Goal: Task Accomplishment & Management: Manage account settings

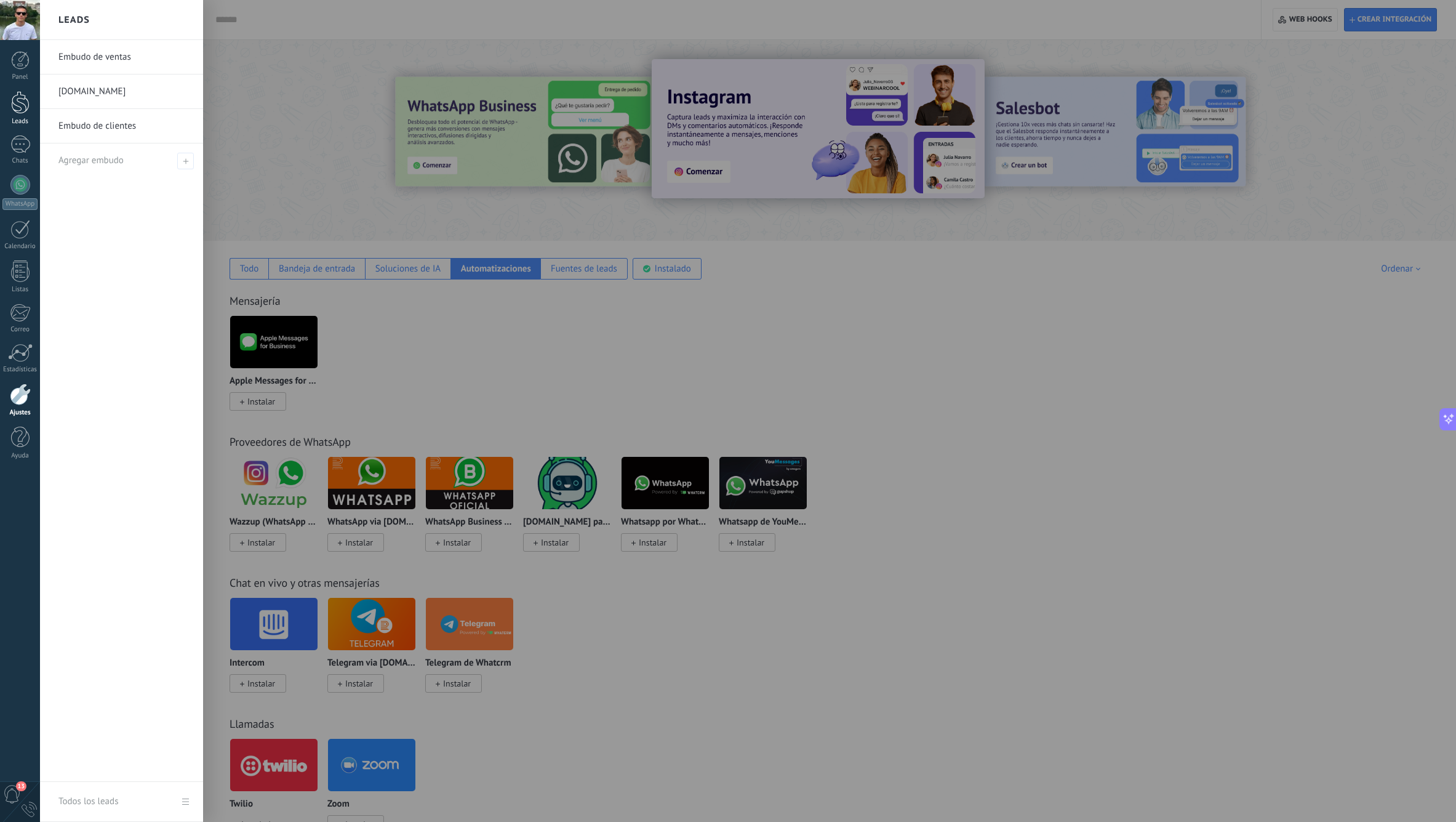
scroll to position [19, 0]
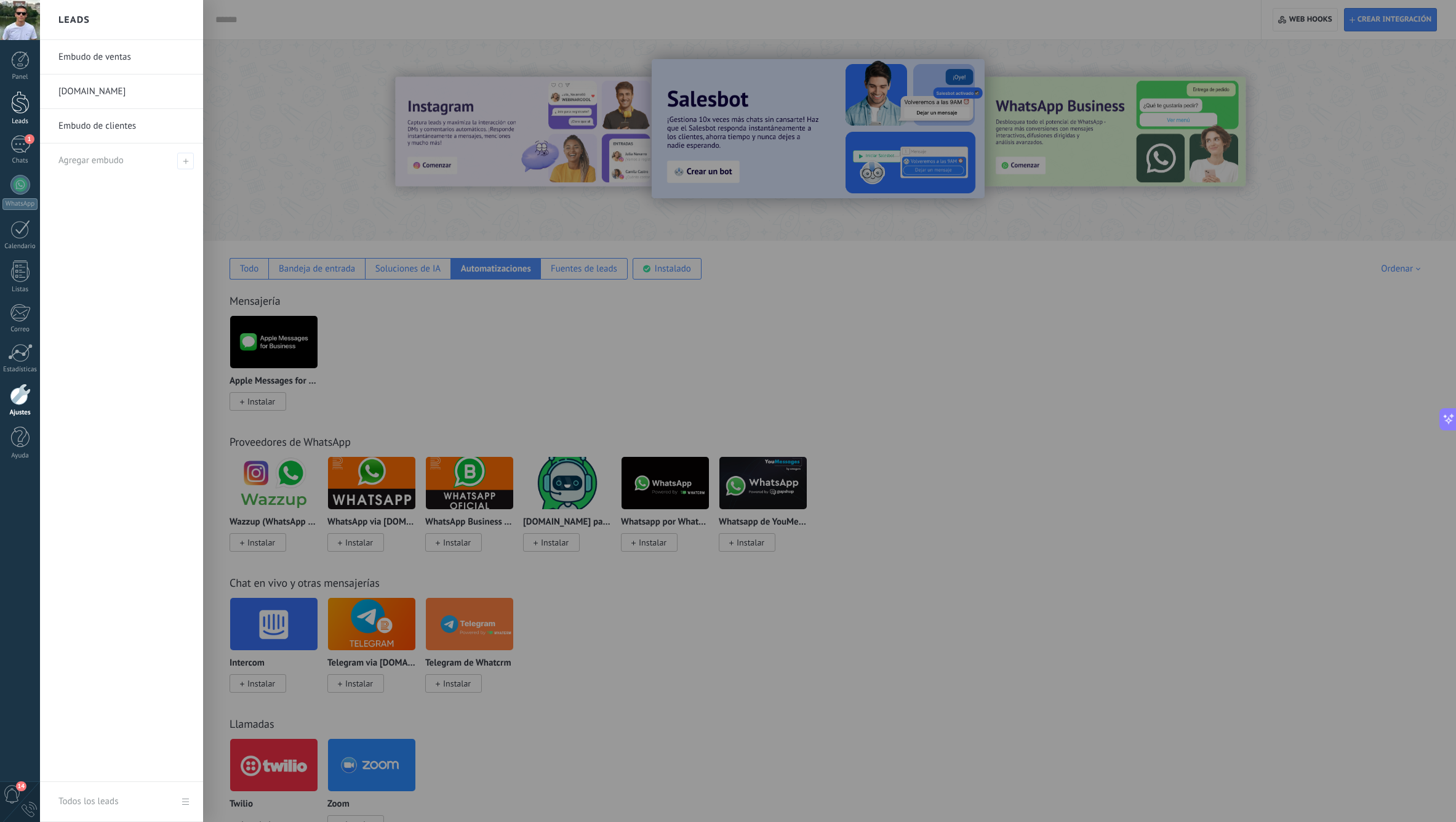
click at [27, 95] on div at bounding box center [21, 102] width 19 height 23
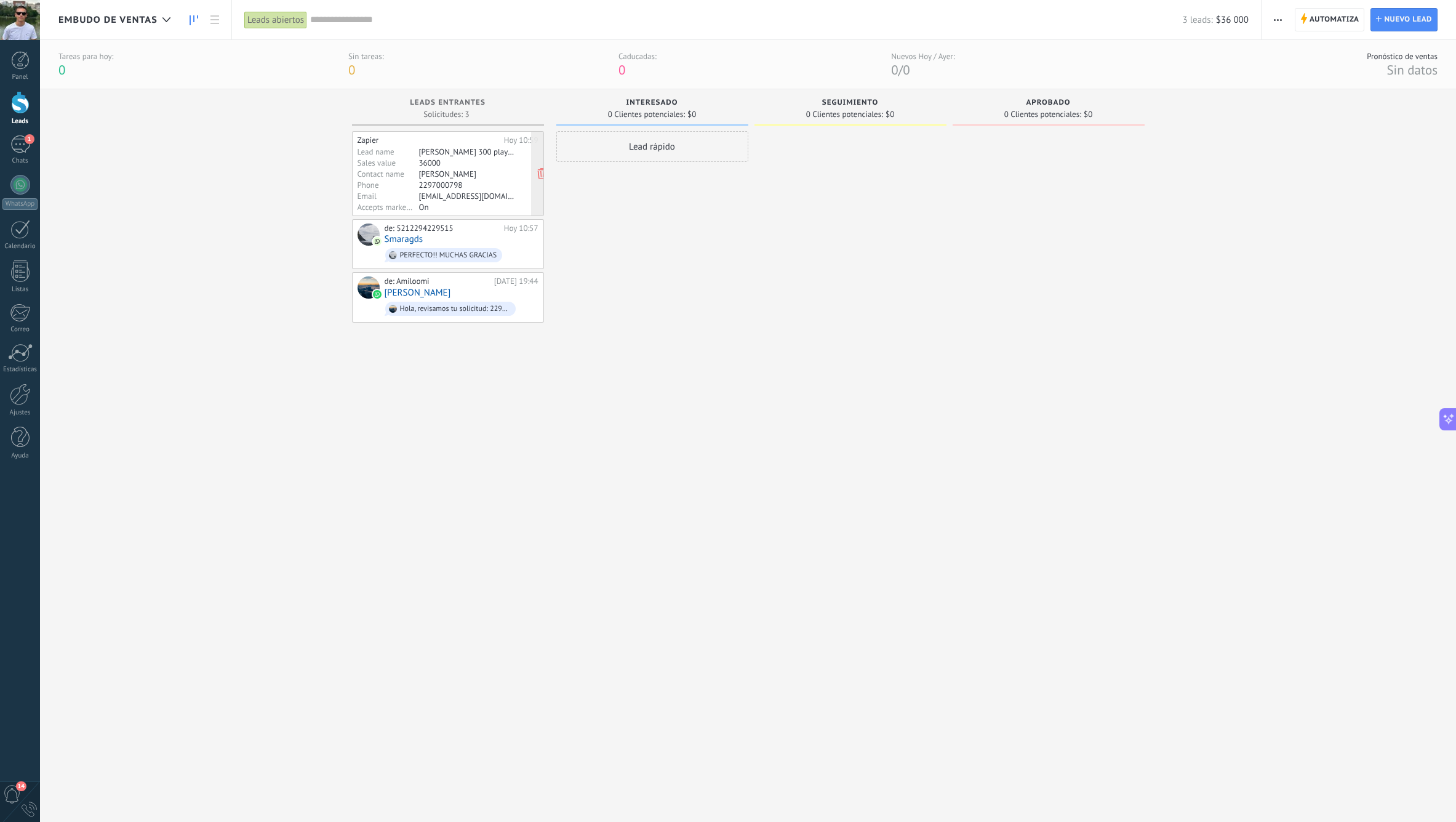
click at [482, 154] on div "[PERSON_NAME] 300 playeras manga larga" at bounding box center [466, 151] width 95 height 9
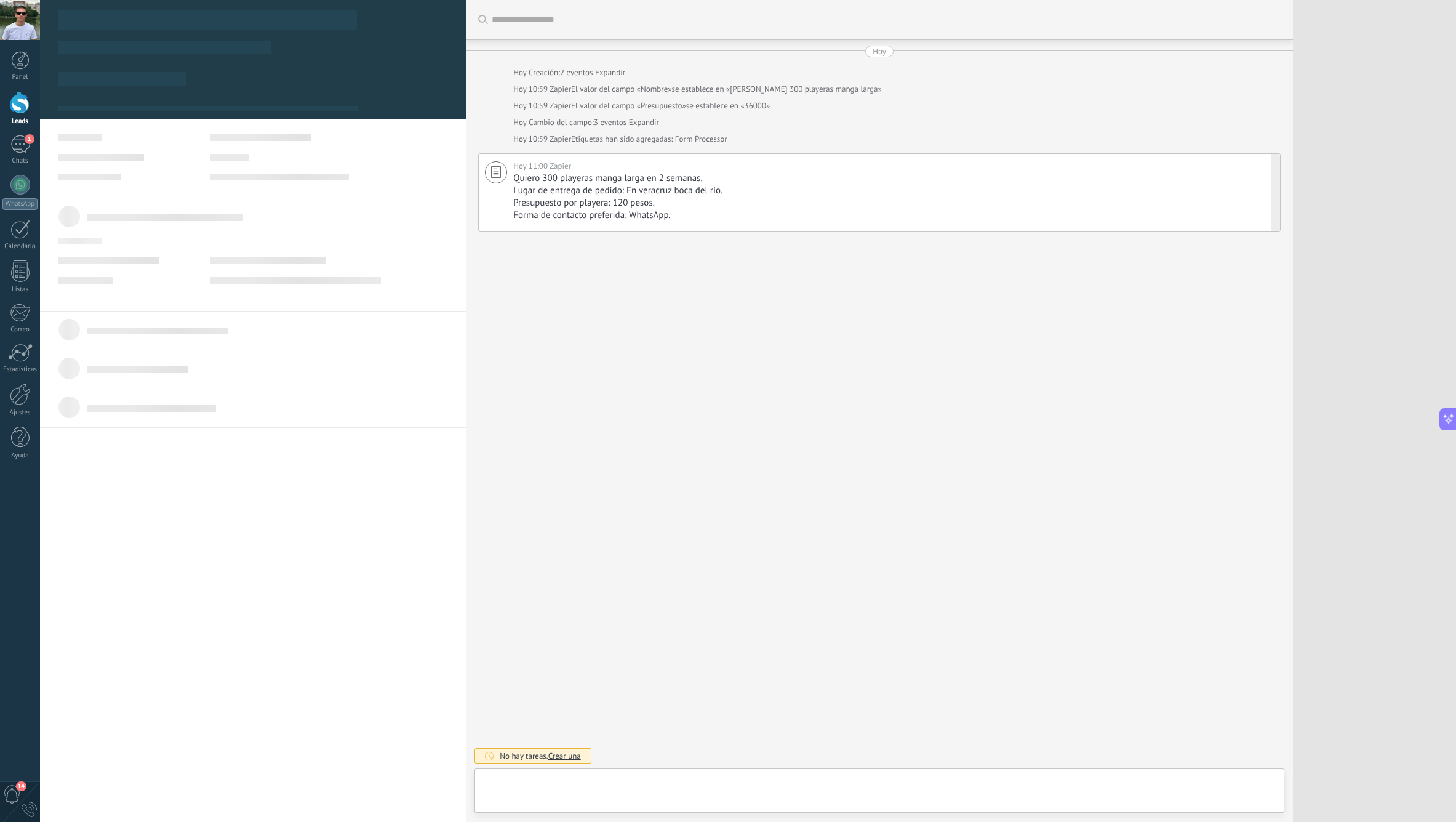
type textarea "**********"
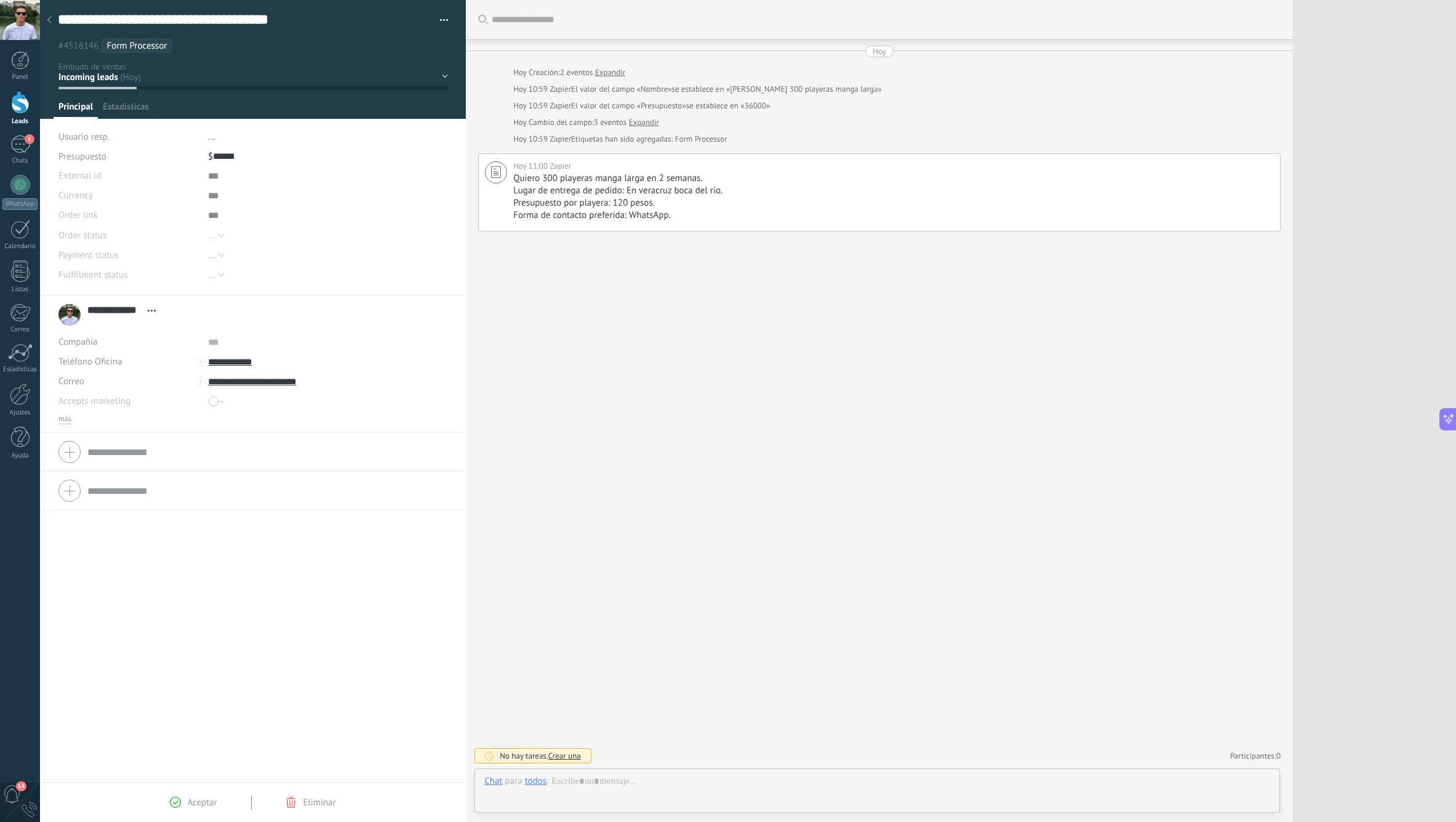
scroll to position [19, 0]
click at [628, 782] on div at bounding box center [877, 793] width 786 height 37
click at [540, 734] on div "todos" at bounding box center [535, 729] width 21 height 12
click at [536, 731] on div "todos" at bounding box center [535, 728] width 21 height 11
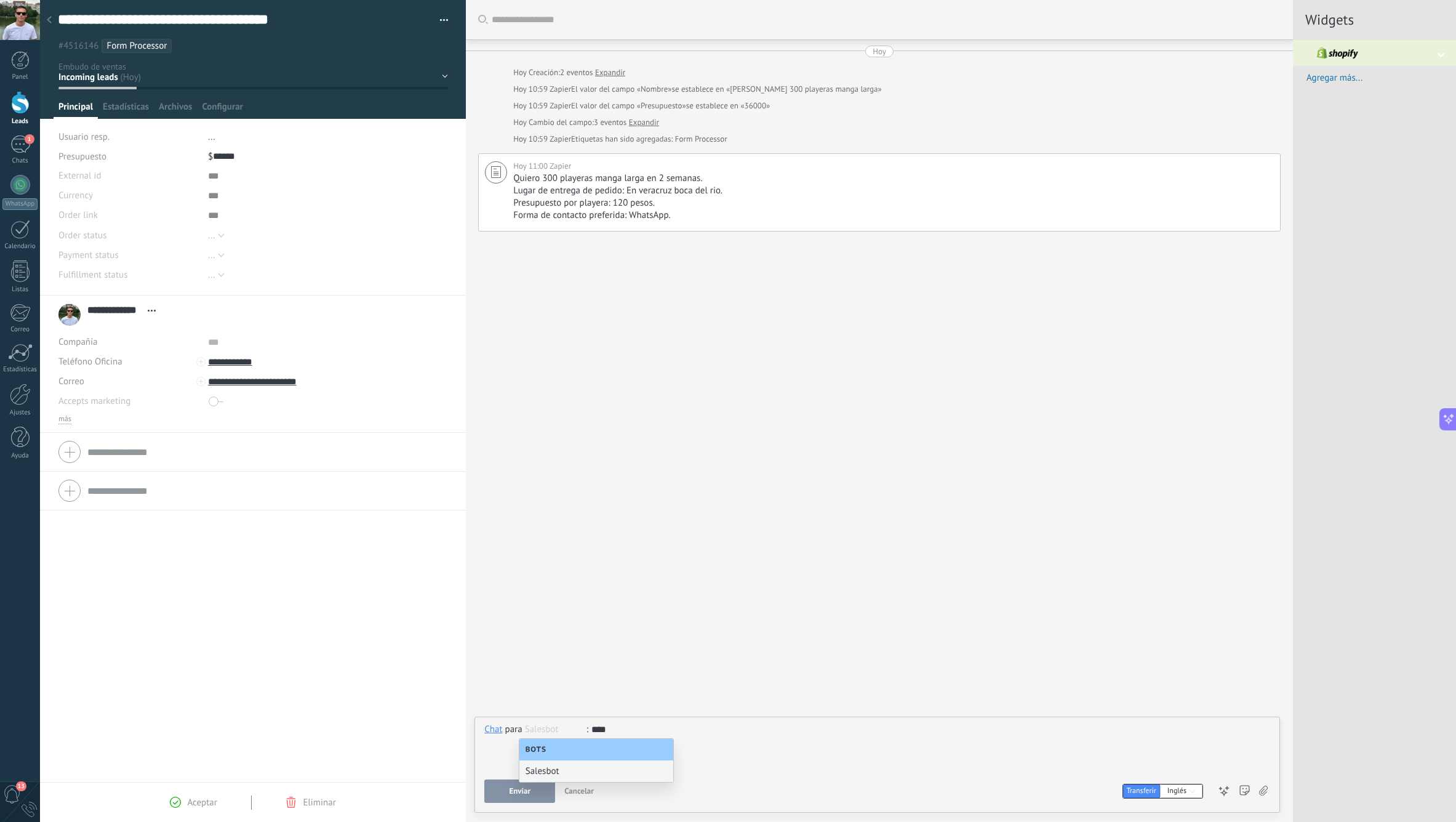
click at [494, 753] on div "****" at bounding box center [877, 746] width 786 height 46
click at [232, 361] on input "**********" at bounding box center [300, 362] width 184 height 20
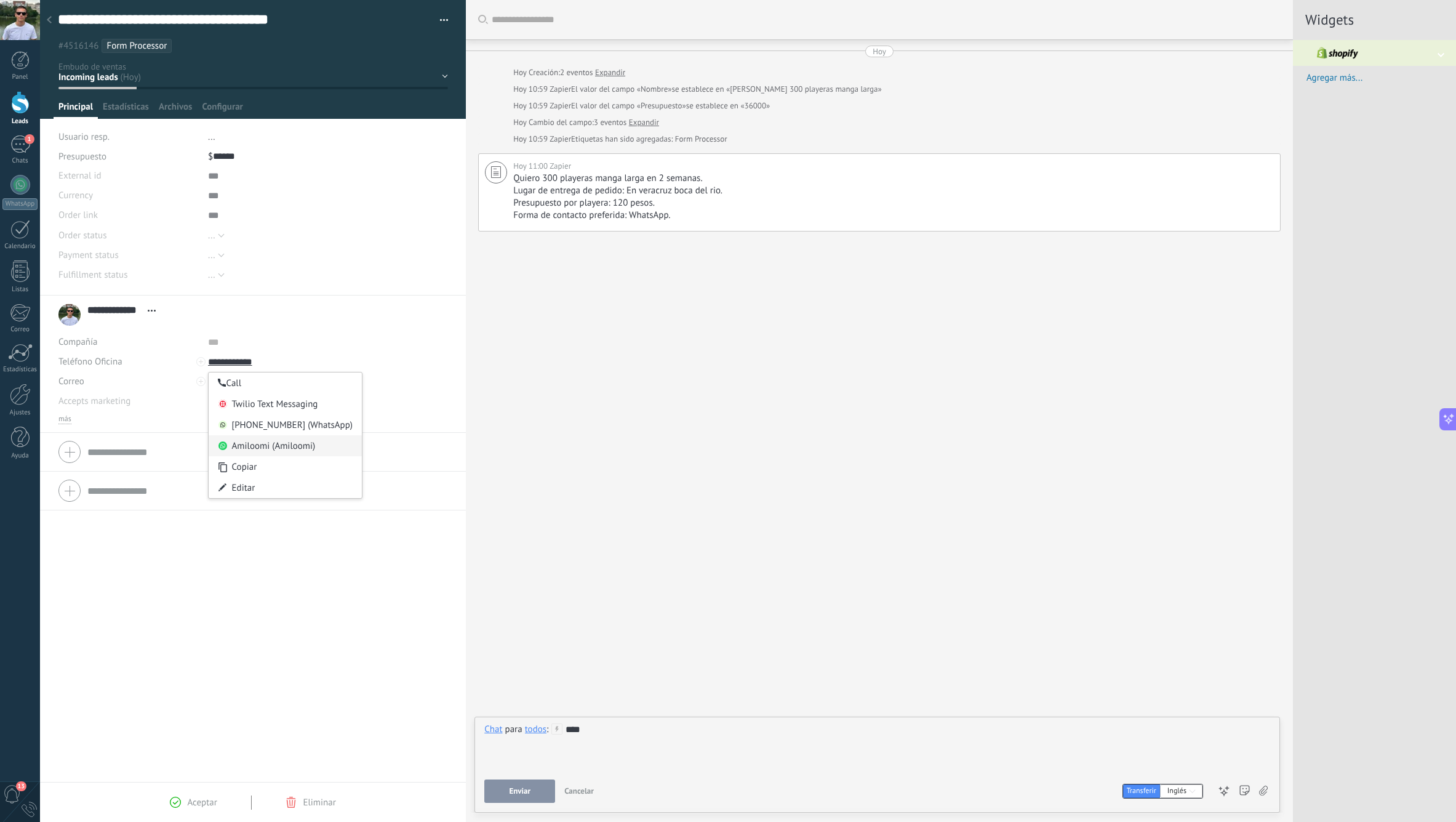
type input "**********"
click at [296, 448] on div "Amiloomi (Amiloomi)" at bounding box center [285, 446] width 153 height 21
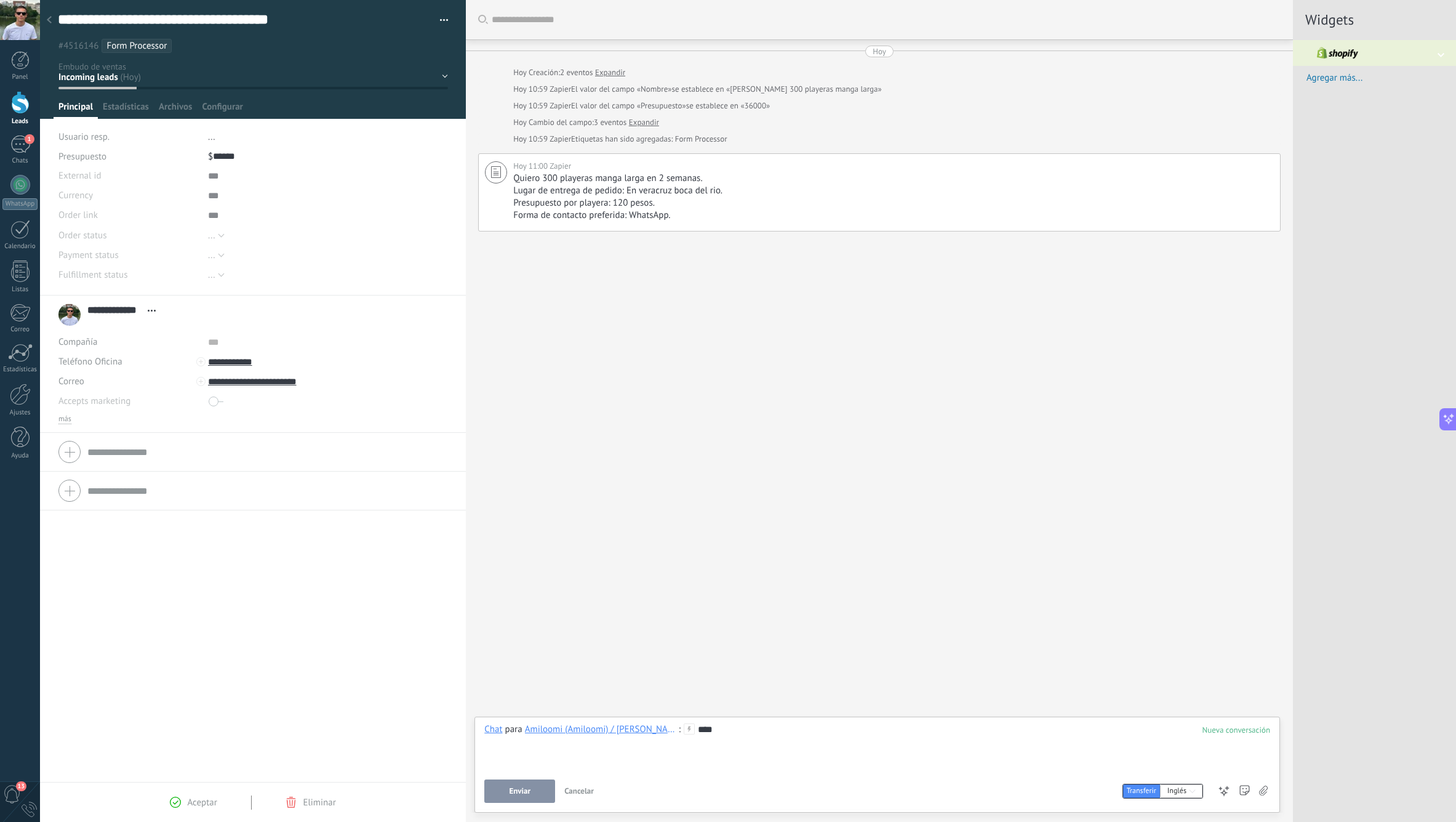
click at [787, 711] on div "Buscar Carga más Hoy Hoy Creación: 2 eventos Expandir Hoy 10:59 Zapier El valor…" at bounding box center [879, 411] width 827 height 822
click at [801, 740] on div "****" at bounding box center [877, 746] width 786 height 46
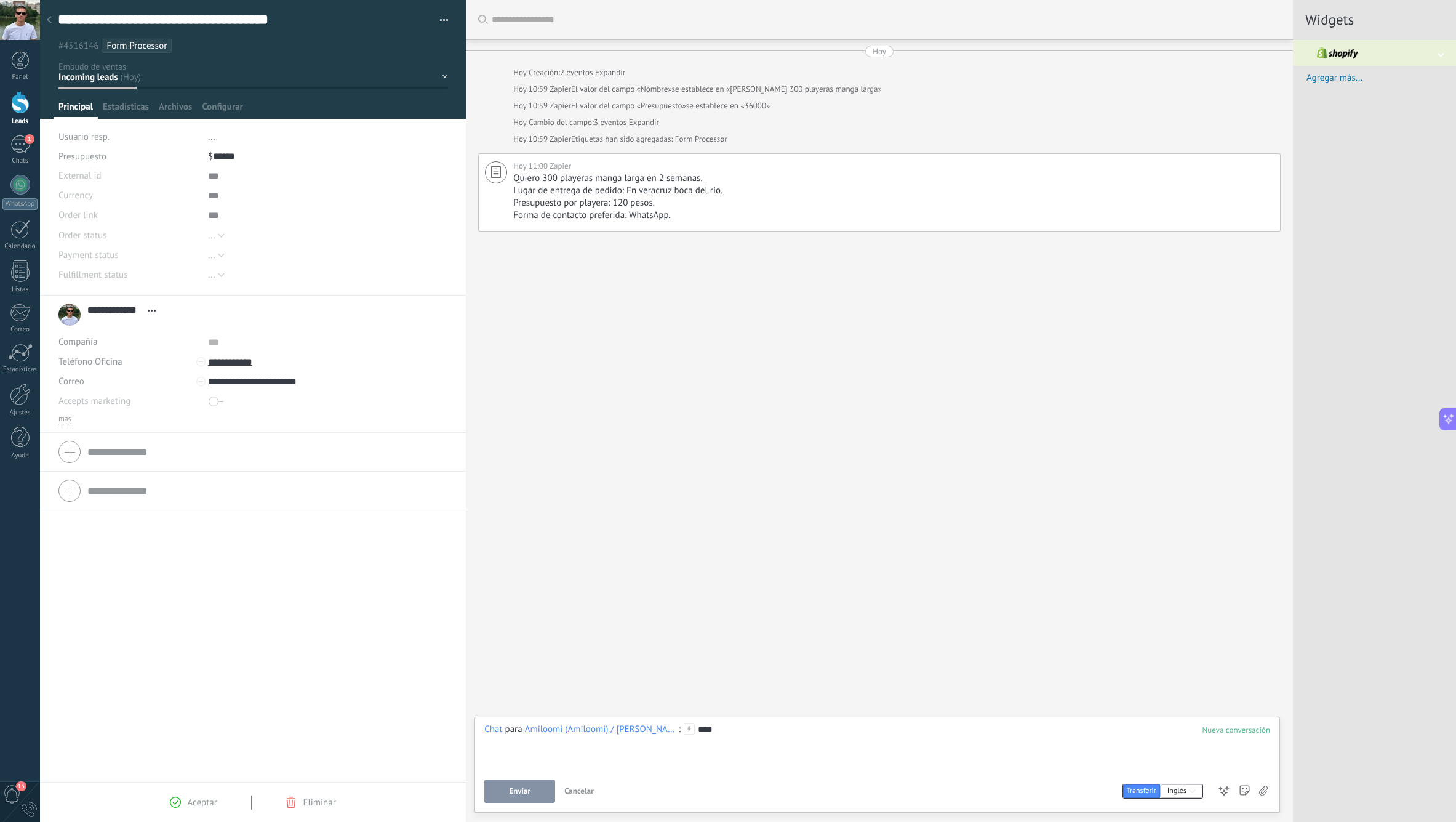
click at [801, 740] on div "****" at bounding box center [877, 746] width 786 height 46
click at [706, 729] on div "****" at bounding box center [877, 746] width 786 height 46
click at [705, 729] on div "****" at bounding box center [877, 746] width 786 height 46
click at [699, 729] on div "****" at bounding box center [877, 746] width 786 height 46
click at [698, 729] on div "****" at bounding box center [877, 746] width 786 height 46
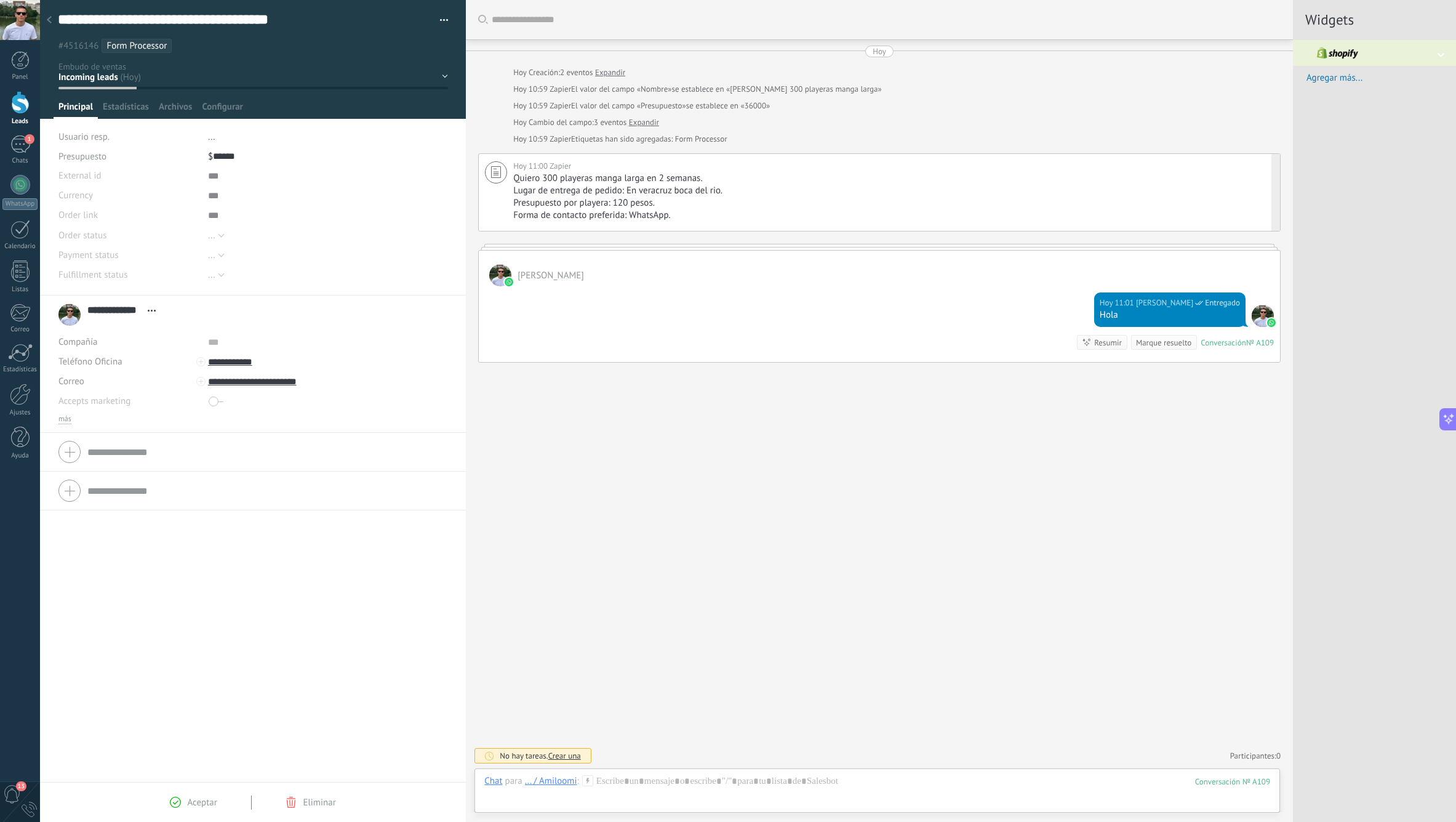
click at [587, 177] on span "Quiero 300 playeras manga larga en 2 semanas." at bounding box center [608, 179] width 189 height 12
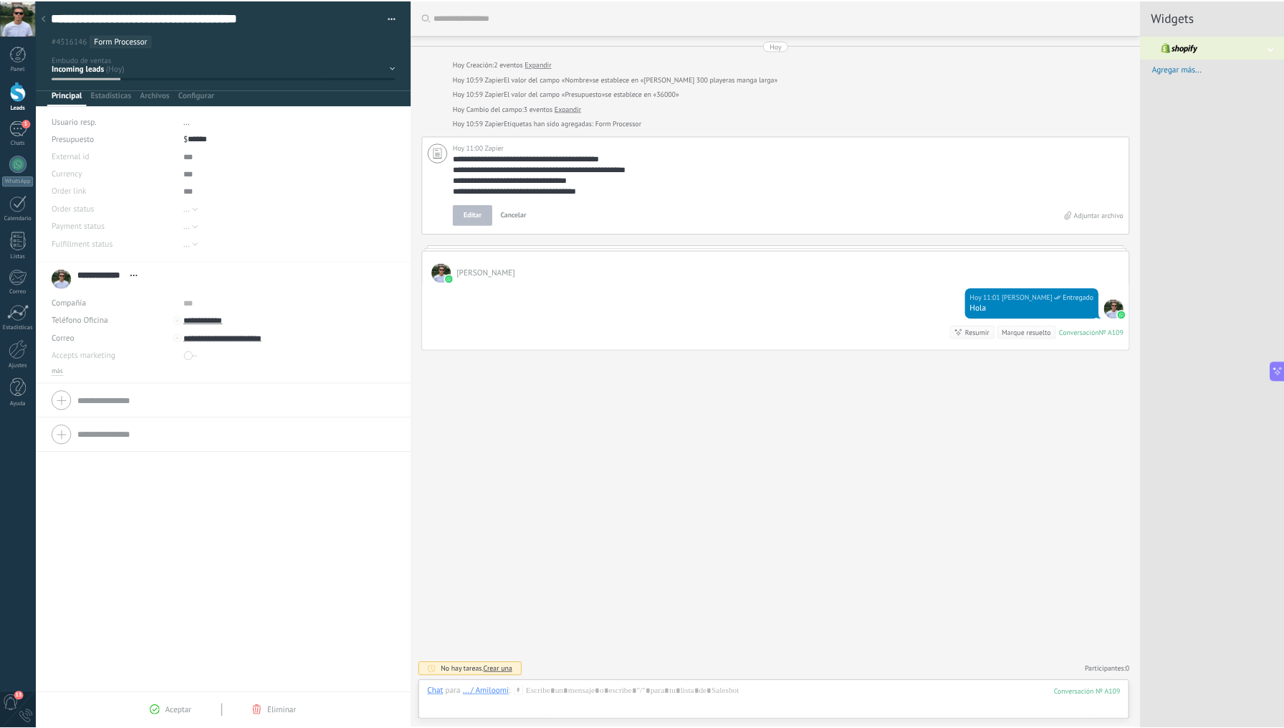
scroll to position [57, 0]
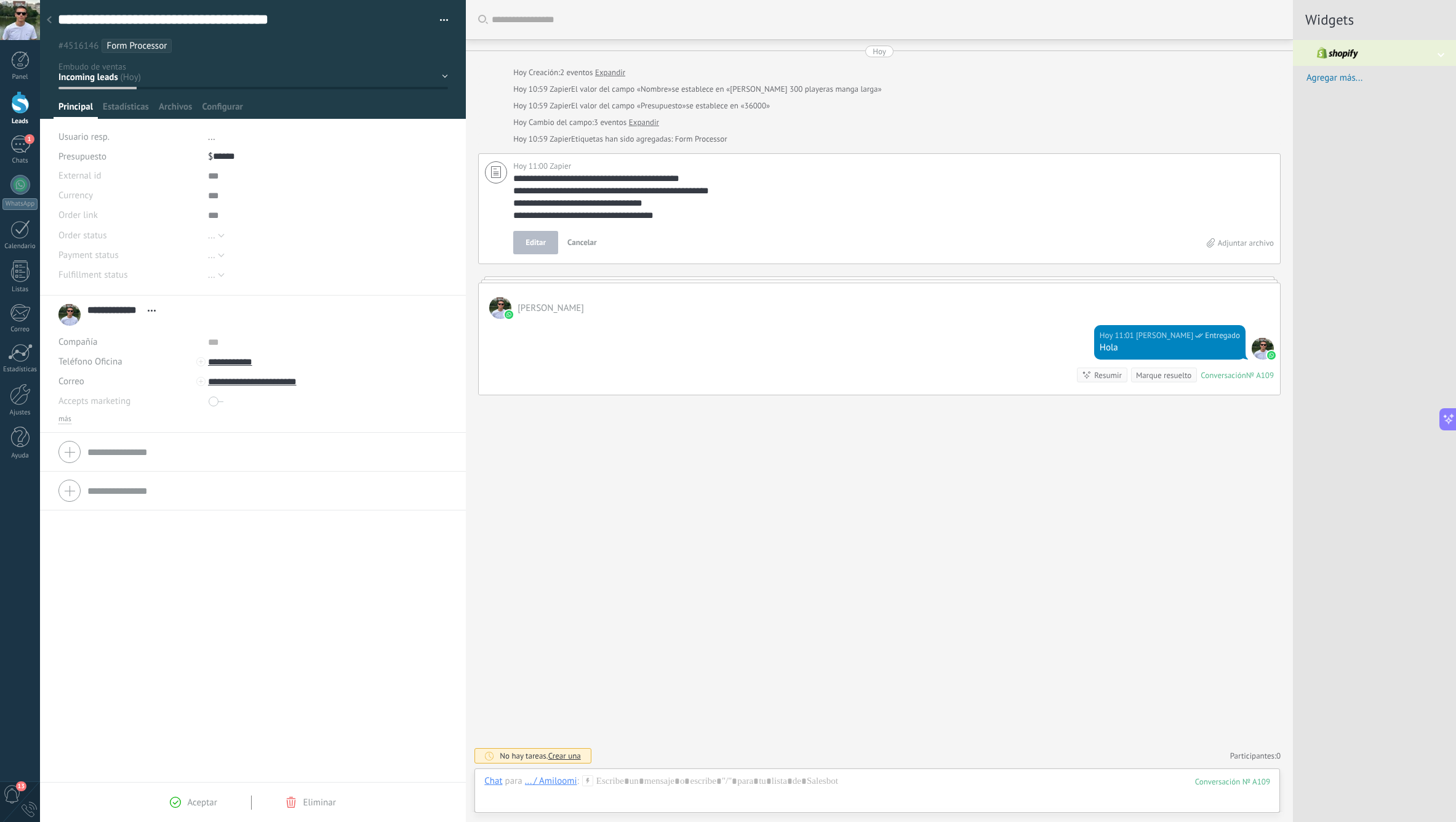
click at [587, 177] on textarea "**********" at bounding box center [891, 197] width 756 height 49
click at [590, 202] on textarea "**********" at bounding box center [891, 197] width 756 height 49
click at [590, 203] on textarea "**********" at bounding box center [891, 197] width 756 height 49
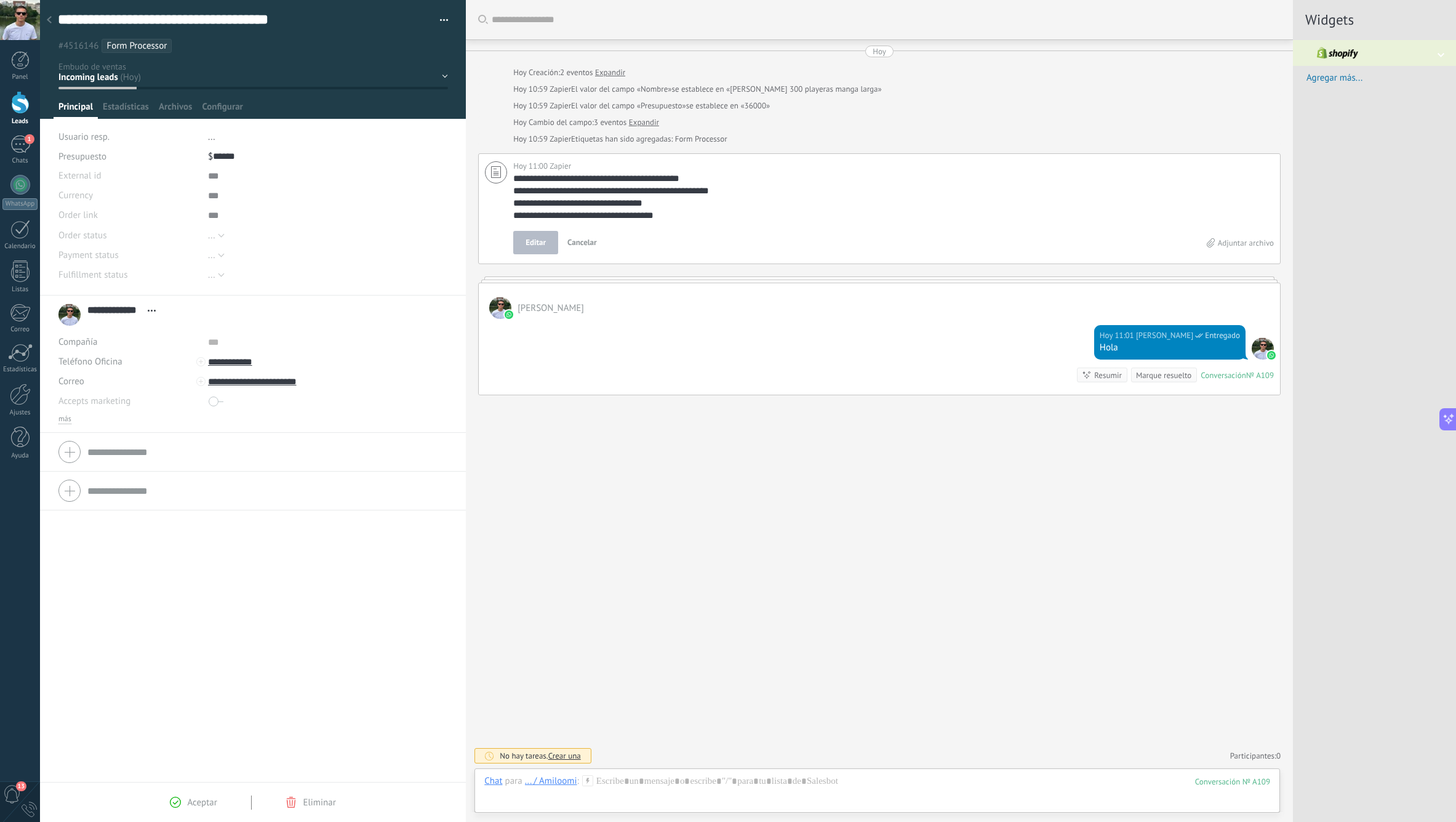
click at [720, 468] on div "**********" at bounding box center [879, 411] width 827 height 822
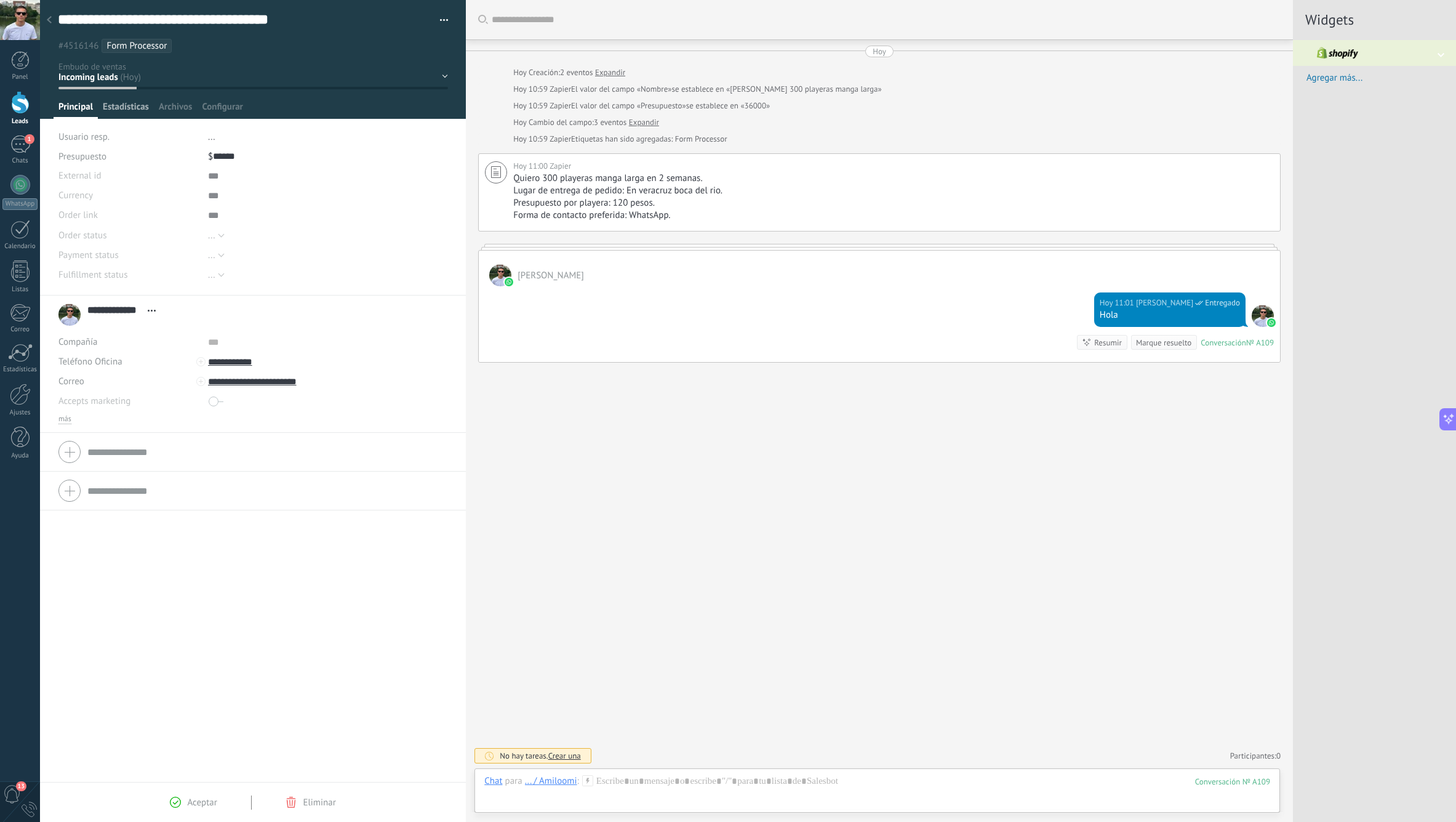
click at [123, 113] on span "Estadísticas" at bounding box center [126, 110] width 46 height 18
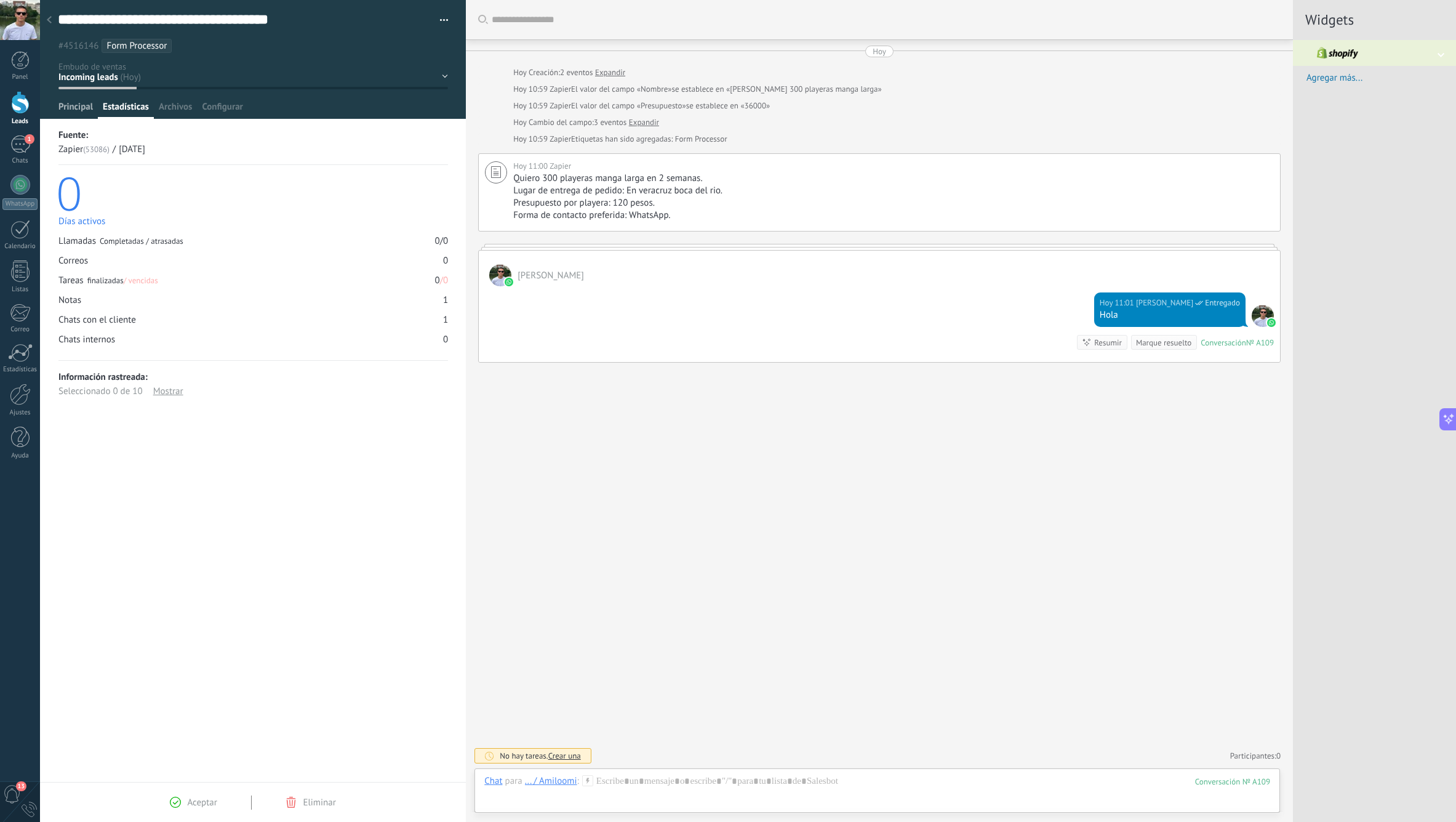
click at [85, 108] on span "Principal" at bounding box center [76, 110] width 34 height 18
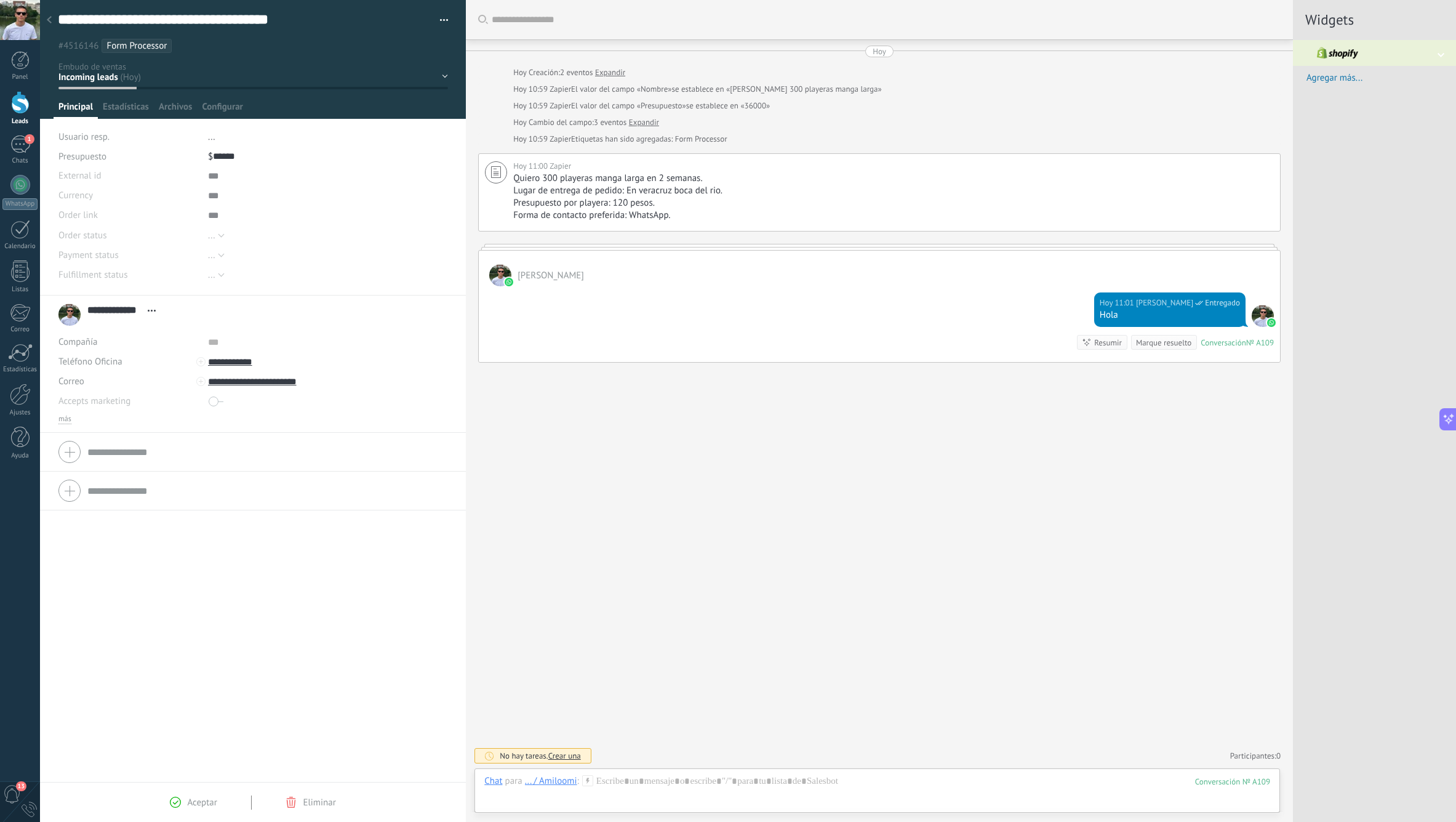
click at [51, 21] on icon at bounding box center [49, 20] width 5 height 8
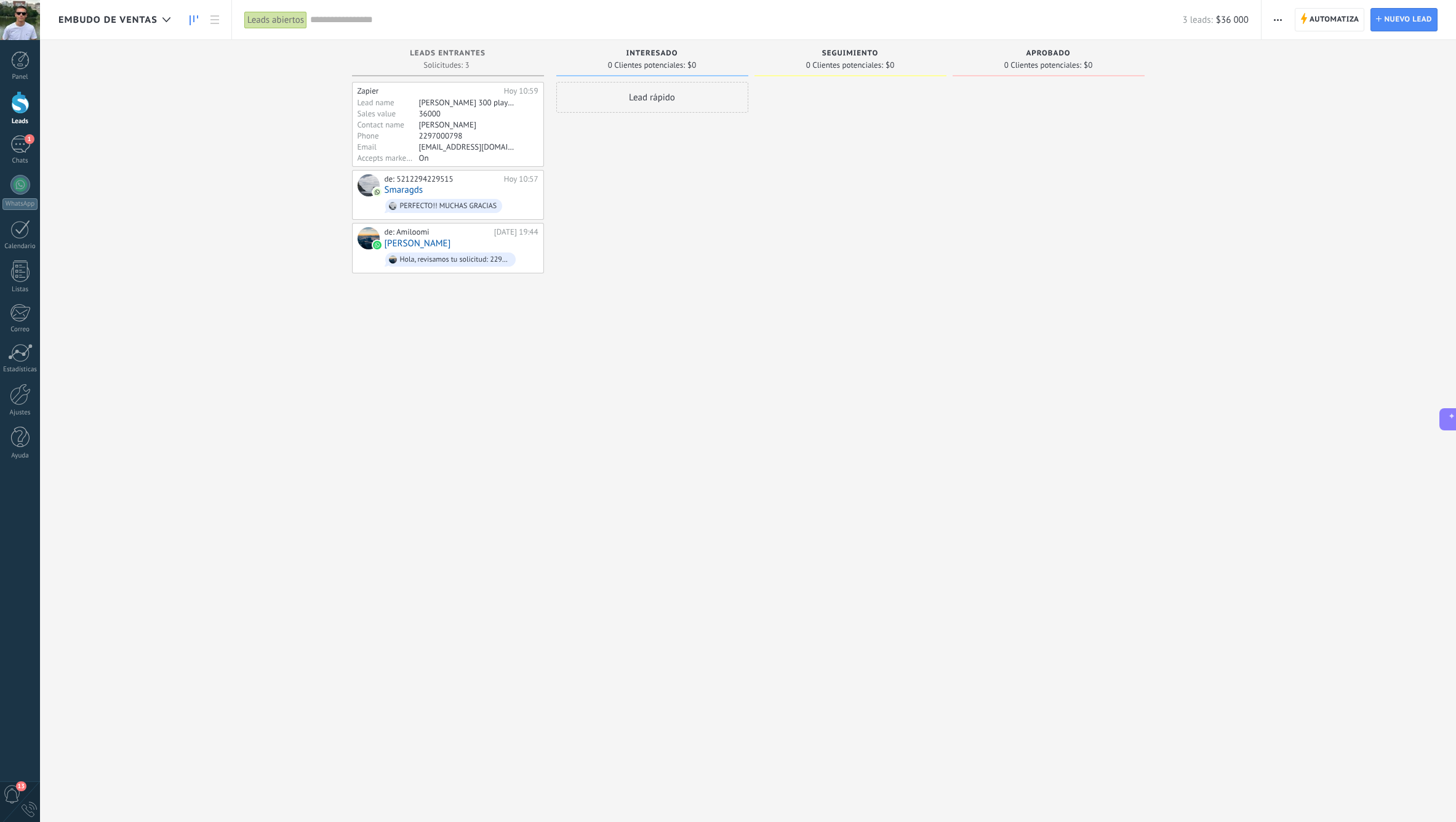
click at [596, 222] on div "Lead rápido" at bounding box center [652, 412] width 192 height 661
click at [668, 246] on div "Lead rápido" at bounding box center [652, 412] width 192 height 661
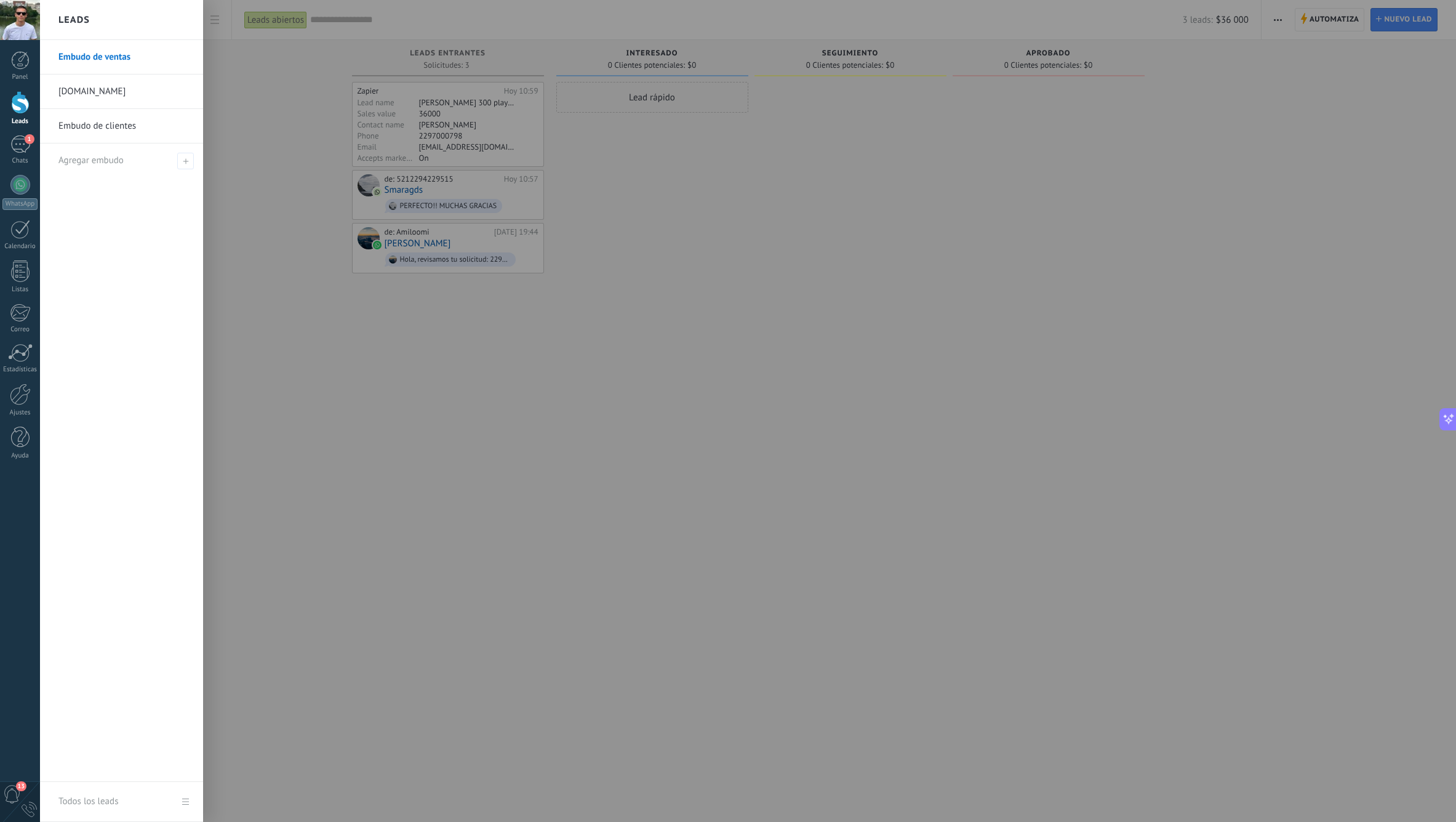
click at [19, 103] on div at bounding box center [21, 102] width 19 height 23
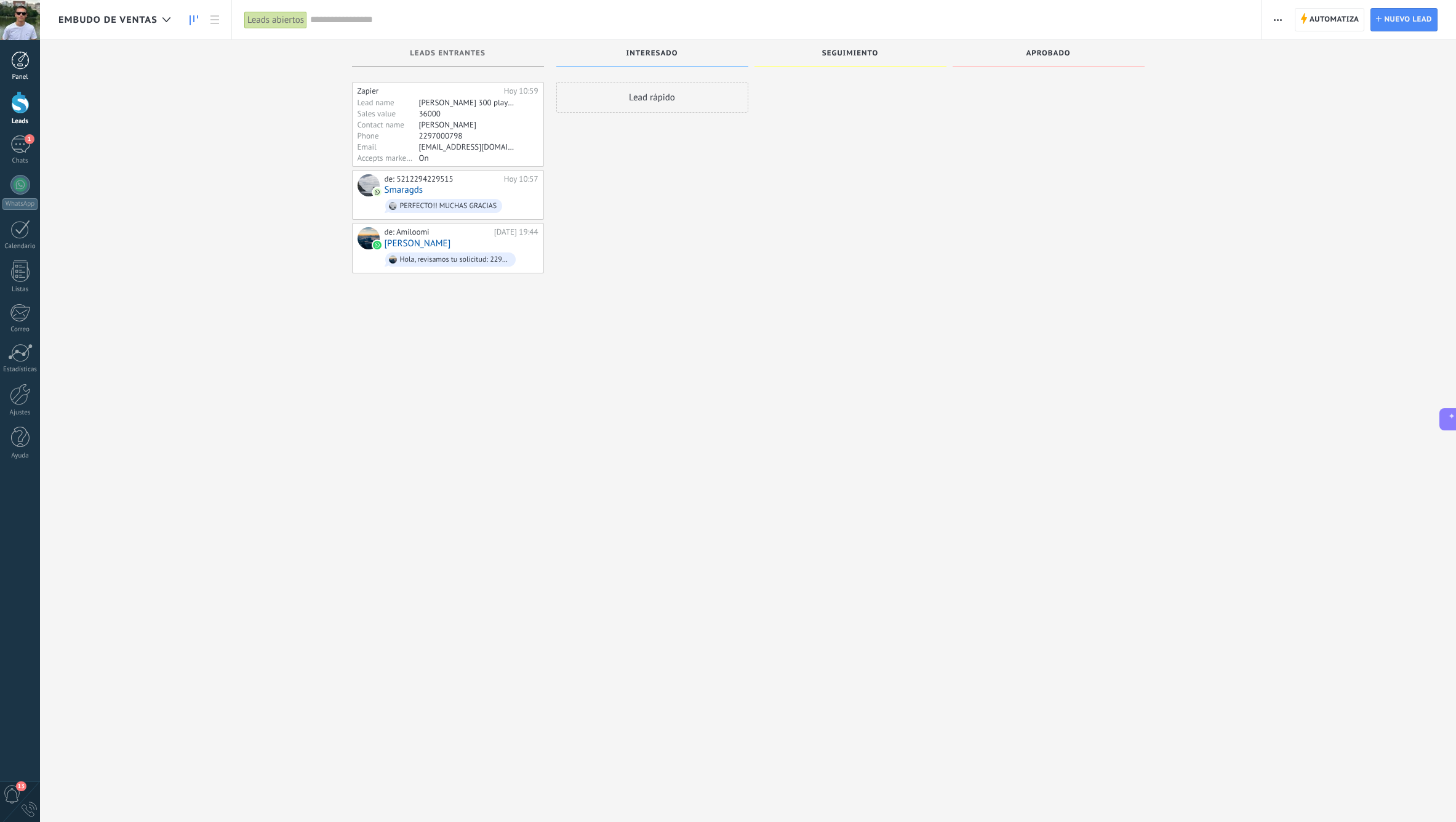
drag, startPoint x: 19, startPoint y: 66, endPoint x: 27, endPoint y: 73, distance: 10.6
click at [19, 66] on div at bounding box center [21, 60] width 19 height 19
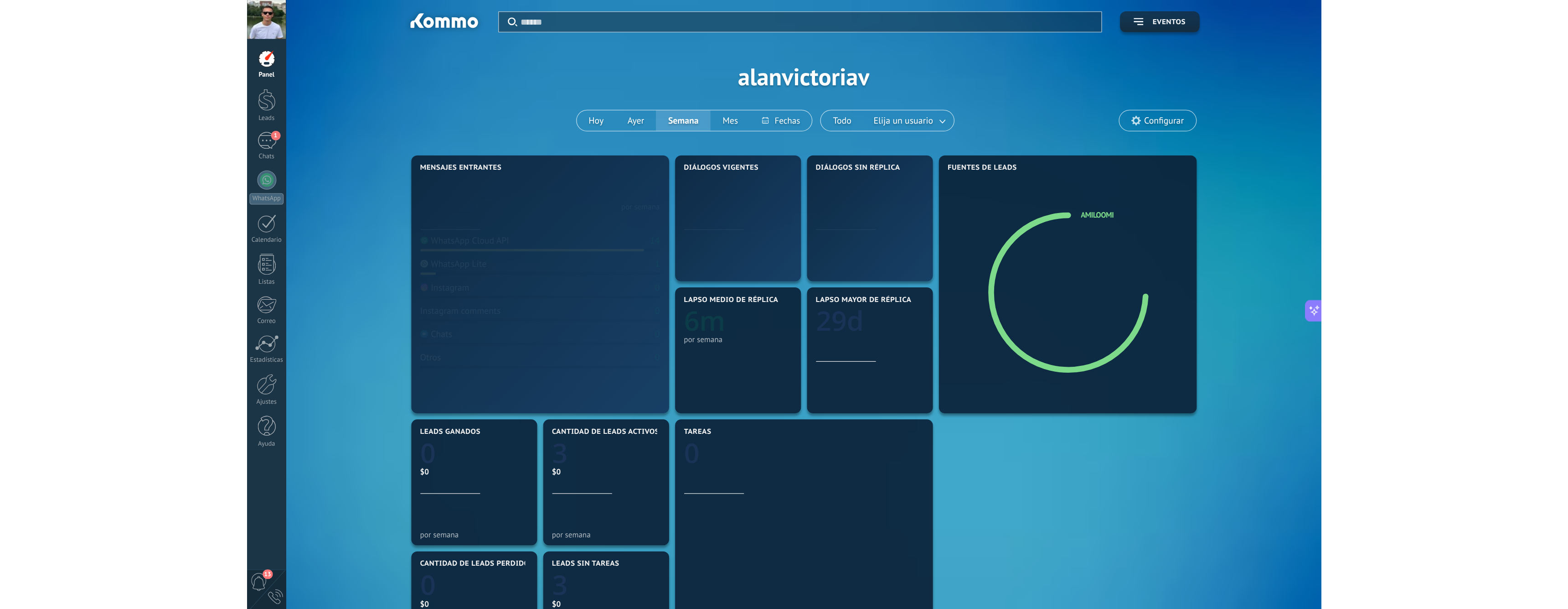
scroll to position [34, 0]
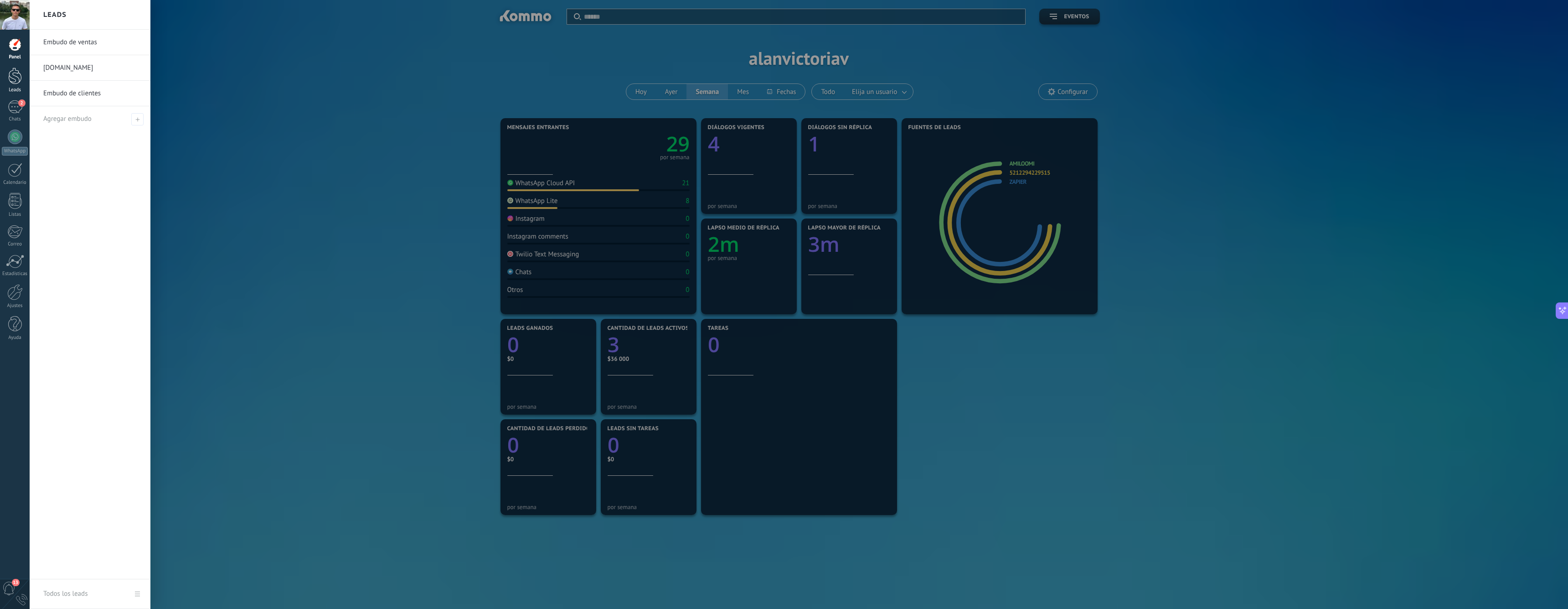
click at [12, 77] on div at bounding box center [15, 76] width 14 height 17
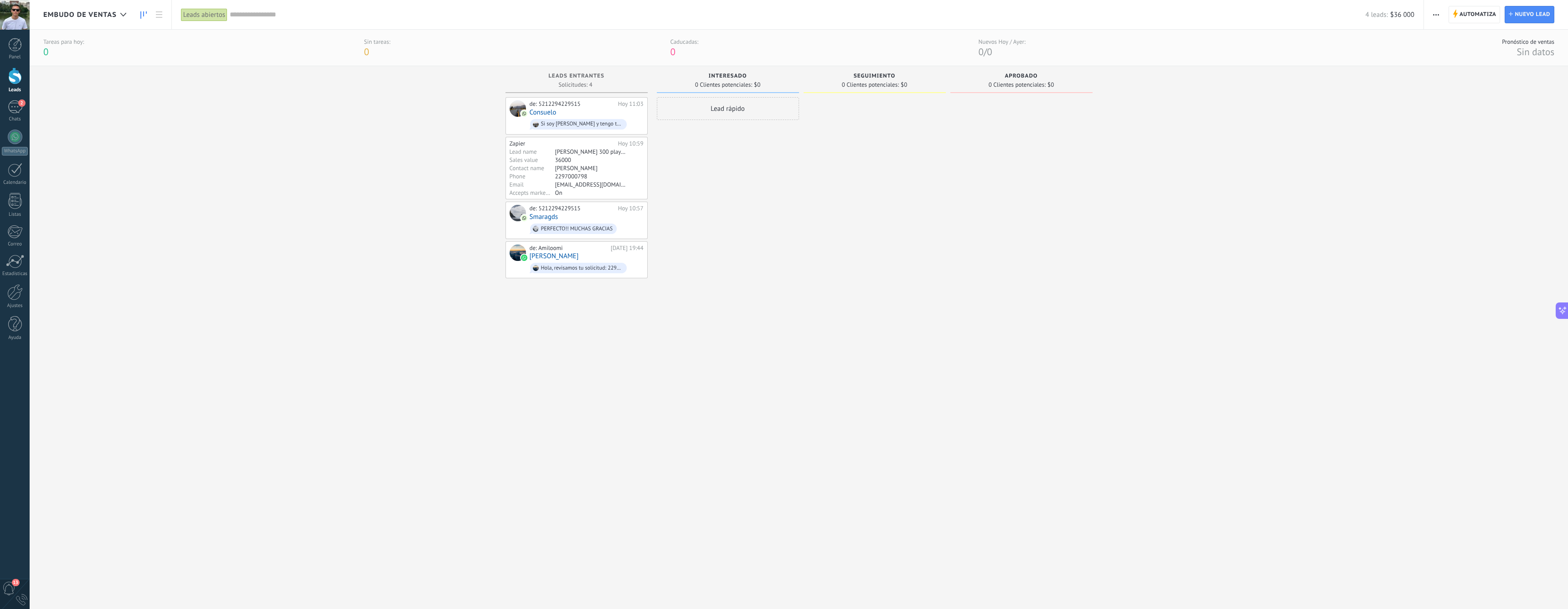
click at [422, 192] on div "Leads Entrantes Solicitudes: 4 0 0 1 3 0 0 1 3 de: 5212294229515 Hoy 11:03 Cons…" at bounding box center [806, 326] width 1525 height 521
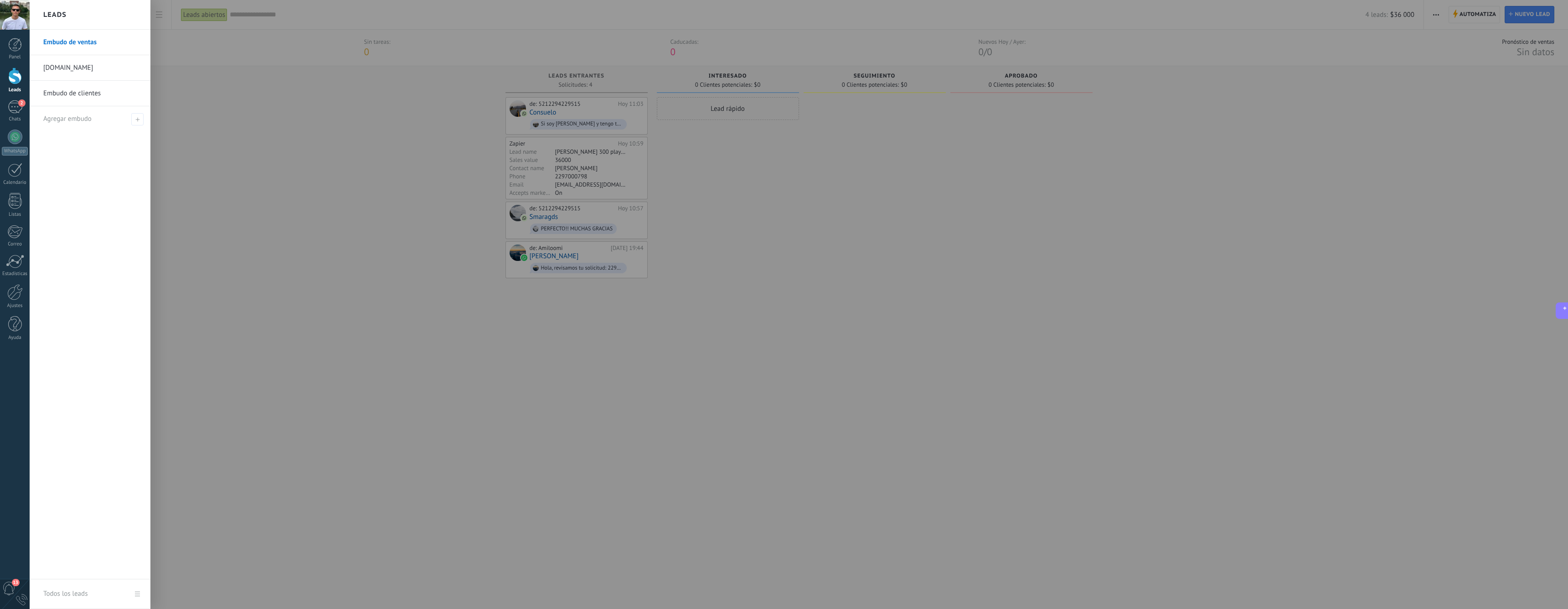
click at [17, 81] on div at bounding box center [15, 76] width 14 height 17
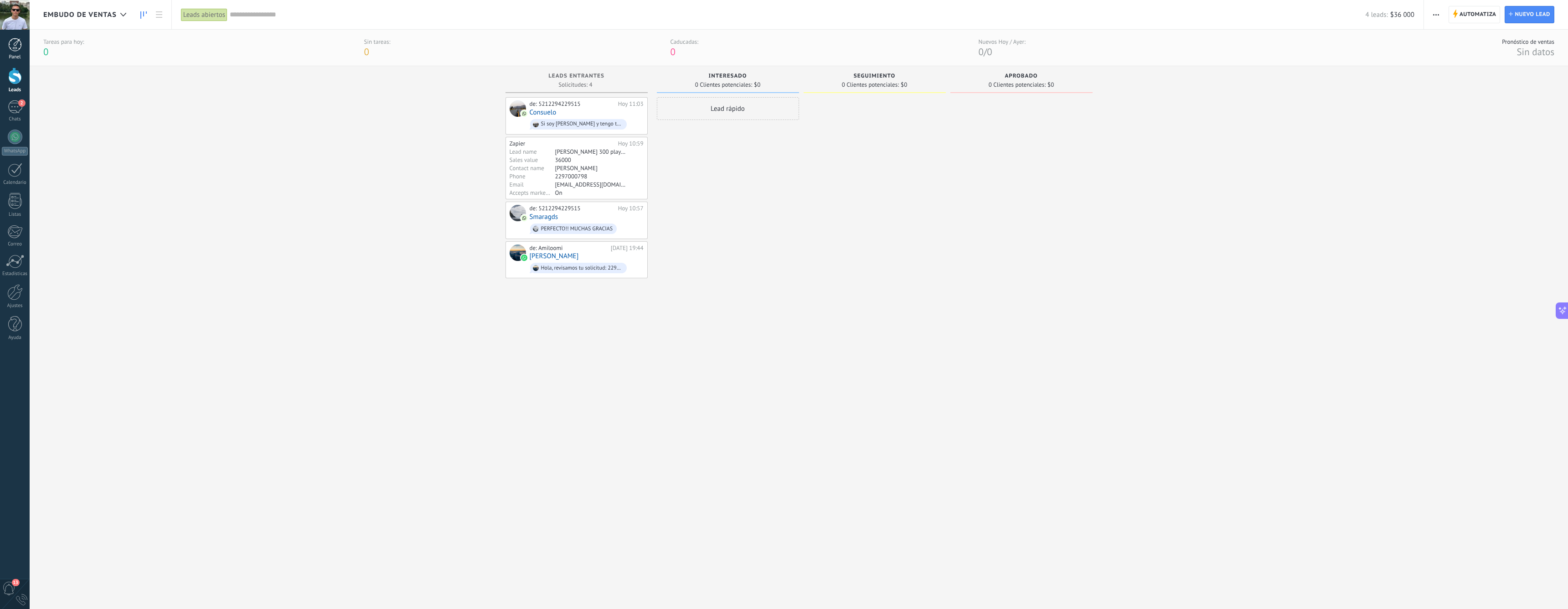
click at [16, 43] on div at bounding box center [15, 45] width 14 height 14
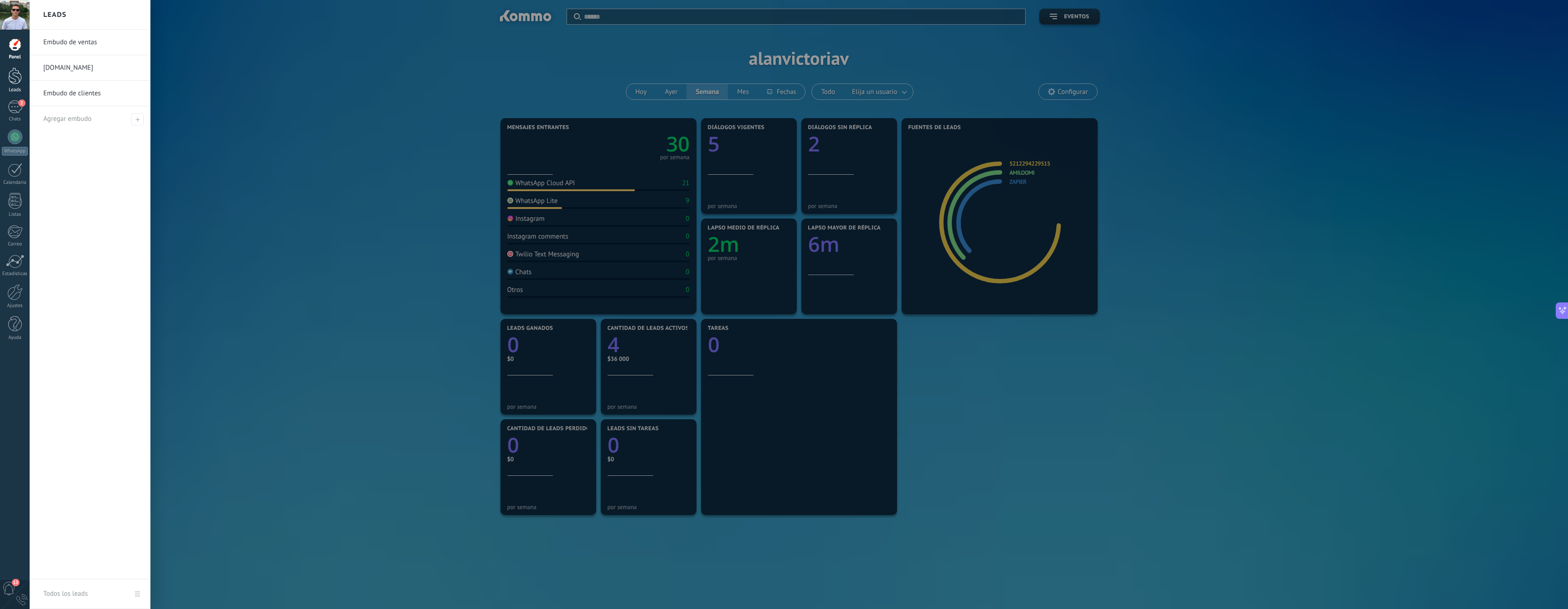
click at [12, 77] on div at bounding box center [15, 76] width 14 height 17
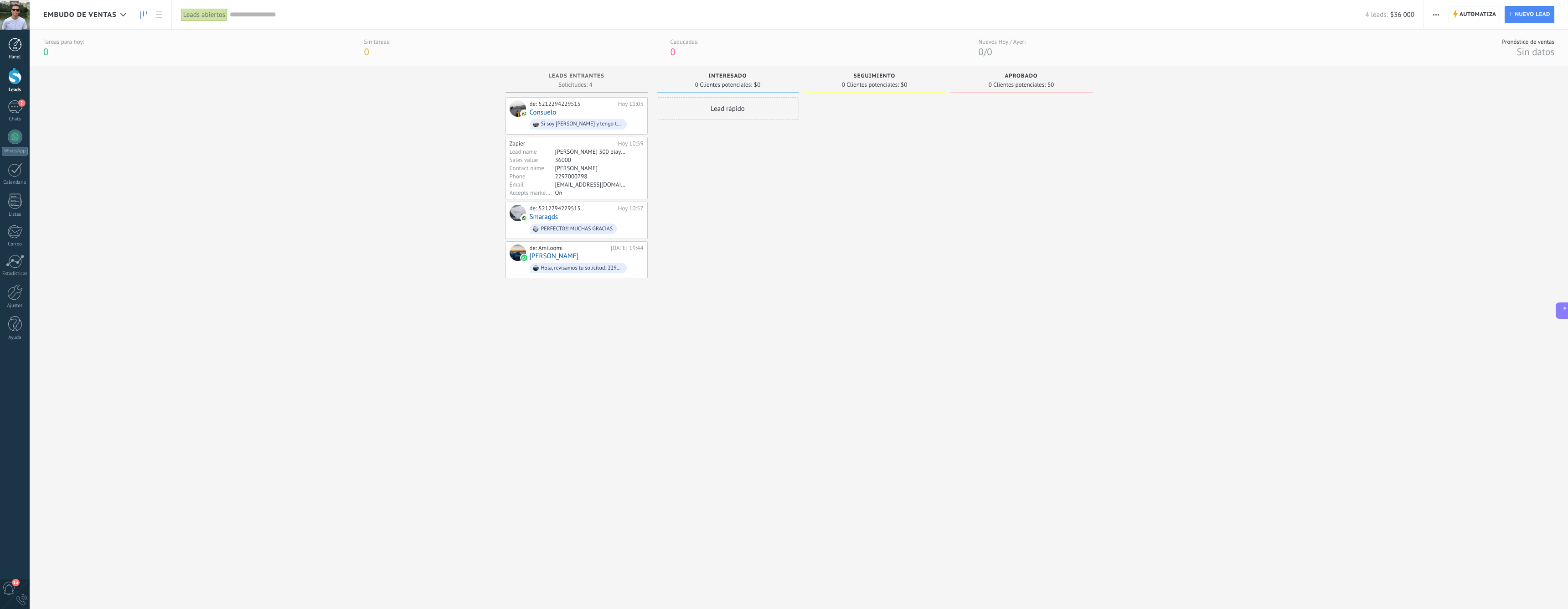
click at [15, 50] on div at bounding box center [15, 45] width 14 height 14
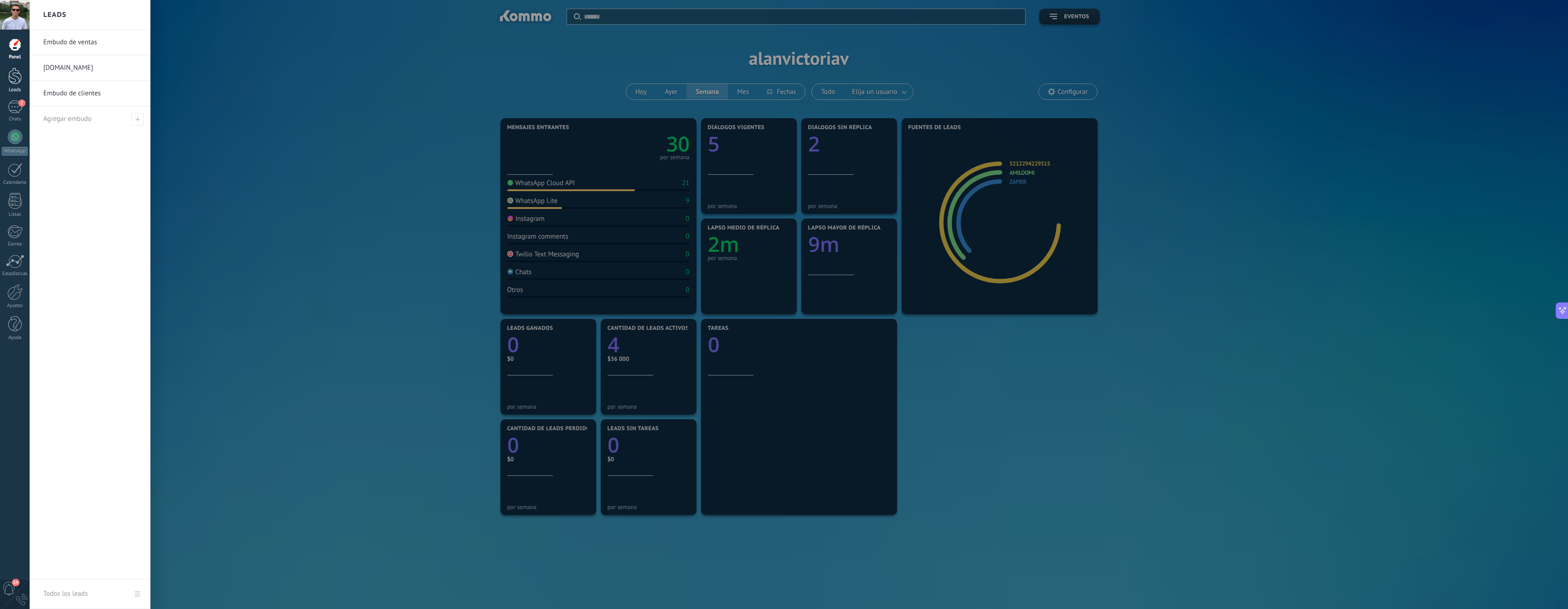
click at [18, 74] on div at bounding box center [15, 76] width 14 height 17
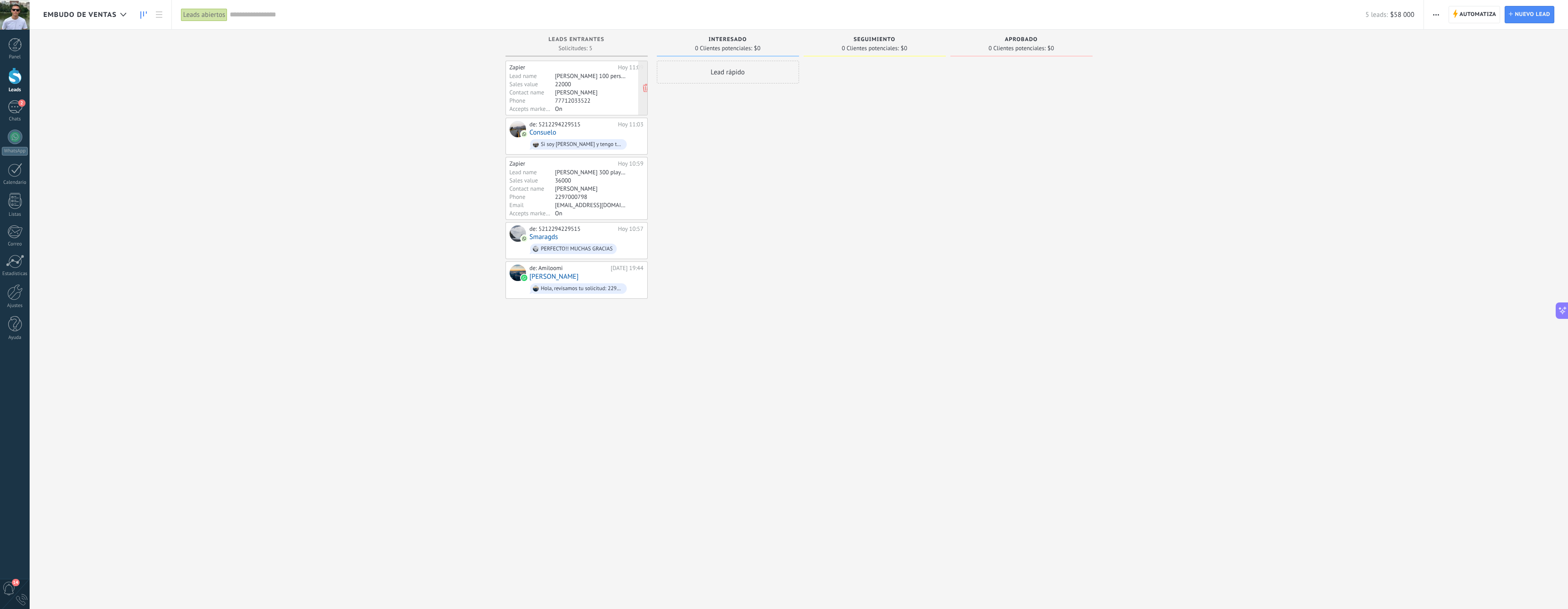
click at [526, 90] on div "Contact name" at bounding box center [532, 92] width 46 height 7
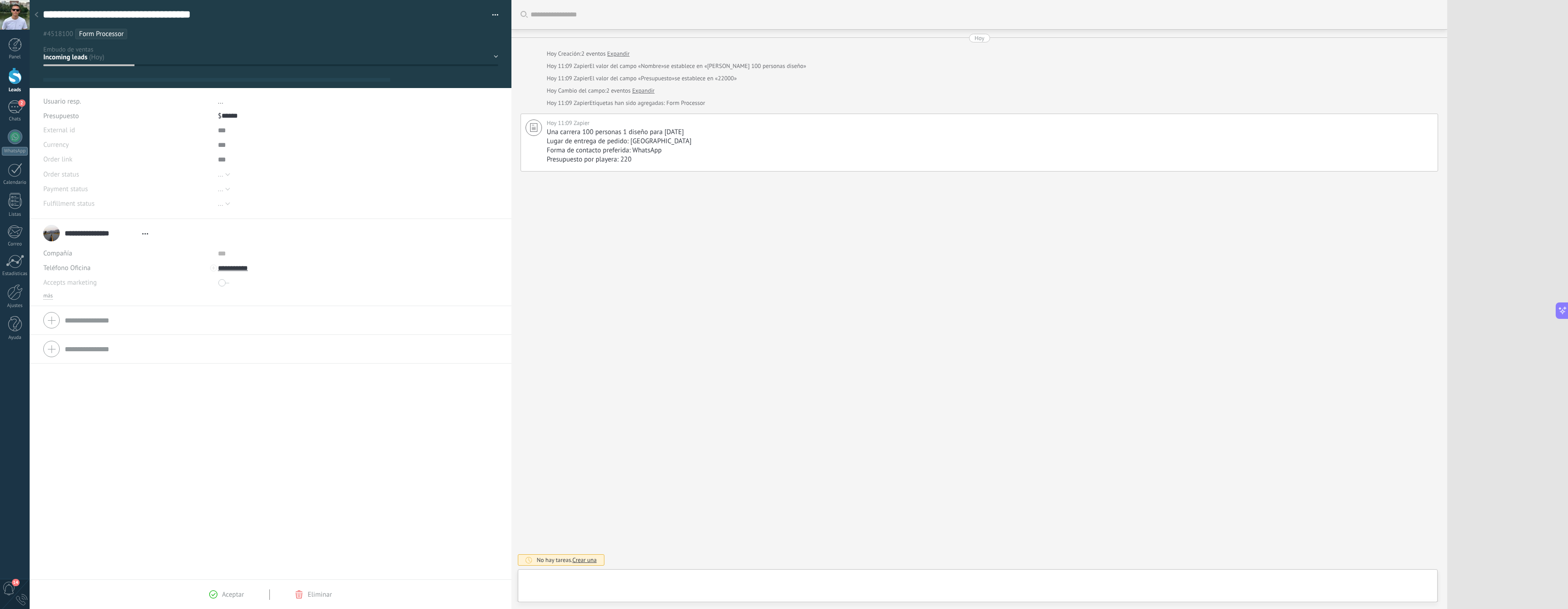
scroll to position [14, 0]
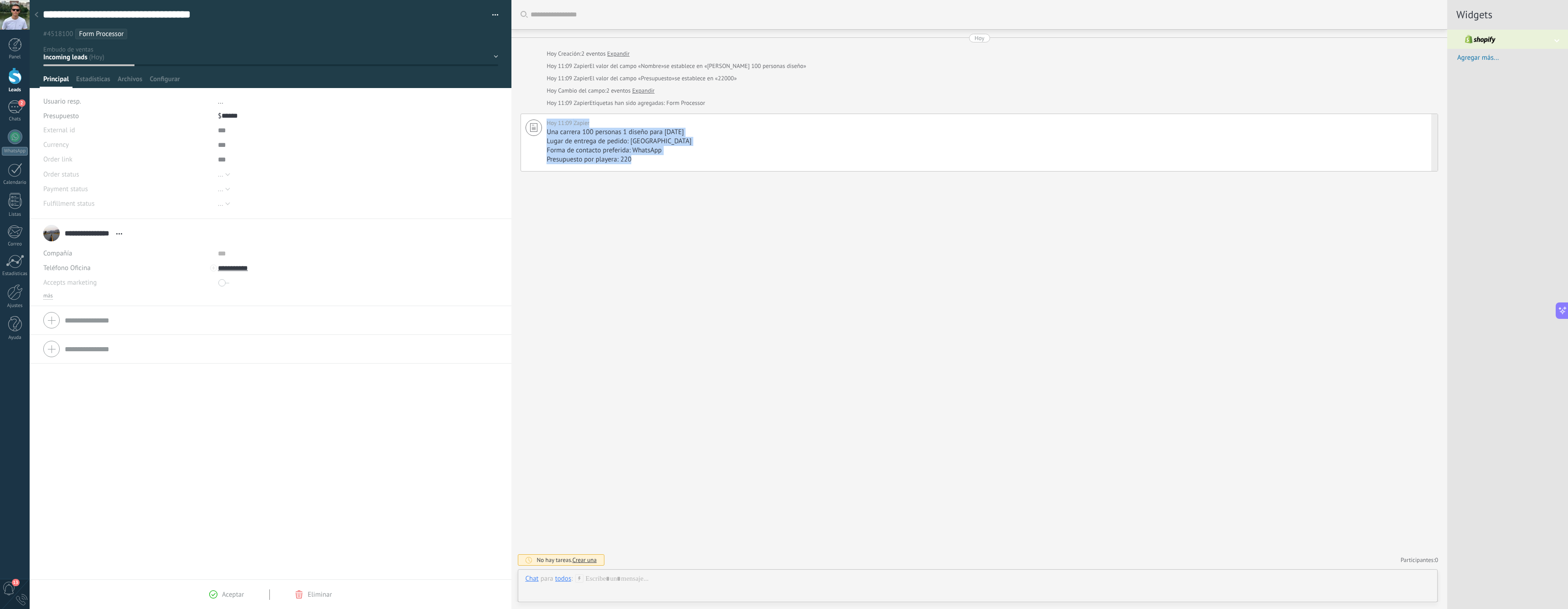
drag, startPoint x: 644, startPoint y: 157, endPoint x: 538, endPoint y: 130, distance: 109.4
click at [538, 130] on div "Hoy 11:09 Zapier Una carrera 100 personas 1 diseño para 25 nov Lugar de entrega…" at bounding box center [979, 142] width 918 height 58
type textarea "**********"
click at [694, 311] on div "**********" at bounding box center [979, 304] width 936 height 609
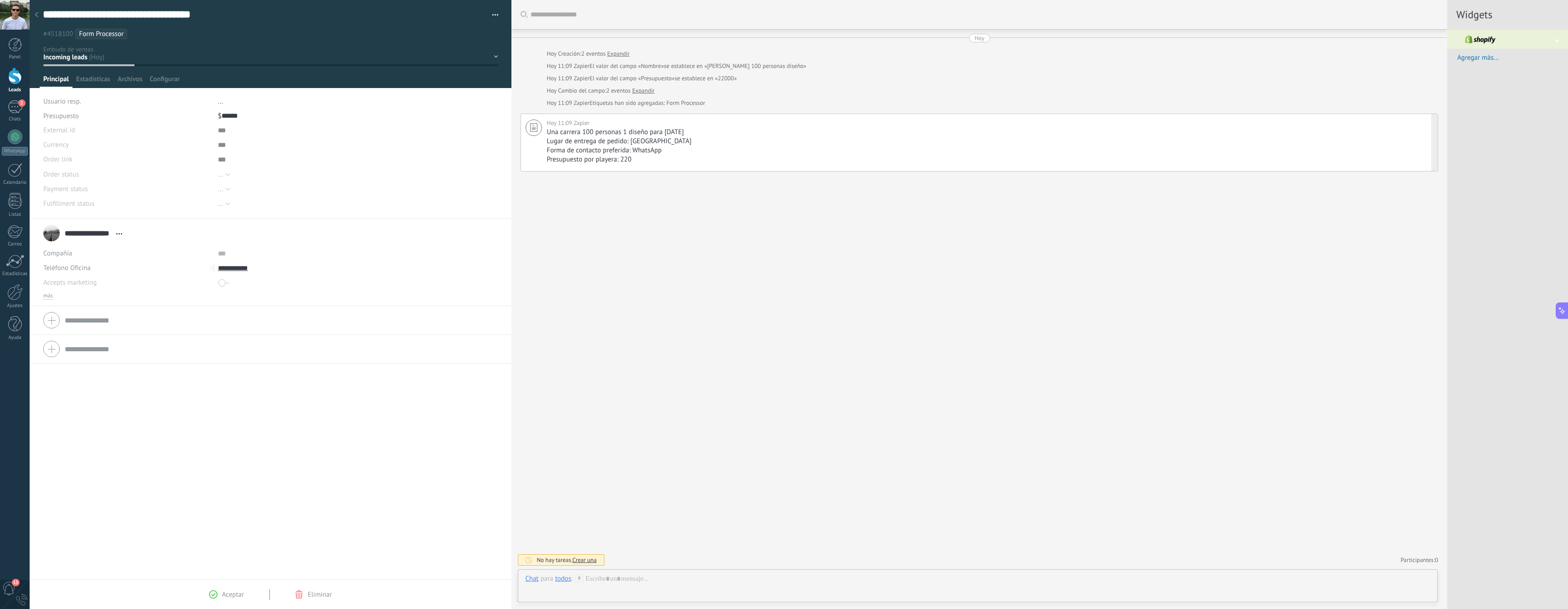
click at [54, 234] on div "**********" at bounding box center [85, 233] width 83 height 23
click at [116, 232] on span "Abrir detalle Copie el nombre Desatar Contacto principal" at bounding box center [120, 234] width 15 height 7
click at [336, 252] on input "text" at bounding box center [286, 253] width 136 height 15
click at [122, 284] on div "Accepts marketing" at bounding box center [127, 283] width 168 height 15
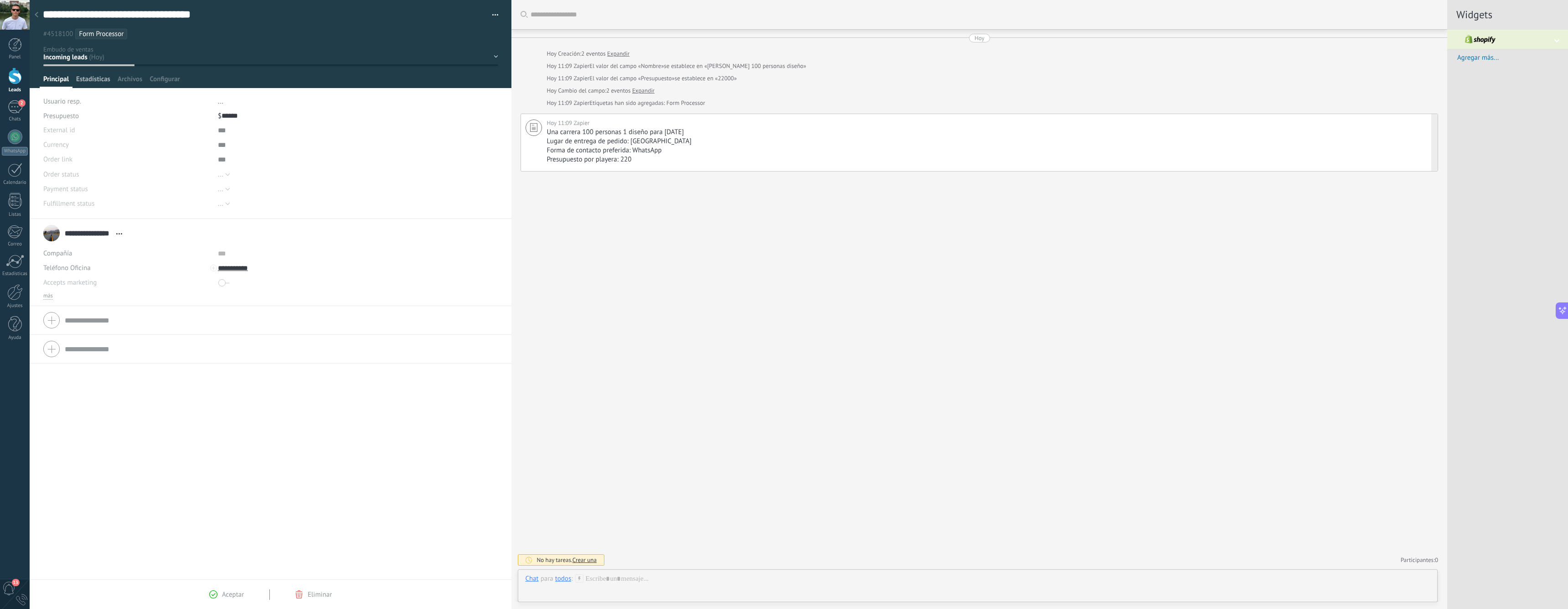
click at [92, 81] on span "Estadísticas" at bounding box center [93, 81] width 34 height 13
click at [123, 80] on span "Archivos" at bounding box center [130, 81] width 25 height 13
click at [160, 81] on span "Configurar" at bounding box center [164, 81] width 30 height 13
click at [57, 76] on span "Principal" at bounding box center [56, 81] width 25 height 13
click at [564, 580] on div "todos" at bounding box center [563, 578] width 16 height 8
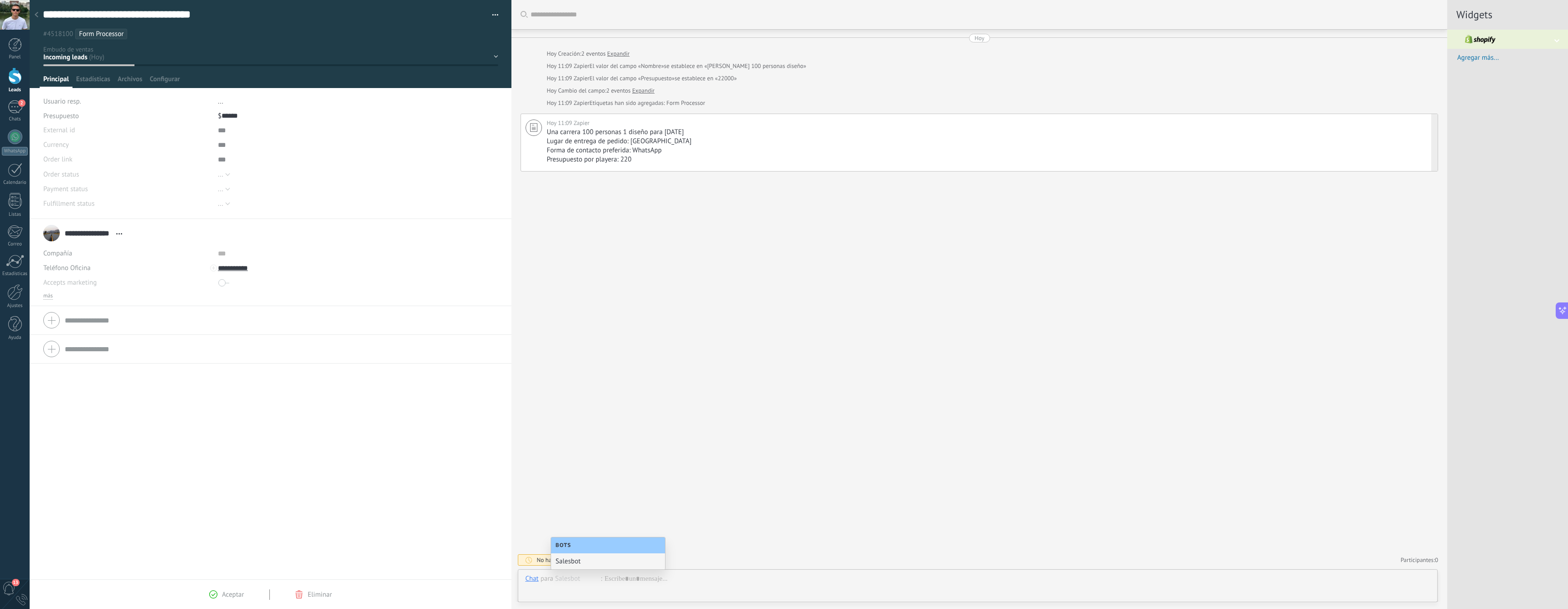
click at [571, 583] on div "Chat para todos Salesbot :" at bounding box center [563, 578] width 77 height 9
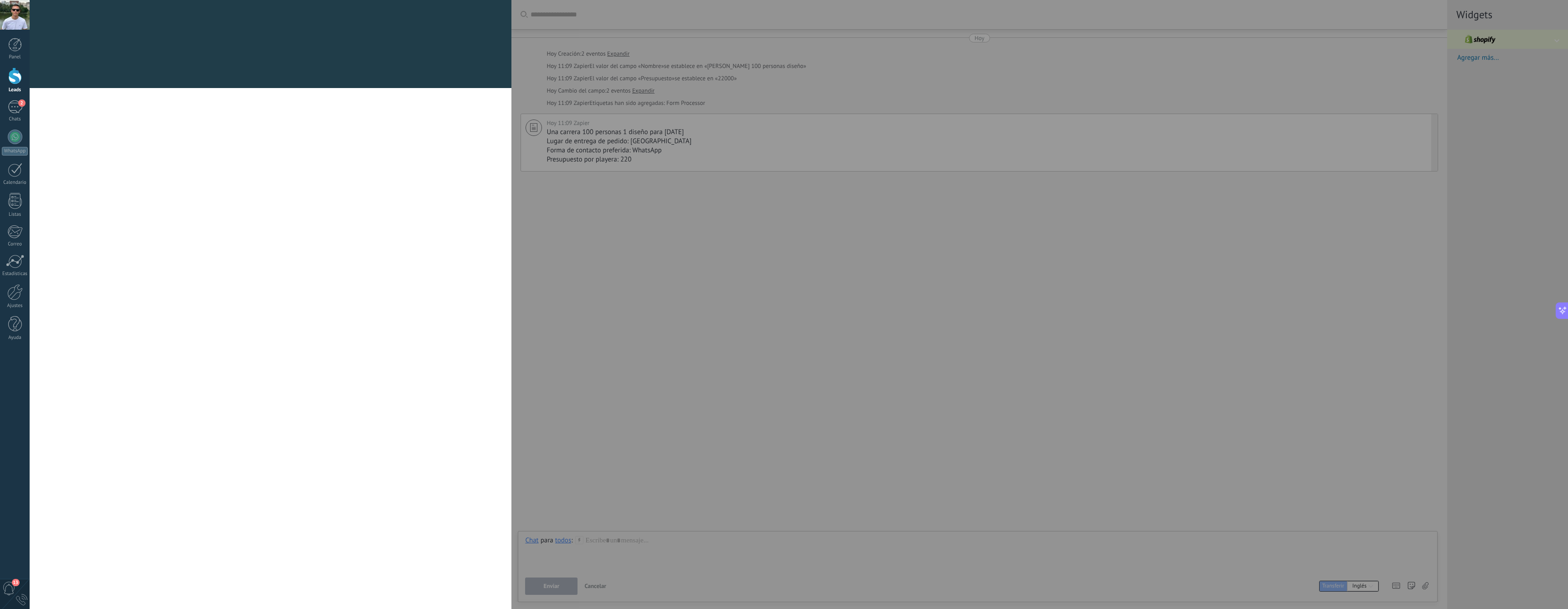
click at [235, 268] on div at bounding box center [271, 348] width 482 height 521
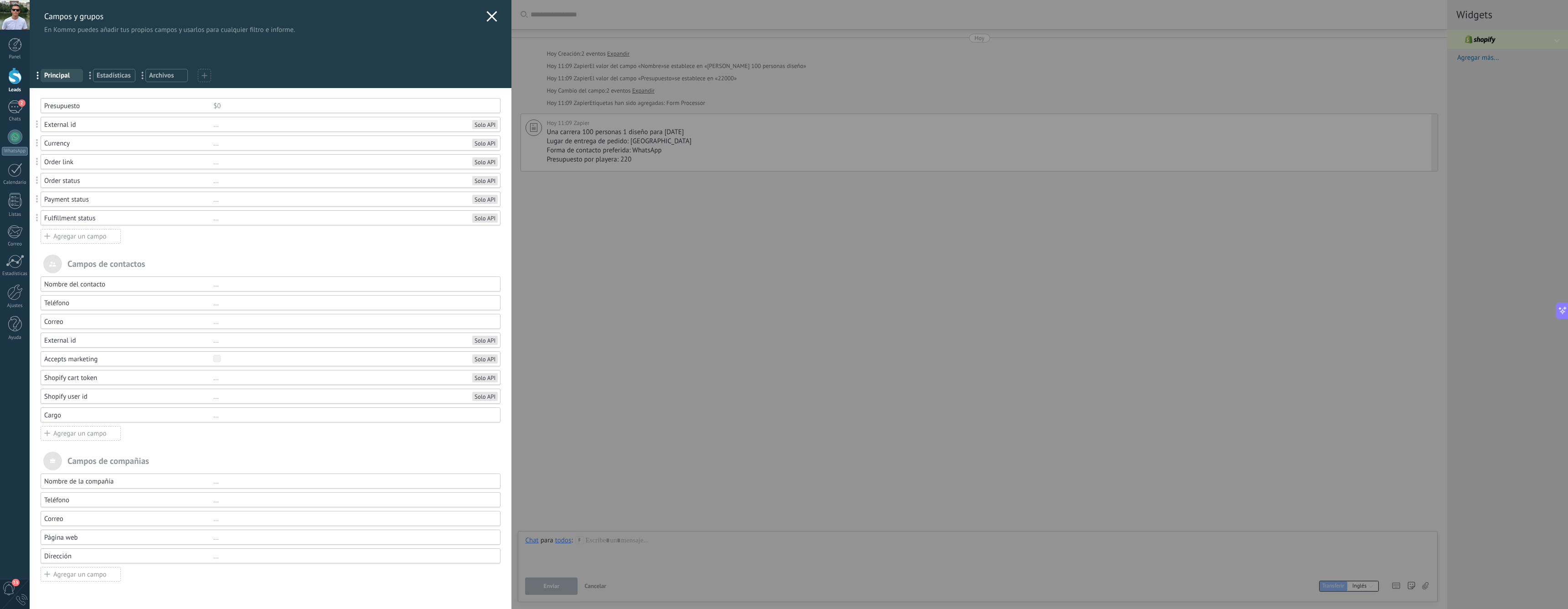
click at [490, 15] on use at bounding box center [492, 16] width 10 height 10
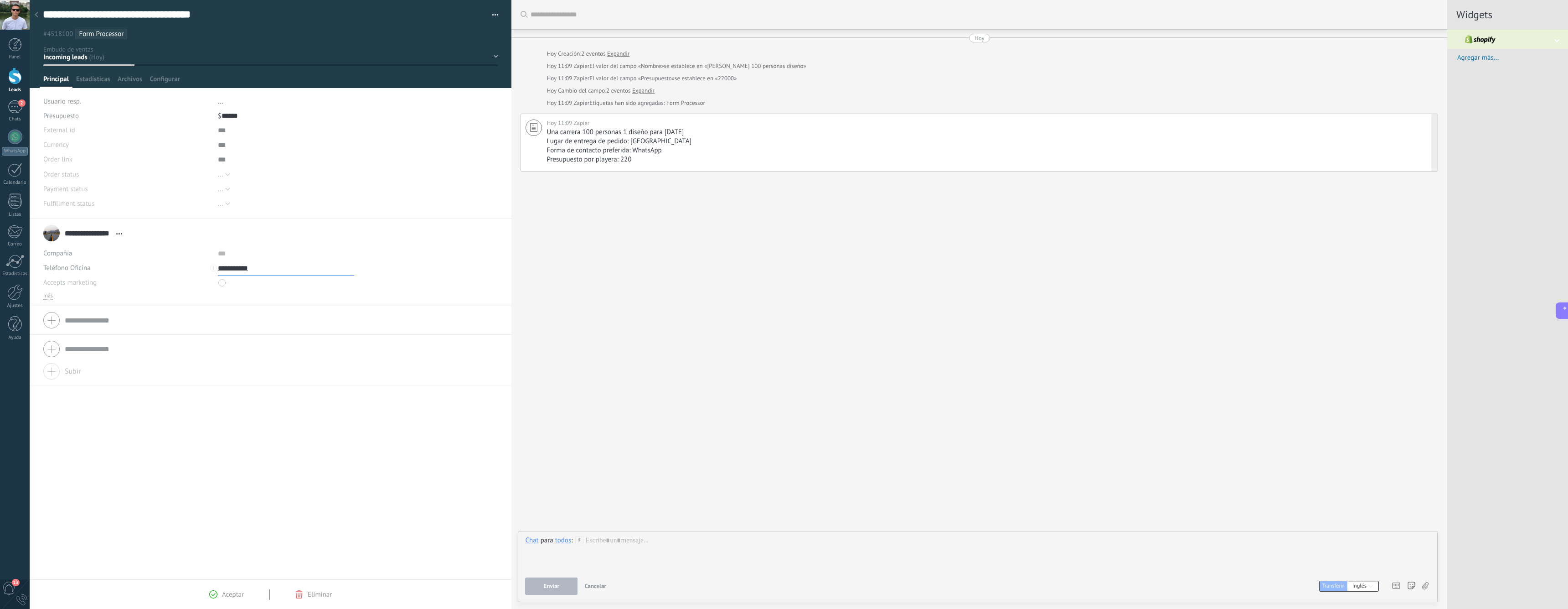
click at [242, 270] on input "**********" at bounding box center [286, 268] width 136 height 15
click at [256, 336] on div "Amiloomi (Amiloomi)" at bounding box center [275, 330] width 113 height 15
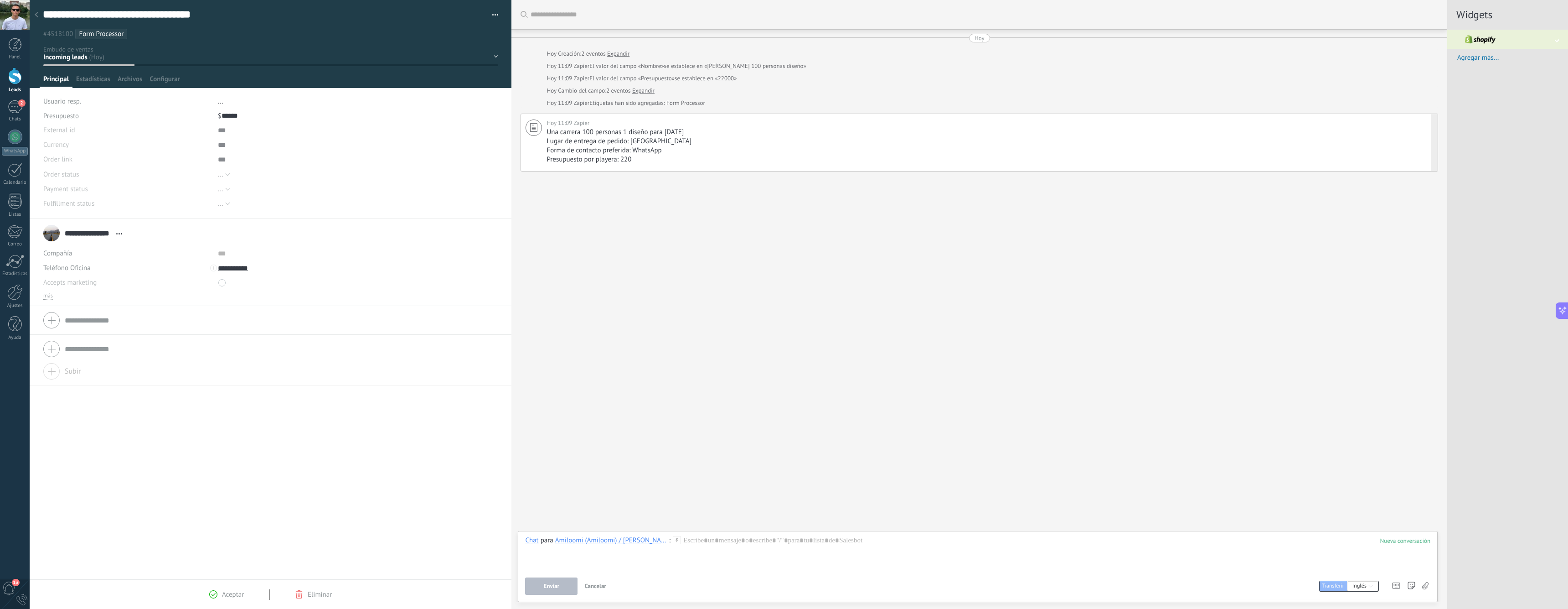
click at [673, 540] on icon at bounding box center [677, 540] width 8 height 8
click at [699, 479] on span "/TestBot" at bounding box center [722, 479] width 100 height 9
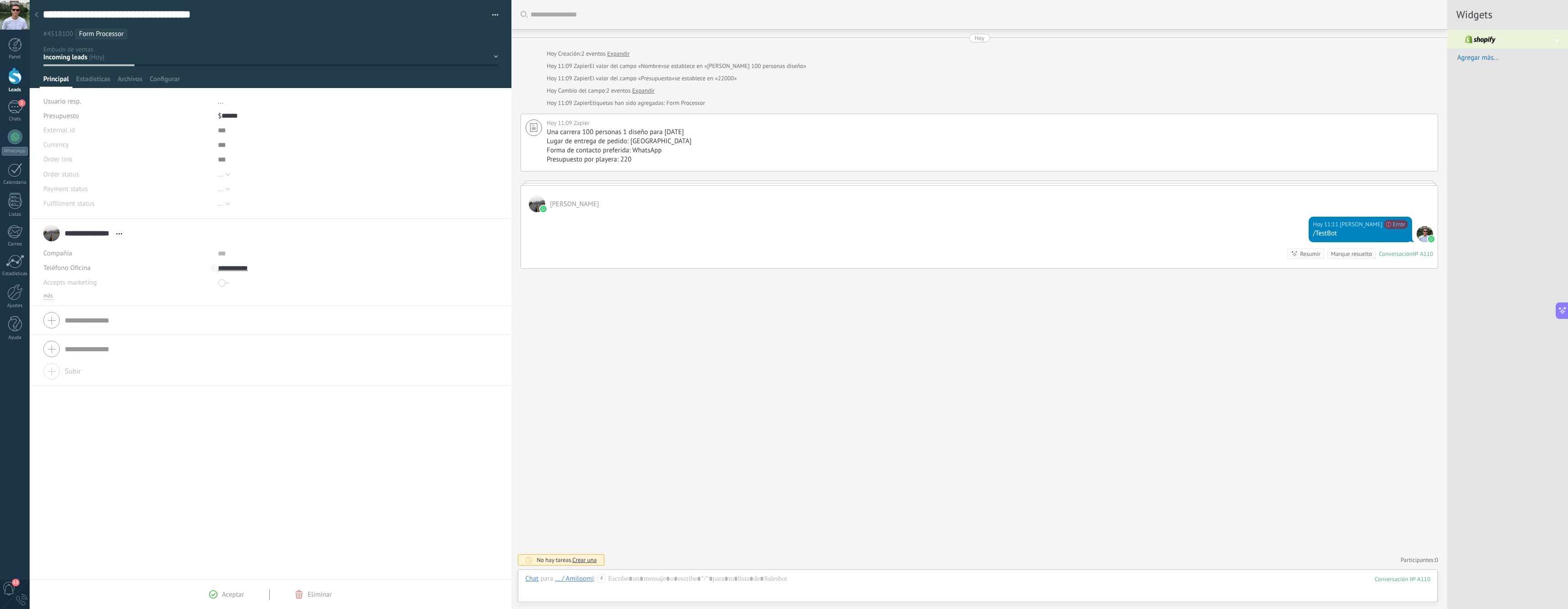
click at [734, 573] on div "Chat Correo Nota Tarea Chat para ... / Amiloomi : 110 Enviar Cancelar Rastrear …" at bounding box center [977, 586] width 919 height 33
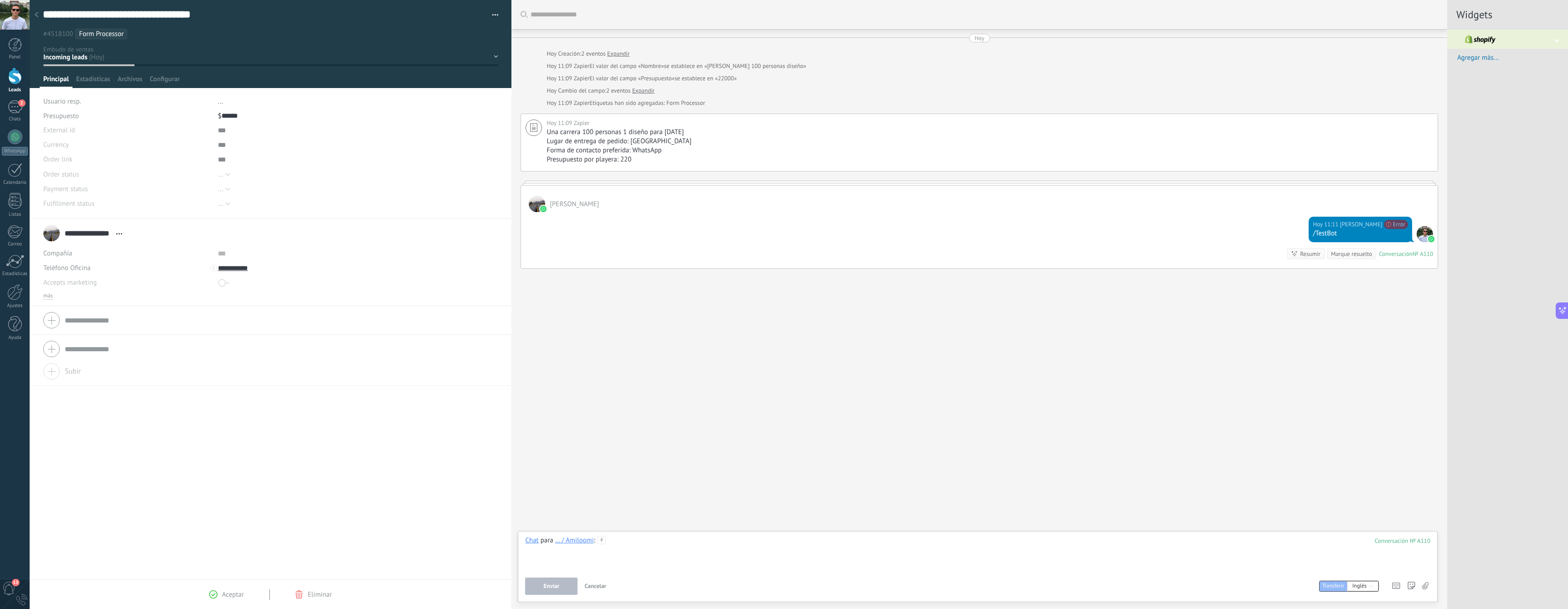
click at [691, 543] on div at bounding box center [978, 553] width 905 height 34
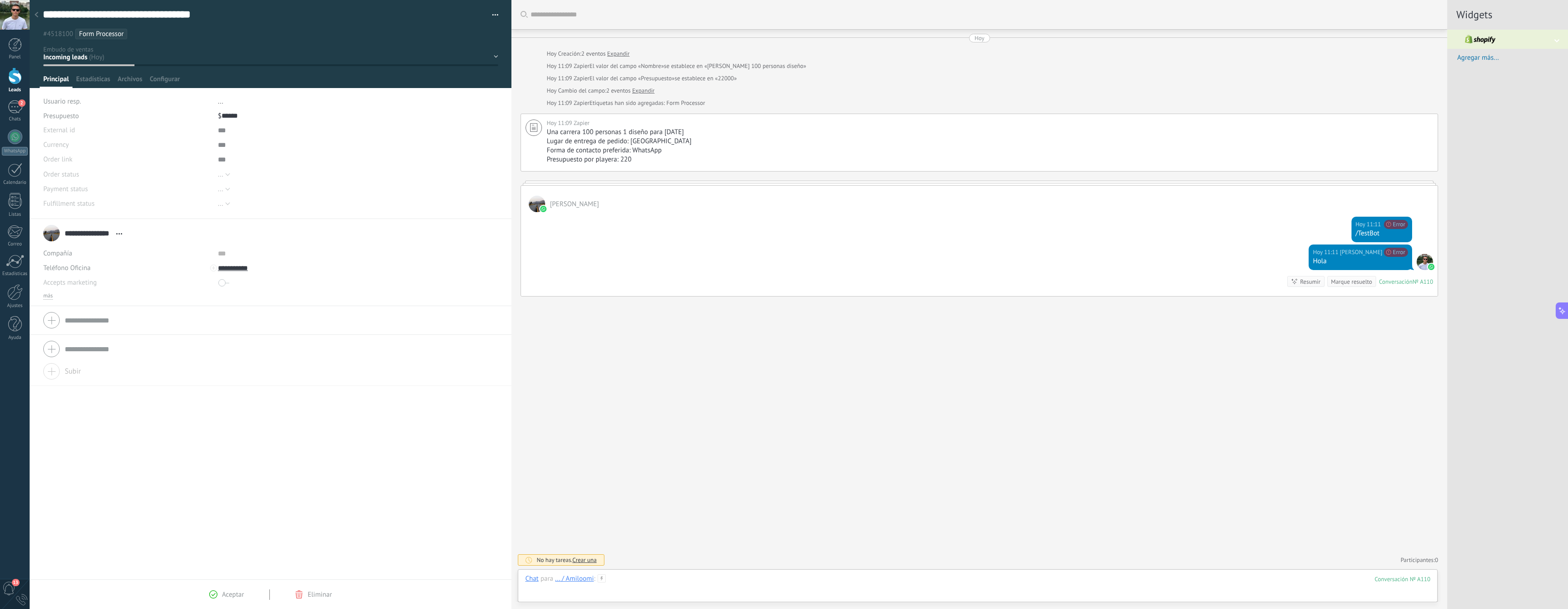
click at [680, 584] on div at bounding box center [978, 587] width 905 height 27
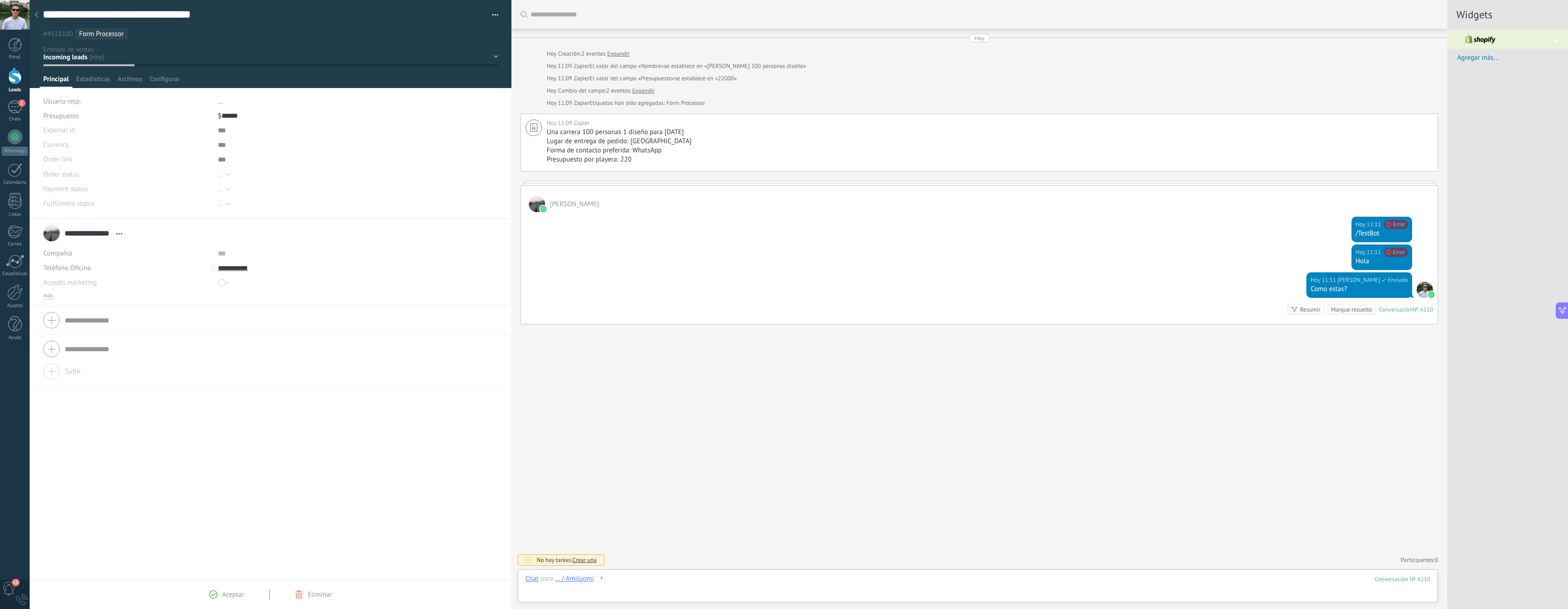
click at [1078, 582] on div at bounding box center [978, 587] width 905 height 27
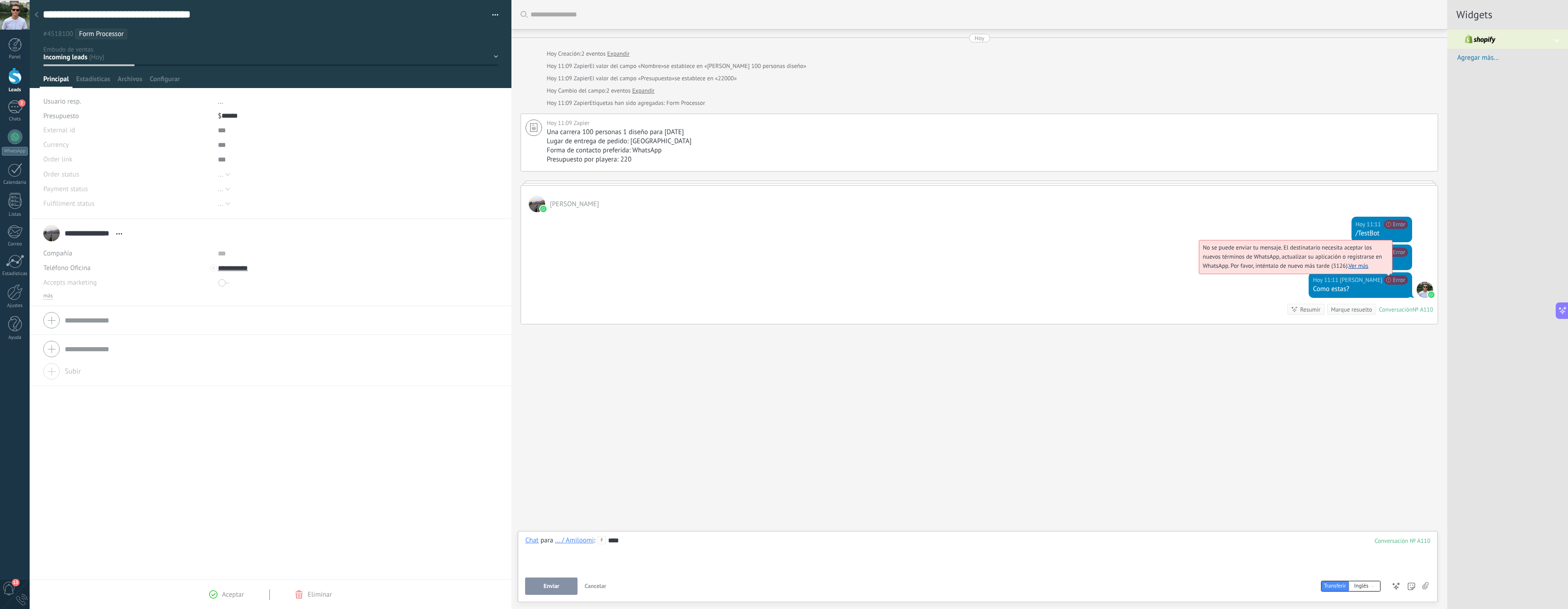
click at [1078, 265] on link "Ver más" at bounding box center [1358, 265] width 20 height 8
click at [634, 543] on div "****" at bounding box center [978, 553] width 905 height 34
click at [535, 539] on div "Chat" at bounding box center [532, 540] width 13 height 8
click at [633, 527] on div "Buscar Carga más Hoy Hoy Creación: 2 eventos Expandir Hoy 11:09 Zapier El valor…" at bounding box center [979, 304] width 936 height 609
click at [212, 269] on div at bounding box center [213, 268] width 7 height 7
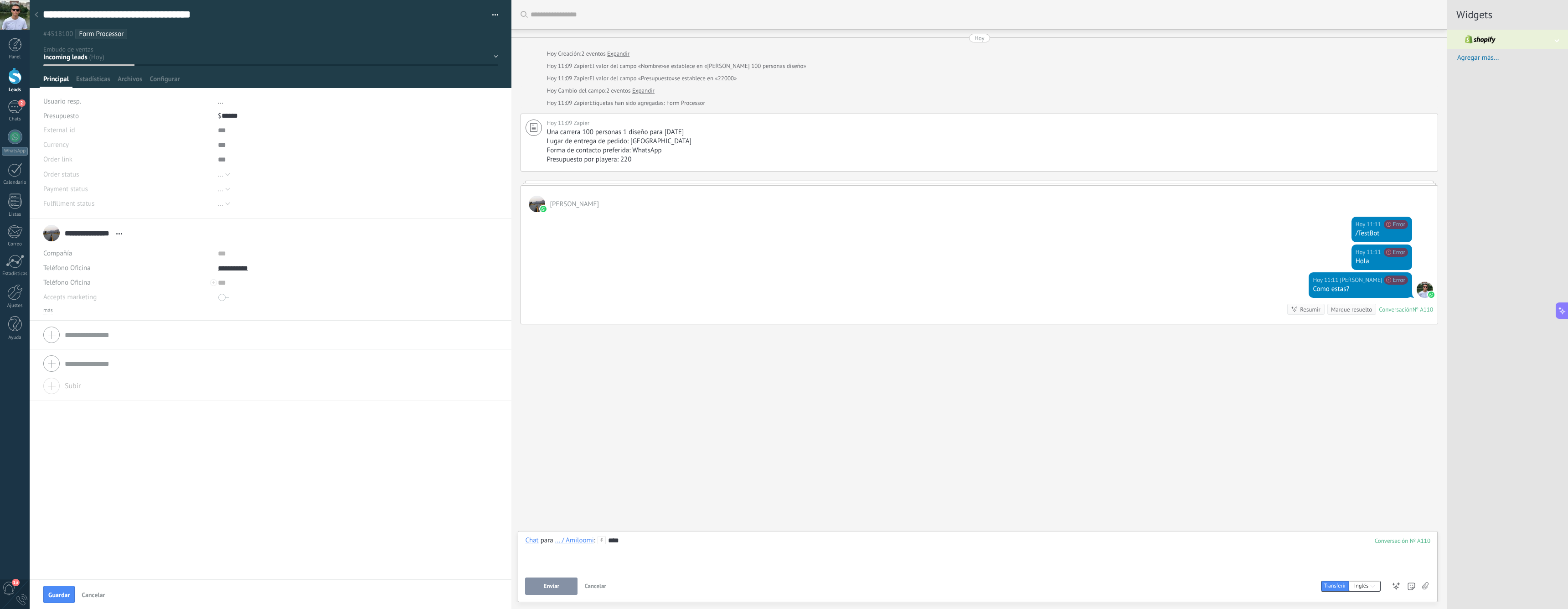
click at [294, 243] on div "**********" at bounding box center [270, 233] width 455 height 23
click at [249, 269] on input "**********" at bounding box center [286, 268] width 136 height 15
click at [235, 365] on div "Editar" at bounding box center [275, 361] width 113 height 15
click at [216, 268] on div "Teléfono Oficina Ofic. directo Celular Fax Casa Otro Teléfono Oficina" at bounding box center [270, 268] width 455 height 15
click at [220, 267] on input "**********" at bounding box center [286, 268] width 136 height 15
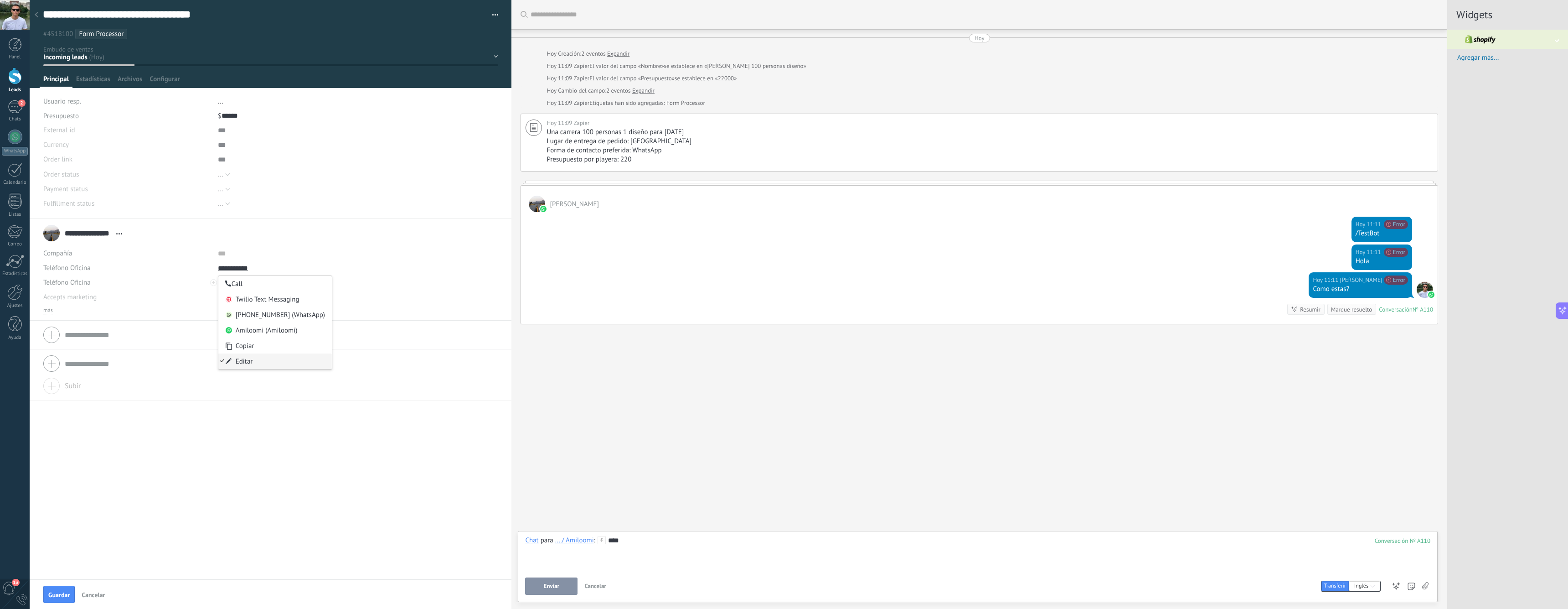
click at [230, 360] on span at bounding box center [229, 361] width 6 height 6
click at [389, 271] on div "**********" at bounding box center [358, 268] width 280 height 15
click at [362, 265] on div "**********" at bounding box center [358, 268] width 280 height 15
click at [265, 331] on div "Amiloomi (Amiloomi)" at bounding box center [275, 330] width 113 height 15
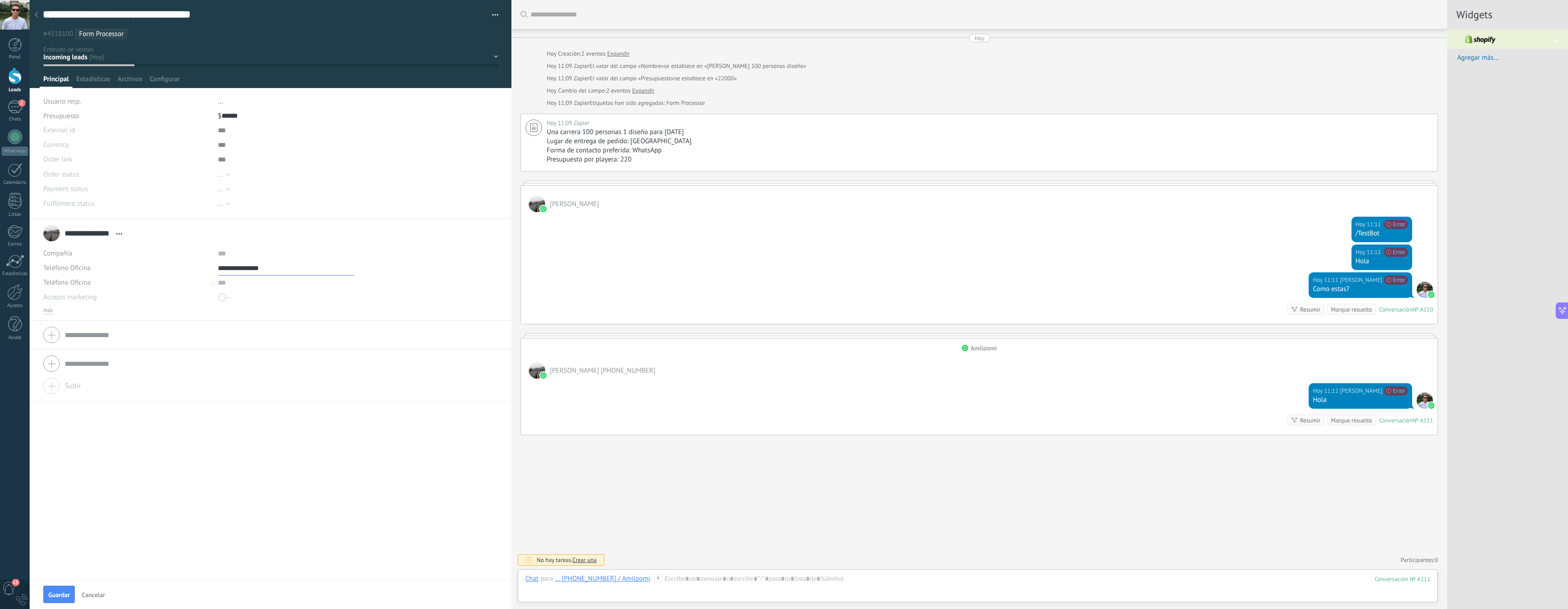
click at [242, 270] on input "**********" at bounding box center [286, 268] width 136 height 15
click at [240, 362] on div "Editar" at bounding box center [275, 361] width 113 height 15
click at [255, 267] on input "**********" at bounding box center [286, 268] width 136 height 15
type input "**********"
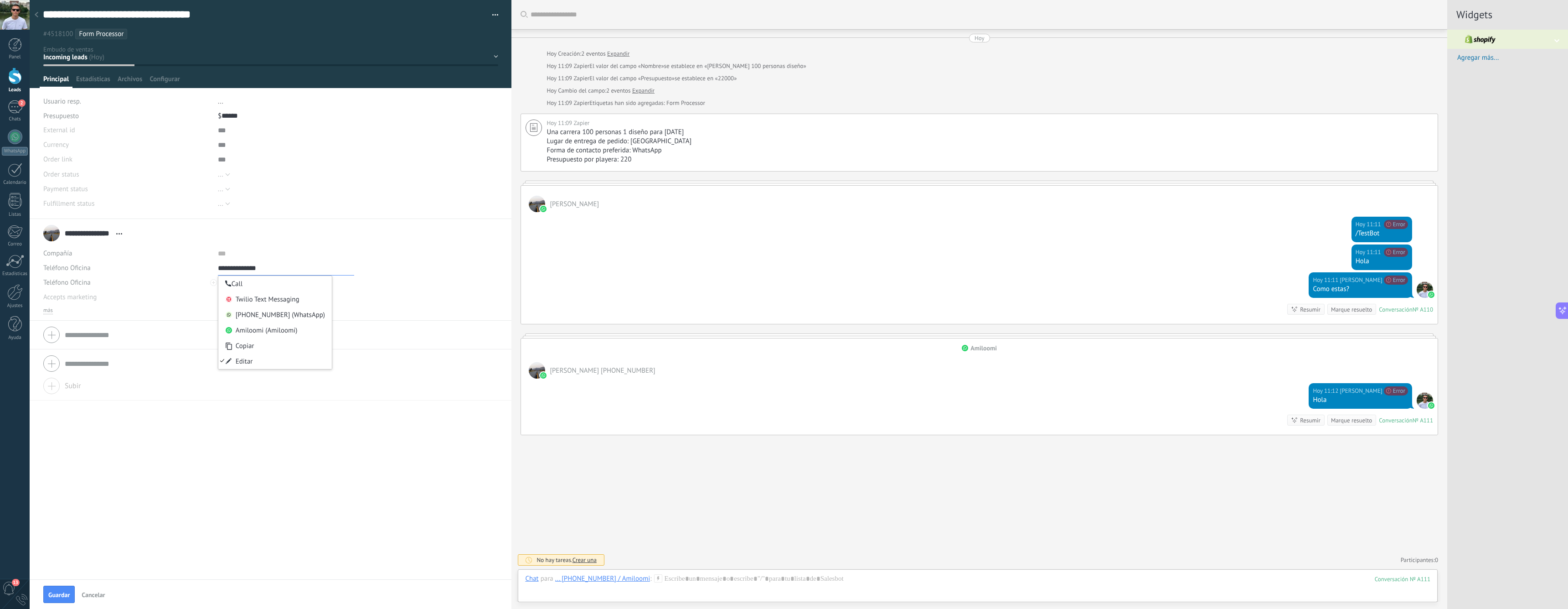
click at [276, 267] on input "**********" at bounding box center [286, 268] width 136 height 15
click at [396, 270] on div "**********" at bounding box center [358, 268] width 280 height 15
click at [283, 268] on input "**********" at bounding box center [286, 268] width 136 height 15
click at [268, 330] on div "Amiloomi (Amiloomi)" at bounding box center [275, 330] width 113 height 15
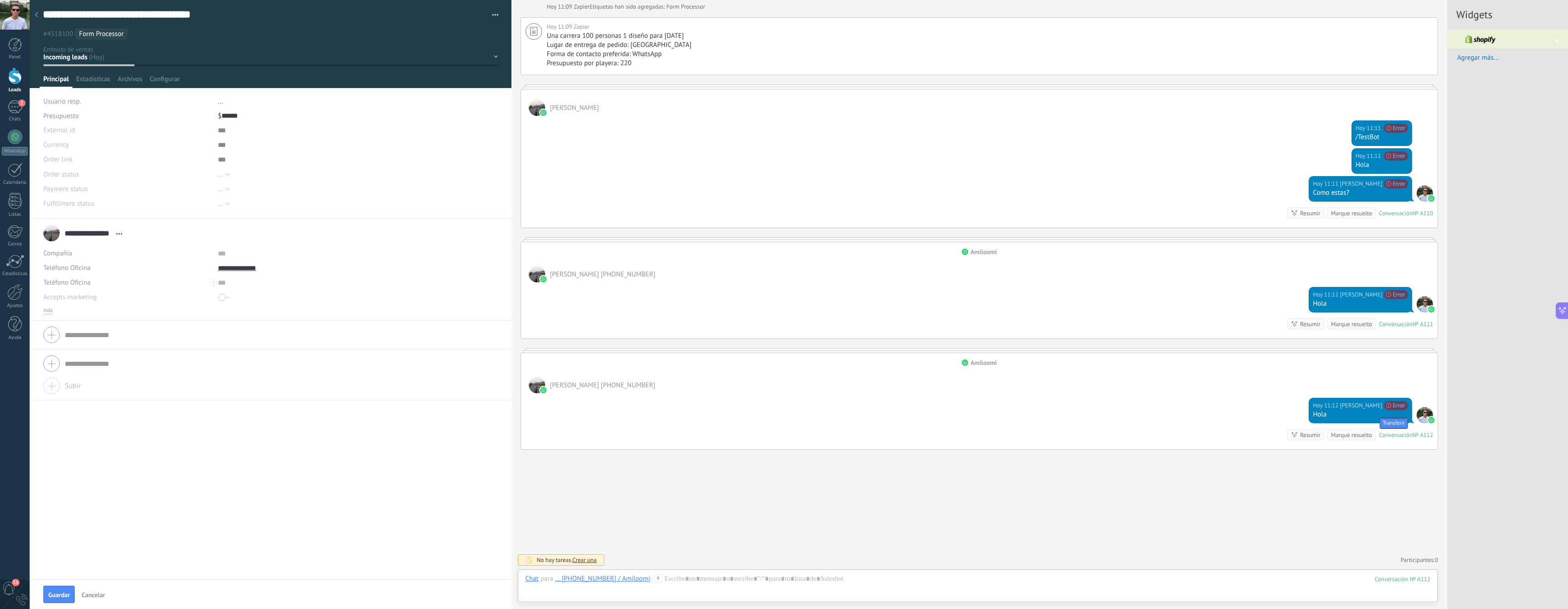
scroll to position [96, 0]
click at [783, 581] on div at bounding box center [978, 587] width 905 height 27
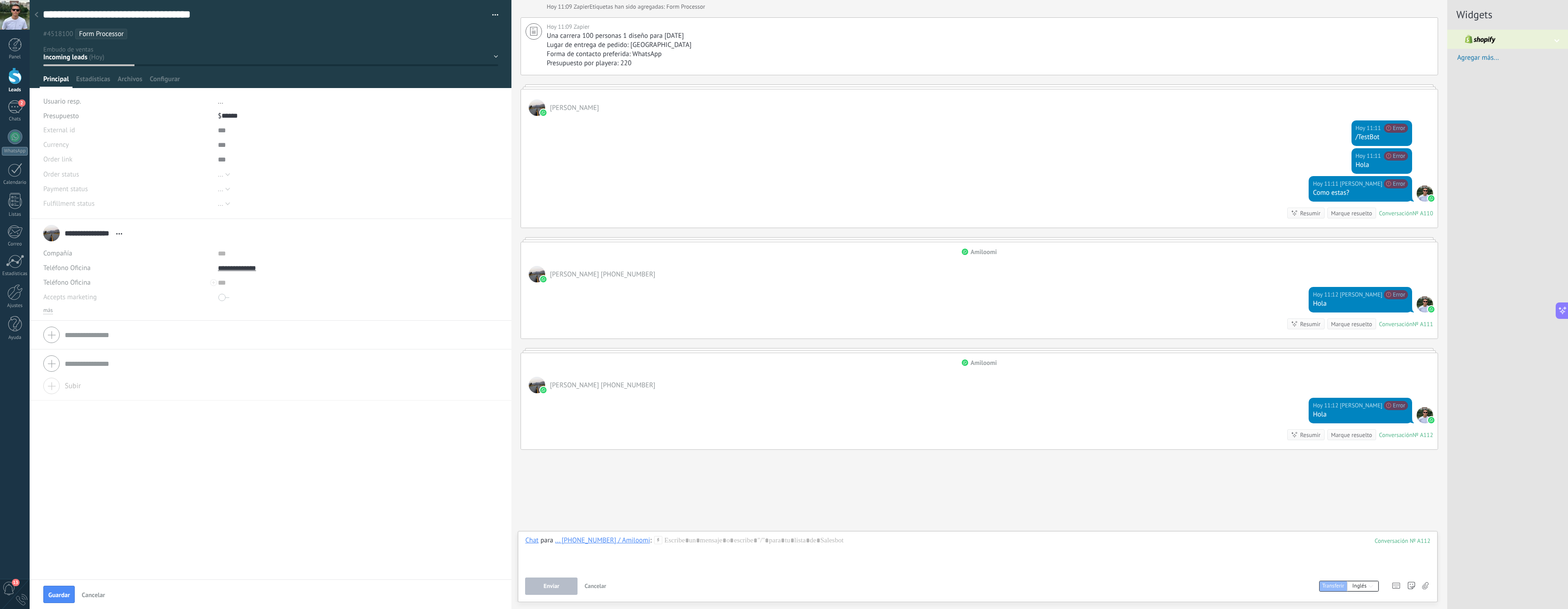
click at [799, 517] on div "Buscar Carga más Hoy Hoy Creación: 2 eventos Expandir Hoy 11:09 Zapier El valor…" at bounding box center [979, 256] width 936 height 705
click at [1078, 585] on div "Enviar Cancelar Rastrear clics en links ? Reducir links largos y rastrear clics…" at bounding box center [978, 585] width 905 height 17
click at [1078, 587] on use at bounding box center [1425, 585] width 6 height 7
click at [0, 0] on input "file" at bounding box center [0, 0] width 0 height 0
click at [11, 107] on div "2" at bounding box center [15, 107] width 15 height 13
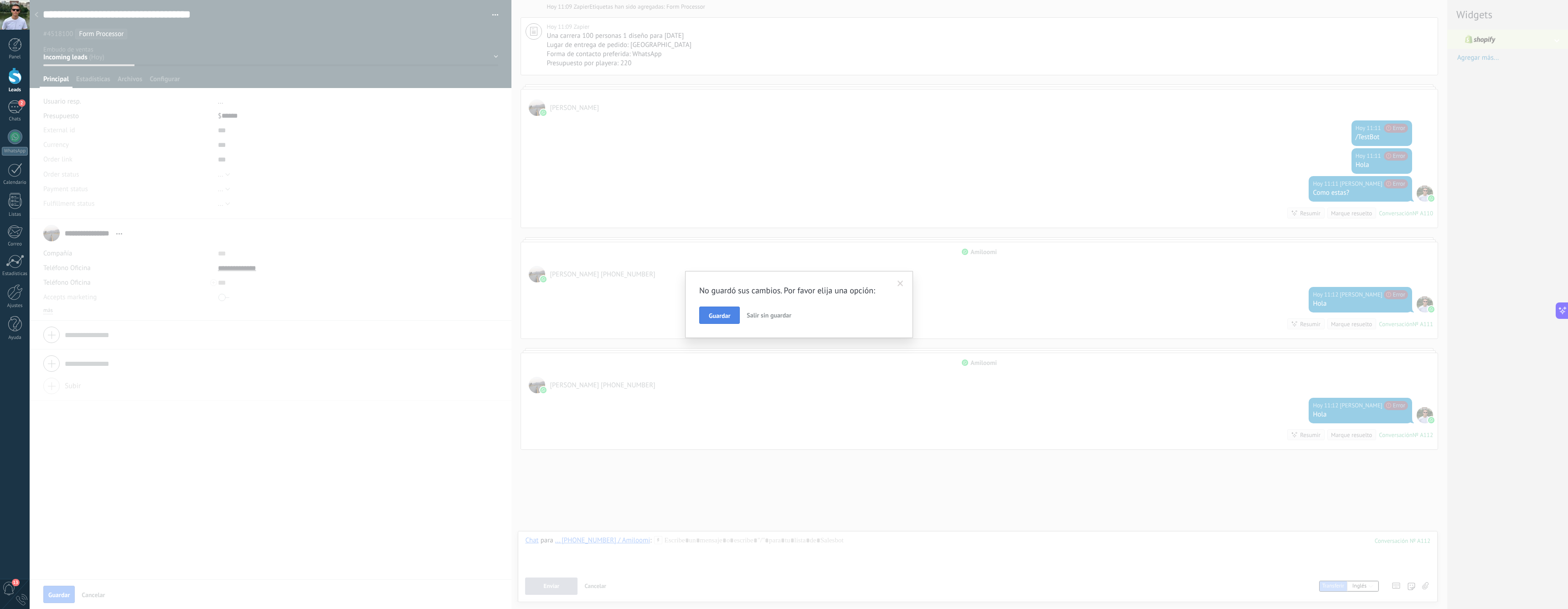
click at [725, 316] on span "Guardar" at bounding box center [720, 316] width 22 height 6
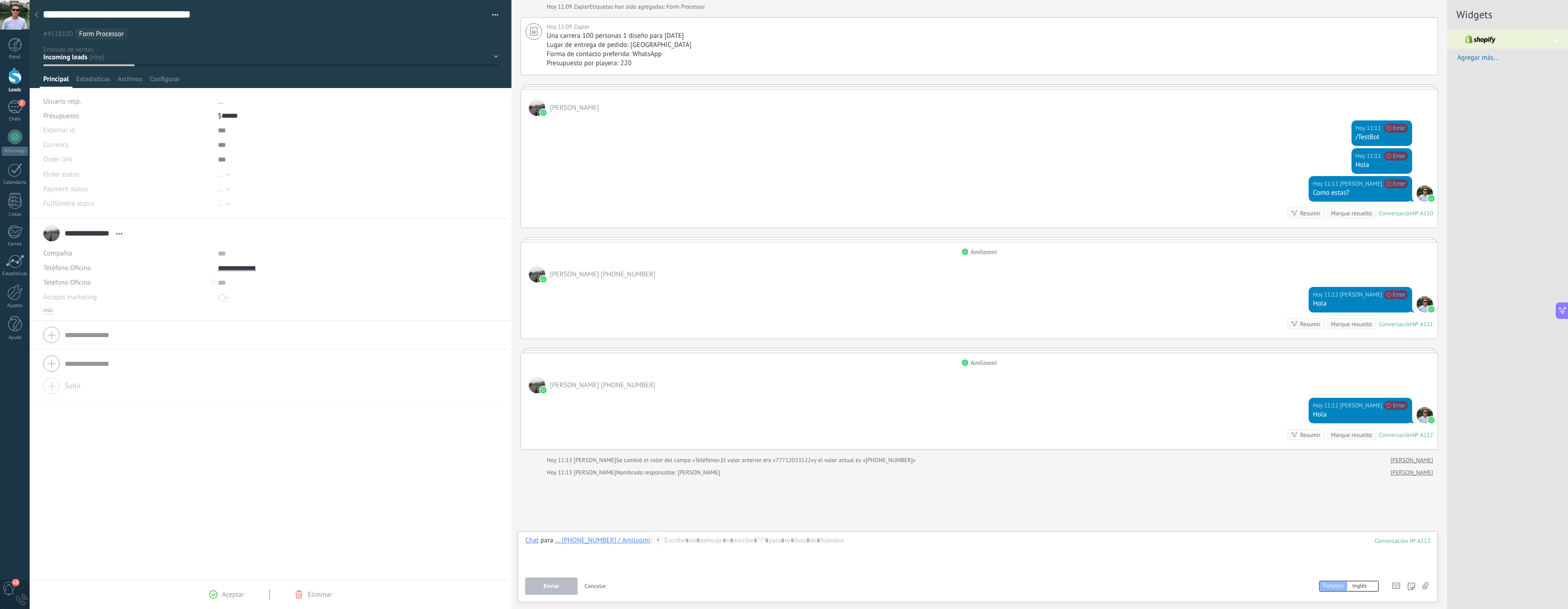
scroll to position [123, 0]
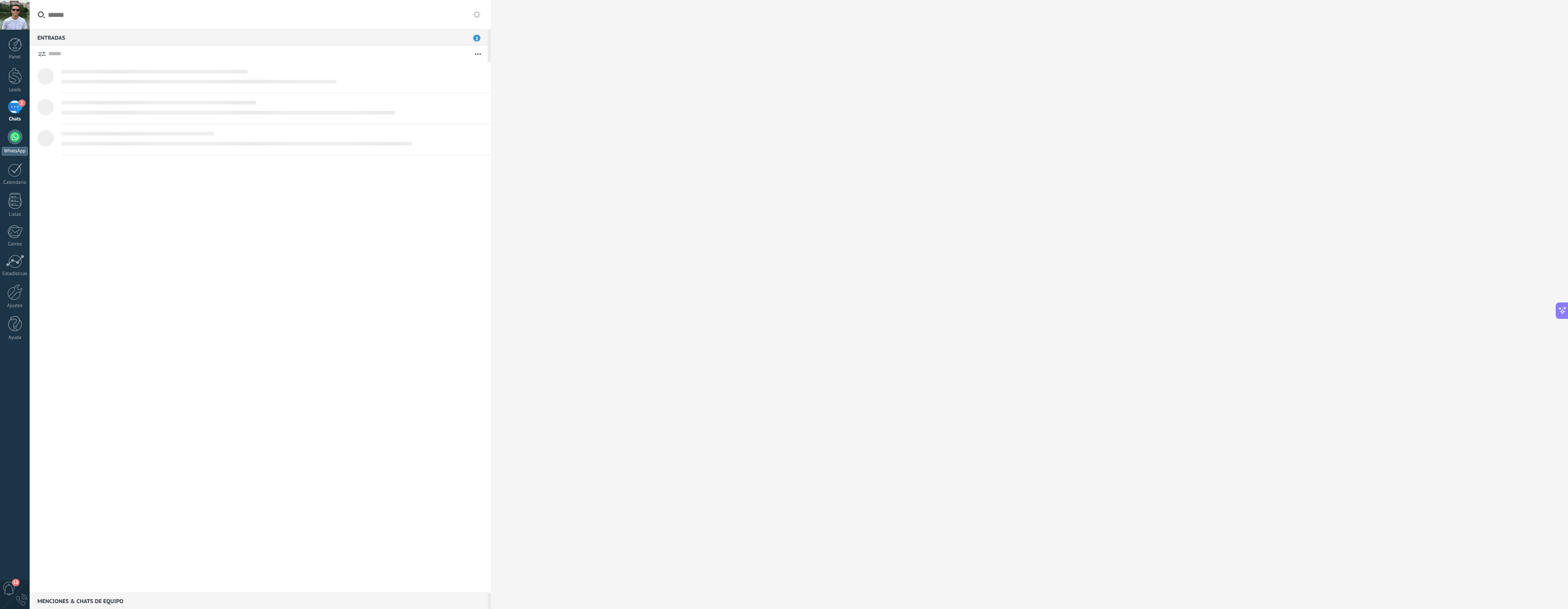
click at [15, 141] on div at bounding box center [15, 137] width 15 height 15
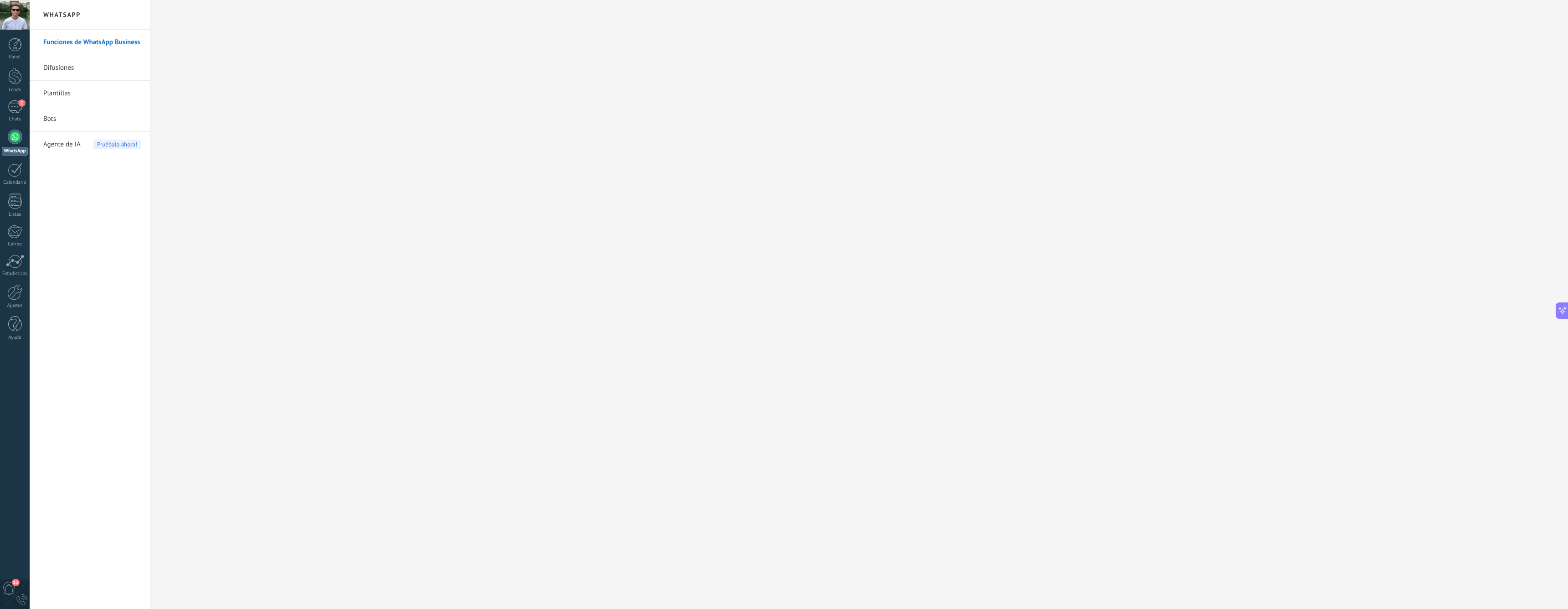
click at [58, 93] on link "Plantillas" at bounding box center [92, 94] width 97 height 25
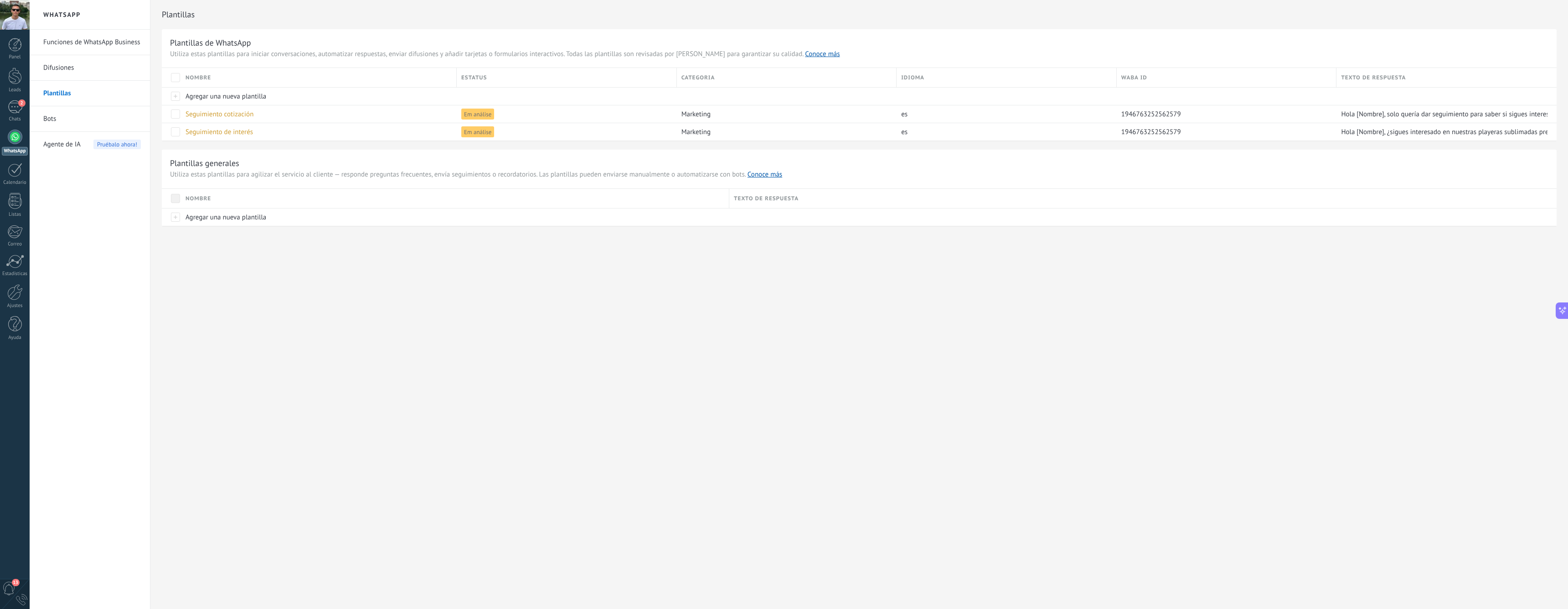
click at [210, 176] on span "Utiliza estas plantillas para agilizar el servicio al cliente — responde pregun…" at bounding box center [859, 174] width 1379 height 9
click at [259, 179] on div "Plantillas generales Utiliza estas plantillas para agilizar el servicio al clie…" at bounding box center [858, 188] width 1394 height 76
drag, startPoint x: 285, startPoint y: 178, endPoint x: 660, endPoint y: 175, distance: 375.0
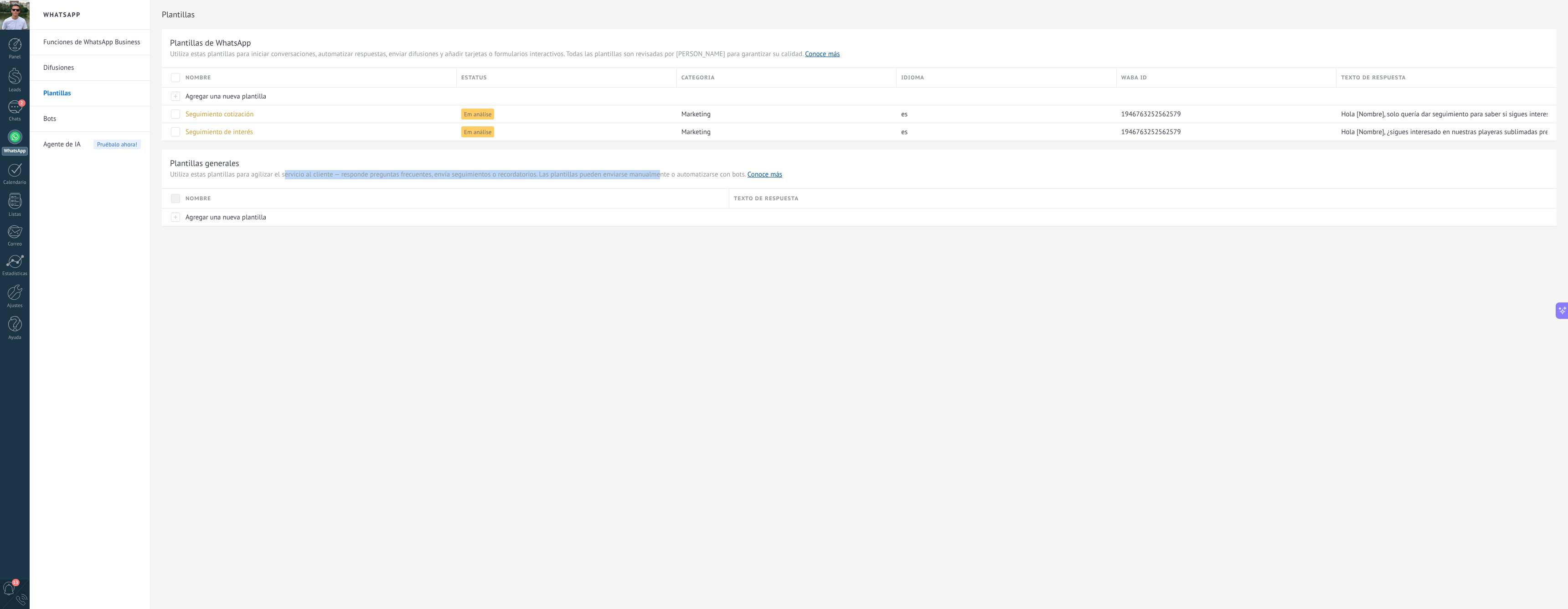
click at [660, 175] on span "Utiliza estas plantillas para agilizar el servicio al cliente — responde pregun…" at bounding box center [859, 174] width 1379 height 9
click at [662, 175] on span "Utiliza estas plantillas para agilizar el servicio al cliente — responde pregun…" at bounding box center [859, 174] width 1379 height 9
click at [703, 175] on span "Utiliza estas plantillas para agilizar el servicio al cliente — responde pregun…" at bounding box center [859, 174] width 1379 height 9
click at [703, 175] on span "Utiliza estas plantillas para agilizar el servicio al cliente — responde pregun…" at bounding box center [859, 174] width 1379 height 9
click at [664, 172] on span "Utiliza estas plantillas para agilizar el servicio al cliente — responde pregun…" at bounding box center [859, 174] width 1379 height 9
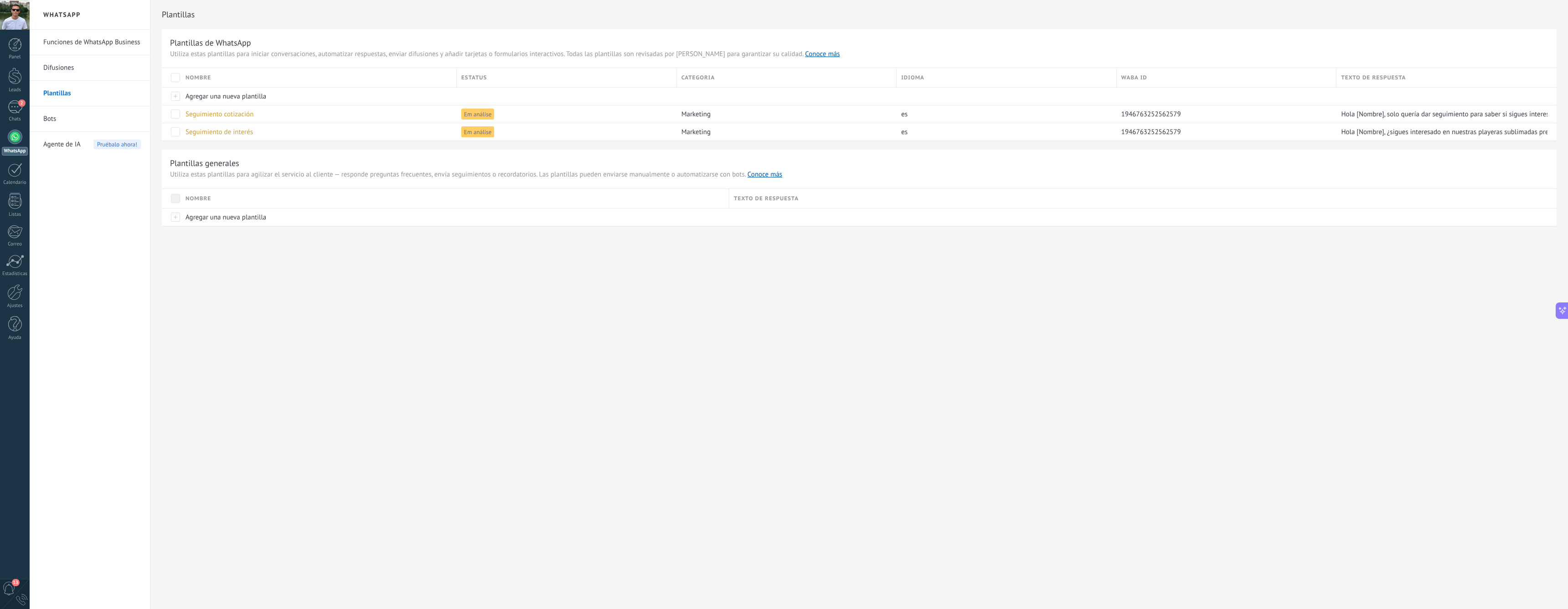
click at [214, 160] on h3 "Plantillas generales" at bounding box center [859, 163] width 1379 height 10
click at [209, 164] on h3 "Plantillas generales" at bounding box center [859, 163] width 1379 height 10
click at [209, 175] on span "Utiliza estas plantillas para agilizar el servicio al cliente — responde pregun…" at bounding box center [859, 174] width 1379 height 9
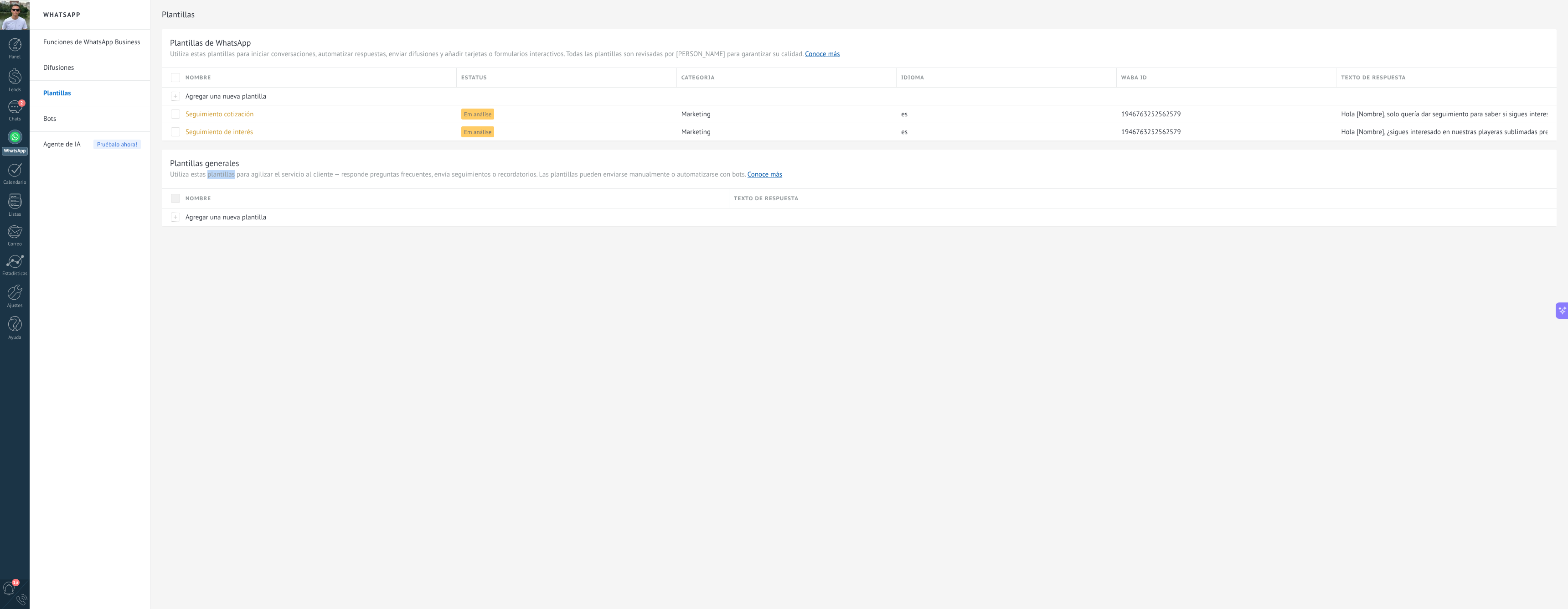
click at [209, 175] on span "Utiliza estas plantillas para agilizar el servicio al cliente — responde pregun…" at bounding box center [859, 174] width 1379 height 9
click at [265, 175] on span "Utiliza estas plantillas para agilizar el servicio al cliente — responde pregun…" at bounding box center [859, 174] width 1379 height 9
click at [312, 278] on div "WhatsApp Funciones de WhatsApp Business Difusiones Plantillas Bots Agente de IA…" at bounding box center [799, 304] width 1538 height 609
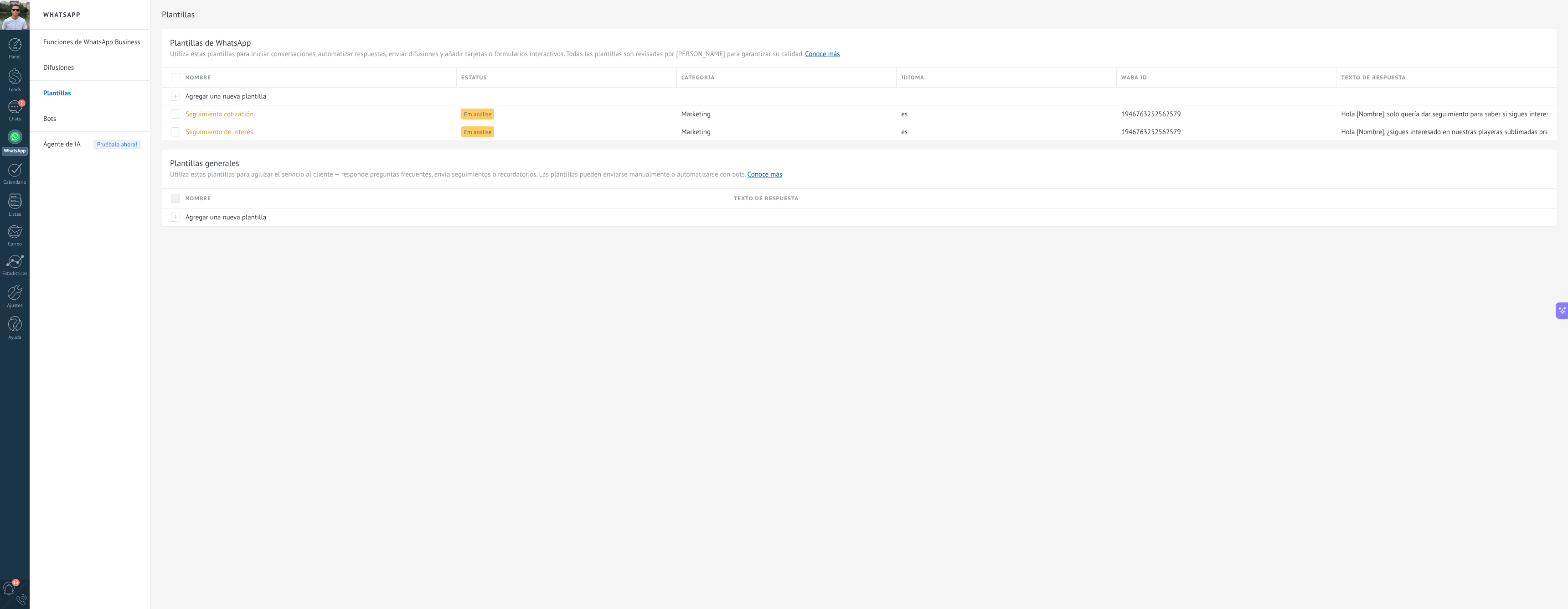
click at [312, 278] on div "WhatsApp Funciones de WhatsApp Business Difusiones Plantillas Bots Agente de IA…" at bounding box center [799, 304] width 1538 height 609
click at [369, 277] on div "WhatsApp Funciones de WhatsApp Business Difusiones Plantillas Bots Agente de IA…" at bounding box center [799, 304] width 1538 height 609
click at [406, 172] on span "Utiliza estas plantillas para agilizar el servicio al cliente — responde pregun…" at bounding box center [859, 174] width 1379 height 9
click at [194, 220] on span "Agregar una nueva plantilla" at bounding box center [226, 218] width 81 height 9
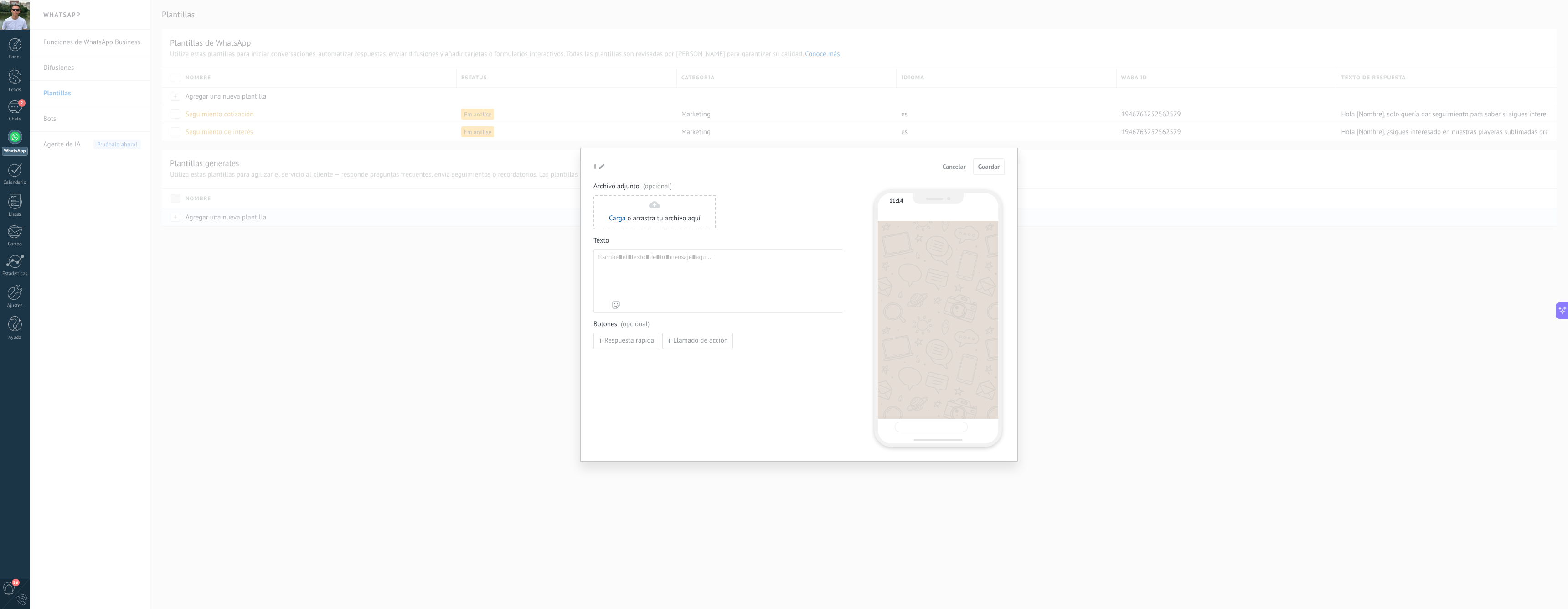
type input "**********"
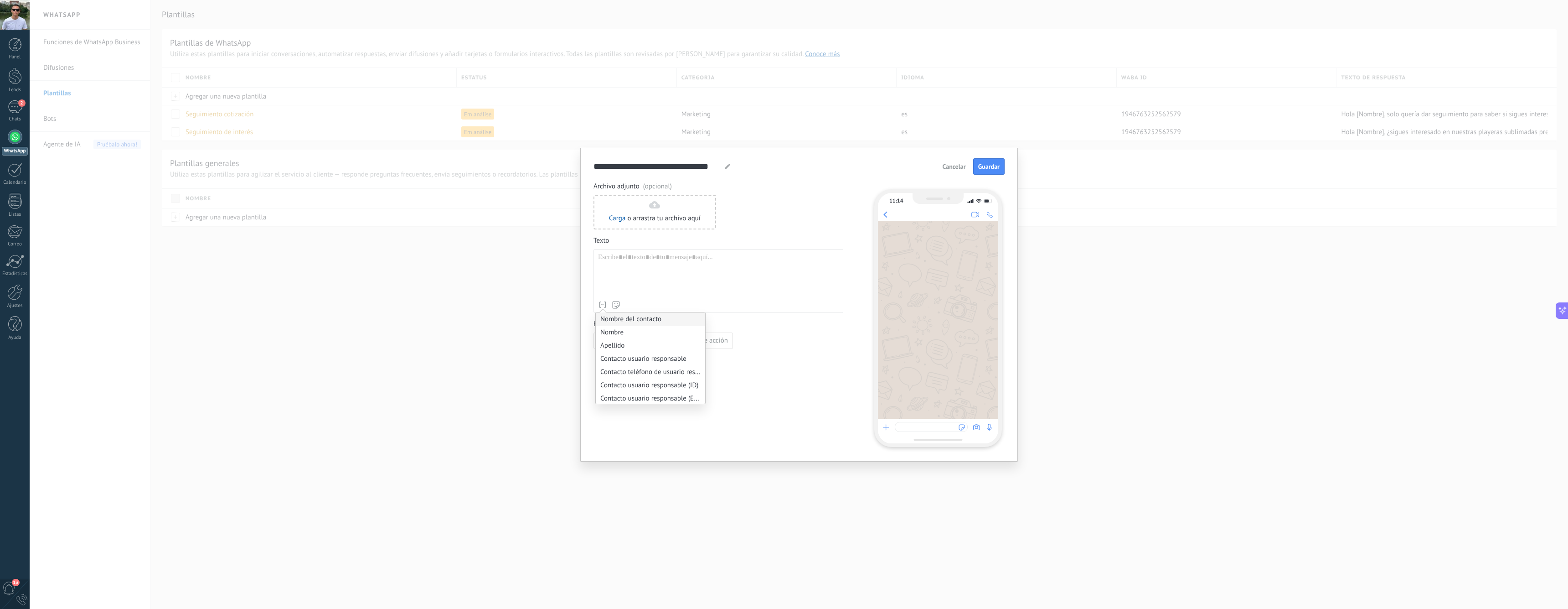
click at [645, 320] on li "Nombre del contacto" at bounding box center [650, 319] width 109 height 13
click at [685, 265] on div "**********" at bounding box center [718, 275] width 240 height 43
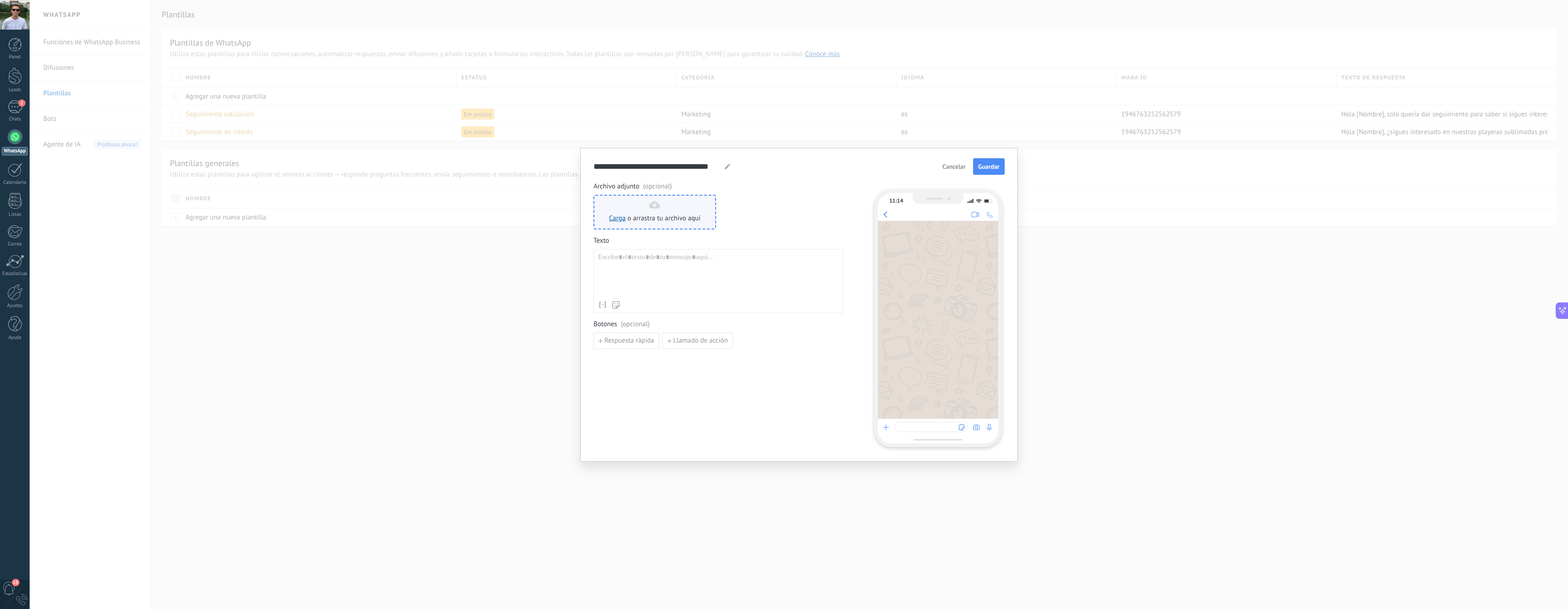
click at [649, 219] on span "o arrastra tu archivo aquí" at bounding box center [663, 218] width 73 height 9
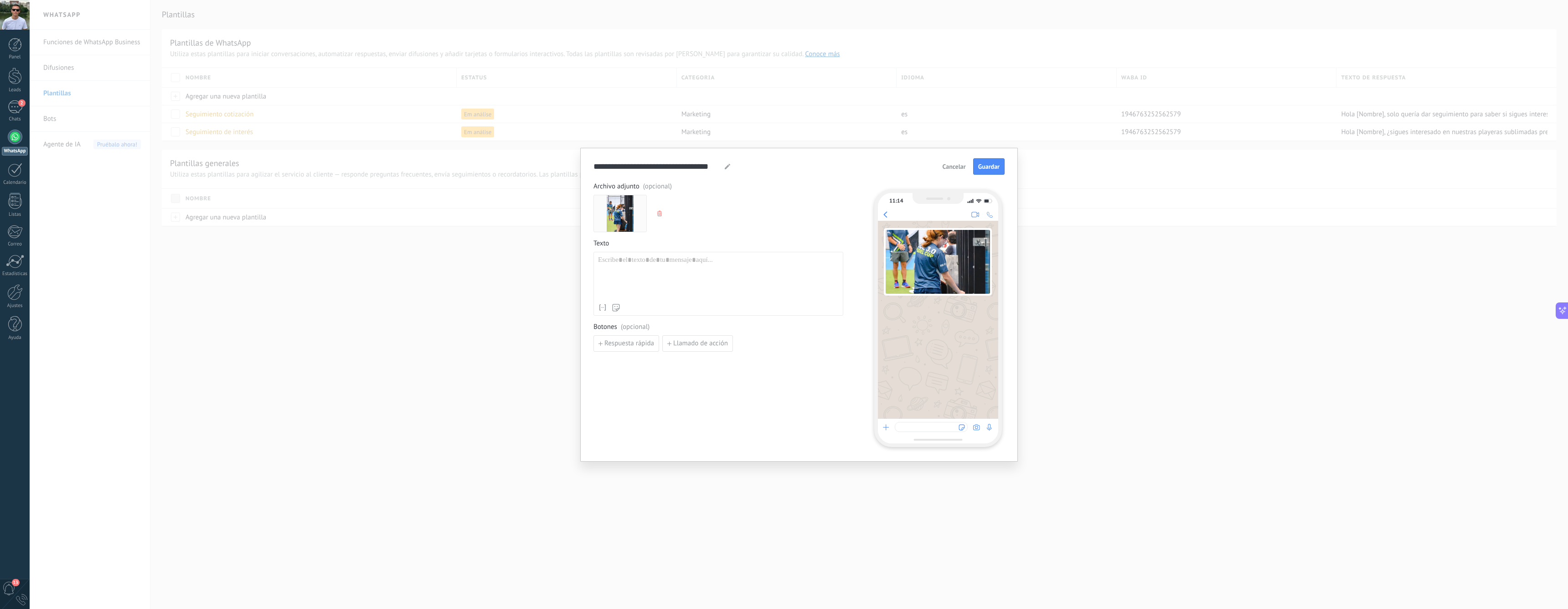
click at [693, 259] on div at bounding box center [718, 277] width 240 height 43
click at [602, 310] on icon at bounding box center [602, 307] width 9 height 9
click at [620, 337] on li "Nombre" at bounding box center [650, 335] width 109 height 13
click at [657, 284] on li "Nombre" at bounding box center [669, 284] width 109 height 13
click at [647, 262] on div "**********" at bounding box center [718, 277] width 240 height 43
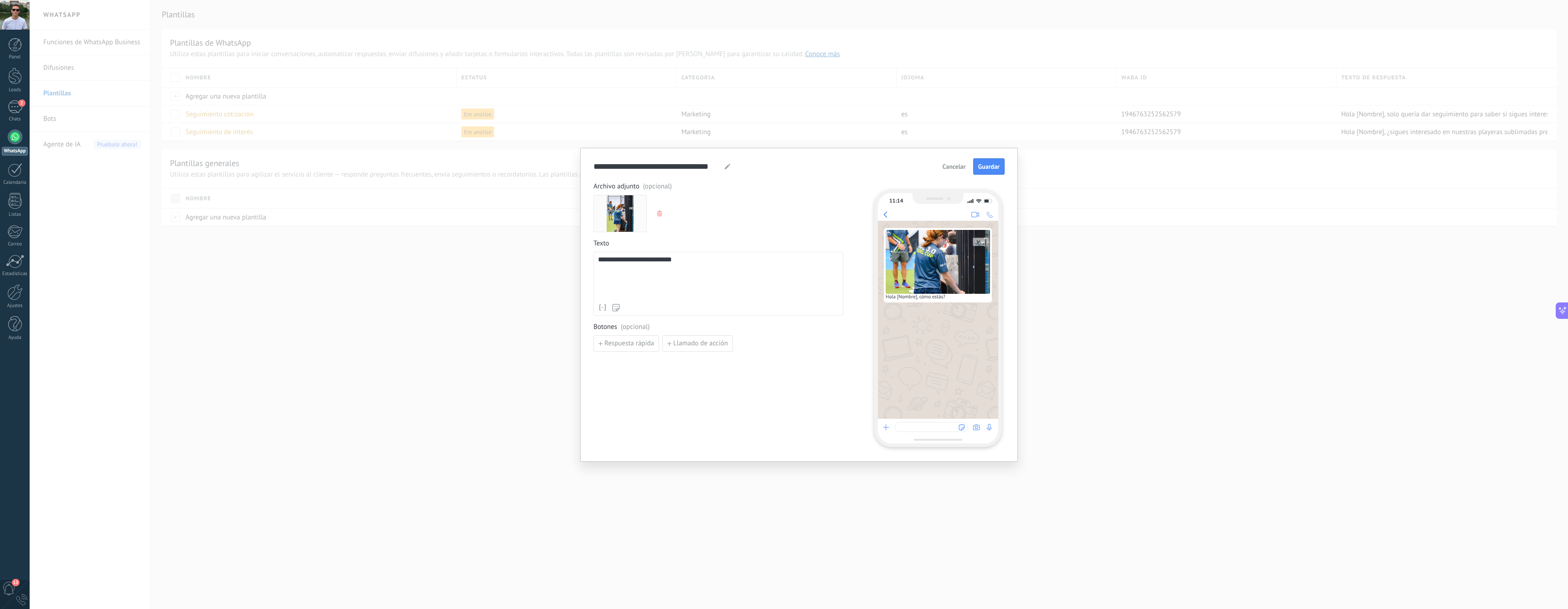
click at [647, 262] on div "**********" at bounding box center [718, 277] width 240 height 43
click at [643, 262] on div "**********" at bounding box center [718, 277] width 240 height 43
click at [712, 277] on div "**********" at bounding box center [718, 277] width 240 height 43
click at [981, 167] on span "Guardar" at bounding box center [989, 167] width 22 height 6
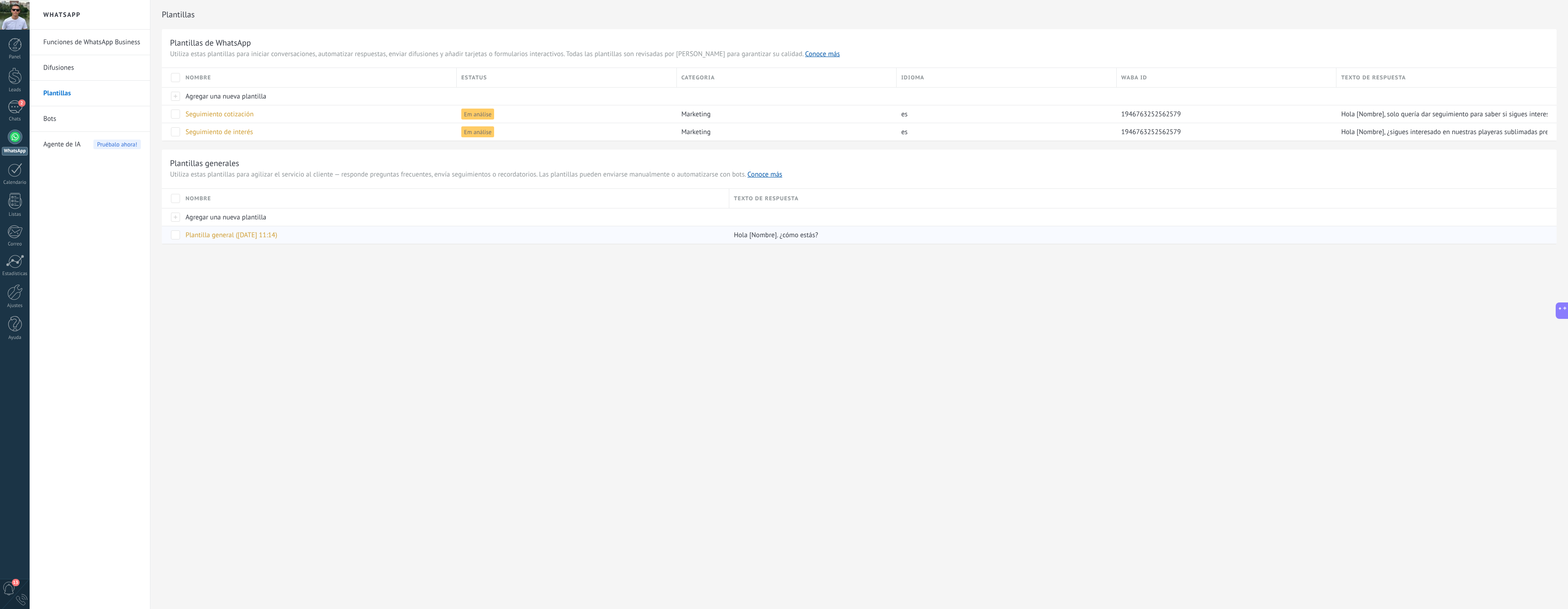
click at [237, 236] on span "Plantilla general (24.09.2025 11:14)" at bounding box center [231, 235] width 92 height 9
click at [1000, 270] on div "Plantillas Plantillas de WhatsApp Utiliza estas plantillas para iniciar convers…" at bounding box center [859, 141] width 1417 height 283
click at [771, 173] on link "Conoce más" at bounding box center [765, 174] width 34 height 9
click at [805, 52] on link "Conoce más" at bounding box center [822, 54] width 34 height 9
click at [467, 110] on span "Em análise" at bounding box center [478, 114] width 33 height 11
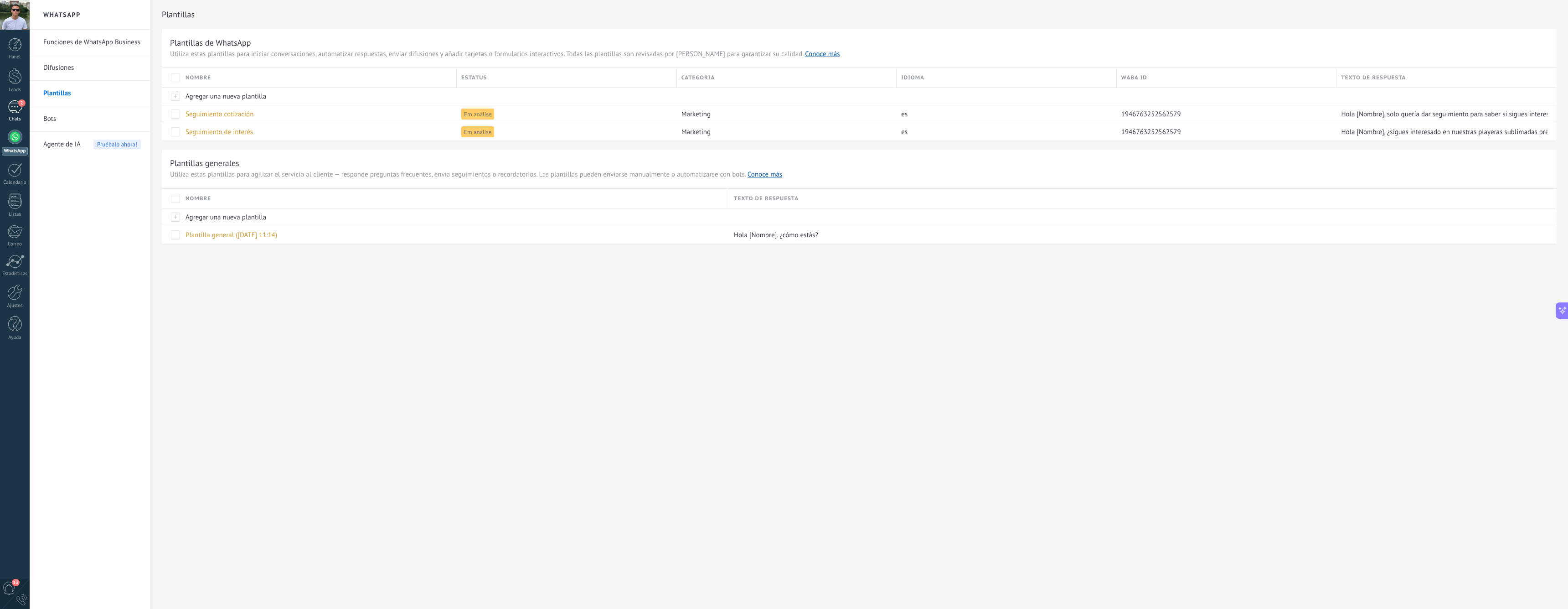
click at [13, 109] on div "2" at bounding box center [15, 107] width 15 height 13
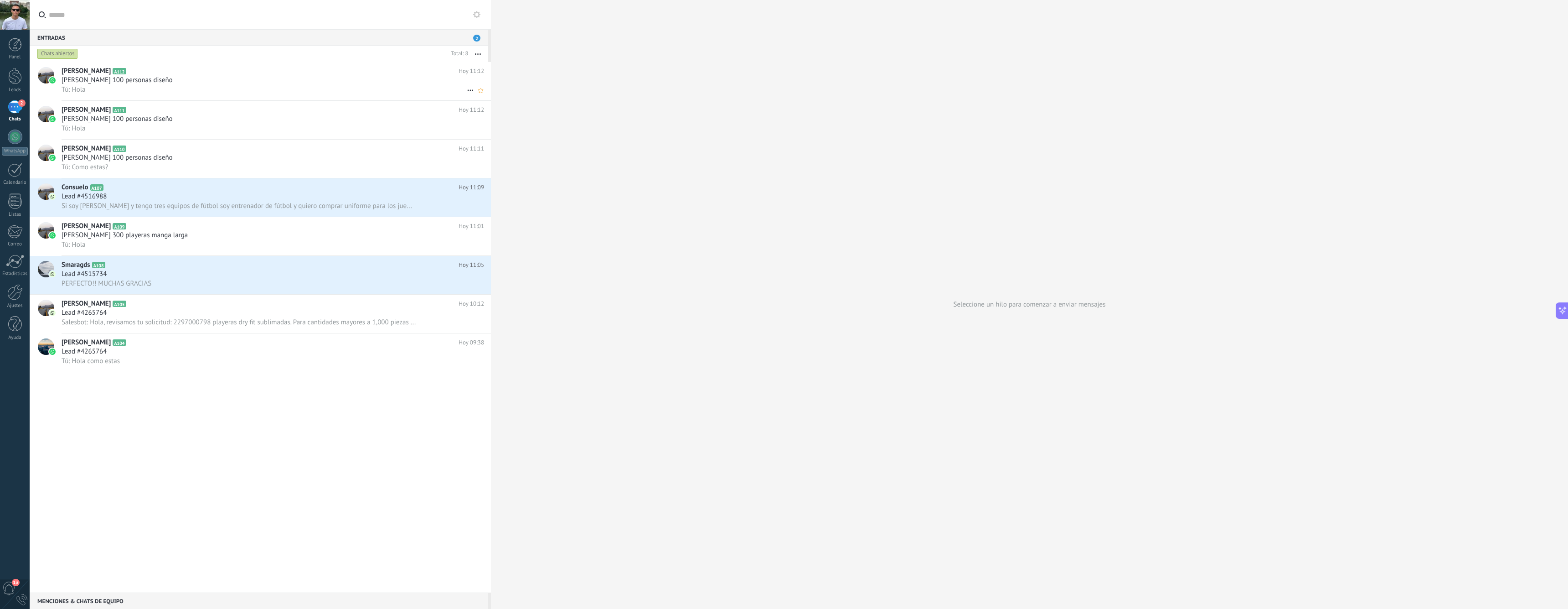
click at [203, 83] on div "[PERSON_NAME] 100 personas diseño" at bounding box center [273, 80] width 422 height 9
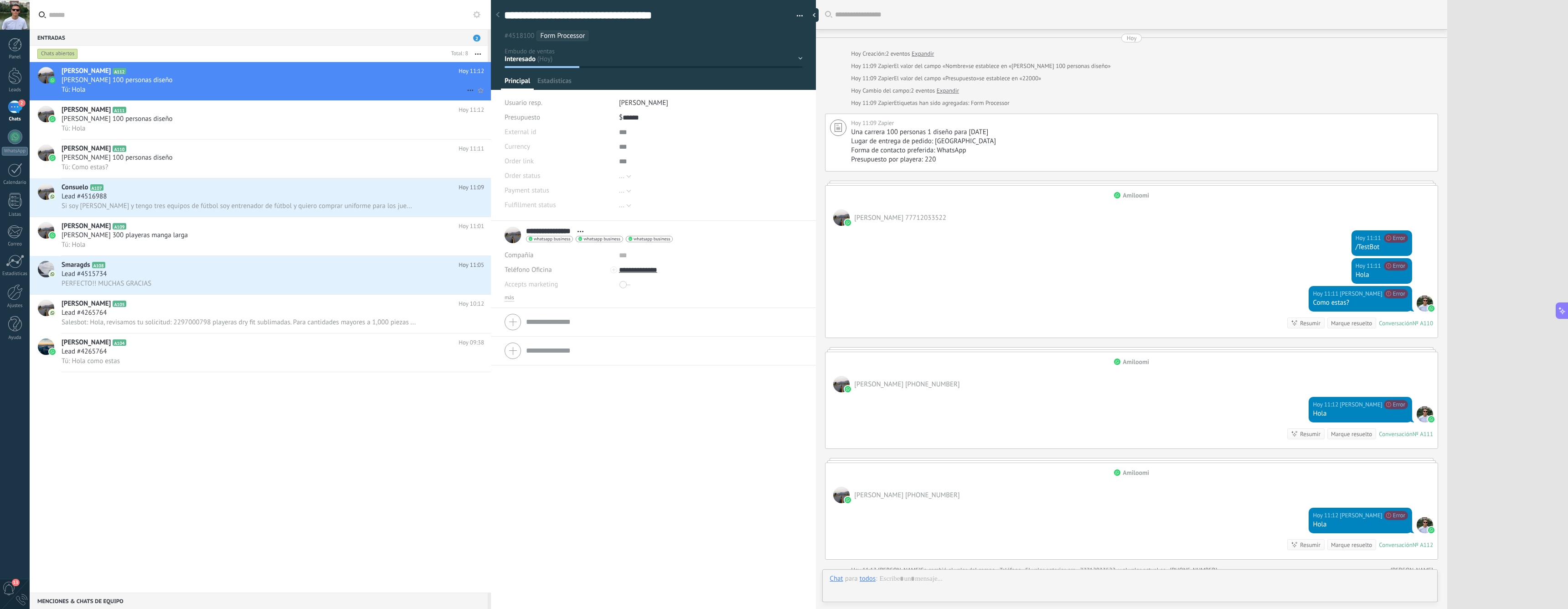
scroll to position [150, 0]
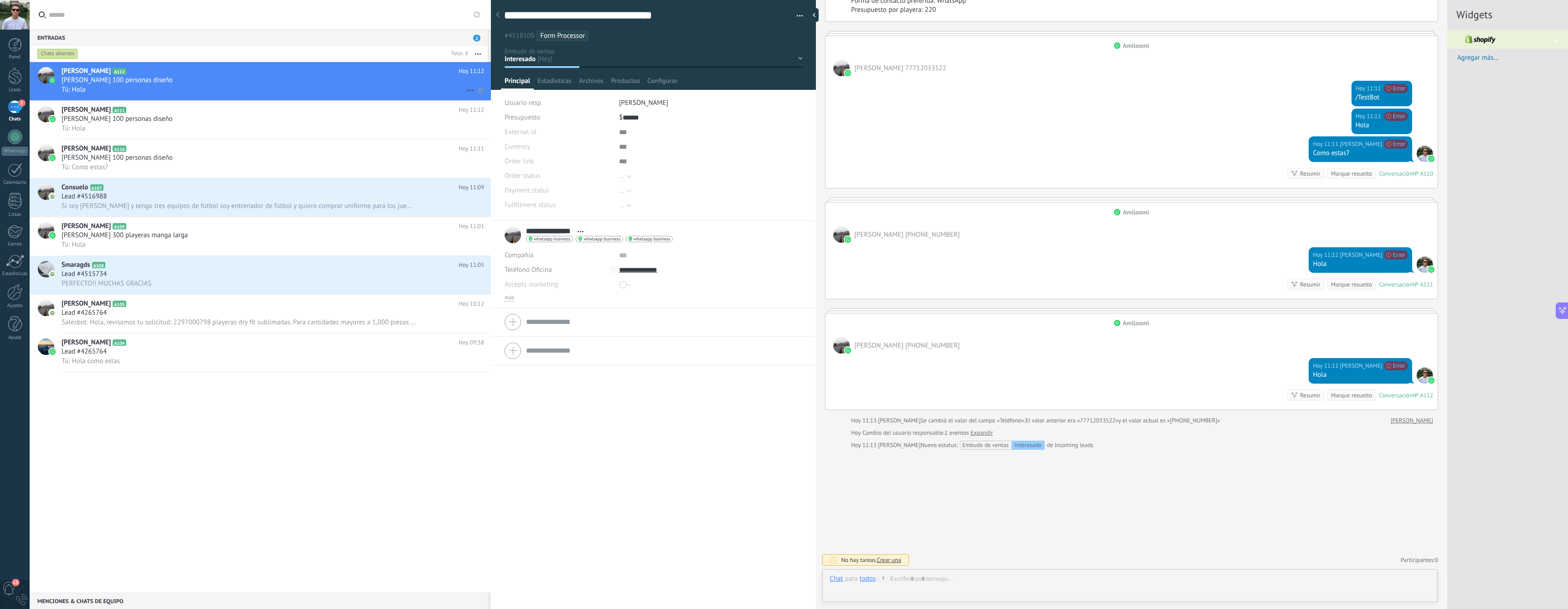
click at [467, 90] on use at bounding box center [470, 90] width 6 height 1
click at [415, 110] on div at bounding box center [784, 304] width 1568 height 609
click at [465, 129] on icon at bounding box center [470, 129] width 11 height 11
click at [392, 115] on div at bounding box center [784, 304] width 1568 height 609
click at [403, 113] on h2 "Victoria Neftali A111" at bounding box center [260, 110] width 397 height 9
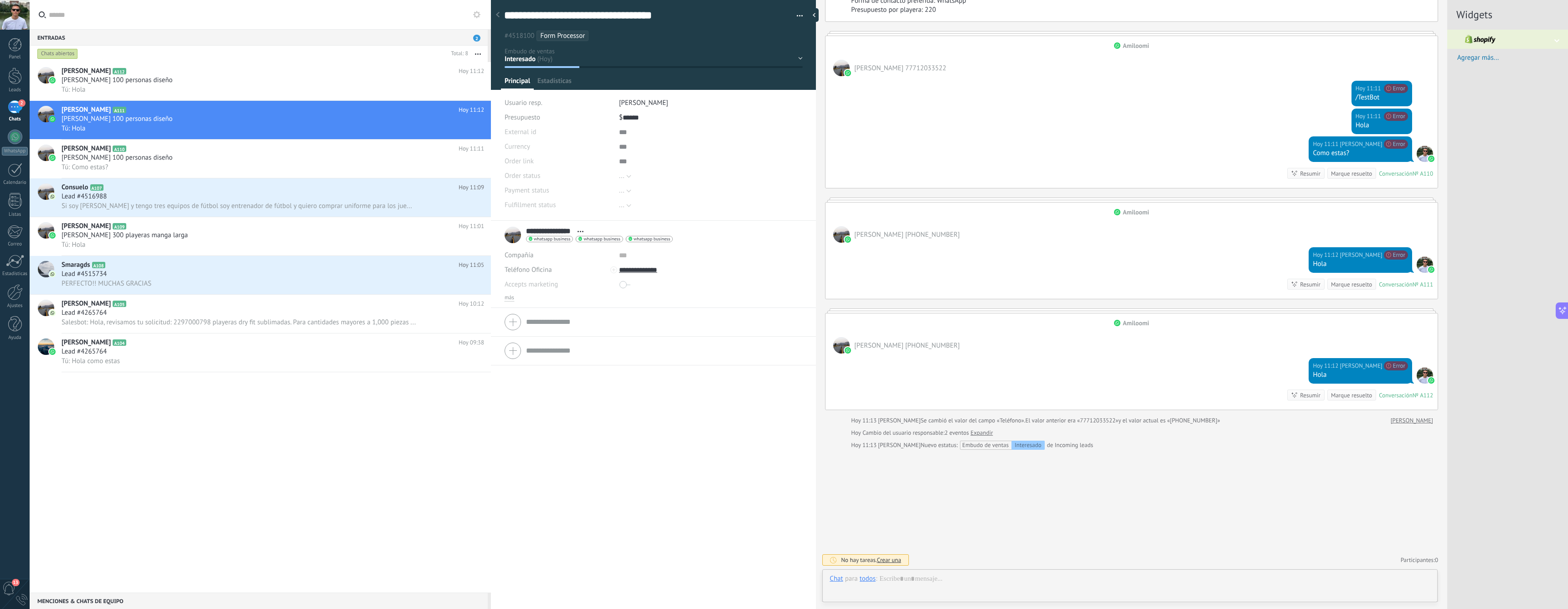
scroll to position [14, 0]
click at [16, 80] on div at bounding box center [15, 76] width 14 height 17
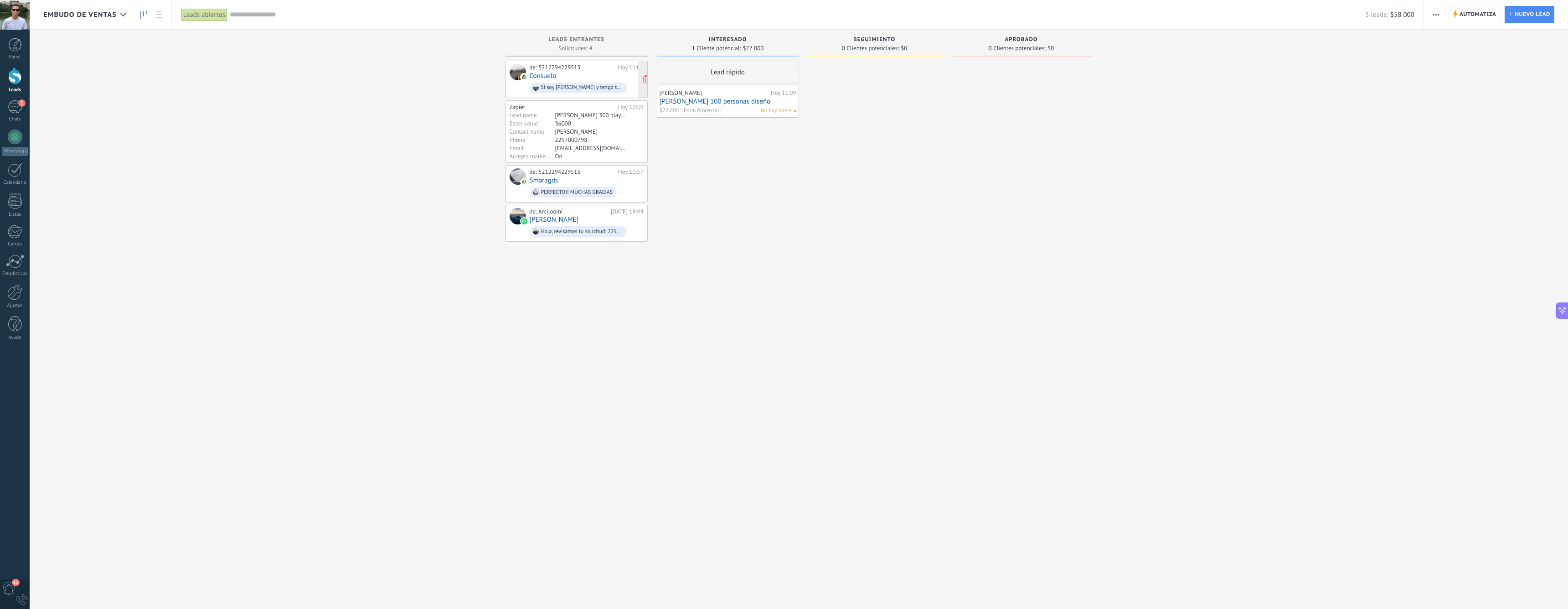
click at [575, 87] on div "Si soy [PERSON_NAME] y tengo tres equipos de fútbol soy entrenador de fútbol y …" at bounding box center [582, 88] width 82 height 6
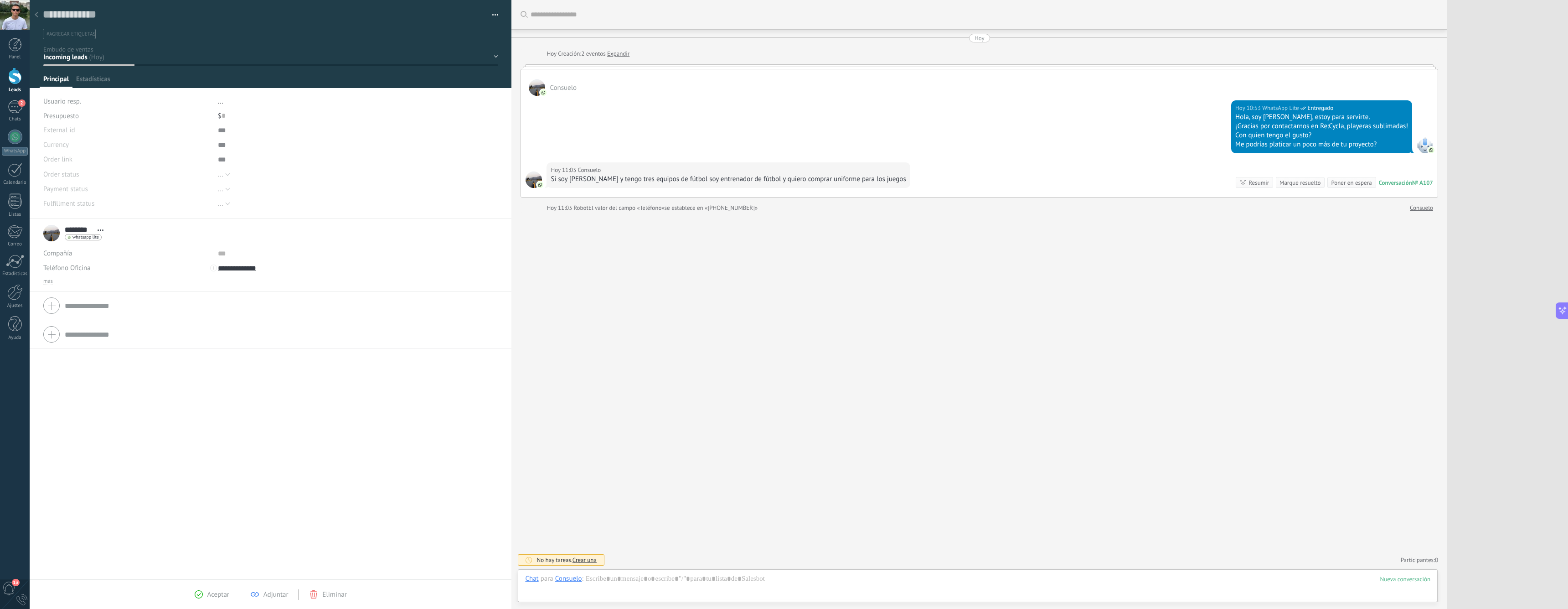
scroll to position [14, 0]
click at [655, 580] on div at bounding box center [978, 587] width 905 height 27
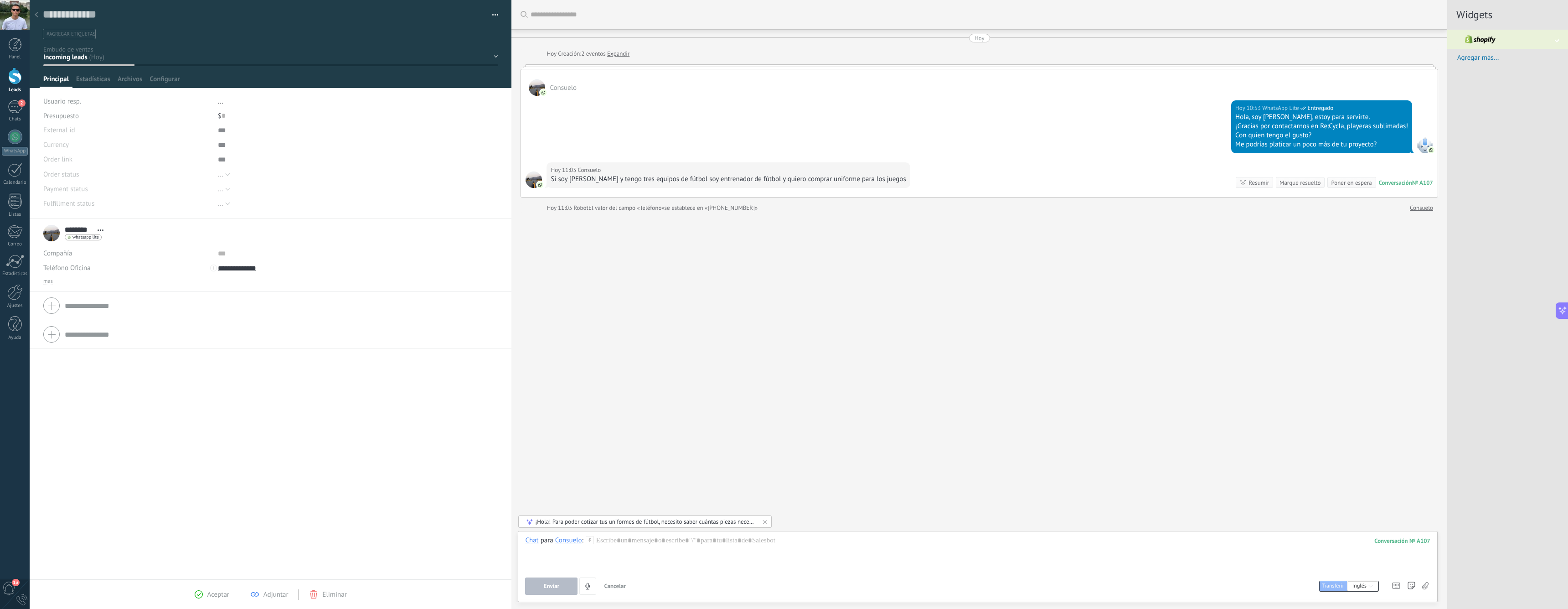
click at [629, 521] on div "¡Hola! Para poder cotizar tus uniformes de fútbol, necesito saber cuántas pieza…" at bounding box center [645, 522] width 221 height 8
click at [563, 509] on span "Añadir como borrador" at bounding box center [560, 512] width 59 height 6
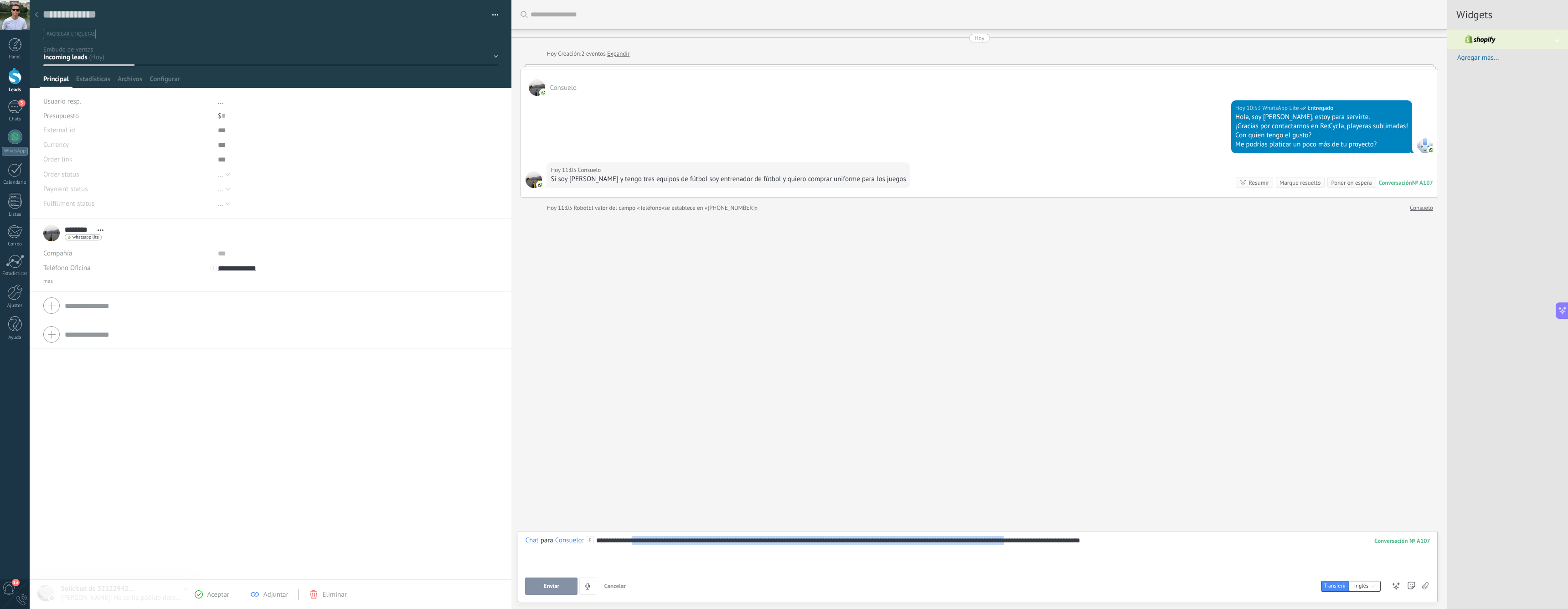
drag, startPoint x: 633, startPoint y: 542, endPoint x: 1028, endPoint y: 542, distance: 395.0
click at [1028, 542] on div "**********" at bounding box center [978, 553] width 905 height 34
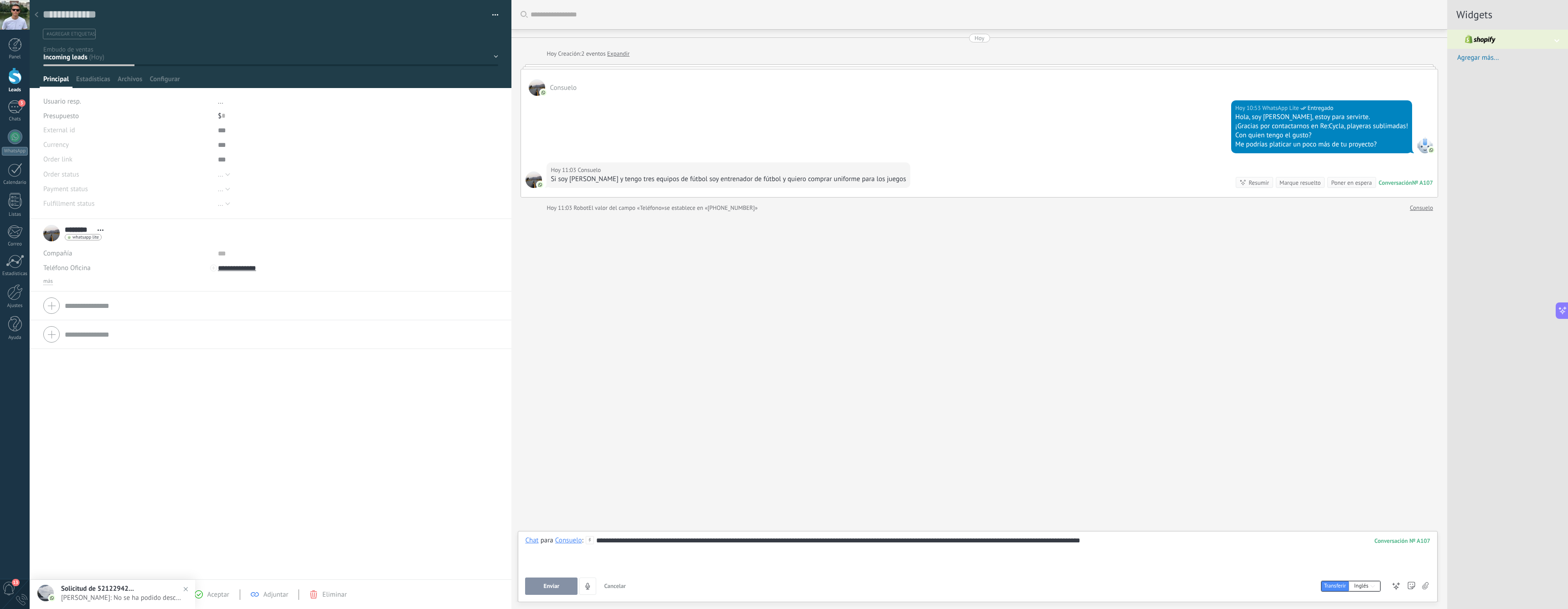
click at [1078, 540] on div "**********" at bounding box center [978, 553] width 905 height 34
click at [1078, 145] on span "Robot" at bounding box center [1427, 148] width 15 height 8
click at [1078, 125] on div "¡Gracias por contactarnos en Re:Cycla, playeras sublimadas!" at bounding box center [1318, 126] width 173 height 9
click at [1078, 549] on div "**********" at bounding box center [978, 553] width 905 height 34
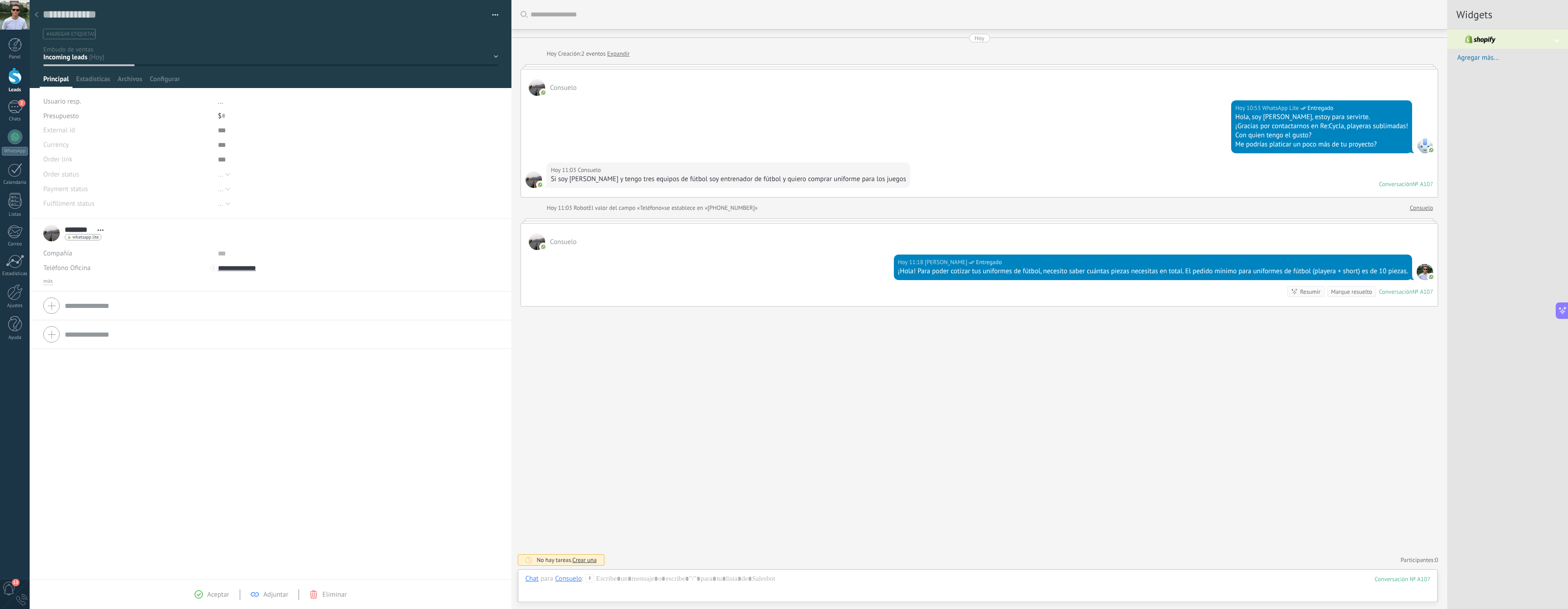
click at [629, 207] on span "El valor del campo «Teléfono»" at bounding box center [626, 208] width 76 height 9
click at [679, 212] on span "se establece en «+5215531334256»" at bounding box center [711, 208] width 93 height 9
click at [729, 255] on div "Hoy 11:18 Alan Victoria Entregado ¡Hola! Para poder cotizar tus uniformes de fú…" at bounding box center [979, 278] width 916 height 56
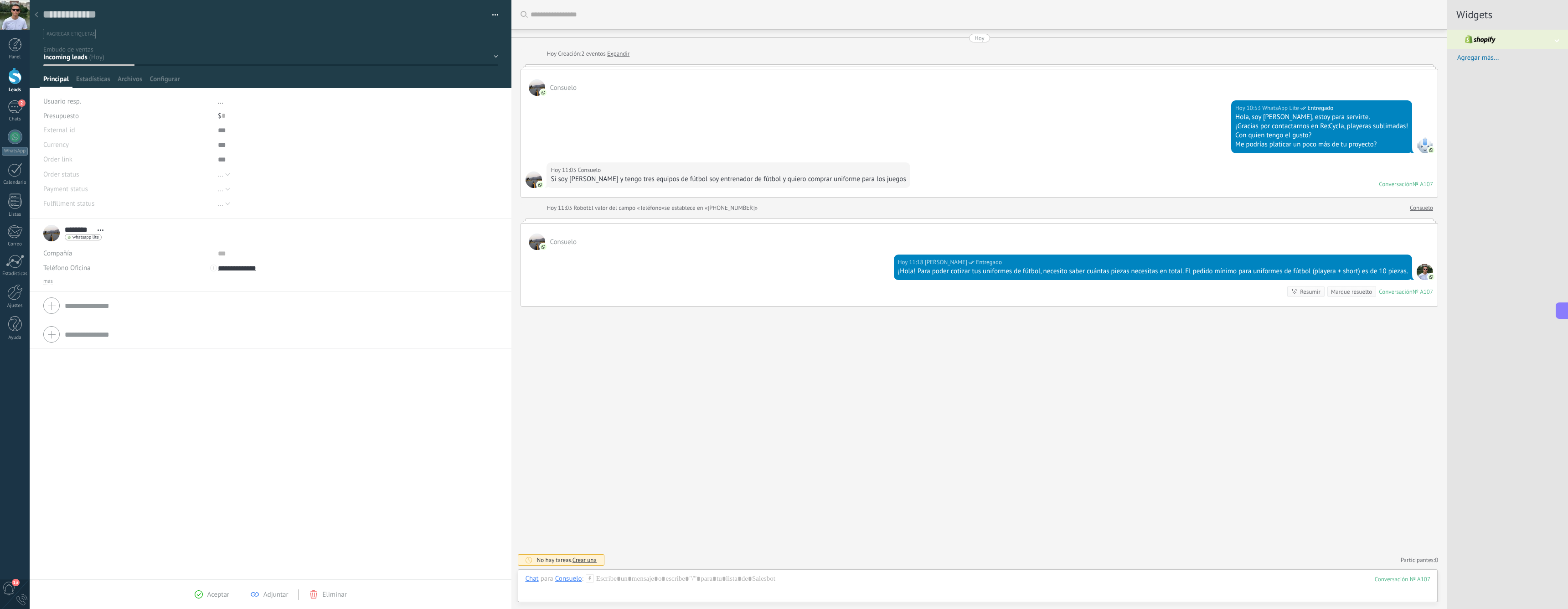
click at [39, 15] on div at bounding box center [36, 15] width 13 height 18
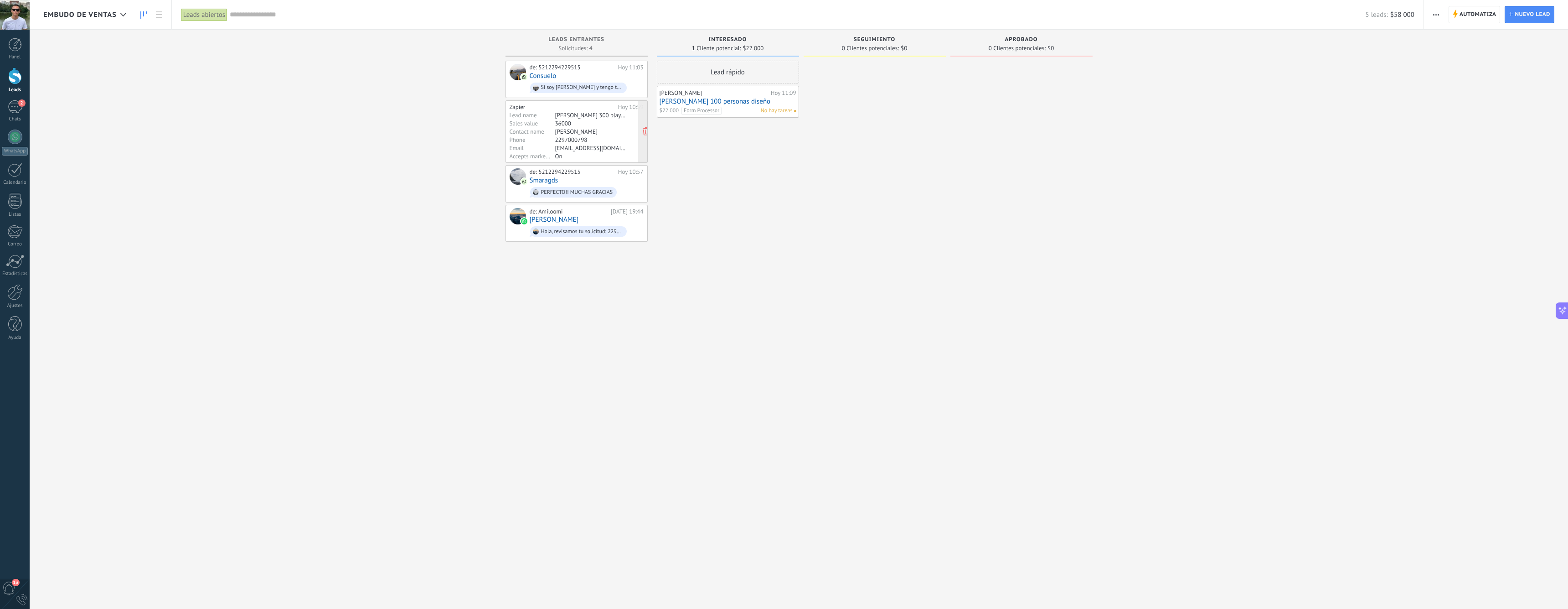
click at [584, 130] on div "[PERSON_NAME]" at bounding box center [590, 131] width 71 height 7
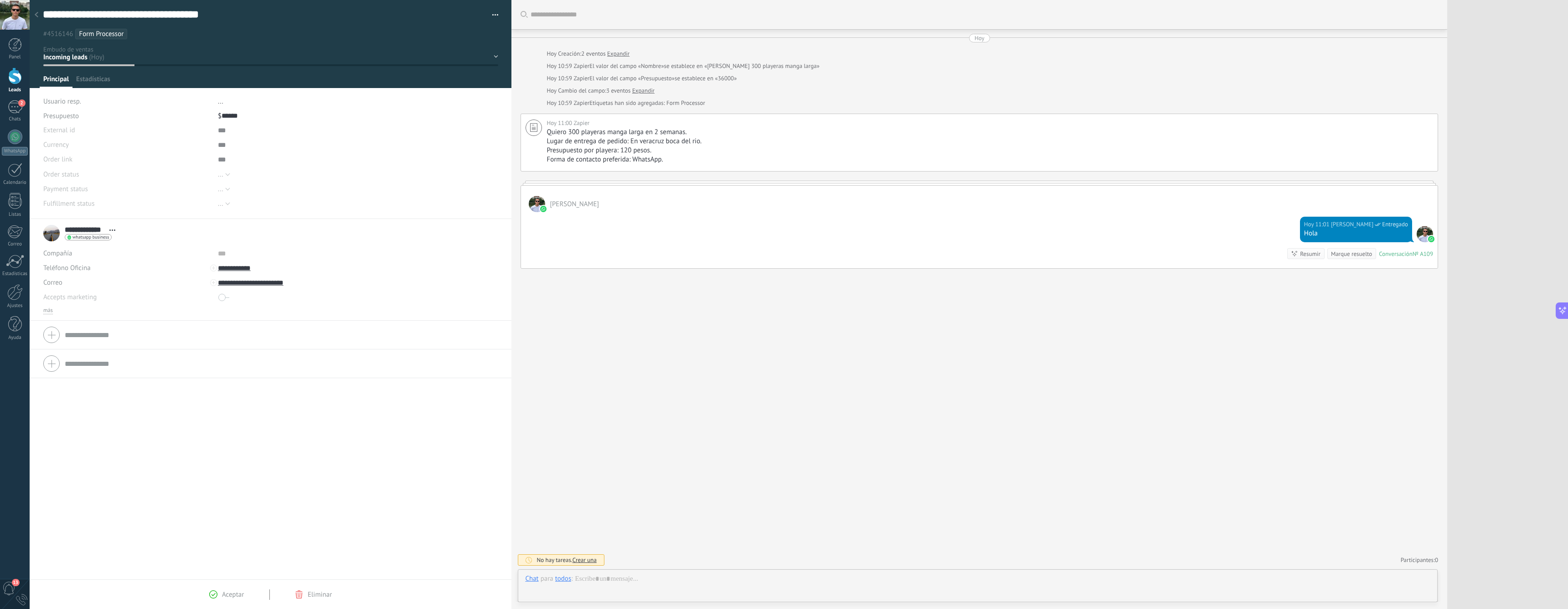
scroll to position [14, 0]
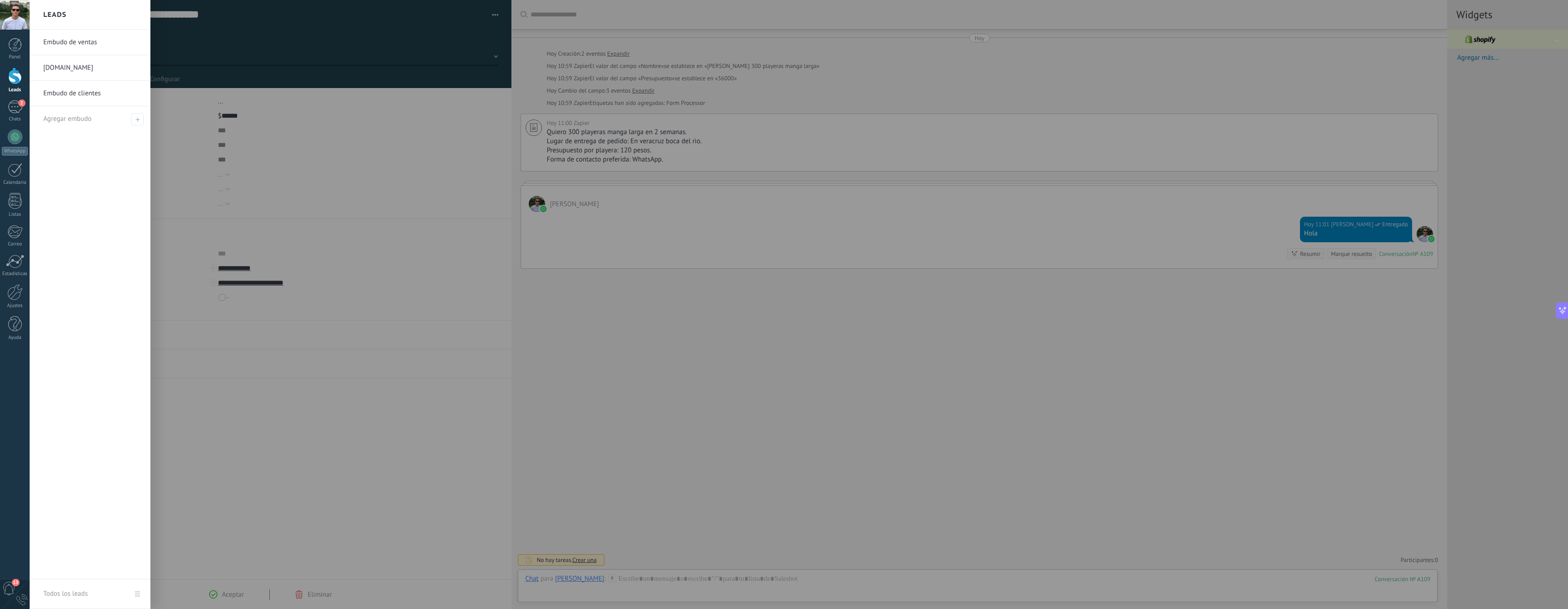
click at [11, 73] on div at bounding box center [15, 76] width 14 height 17
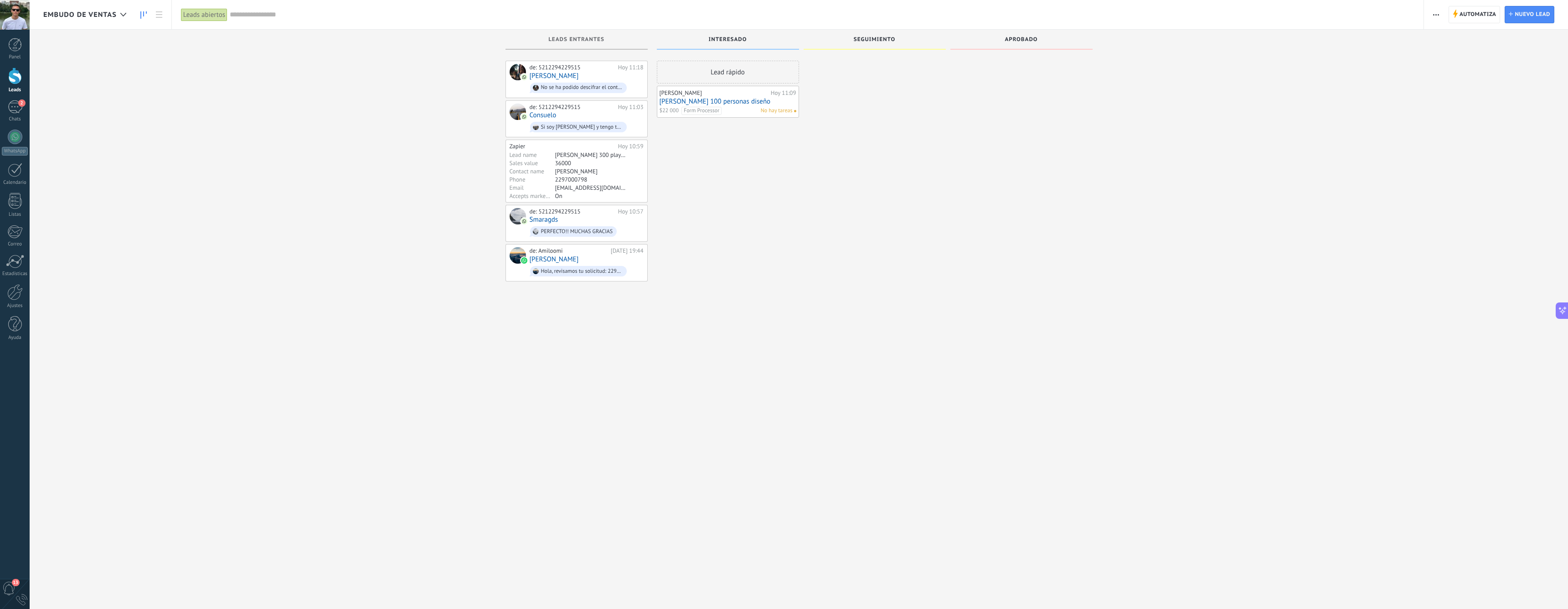
click at [578, 43] on div "Leads Entrantes" at bounding box center [576, 40] width 133 height 8
click at [588, 37] on span "Leads Entrantes" at bounding box center [576, 39] width 56 height 6
click at [574, 73] on div "de: 5212294229515 Hoy 11:18 Oliver No se ha podido descifrar el contenido del m…" at bounding box center [586, 79] width 114 height 31
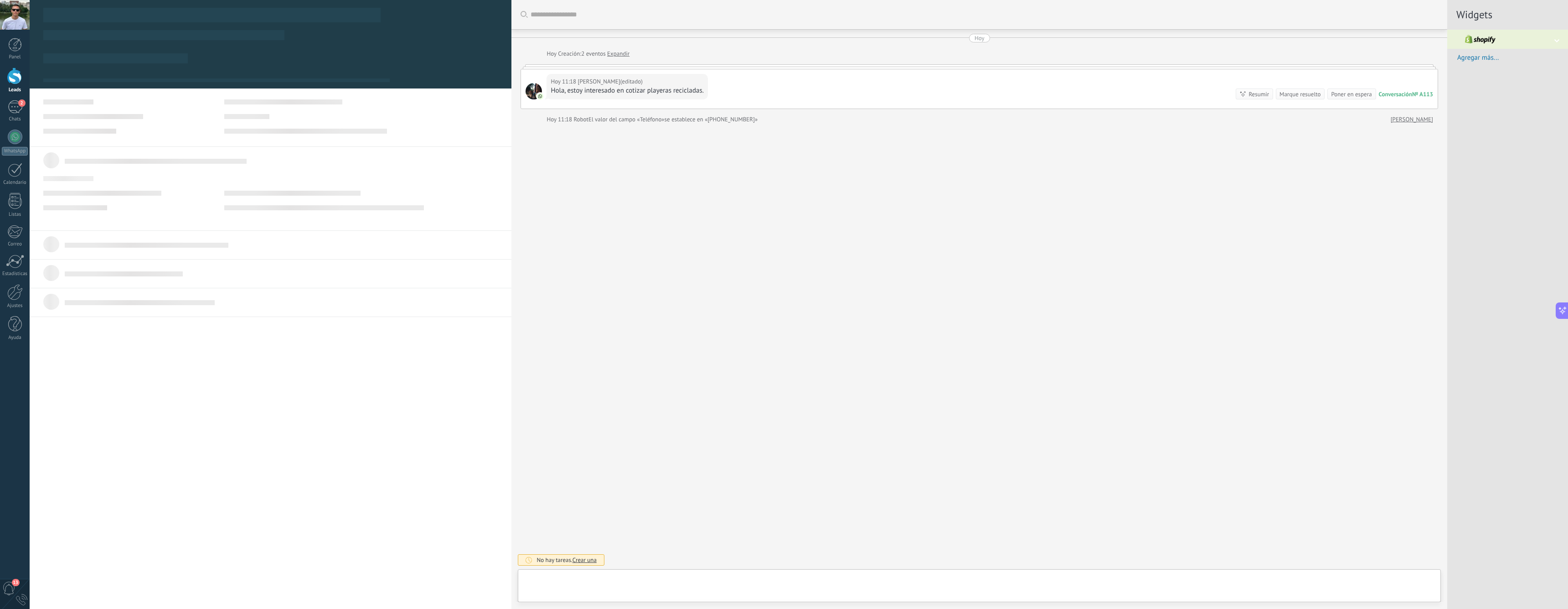
type textarea "**********"
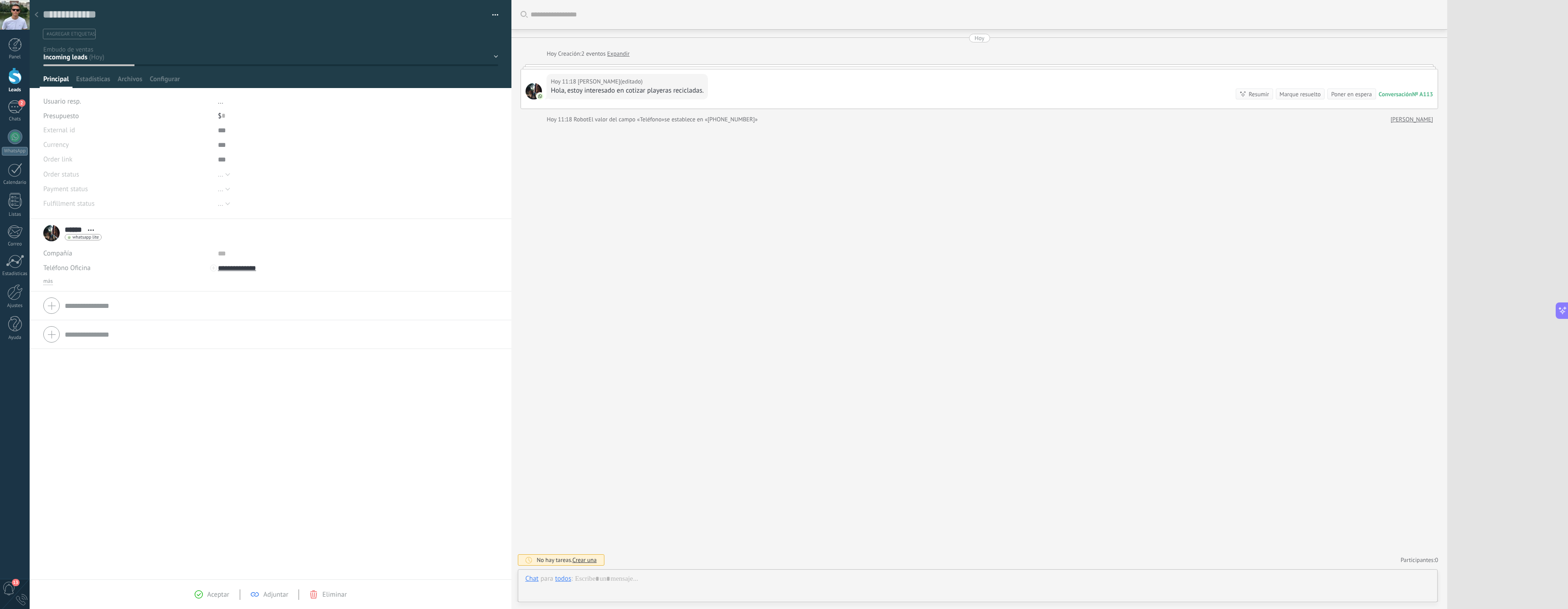
scroll to position [14, 0]
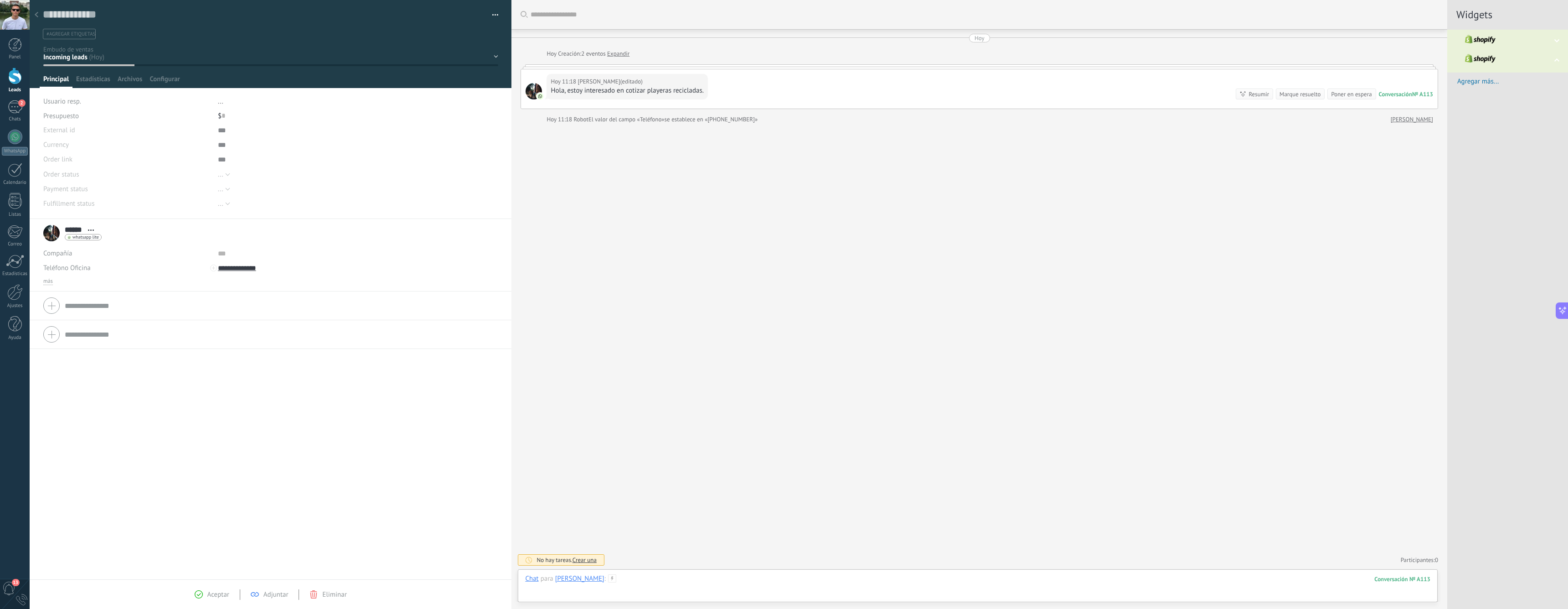
click at [622, 577] on div at bounding box center [978, 587] width 905 height 27
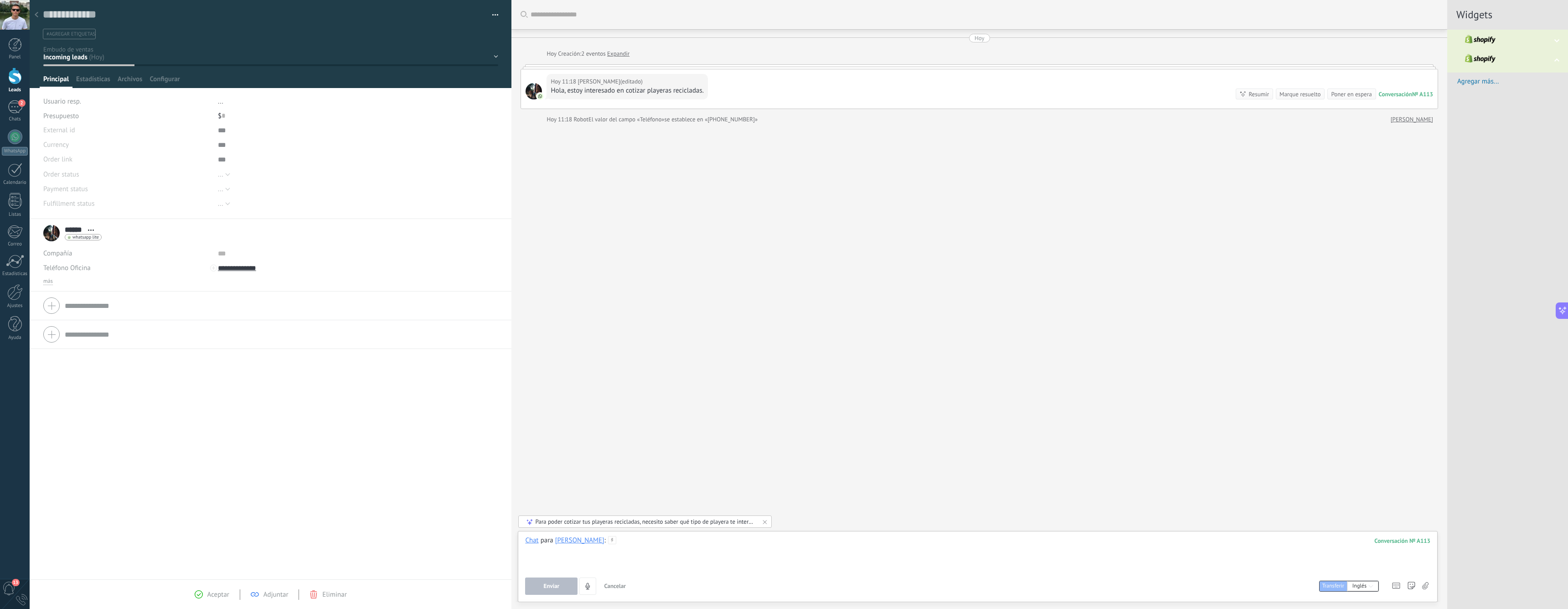
click at [617, 554] on div at bounding box center [978, 553] width 905 height 34
click at [608, 539] on use at bounding box center [612, 540] width 8 height 8
click at [612, 463] on span "/TestBot" at bounding box center [628, 463] width 100 height 9
click at [603, 541] on div "********" at bounding box center [978, 553] width 905 height 34
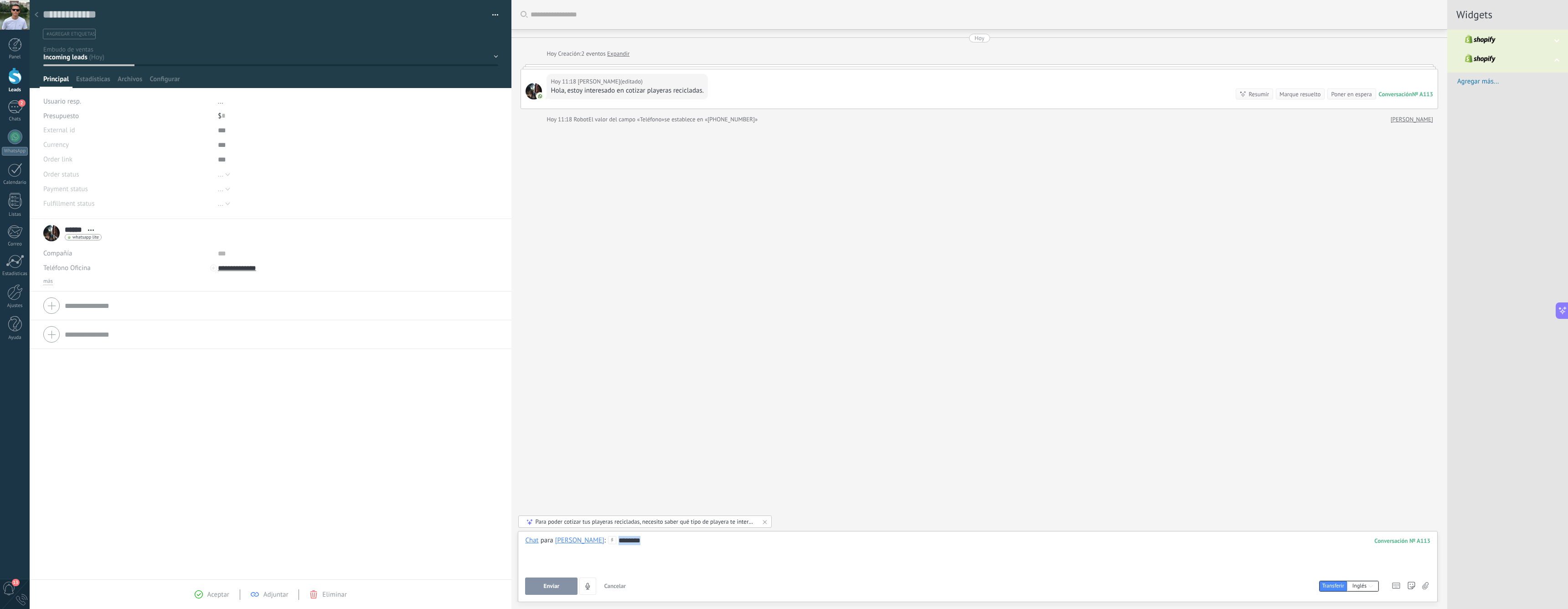
click at [603, 541] on div "********" at bounding box center [978, 553] width 905 height 34
click at [559, 540] on div "[PERSON_NAME]" at bounding box center [579, 540] width 49 height 8
click at [588, 520] on div "Salesbot" at bounding box center [608, 522] width 114 height 16
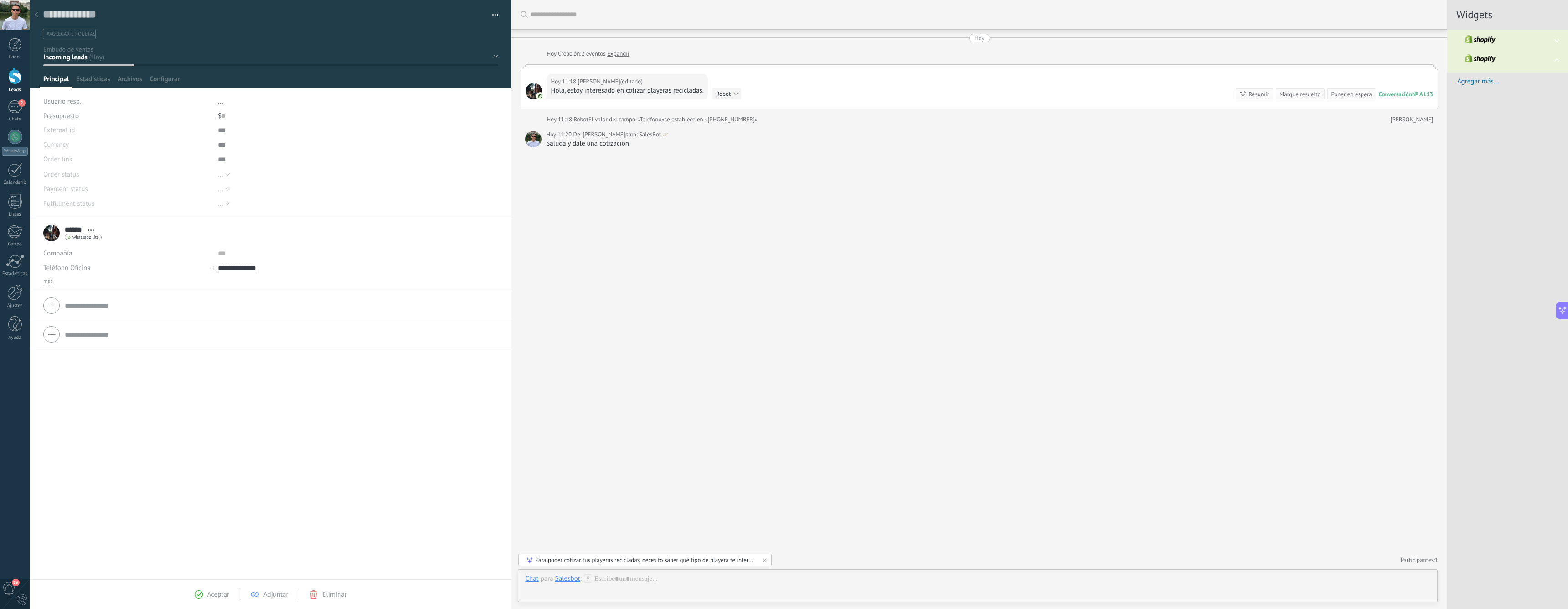
click at [1078, 97] on div "Hoy 11:18 Oliver (editado) editado hoy 11:18 Hola, estoy interesado en cotizar …" at bounding box center [979, 89] width 916 height 39
click at [728, 91] on span "Robot" at bounding box center [723, 94] width 15 height 8
click at [758, 95] on span "Interesado en playeras sublimadas" at bounding box center [743, 94] width 75 height 9
click at [766, 104] on span "Cambiar el partido" at bounding box center [781, 103] width 63 height 8
click at [867, 104] on div "Hoy 11:18 Oliver (editado) editado hoy 11:18 Hola, estoy interesado en cotizar …" at bounding box center [977, 95] width 913 height 53
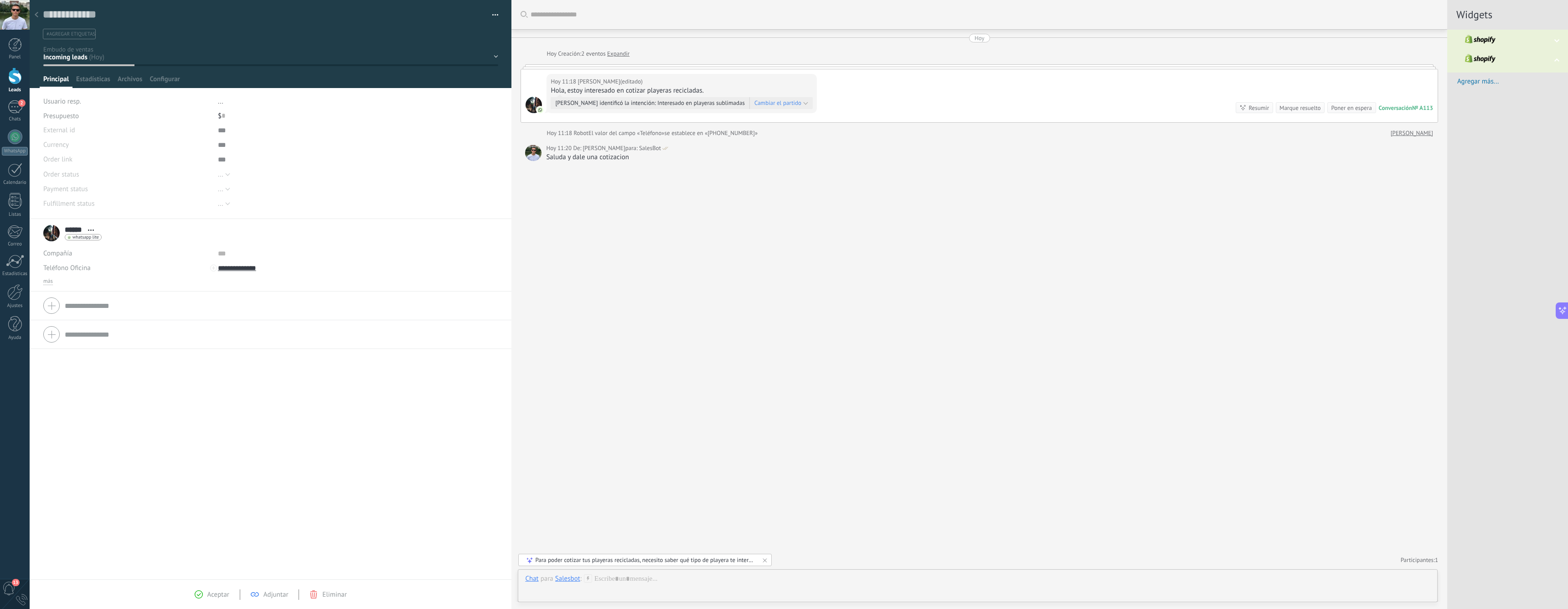
click at [900, 521] on div "Buscar Carga más Hoy Hoy Creación: 2 eventos Expandir Hoy 11:18 Oliver (editado…" at bounding box center [979, 304] width 936 height 609
click at [17, 291] on div at bounding box center [15, 292] width 15 height 16
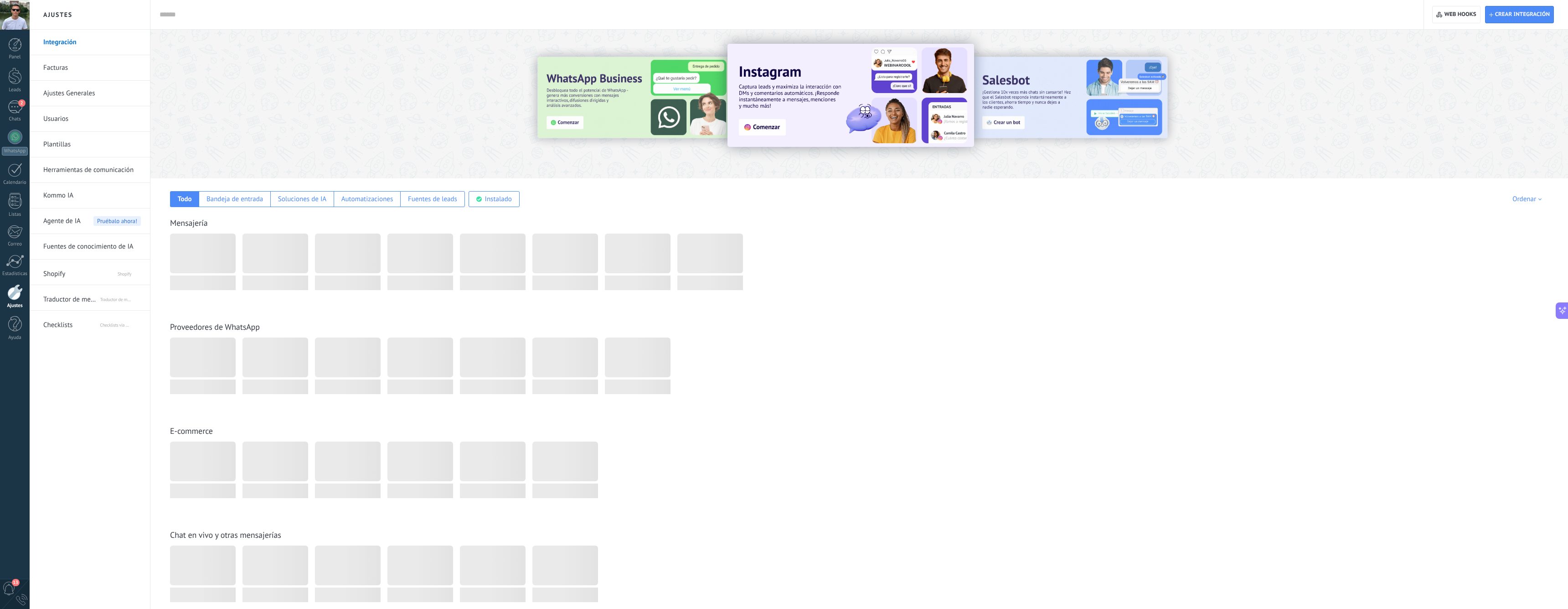
click at [61, 195] on link "Kommo IA" at bounding box center [92, 195] width 97 height 25
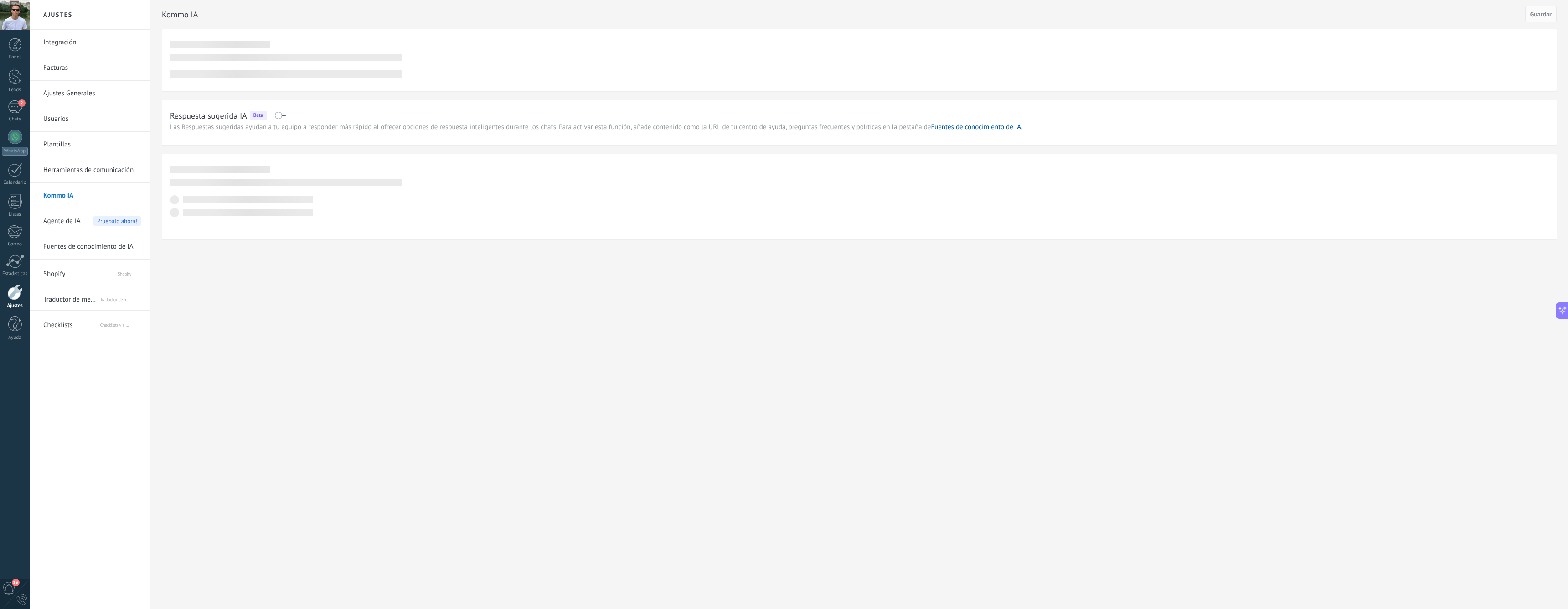
click at [70, 221] on span "Agente de IA" at bounding box center [62, 221] width 38 height 25
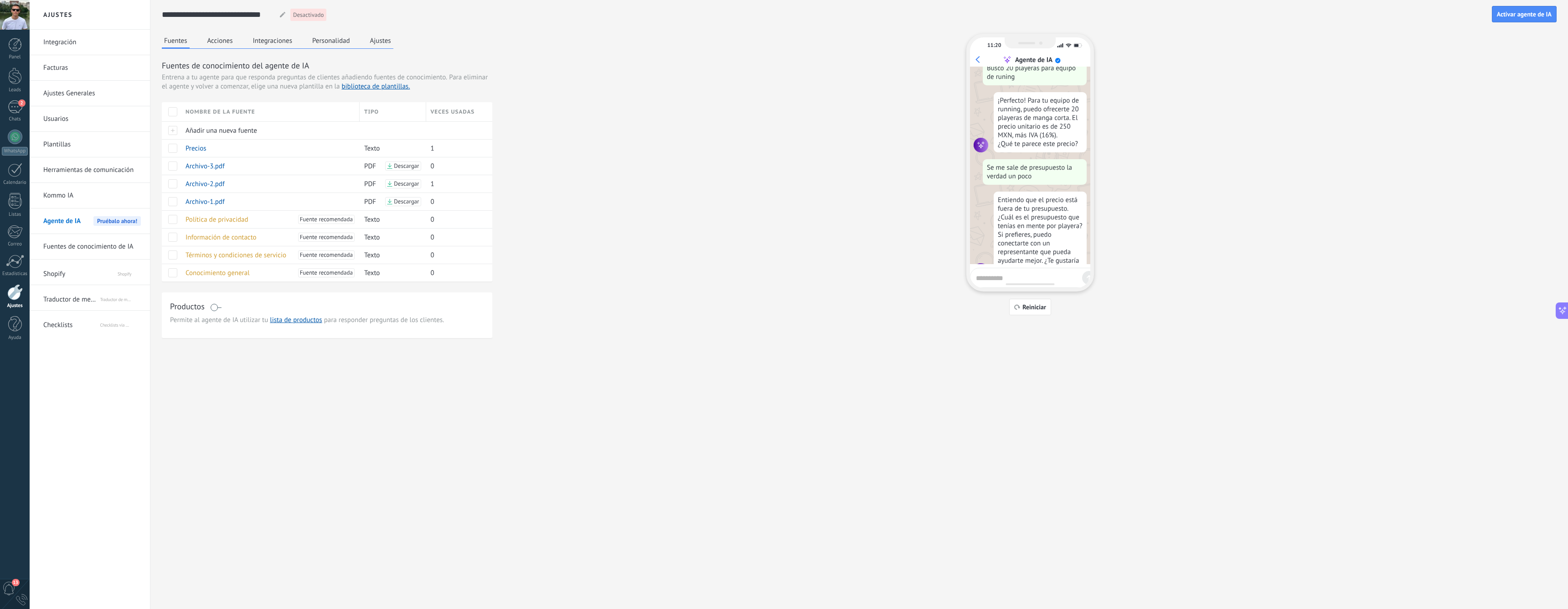
scroll to position [531, 0]
click at [341, 41] on button "Personalidad" at bounding box center [331, 41] width 43 height 14
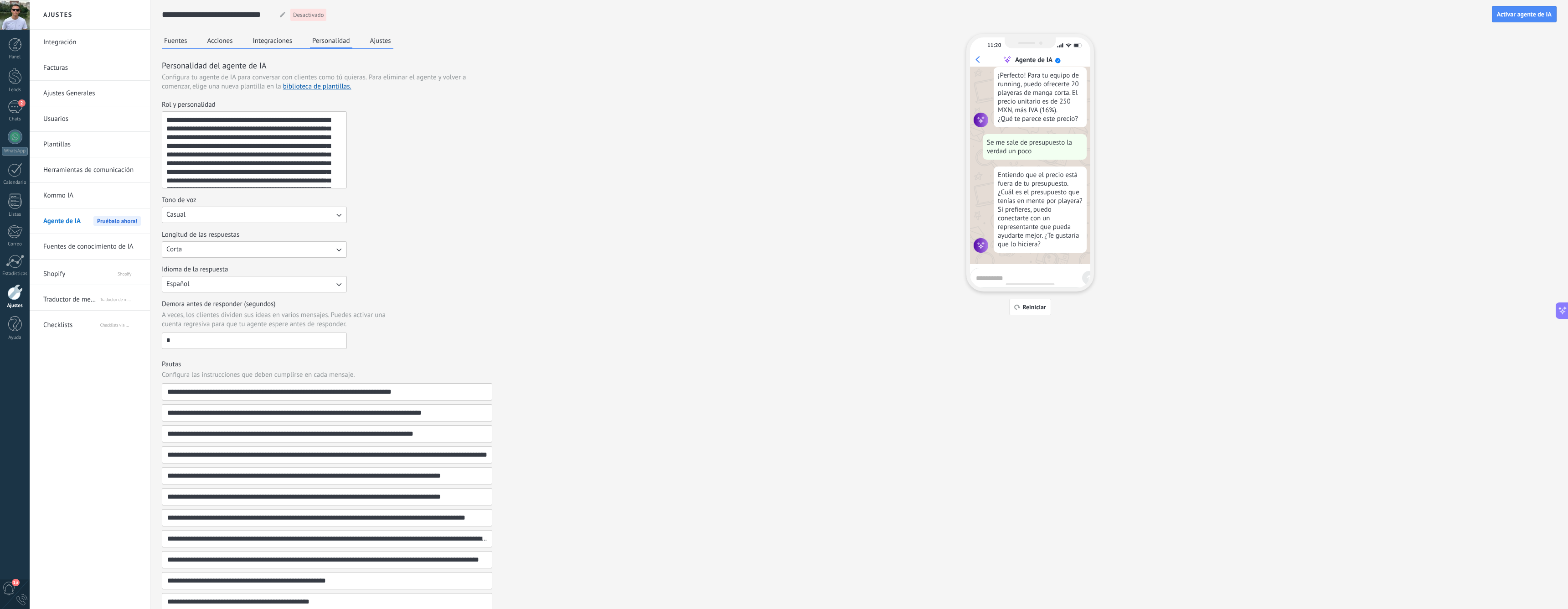
click at [268, 39] on button "Integraciones" at bounding box center [273, 41] width 45 height 14
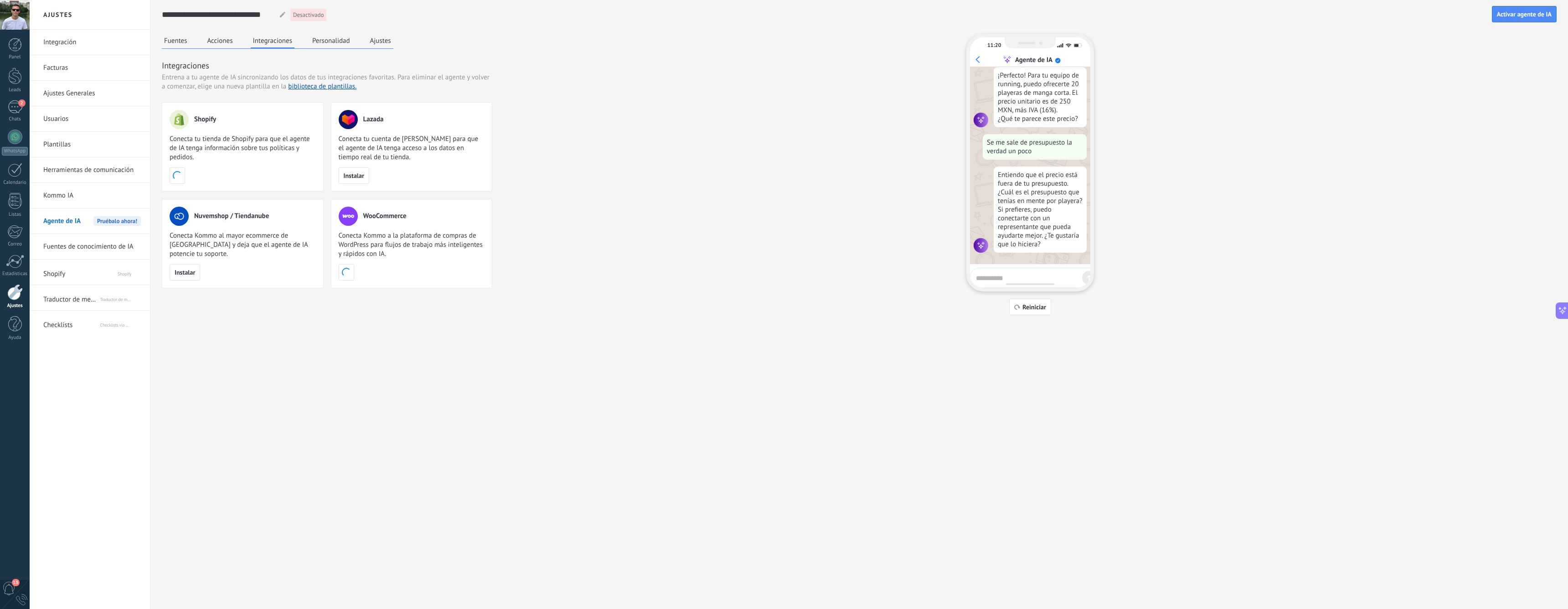
click at [219, 38] on button "Acciones" at bounding box center [220, 41] width 30 height 14
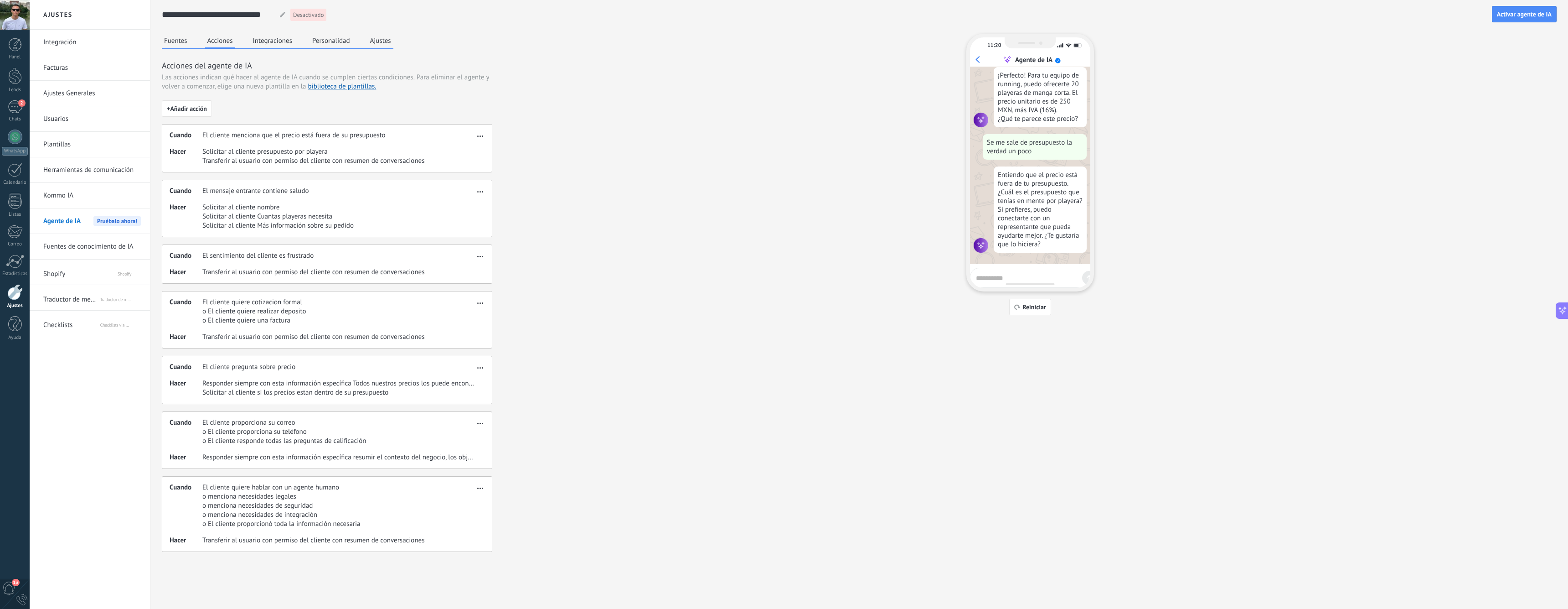
click at [182, 38] on button "Fuentes" at bounding box center [175, 41] width 28 height 14
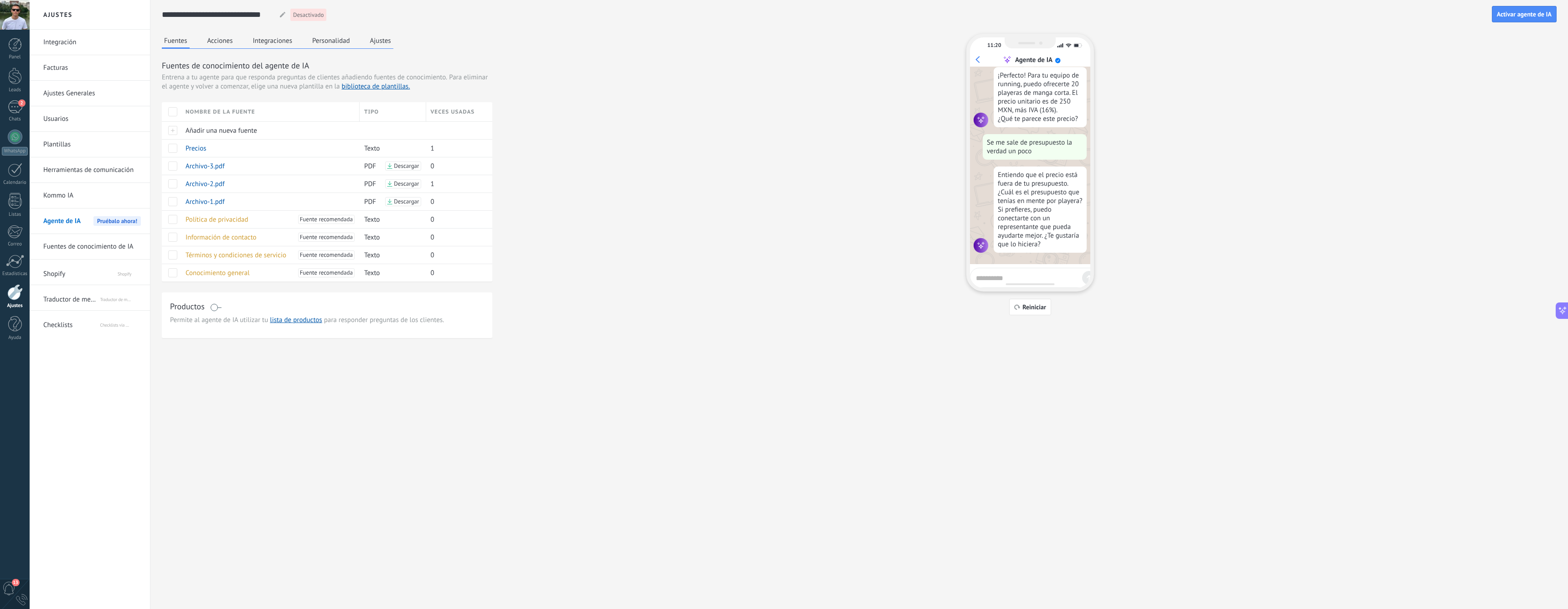
click at [327, 37] on button "Personalidad" at bounding box center [331, 41] width 43 height 14
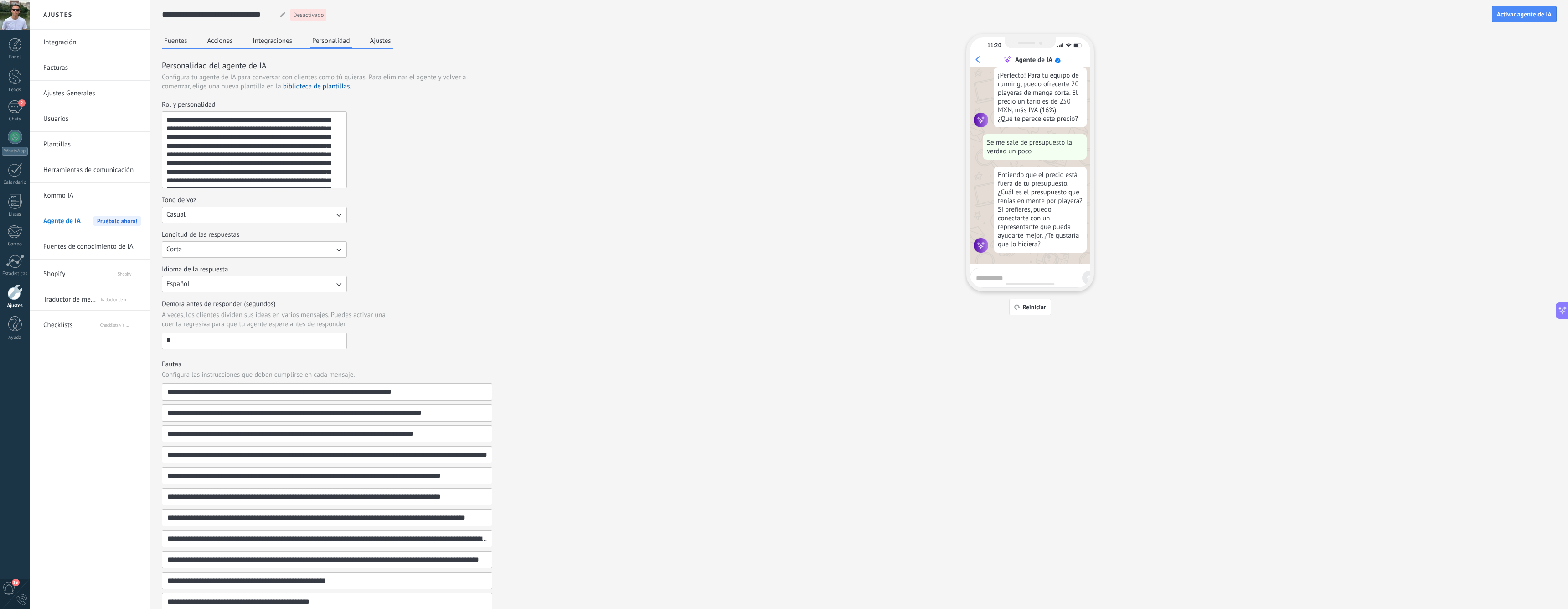
click at [281, 36] on button "Integraciones" at bounding box center [273, 41] width 45 height 14
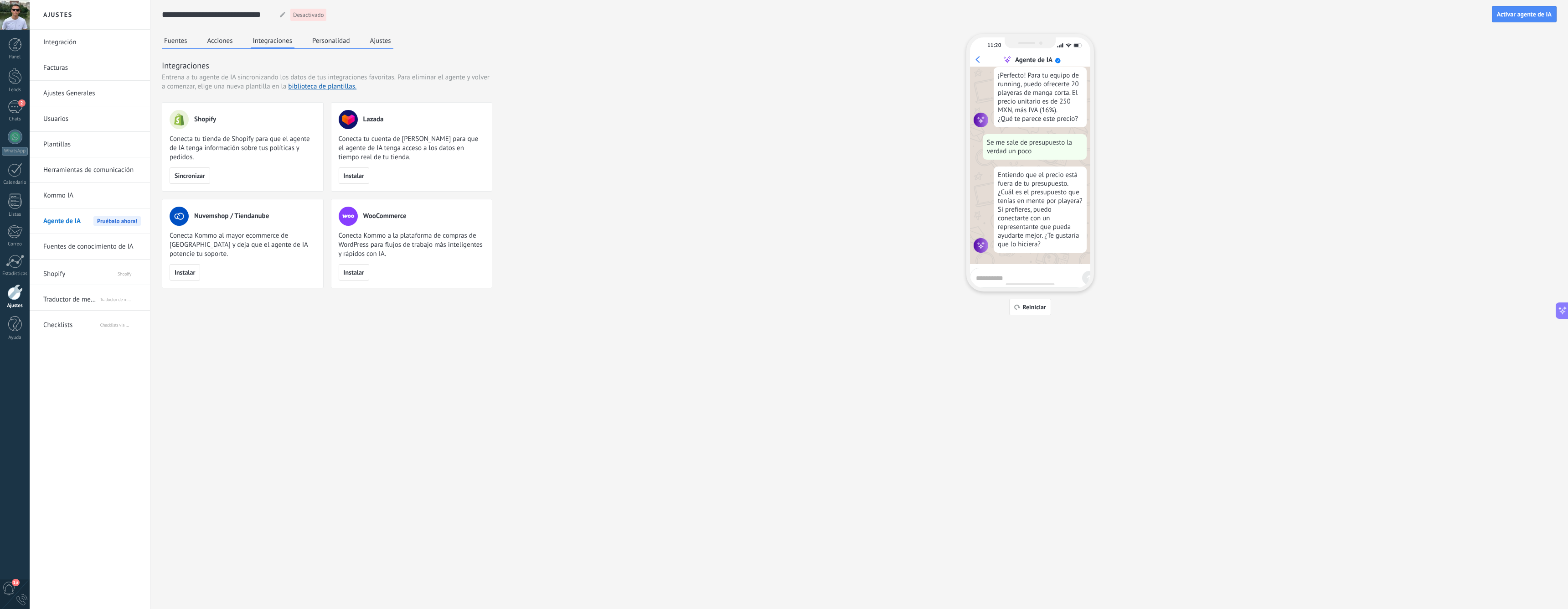
click at [224, 38] on button "Acciones" at bounding box center [220, 41] width 30 height 14
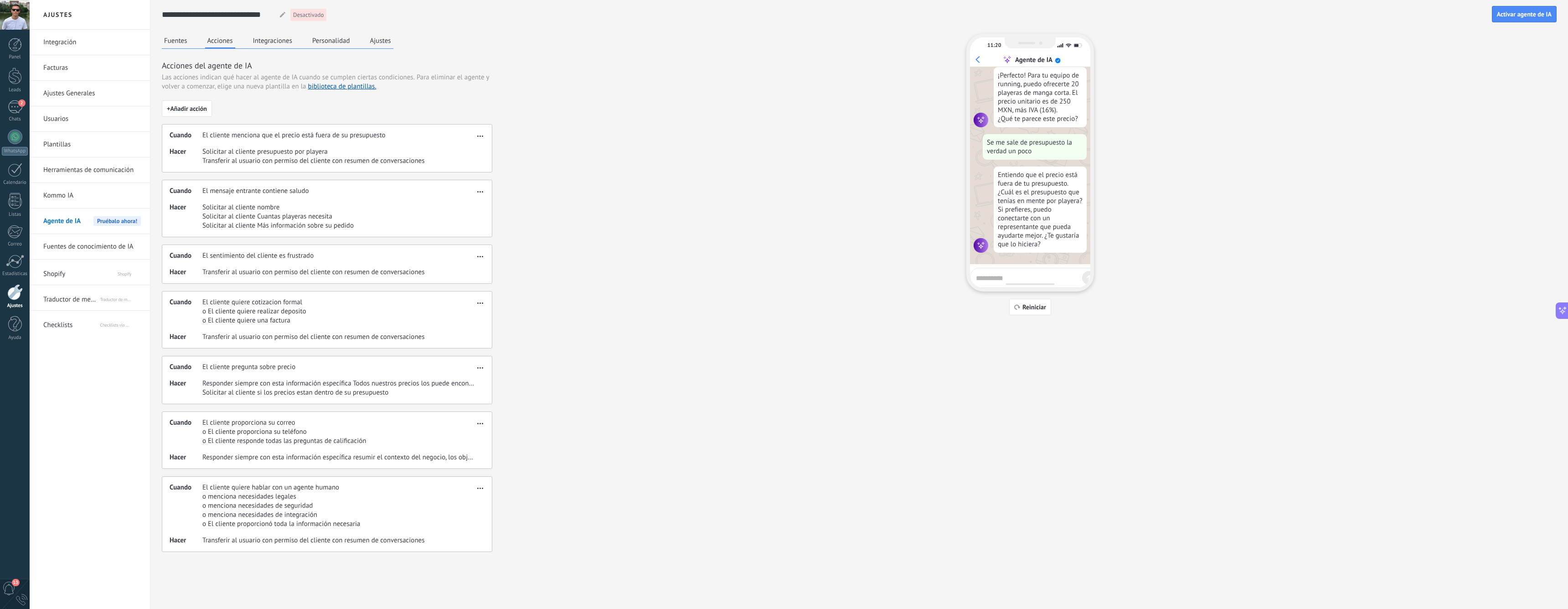
click at [380, 45] on button "Ajustes" at bounding box center [380, 41] width 25 height 14
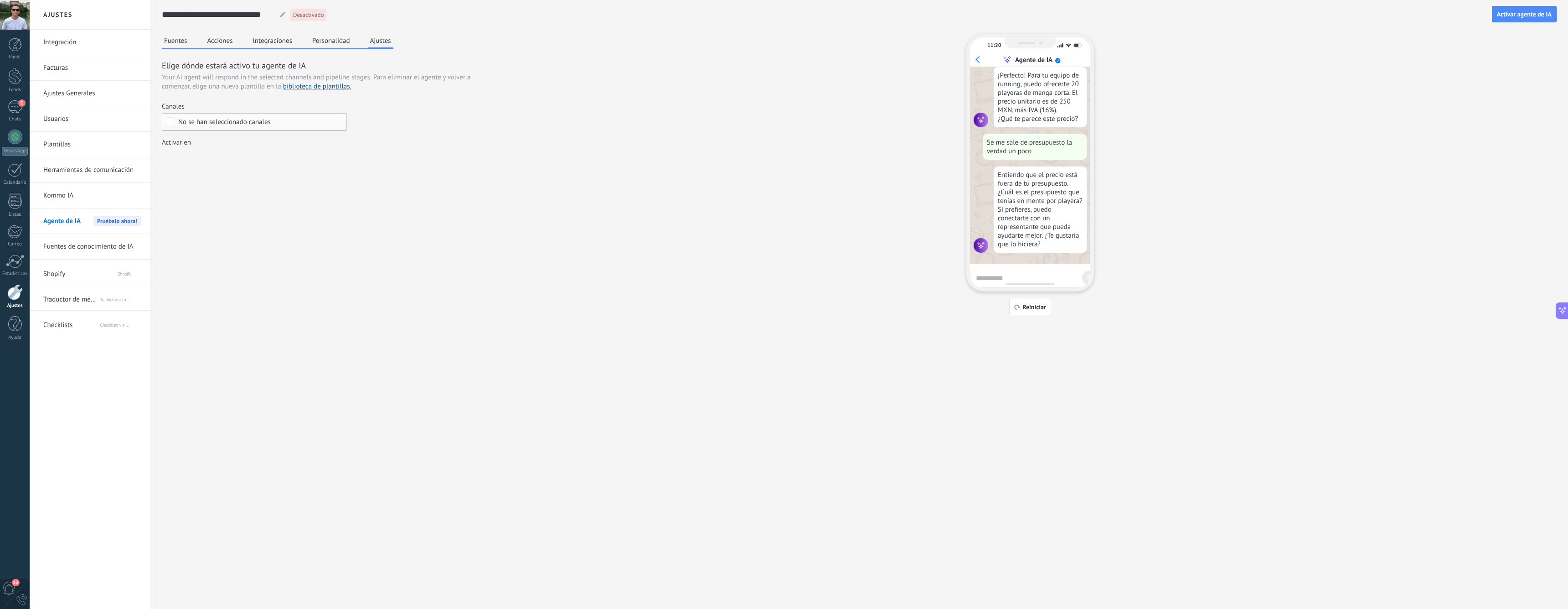
click at [216, 123] on span "No se han seleccionado canales" at bounding box center [224, 122] width 93 height 7
click at [367, 127] on div "Elige dónde estará activo tu agente de IA Your AI agent will respond in the sel…" at bounding box center [327, 112] width 331 height 105
click at [212, 123] on span "No se han seleccionado canales" at bounding box center [224, 122] width 93 height 7
click at [195, 123] on div "Seleccionar todo" at bounding box center [202, 122] width 49 height 9
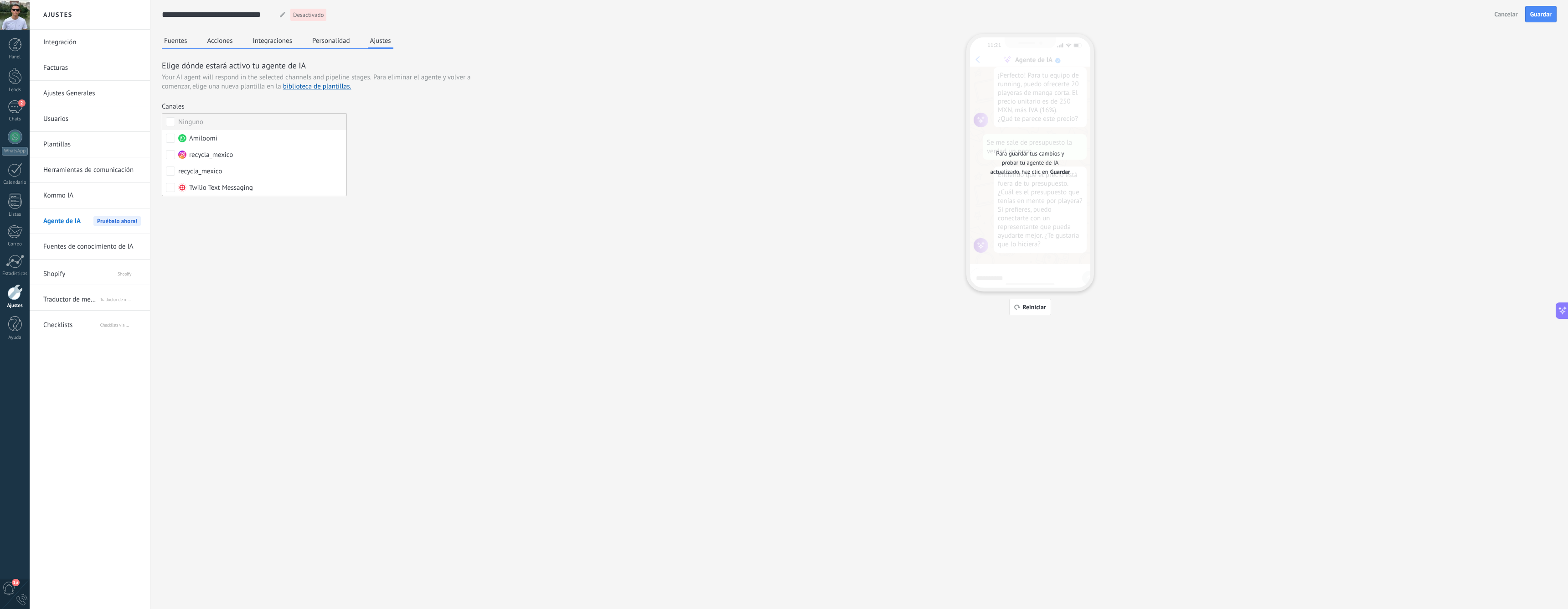
click at [230, 118] on label "Ninguno" at bounding box center [254, 122] width 184 height 17
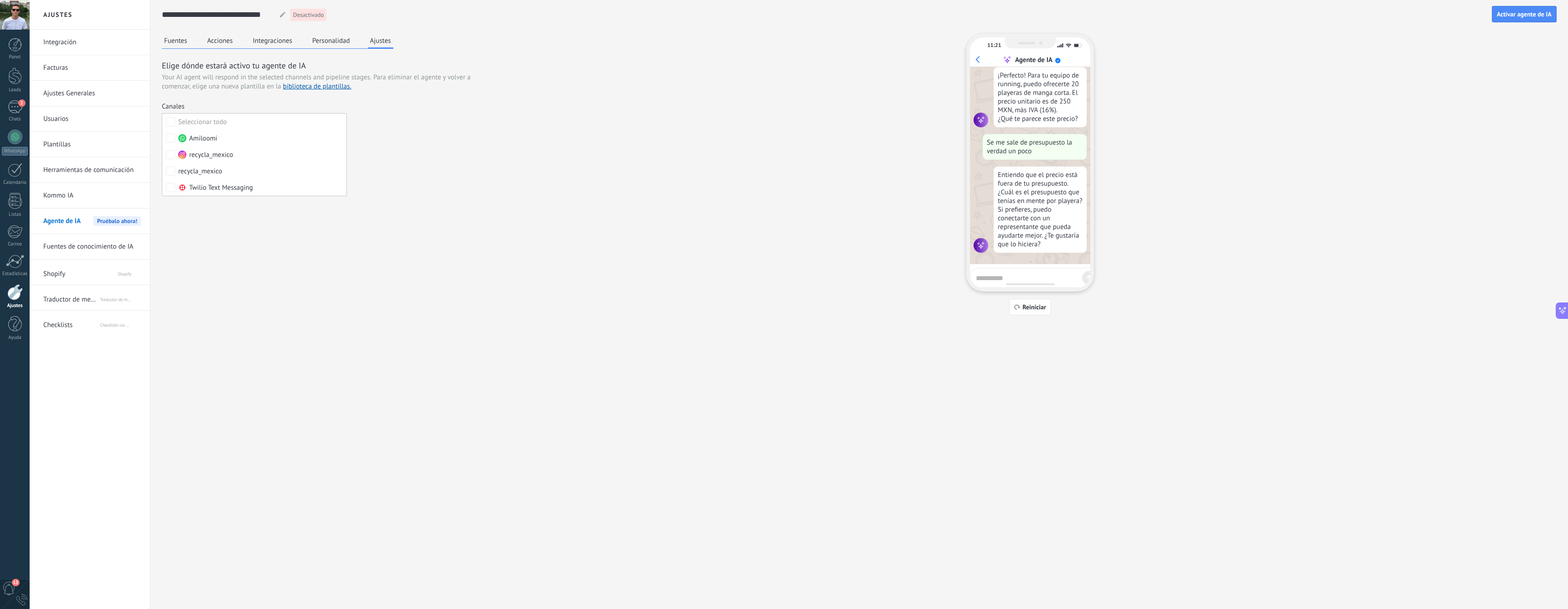
click at [242, 96] on div "Elige dónde estará activo tu agente de IA Your AI agent will respond in the sel…" at bounding box center [327, 112] width 331 height 105
click at [0, 0] on div "Incoming leads Interesado seguimiento aprobado ganado perdido" at bounding box center [0, 0] width 0 height 0
click at [249, 129] on div at bounding box center [799, 304] width 1538 height 609
click at [230, 122] on span "No se han seleccionado canales" at bounding box center [224, 122] width 93 height 7
click at [200, 135] on span "Amiloomi" at bounding box center [203, 139] width 28 height 9
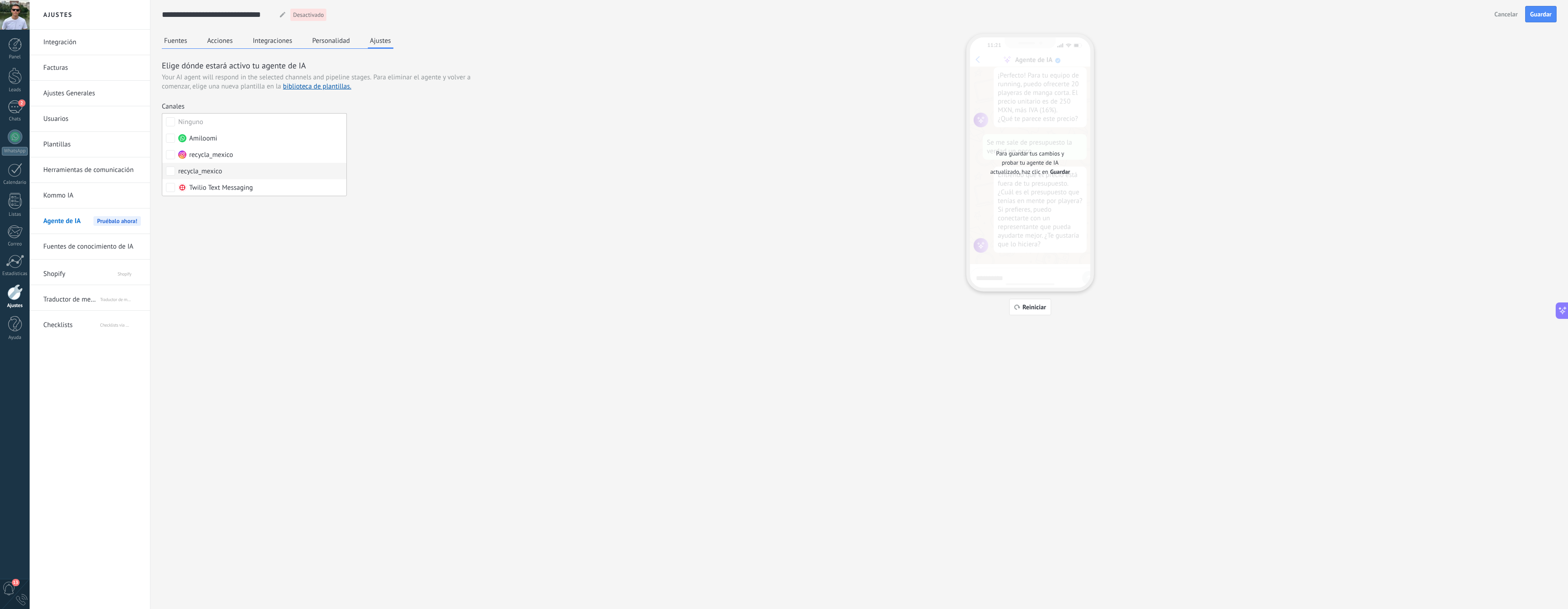
click at [203, 173] on span "recycla_mexico" at bounding box center [200, 171] width 44 height 9
click at [217, 153] on span "recycla_mexico" at bounding box center [210, 155] width 44 height 9
click at [212, 183] on span "Twilio Text Messaging" at bounding box center [221, 188] width 64 height 9
click at [481, 158] on div "Elige dónde estará activo tu agente de IA Your AI agent will respond in the sel…" at bounding box center [327, 112] width 331 height 105
click at [0, 0] on div "Incoming leads Interesado seguimiento aprobado ganado perdido" at bounding box center [0, 0] width 0 height 0
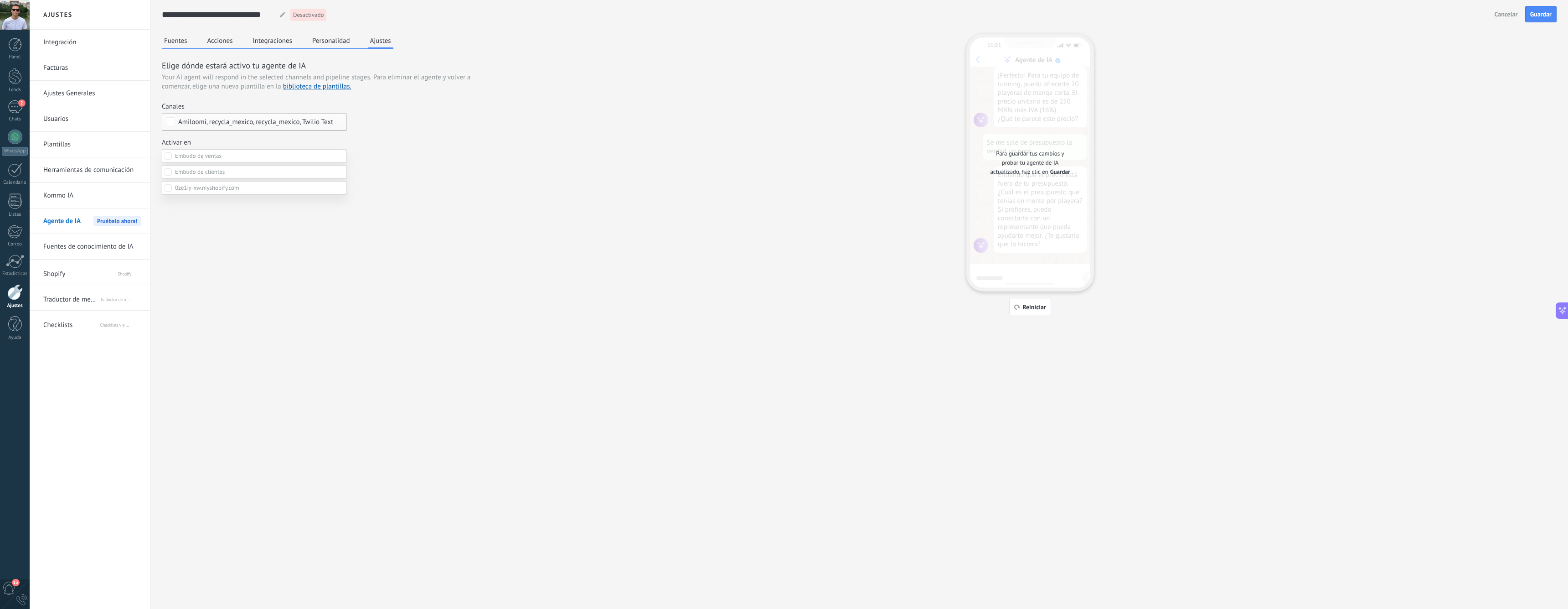
click at [415, 166] on div at bounding box center [799, 304] width 1538 height 609
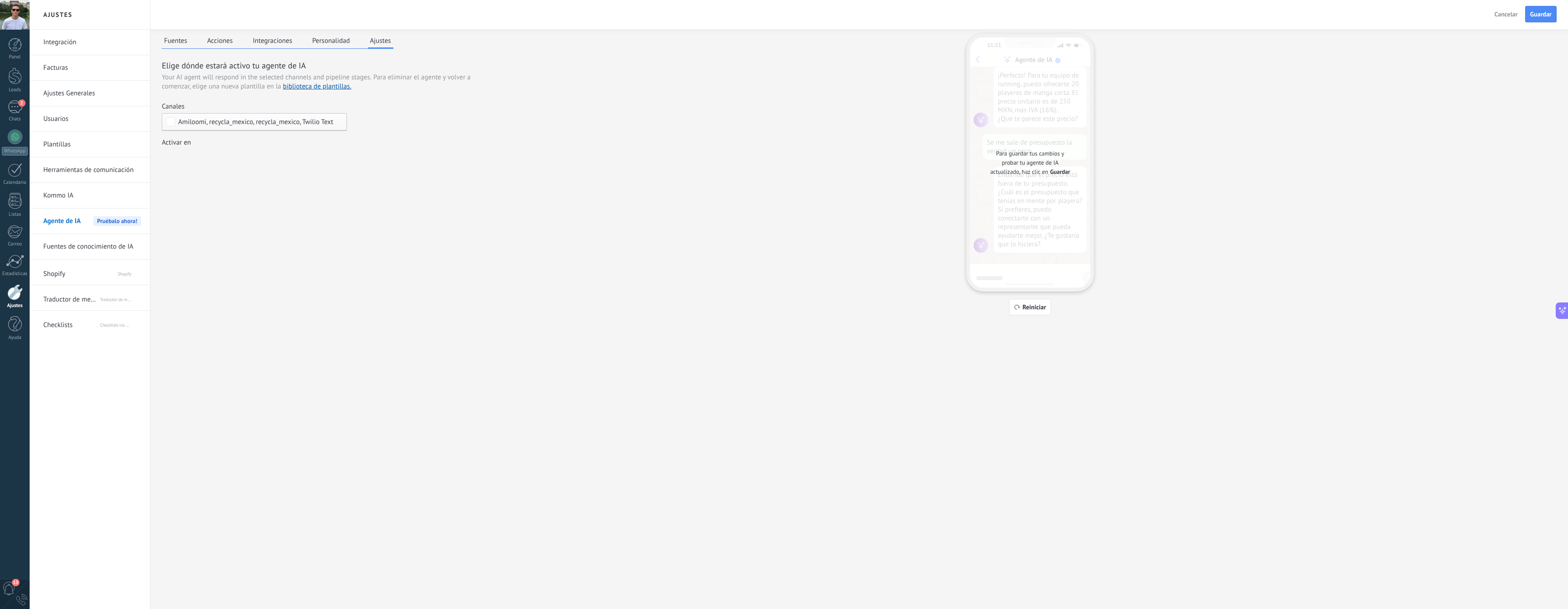
scroll to position [0, 0]
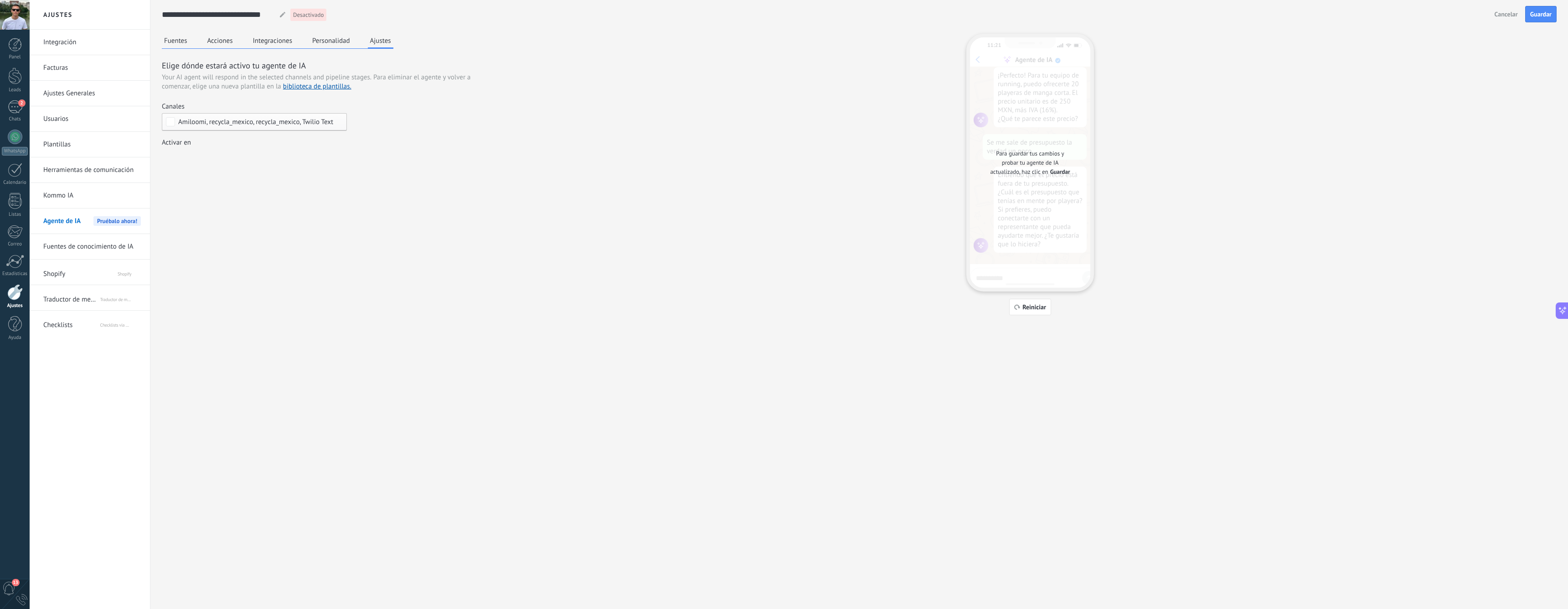
click at [371, 80] on span "Your AI agent will respond in the selected channels and pipeline stages." at bounding box center [266, 78] width 210 height 9
click at [397, 80] on span "Para eliminar el agente y volver a comenzar, elige una nueva plantilla en la bi…" at bounding box center [315, 82] width 308 height 18
click at [1078, 15] on span "Guardar" at bounding box center [1541, 14] width 22 height 6
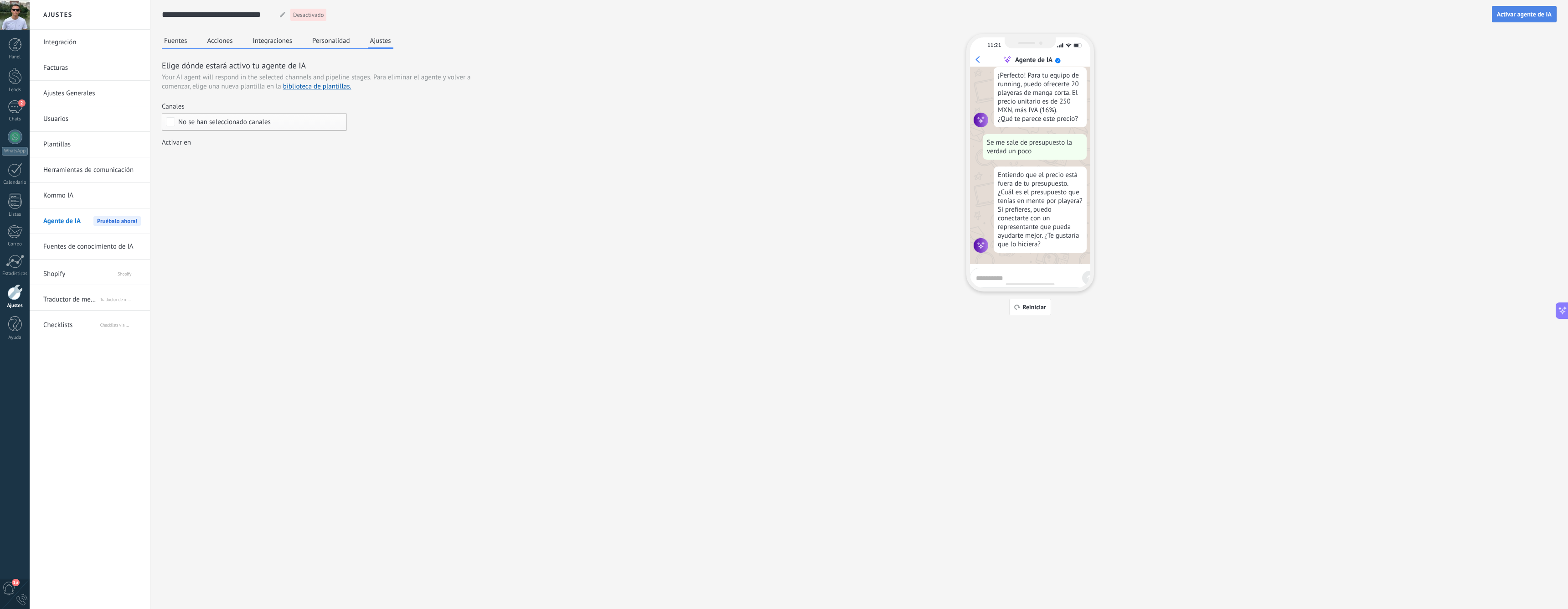
click at [1078, 19] on button "Activar agente de IA" at bounding box center [1524, 14] width 65 height 17
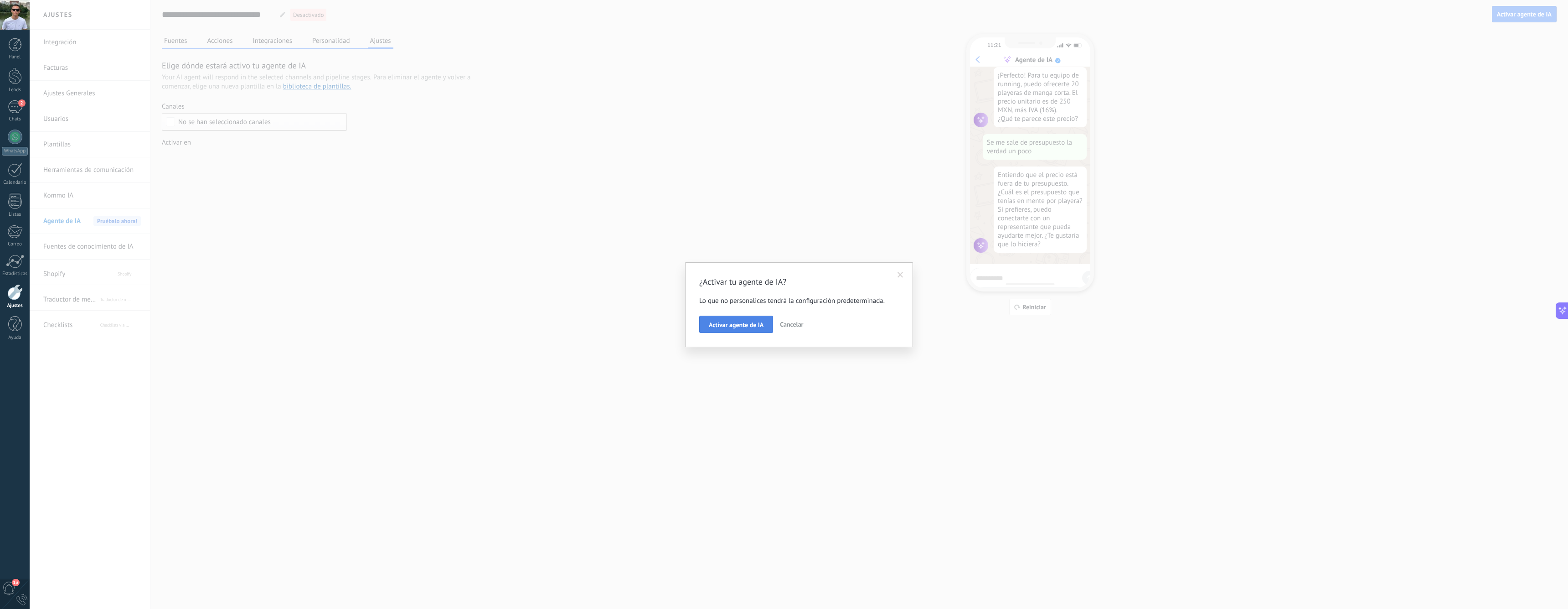
click at [730, 328] on span "Activar agente de IA" at bounding box center [736, 325] width 55 height 6
click at [0, 0] on div "Incoming leads Interesado seguimiento aprobado ganado perdido" at bounding box center [0, 0] width 0 height 0
click at [713, 333] on span at bounding box center [735, 333] width 46 height 8
click at [811, 272] on div at bounding box center [799, 304] width 1538 height 609
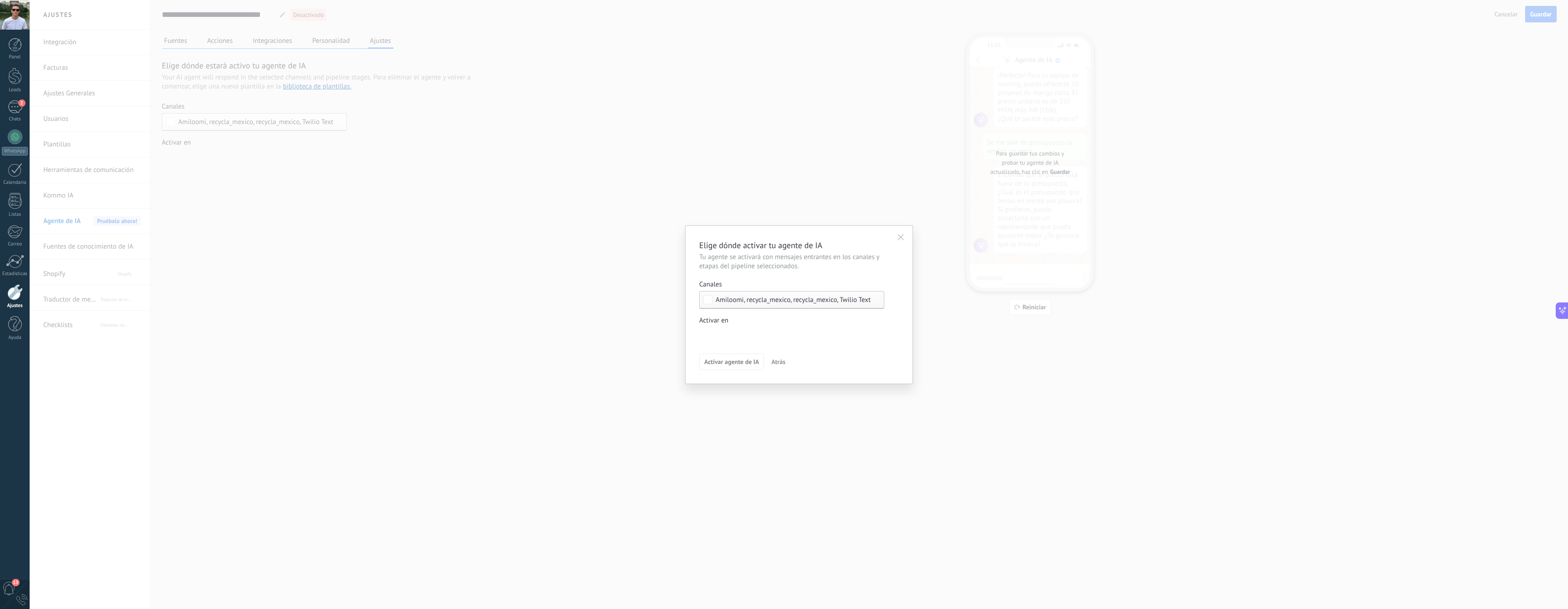
click at [771, 256] on span "Tu agente se activará con mensajes entrantes en los canales y etapas del pipeli…" at bounding box center [799, 262] width 200 height 18
click at [776, 262] on span "Tu agente se activará con mensajes entrantes en los canales y etapas del pipeli…" at bounding box center [799, 262] width 200 height 18
click at [778, 262] on span "Tu agente se activará con mensajes entrantes en los canales y etapas del pipeli…" at bounding box center [799, 262] width 200 height 18
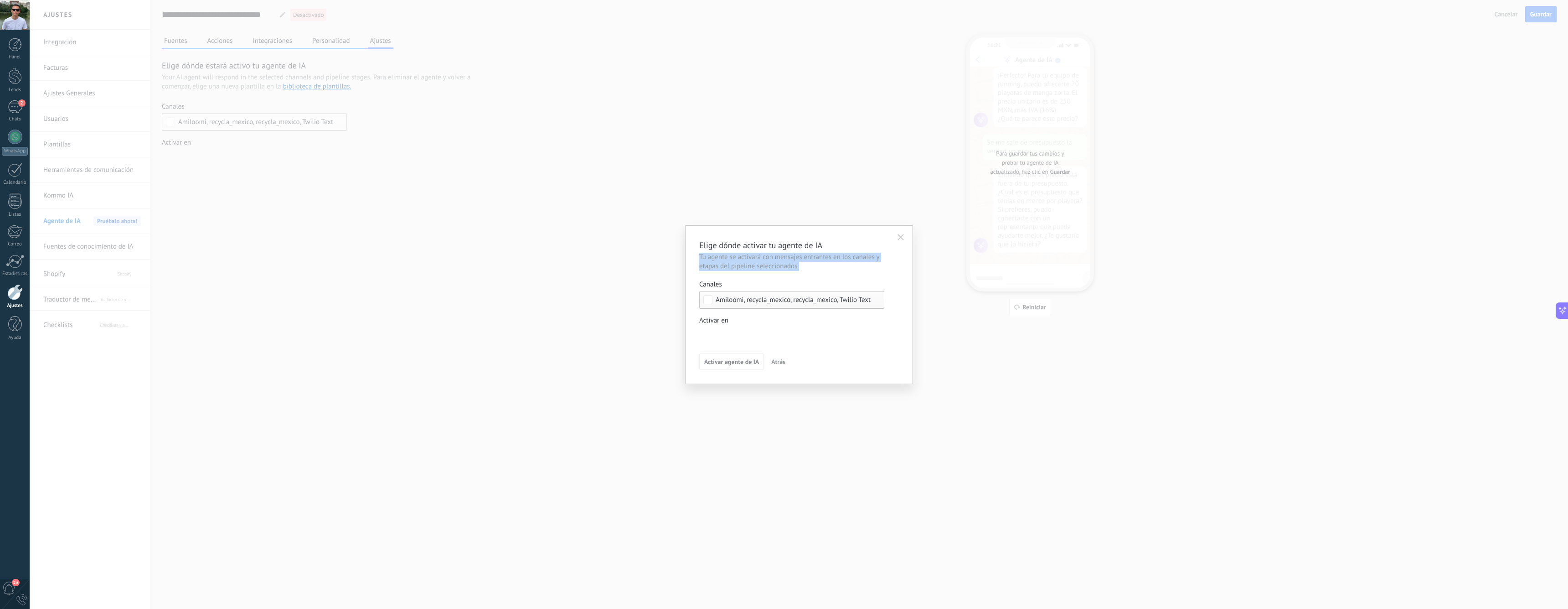
click at [778, 262] on span "Tu agente se activará con mensajes entrantes en los canales y etapas del pipeli…" at bounding box center [799, 262] width 200 height 18
click at [811, 251] on h3 "Elige dónde activar tu agente de IA" at bounding box center [799, 245] width 200 height 11
click at [825, 300] on span "Amiloomi, recycla_mexico, recycla_mexico, Twilio Text Messaging" at bounding box center [809, 300] width 188 height 7
click at [802, 277] on div "Elige dónde activar tu agente de IA Tu agente se activará con mensajes entrante…" at bounding box center [799, 304] width 200 height 130
click at [0, 0] on div "Incoming leads Interesado seguimiento aprobado ganado perdido" at bounding box center [0, 0] width 0 height 0
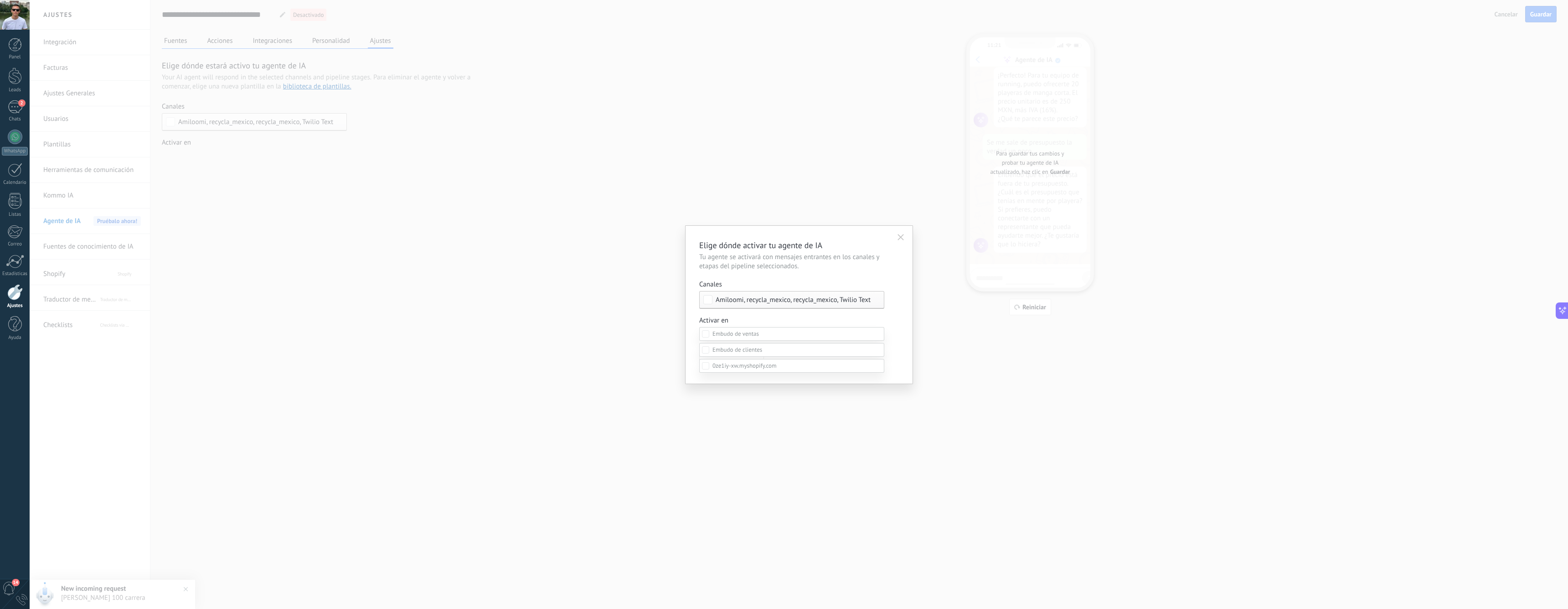
click at [801, 272] on div at bounding box center [799, 304] width 1538 height 609
click at [774, 297] on span "Amiloomi, recycla_mexico, recycla_mexico, Twilio Text Messaging" at bounding box center [809, 300] width 188 height 7
click at [727, 329] on span "recycla_mexico" at bounding box center [748, 333] width 44 height 9
click at [749, 318] on span "Amiloomi" at bounding box center [741, 316] width 28 height 9
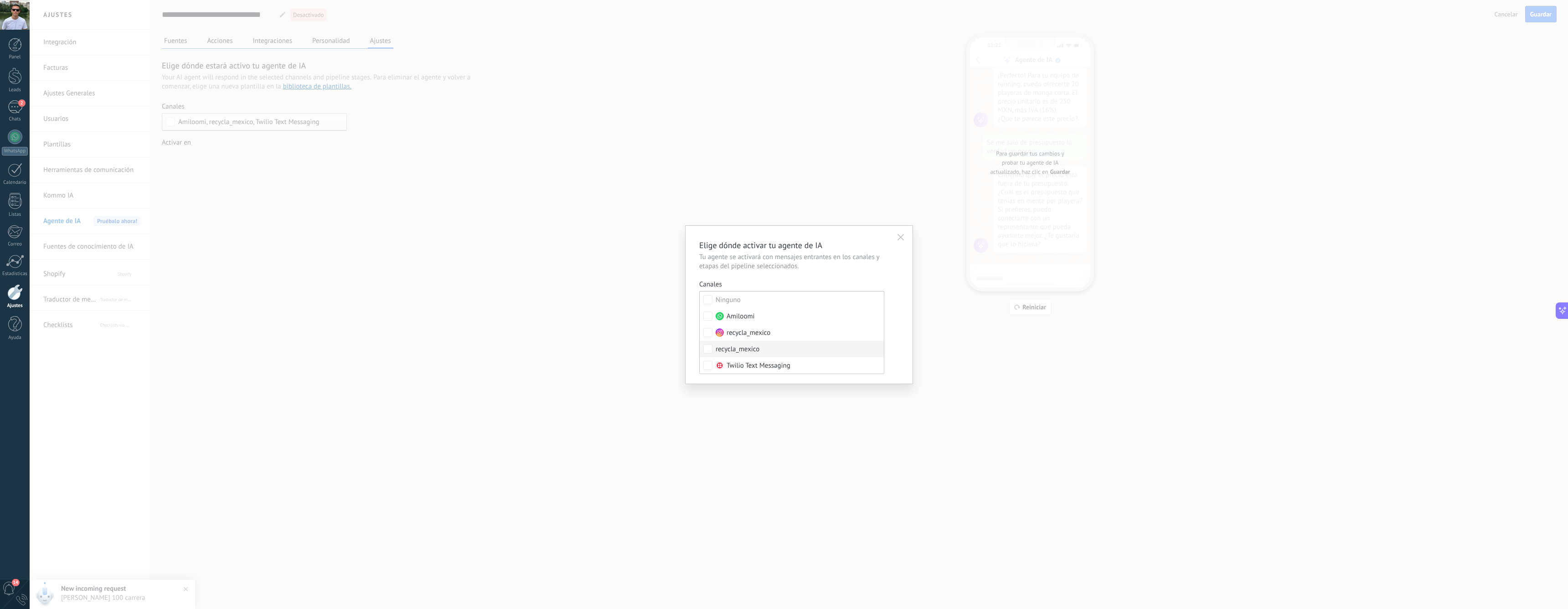
click at [745, 350] on span "recycla_mexico" at bounding box center [737, 349] width 44 height 9
click at [745, 361] on span "Twilio Text Messaging" at bounding box center [759, 366] width 64 height 9
click at [776, 279] on div "Elige dónde activar tu agente de IA Tu agente se activará con mensajes entrante…" at bounding box center [799, 304] width 200 height 130
click at [738, 361] on span "Activar agente de IA" at bounding box center [731, 361] width 55 height 6
click at [0, 0] on div "Incoming leads Interesado seguimiento aprobado ganado perdido" at bounding box center [0, 0] width 0 height 0
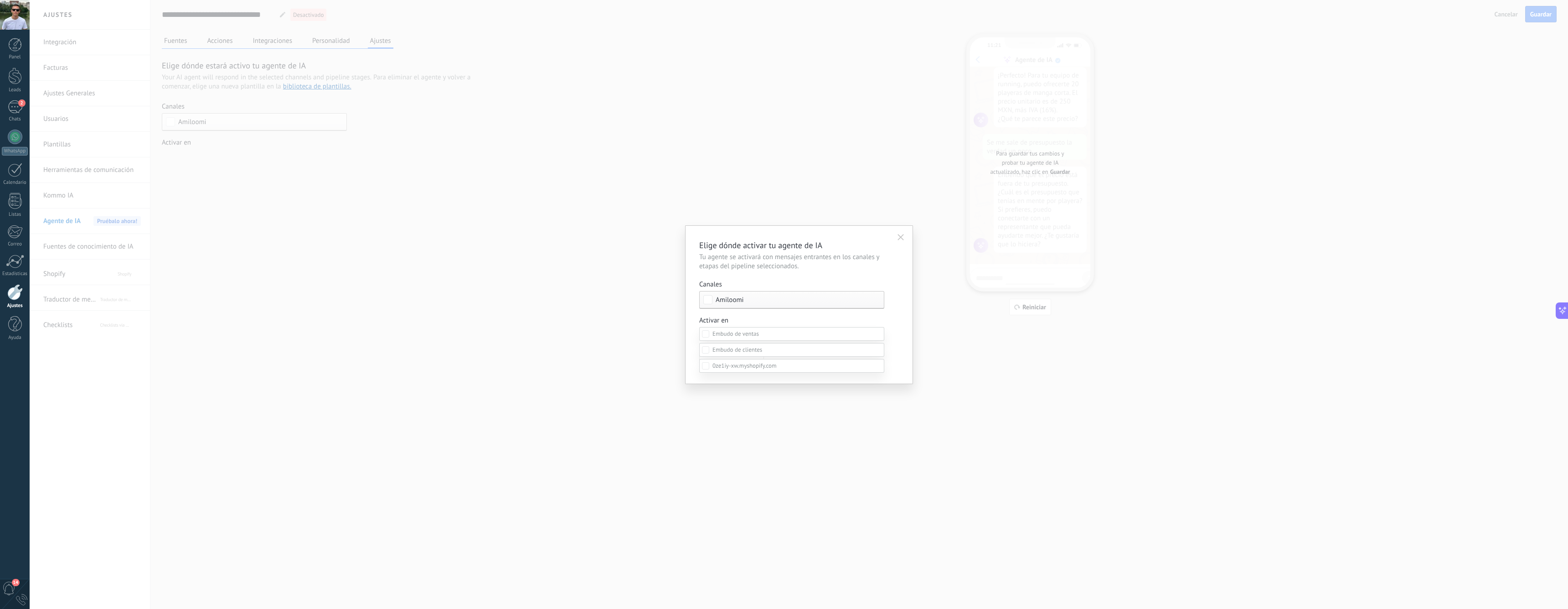
click at [0, 0] on div "Incoming leads" at bounding box center [0, 0] width 0 height 0
click at [796, 273] on div at bounding box center [799, 304] width 1538 height 609
click at [739, 361] on span "Activar agente de IA" at bounding box center [731, 361] width 55 height 6
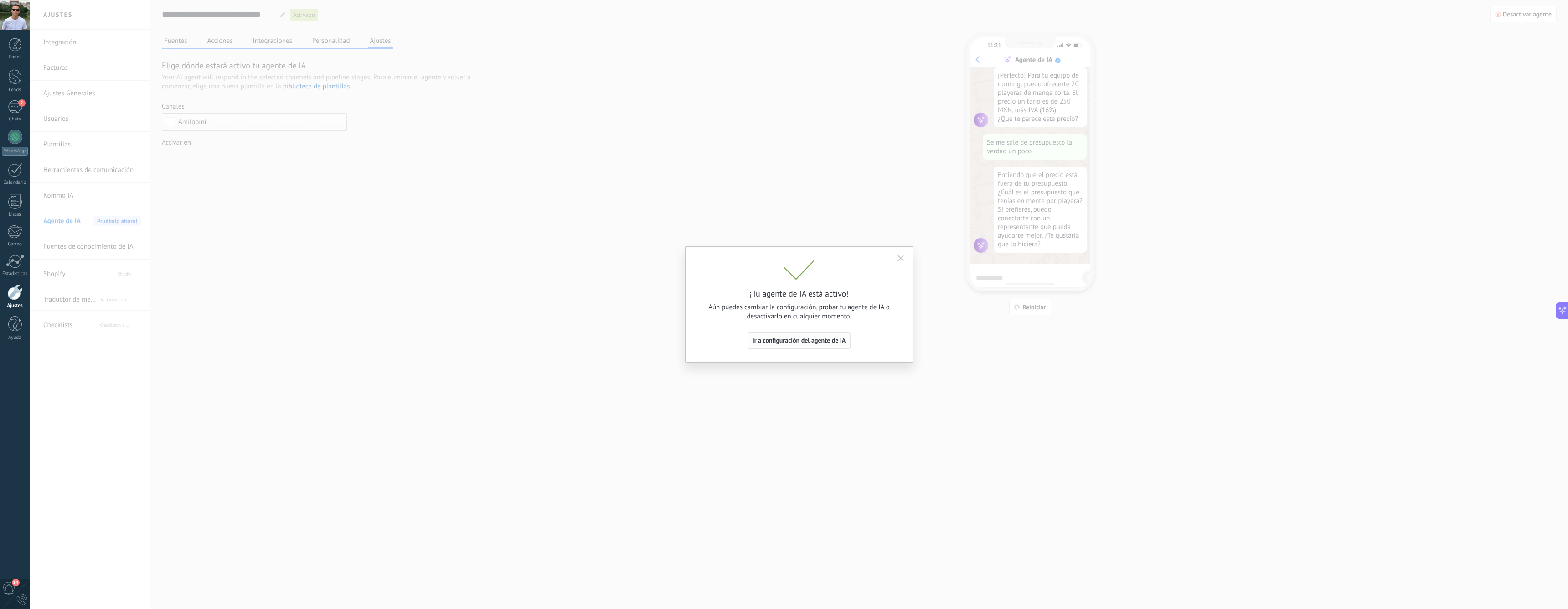
click at [783, 338] on span "Ir a configuración del agente de IA" at bounding box center [799, 340] width 93 height 6
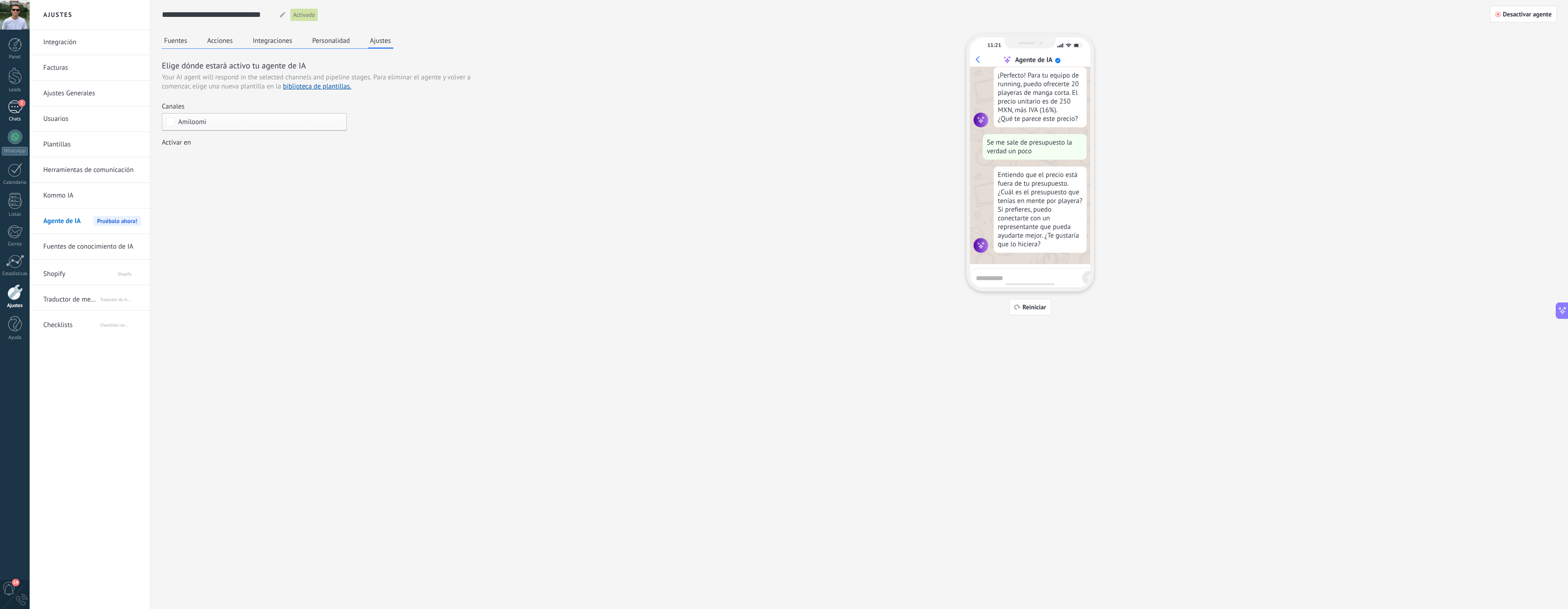
click at [14, 107] on div "2" at bounding box center [15, 107] width 15 height 13
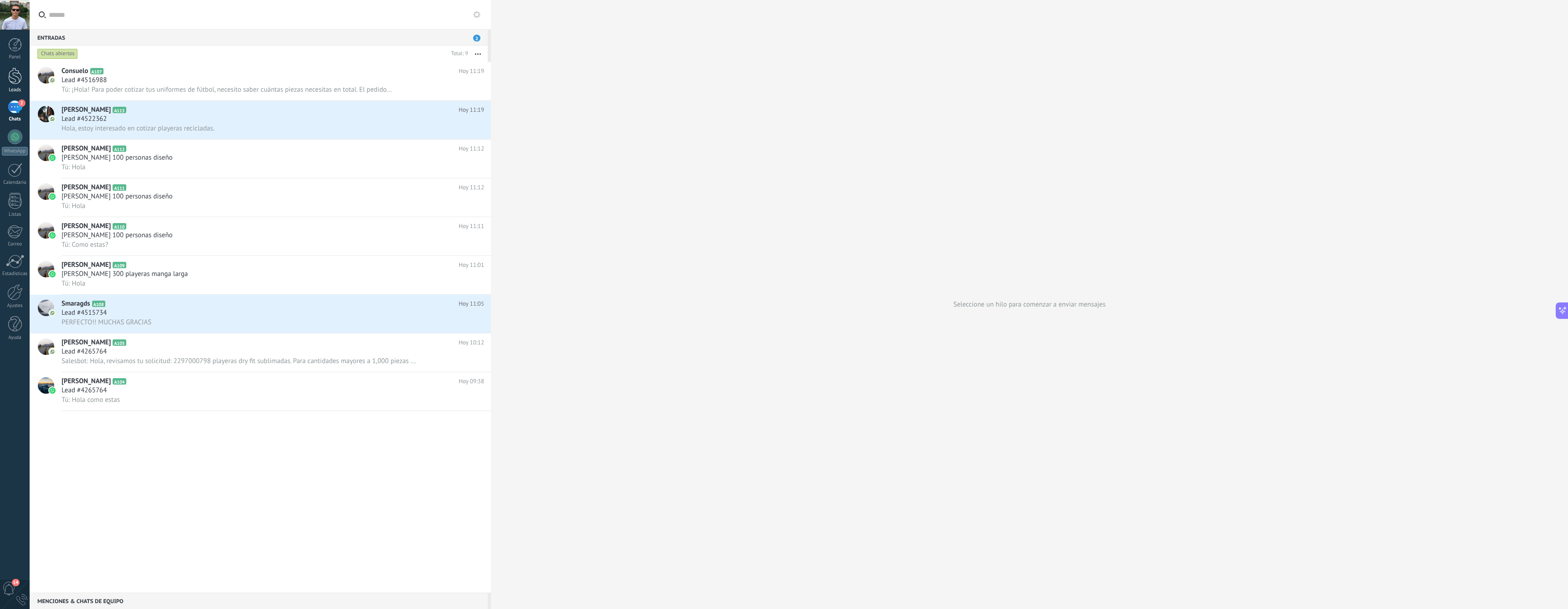
click at [18, 87] on link "Leads" at bounding box center [15, 80] width 30 height 25
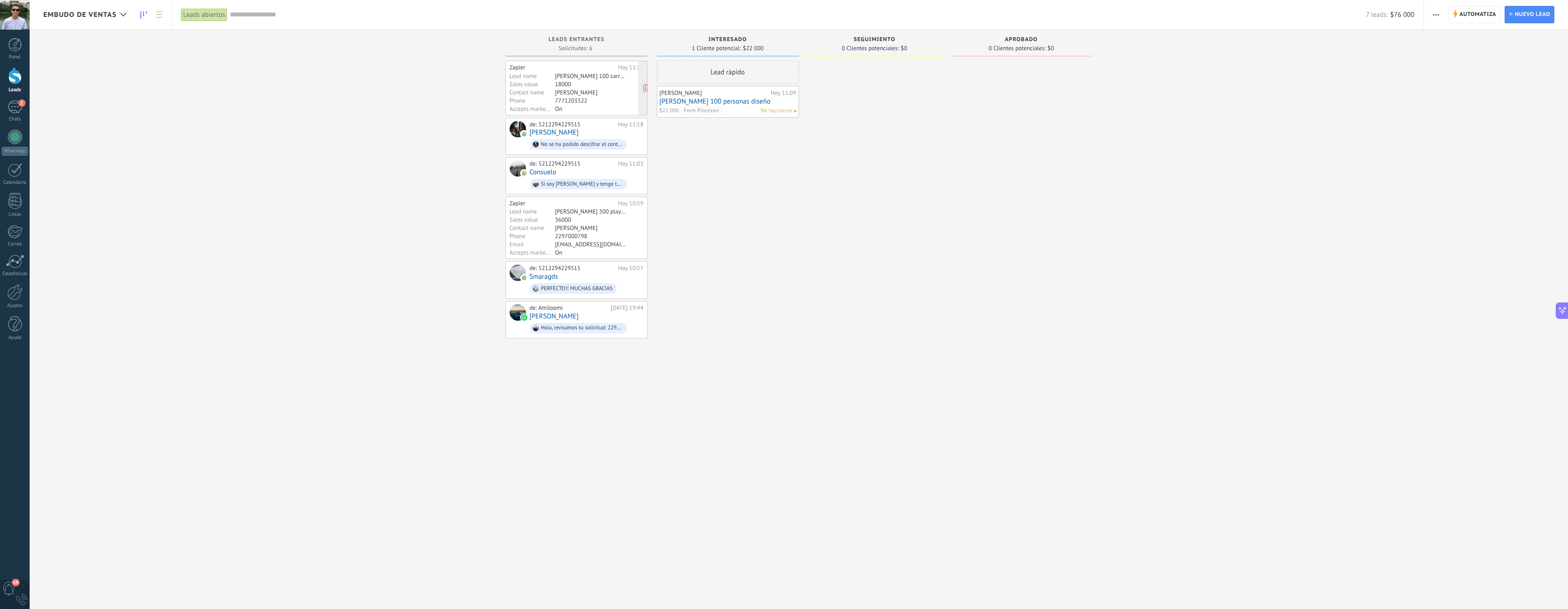
click at [591, 92] on div "[PERSON_NAME]" at bounding box center [590, 92] width 71 height 7
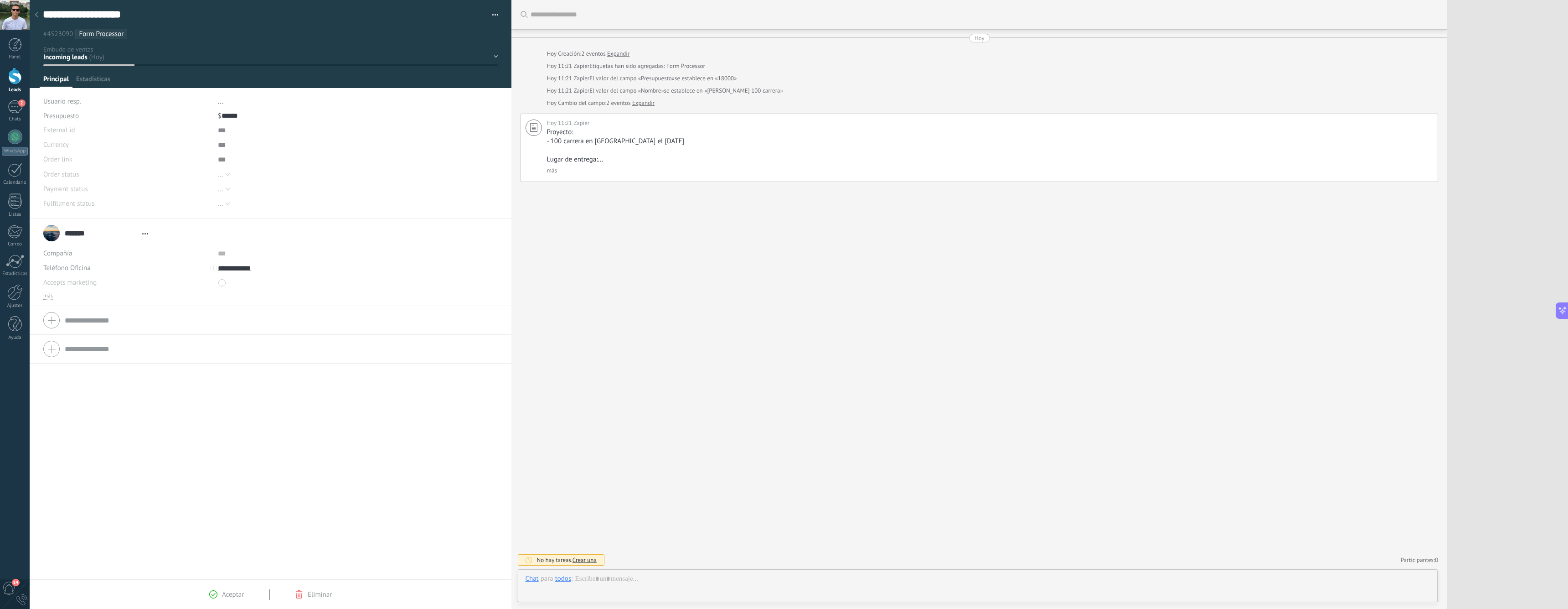
type textarea "**********"
click at [244, 267] on input "**********" at bounding box center [286, 268] width 136 height 15
type input "**********"
click at [302, 318] on div "5212294229515 (WhatsApp)" at bounding box center [275, 314] width 113 height 15
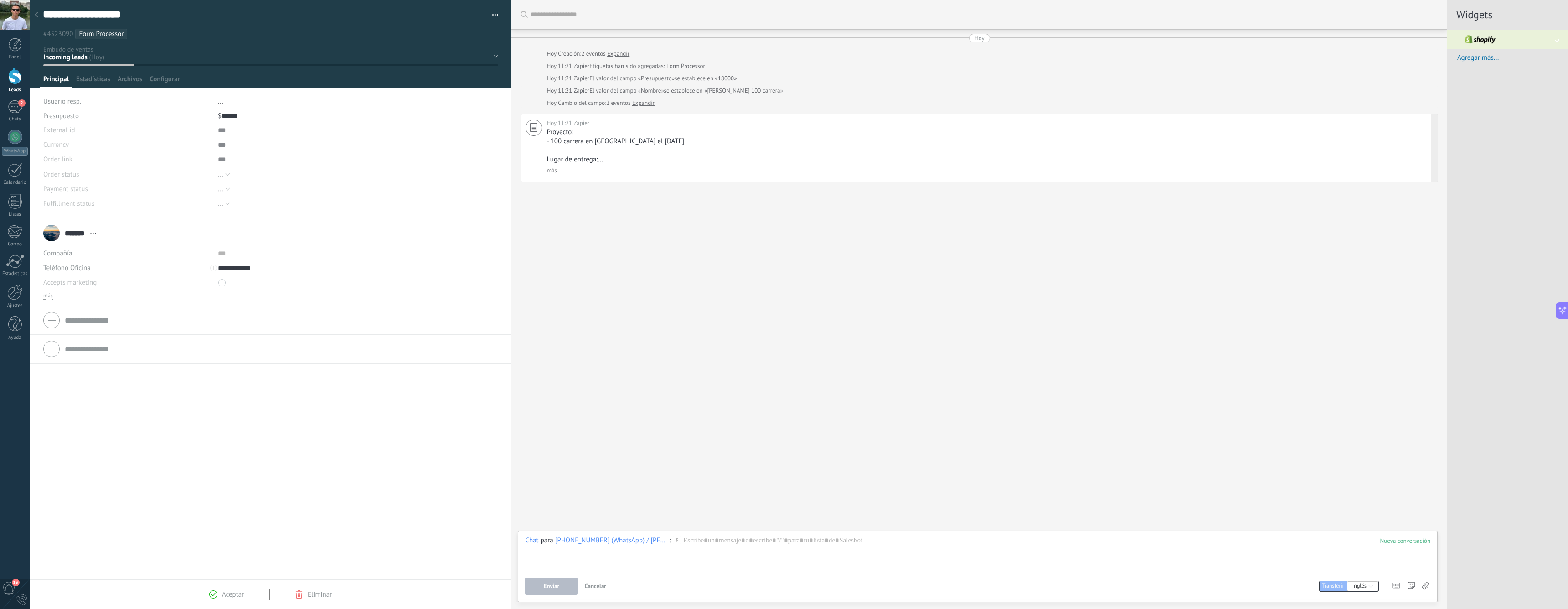
click at [553, 172] on link "más" at bounding box center [551, 171] width 10 height 8
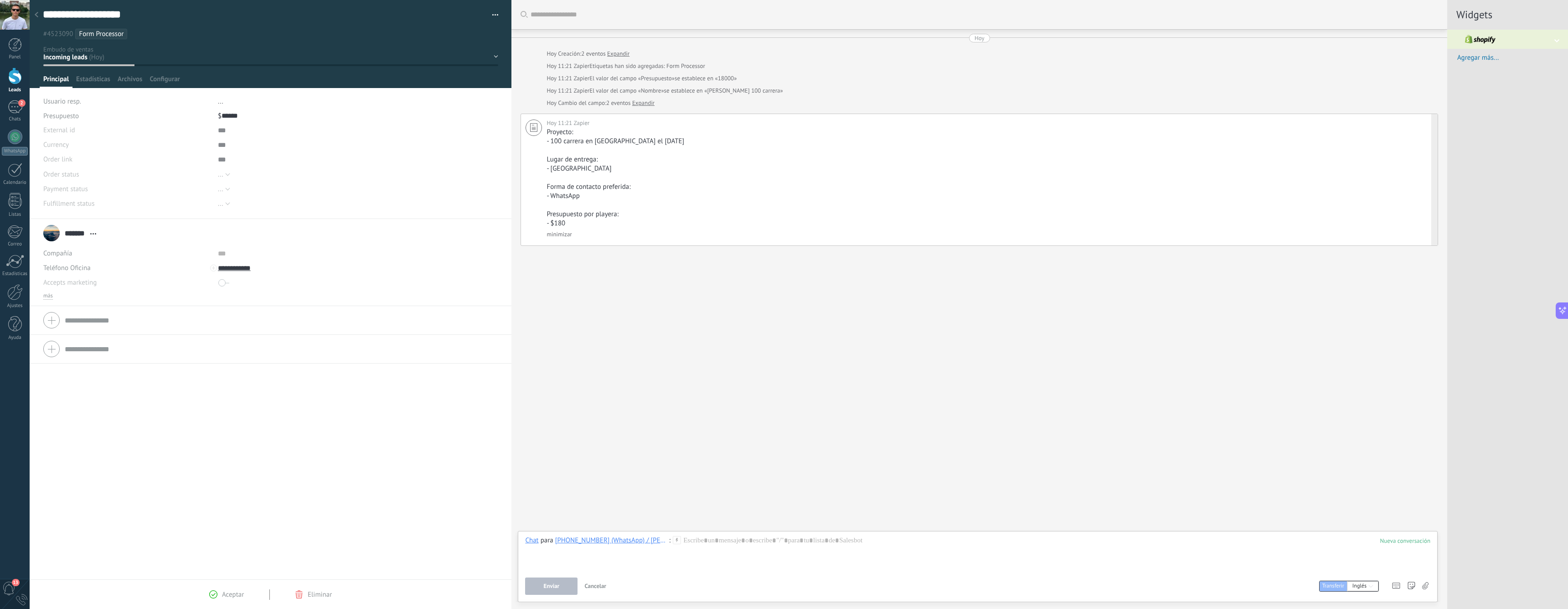
click at [1078, 116] on div "Hoy 11:21 Zapier Proyecto: - 100 carrera en veracruz el 30 oct Lugar de entrega…" at bounding box center [979, 179] width 918 height 132
type textarea "**********"
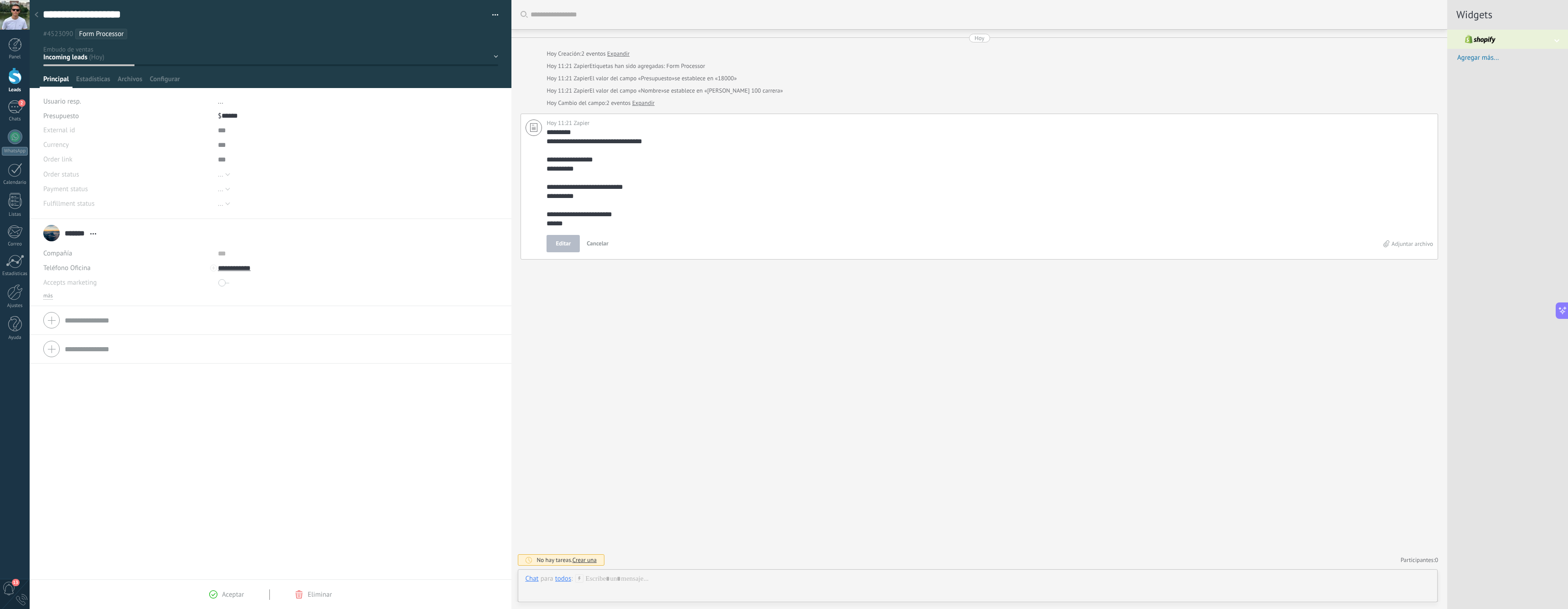
scroll to position [101, 0]
click at [1078, 165] on textarea "**********" at bounding box center [987, 178] width 883 height 101
click at [249, 268] on input "**********" at bounding box center [286, 268] width 136 height 15
type input "**********"
click at [281, 317] on div "5212294229515 (WhatsApp)" at bounding box center [275, 314] width 113 height 15
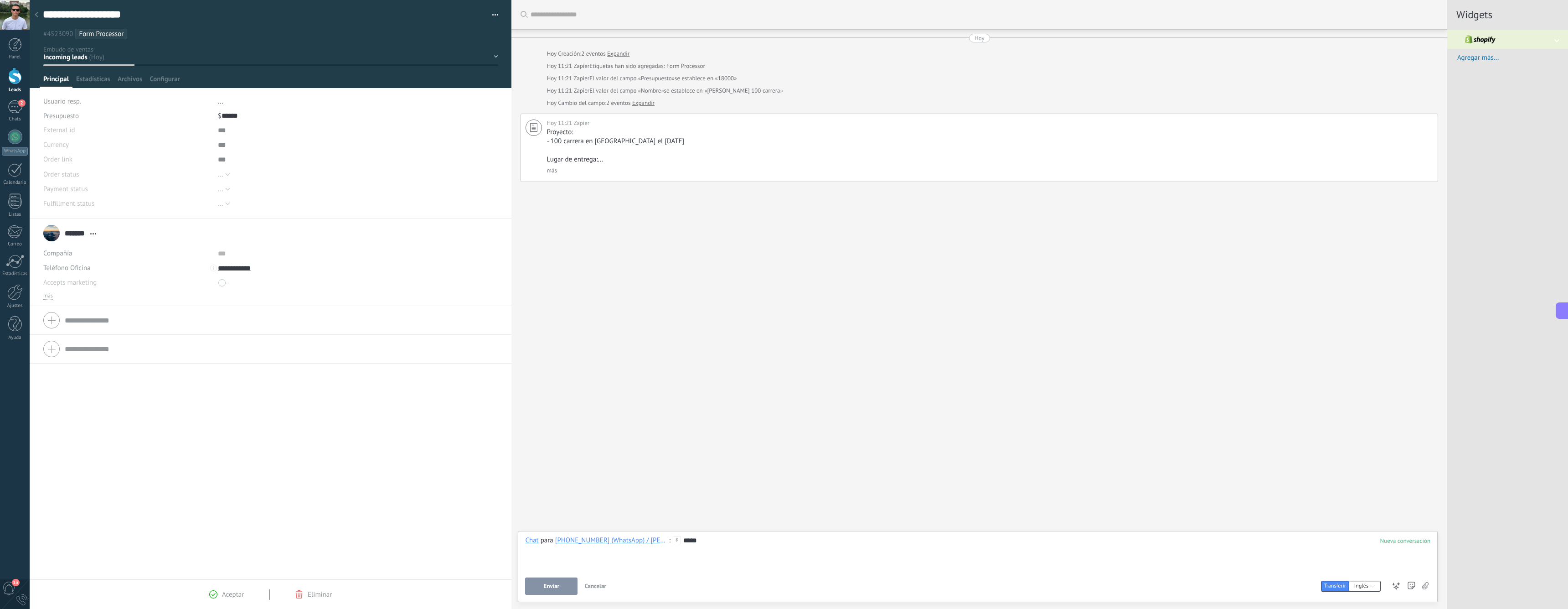
click at [696, 549] on div "*****" at bounding box center [978, 553] width 905 height 34
click at [673, 540] on icon at bounding box center [677, 540] width 8 height 8
click at [693, 543] on div at bounding box center [978, 553] width 905 height 34
click at [673, 543] on icon at bounding box center [677, 540] width 8 height 8
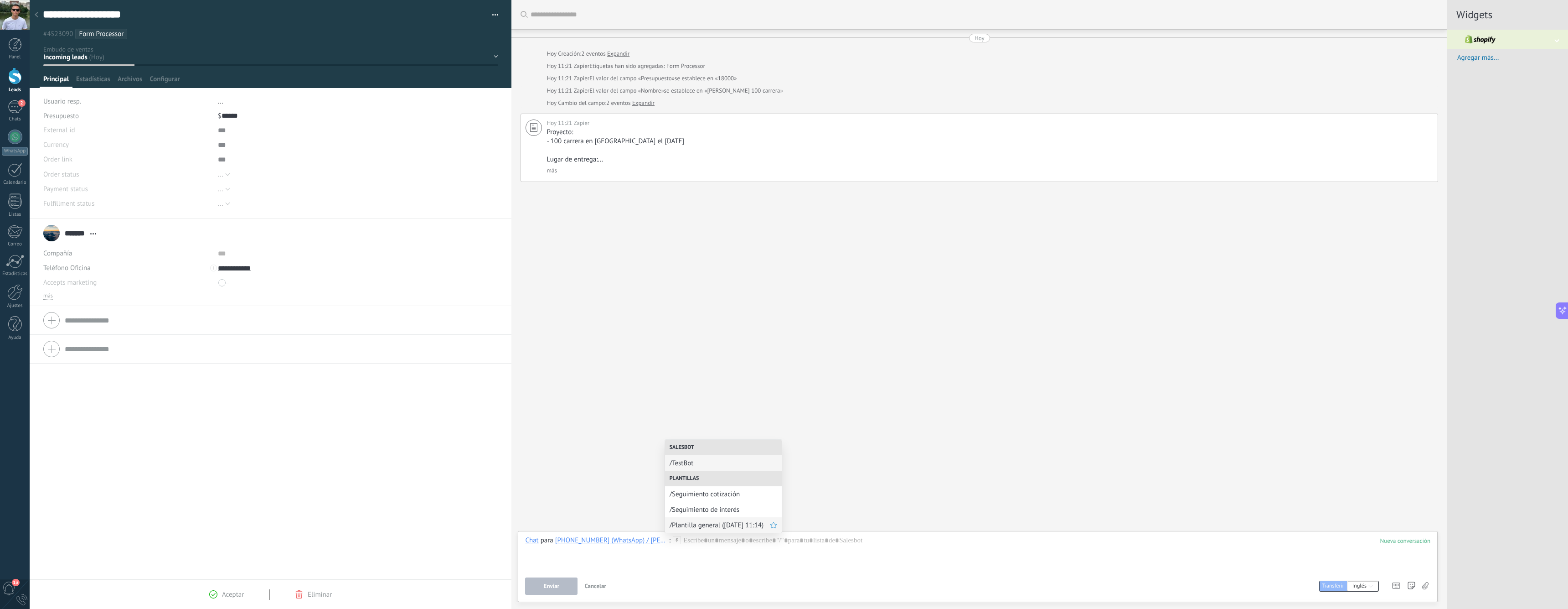
click at [693, 529] on span "/Plantilla general ([DATE] 11:14)" at bounding box center [720, 526] width 100 height 9
click at [618, 553] on div "**********" at bounding box center [978, 553] width 905 height 34
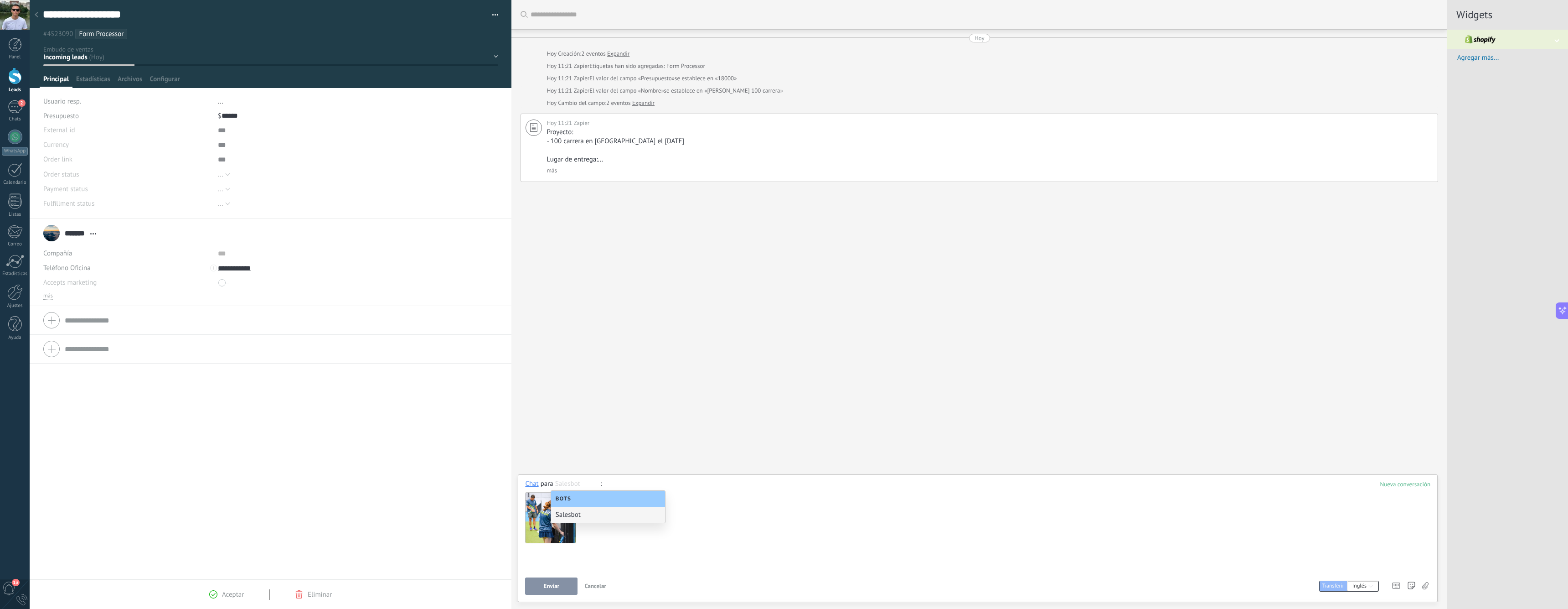
click at [636, 552] on div at bounding box center [976, 563] width 902 height 34
click at [643, 573] on div "Chat para 5212294229515 (WhatsApp) / Neftali Salesbot : Enviar Cancelar Rastrea…" at bounding box center [978, 536] width 905 height 115
click at [572, 496] on use at bounding box center [571, 497] width 6 height 6
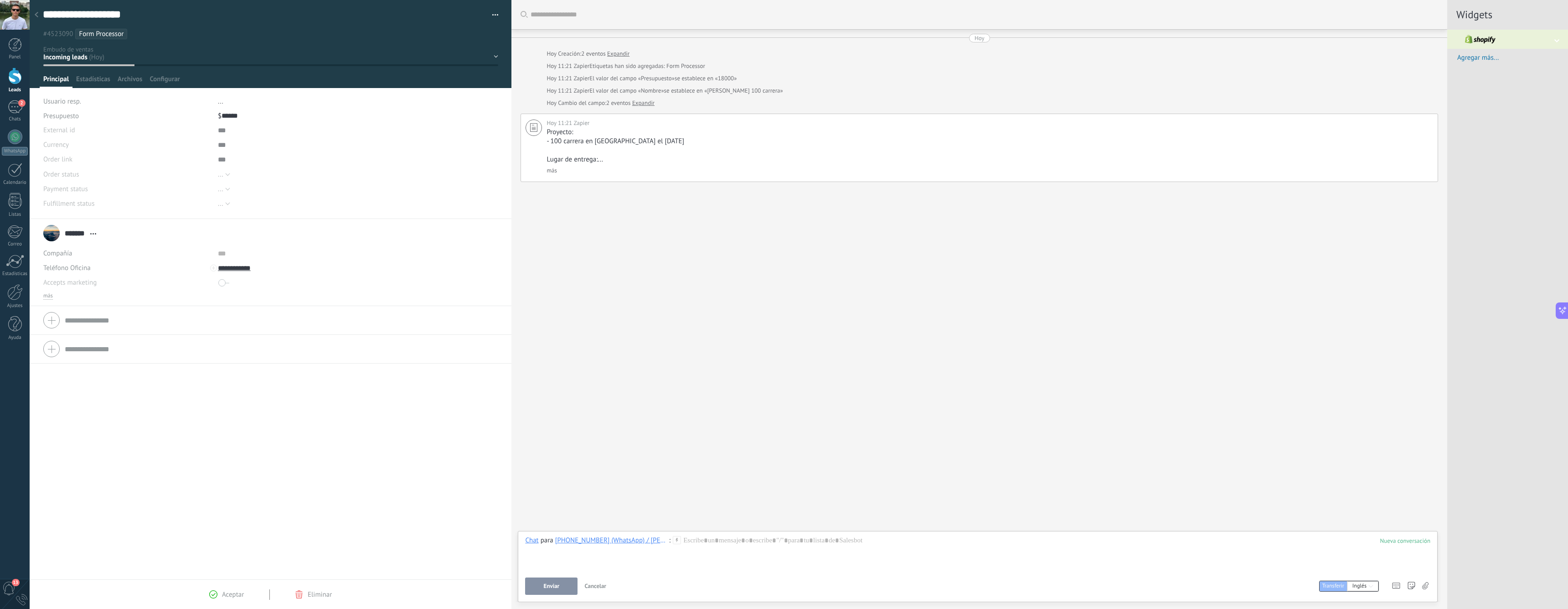
click at [673, 541] on icon at bounding box center [677, 540] width 8 height 8
click at [753, 507] on span "/Seguimiento de interés" at bounding box center [720, 510] width 100 height 9
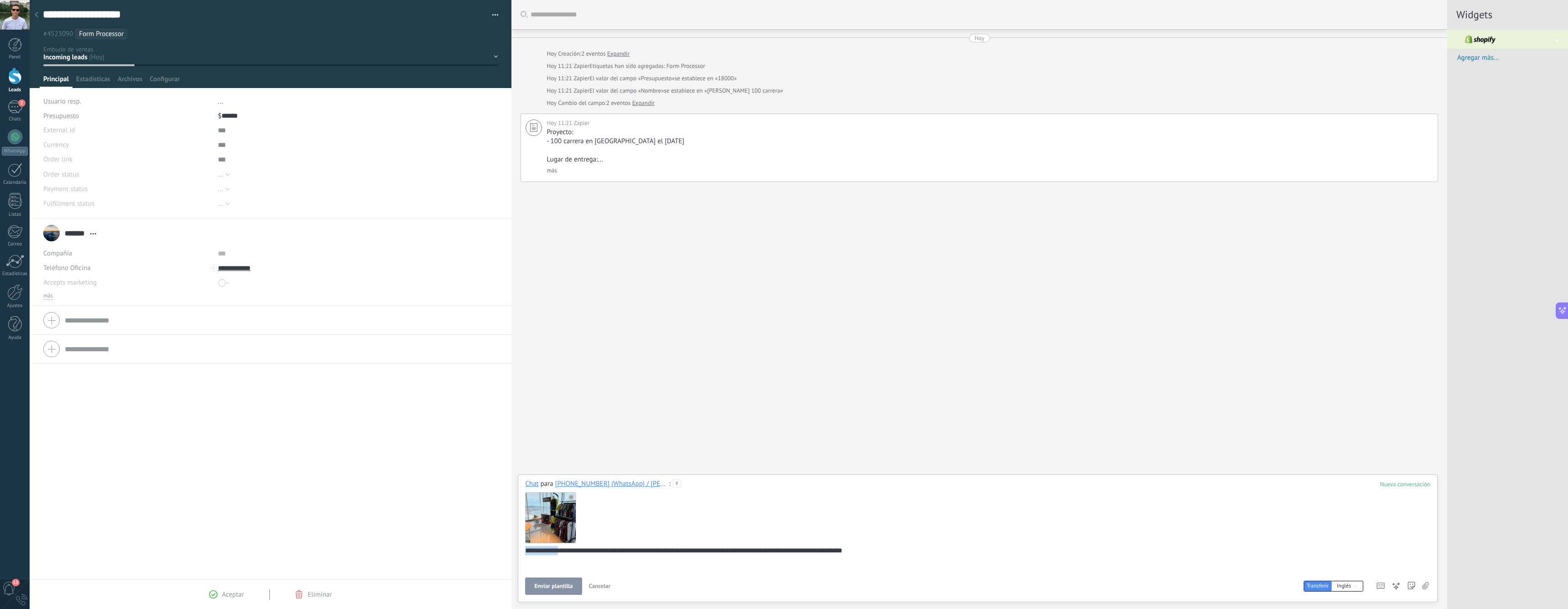
drag, startPoint x: 884, startPoint y: 550, endPoint x: 565, endPoint y: 505, distance: 322.2
click at [565, 505] on div "**********" at bounding box center [978, 524] width 905 height 91
click at [570, 498] on use at bounding box center [571, 497] width 6 height 6
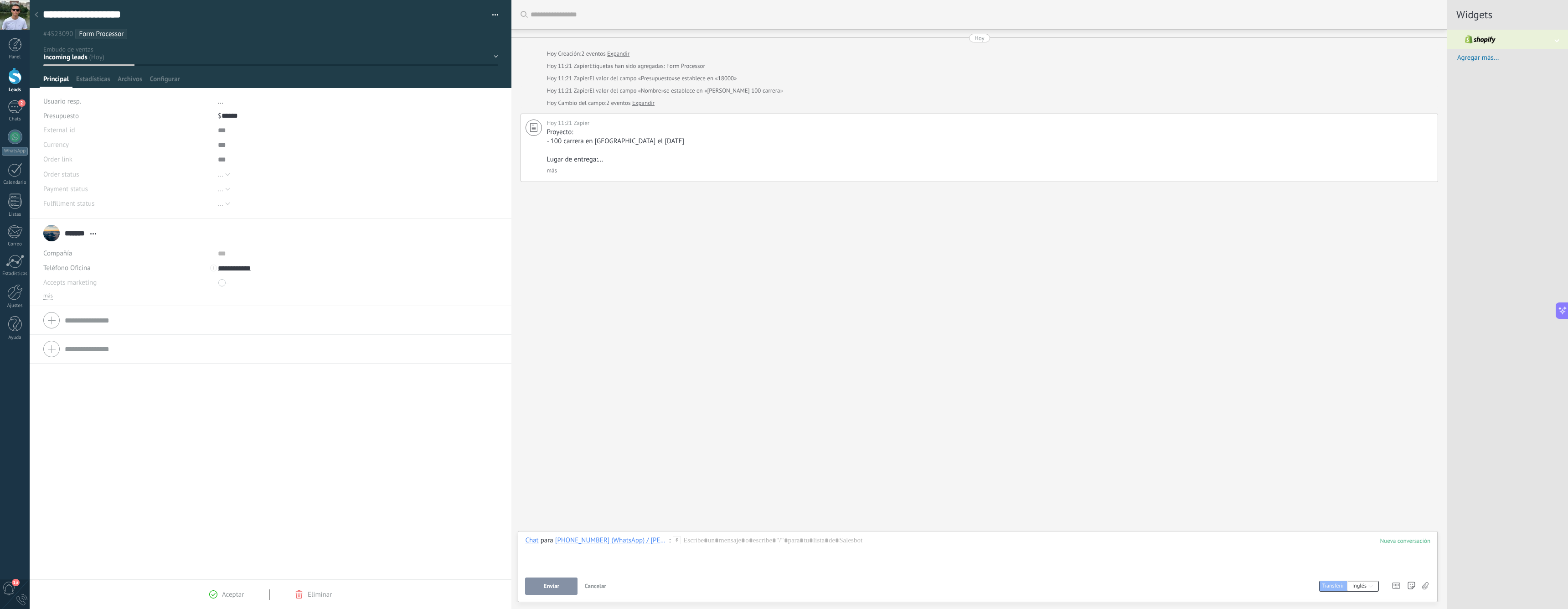
click at [673, 542] on icon at bounding box center [677, 540] width 8 height 8
click at [710, 495] on span "/Seguimiento cotización" at bounding box center [720, 494] width 100 height 9
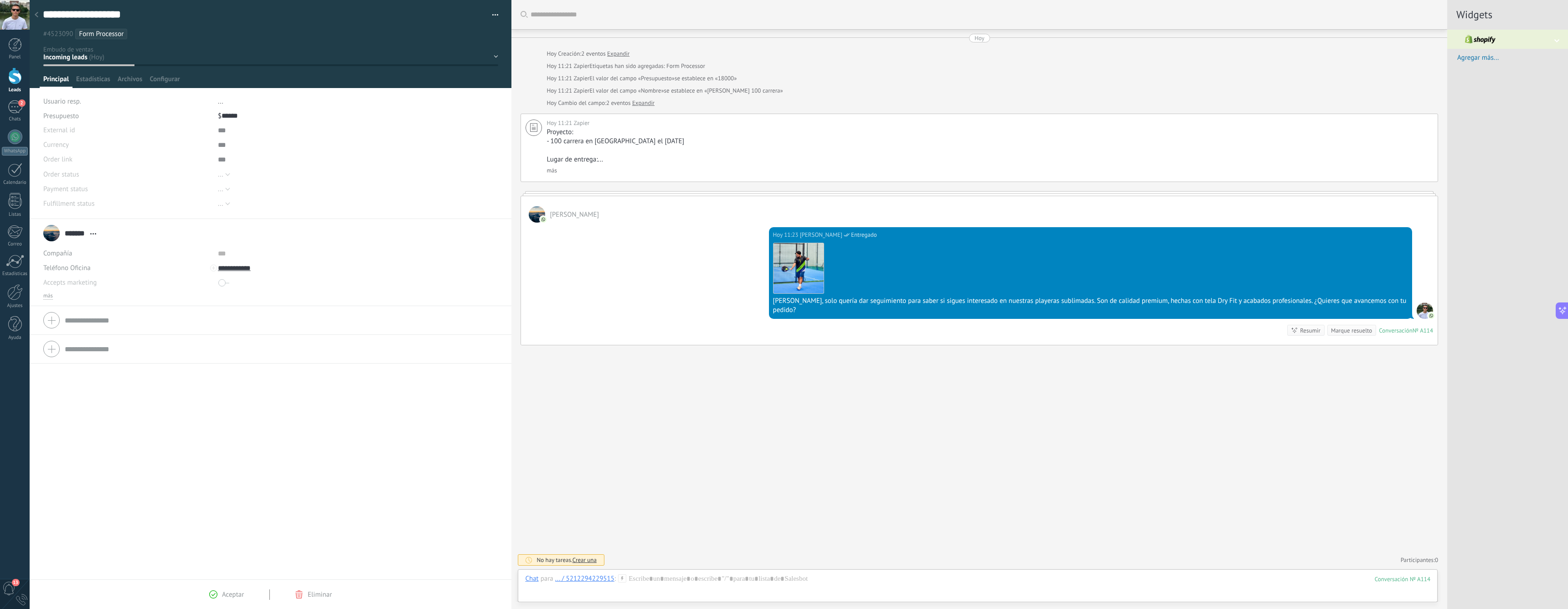
click at [888, 408] on div "Buscar Carga más Hoy Hoy Creación: 2 eventos Expandir Hoy 11:21 Zapier Etiqueta…" at bounding box center [979, 304] width 936 height 609
click at [1078, 316] on span "Transferir" at bounding box center [1394, 319] width 22 height 9
click at [1078, 319] on span "Mostrar original" at bounding box center [1386, 319] width 38 height 9
click at [1078, 357] on div "Buscar Carga más Hoy Hoy Creación: 2 eventos Expandir Hoy 11:21 Zapier Etiqueta…" at bounding box center [979, 304] width 936 height 609
click at [1078, 352] on div "Buscar Carga más Hoy Hoy Creación: 2 eventos Expandir Hoy 11:21 Zapier Etiqueta…" at bounding box center [979, 304] width 936 height 609
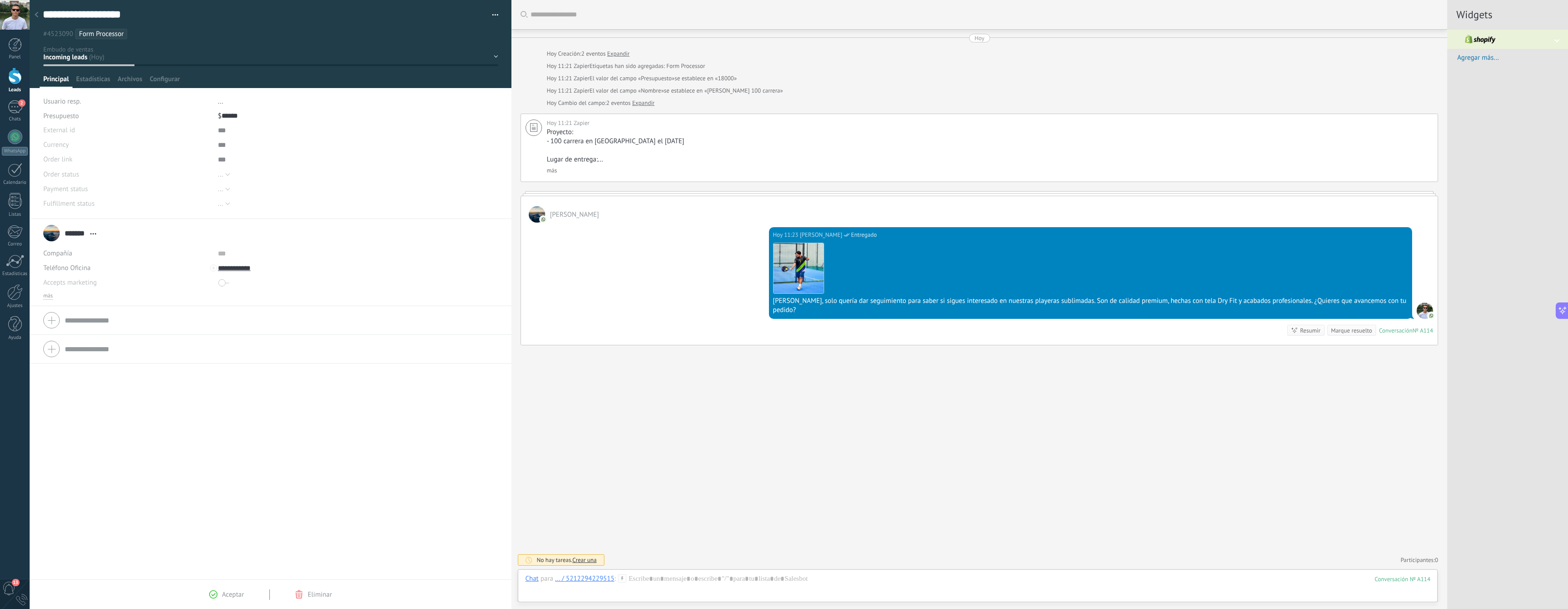
click at [1078, 330] on div "Hoy 11:23 Alan Victoria Entregado Descargar Hola Neftali, solo quería dar segui…" at bounding box center [979, 284] width 916 height 122
click at [679, 580] on div at bounding box center [978, 587] width 905 height 27
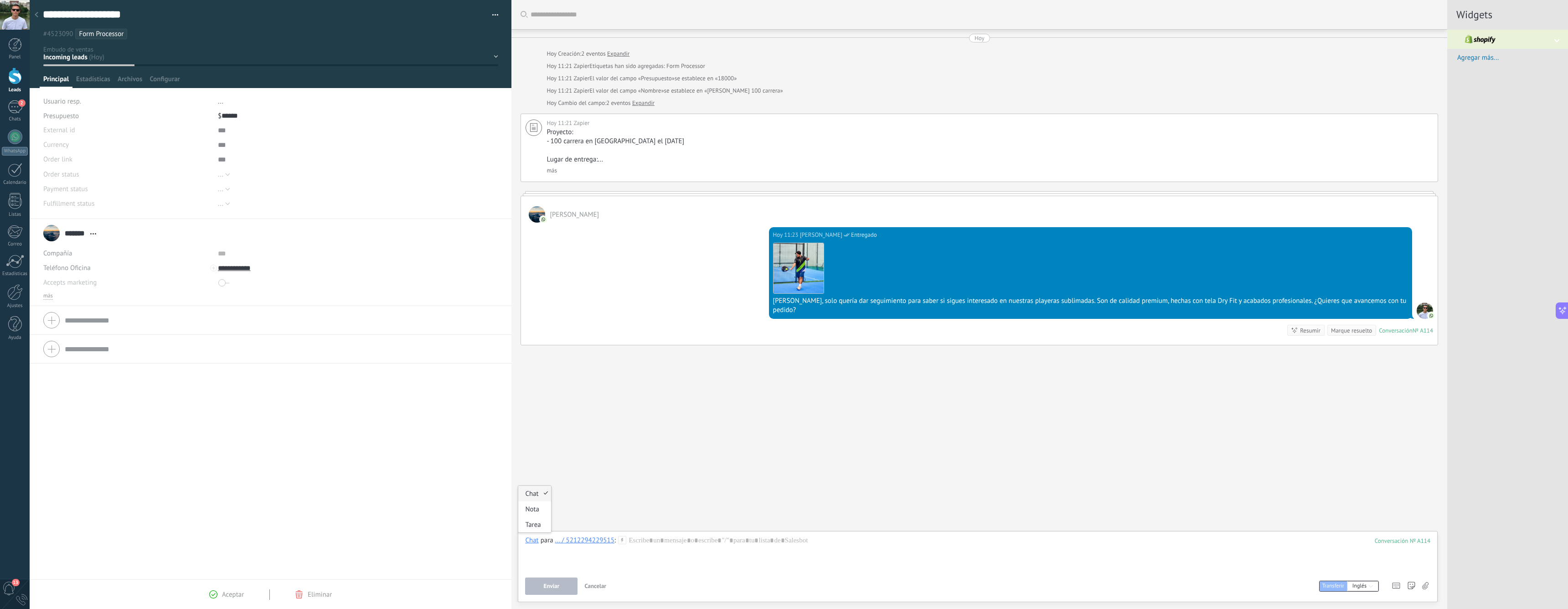
click at [528, 540] on div "Chat" at bounding box center [532, 540] width 13 height 8
click at [600, 544] on div "... / 5212294229515" at bounding box center [584, 540] width 59 height 9
click at [590, 537] on div "... / 5212294229515" at bounding box center [584, 540] width 59 height 8
click at [573, 522] on div "Salesbot" at bounding box center [608, 522] width 114 height 16
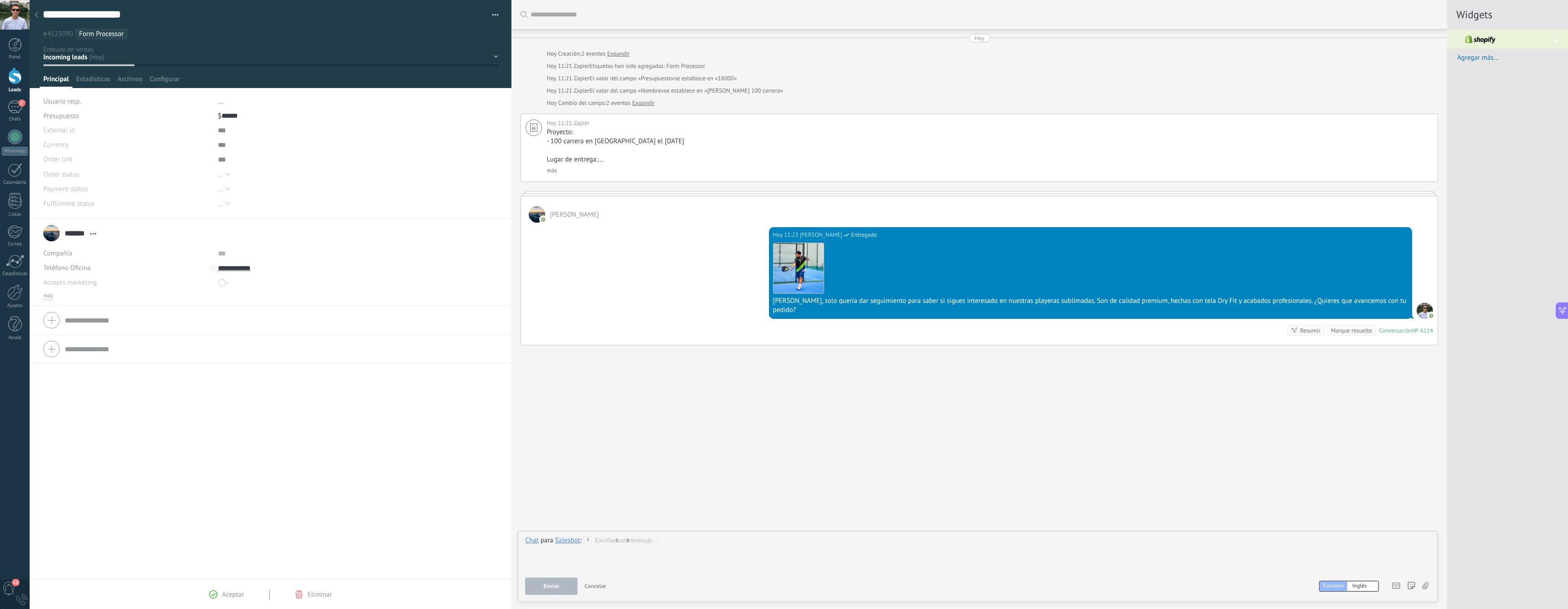
click at [557, 220] on div "[PERSON_NAME]" at bounding box center [979, 209] width 916 height 27
click at [556, 216] on span "[PERSON_NAME]" at bounding box center [574, 214] width 49 height 9
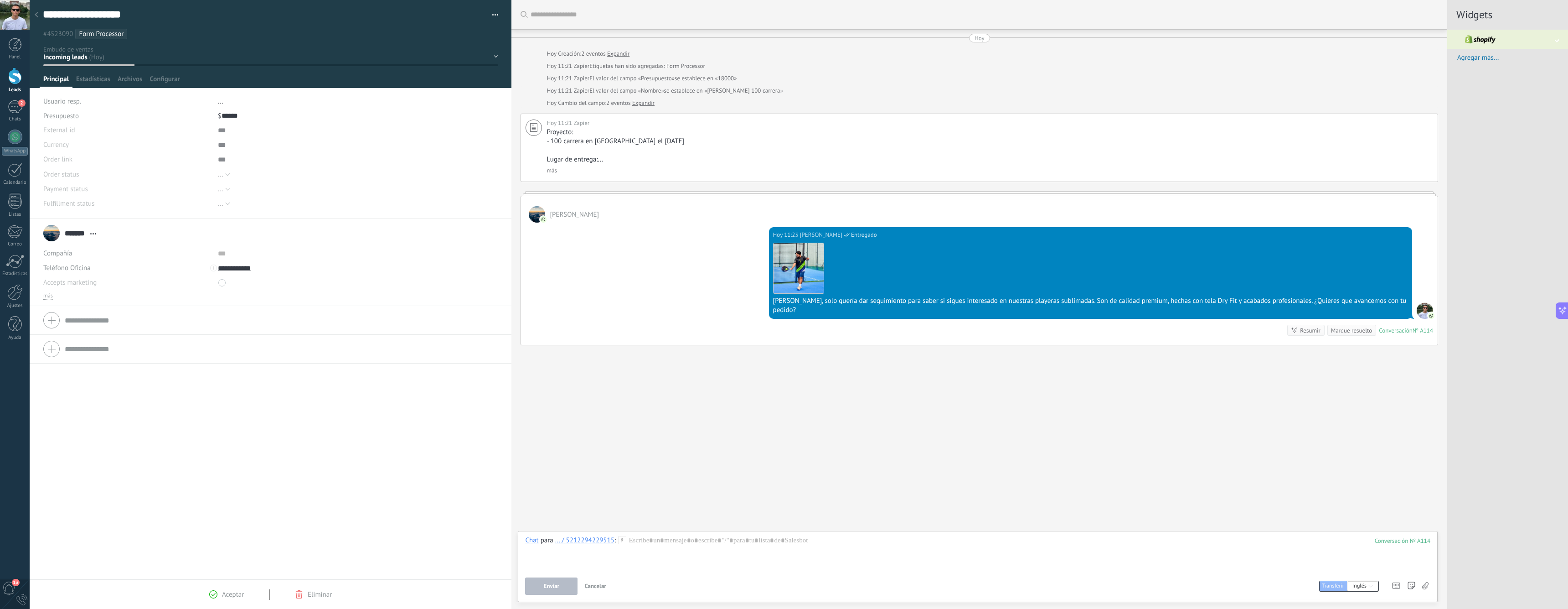
click at [556, 215] on span "[PERSON_NAME]" at bounding box center [574, 214] width 49 height 9
click at [633, 540] on div at bounding box center [978, 553] width 905 height 34
click at [595, 539] on div "... / 5212294229515" at bounding box center [584, 540] width 59 height 8
click at [624, 433] on div "Buscar Carga más Hoy Hoy Creación: 2 eventos Expandir Hoy 11:21 Zapier Etiqueta…" at bounding box center [979, 304] width 936 height 609
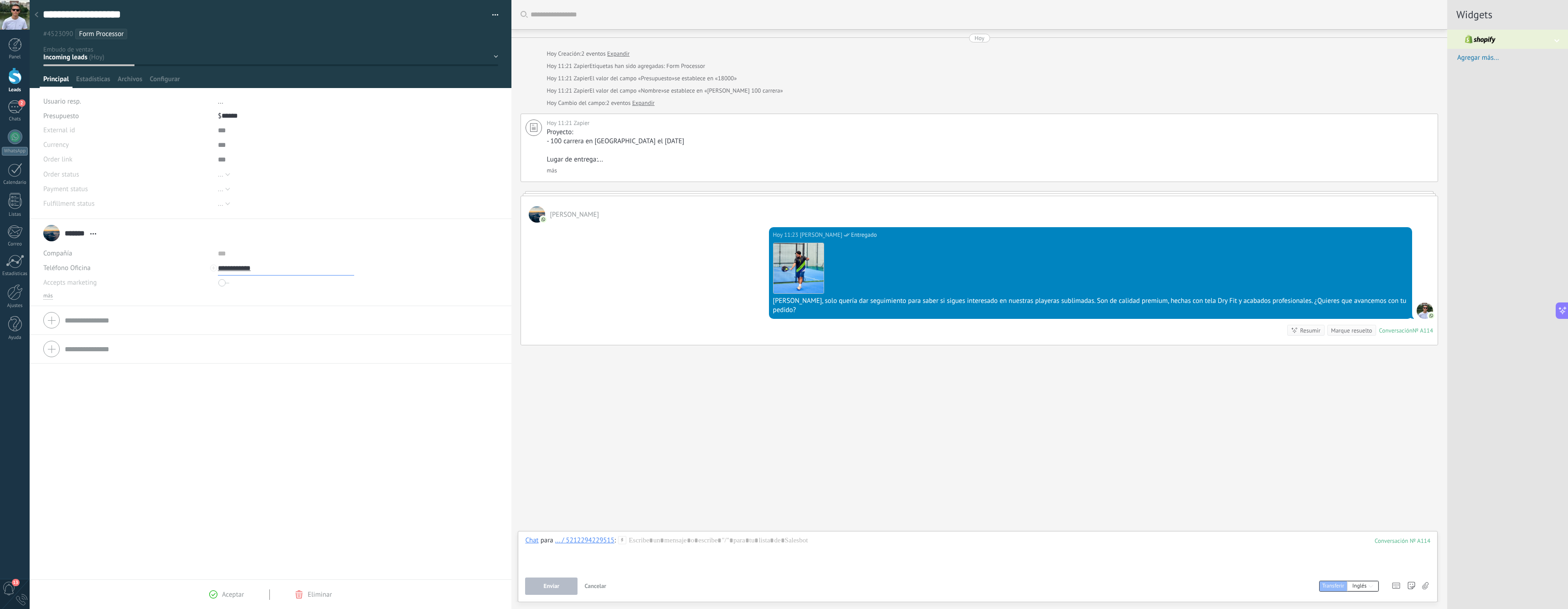
click at [237, 269] on input "**********" at bounding box center [286, 268] width 136 height 15
type input "**********"
click at [289, 328] on div "Amiloomi (Amiloomi)" at bounding box center [275, 330] width 113 height 15
click at [673, 542] on use at bounding box center [677, 540] width 8 height 8
click at [715, 507] on span "/Seguimiento de interés" at bounding box center [698, 510] width 100 height 9
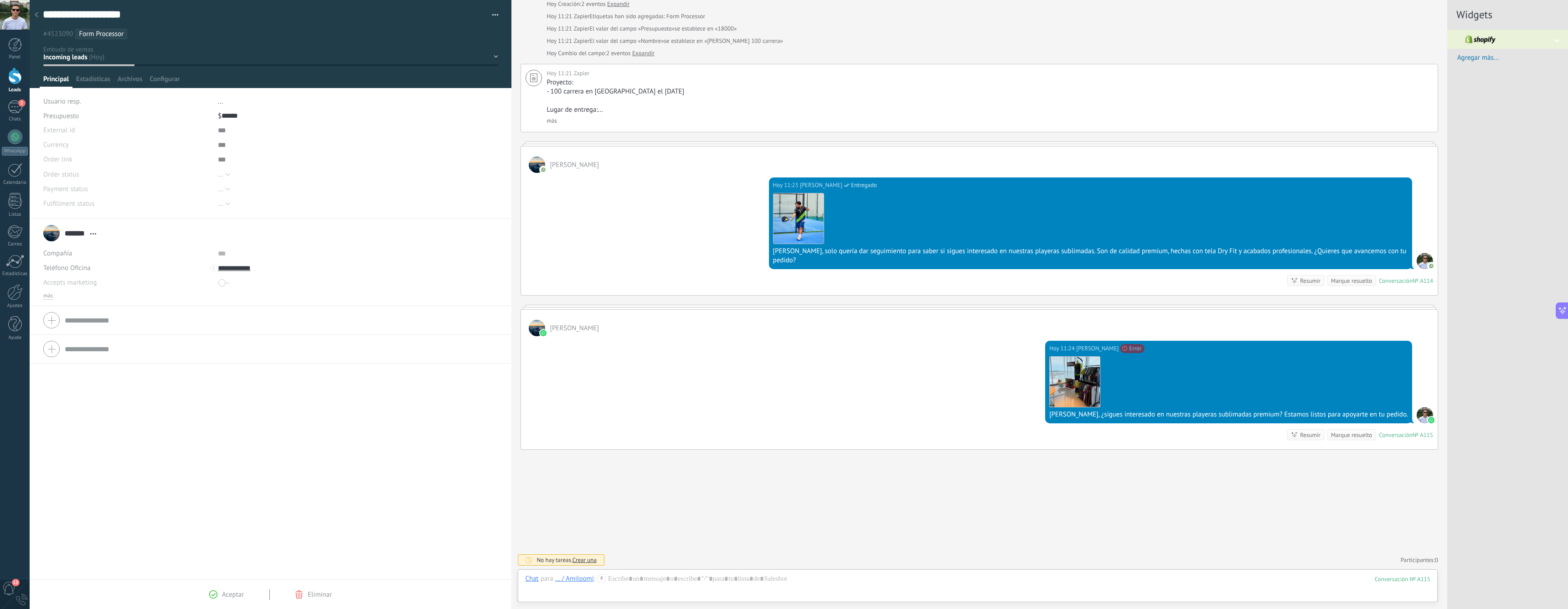
scroll to position [49, 0]
click at [1078, 319] on div "[PERSON_NAME]" at bounding box center [979, 323] width 916 height 27
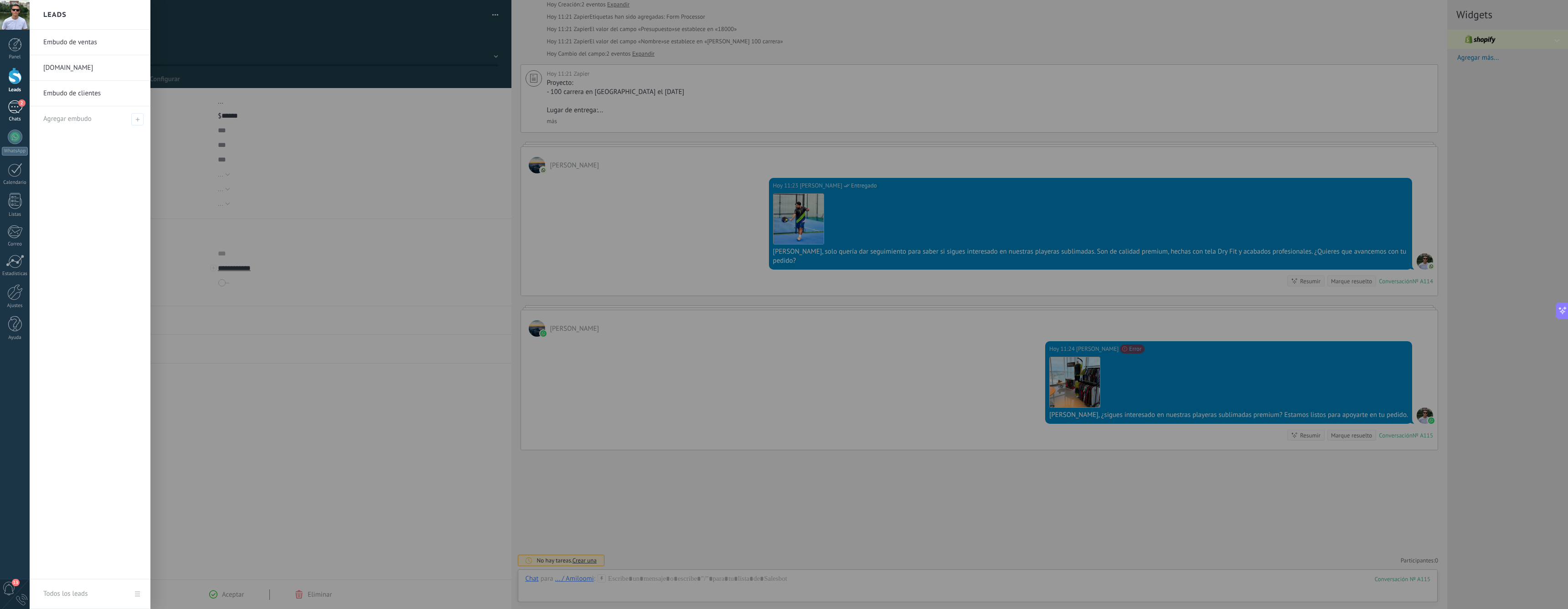
click at [12, 106] on div "2" at bounding box center [15, 107] width 15 height 13
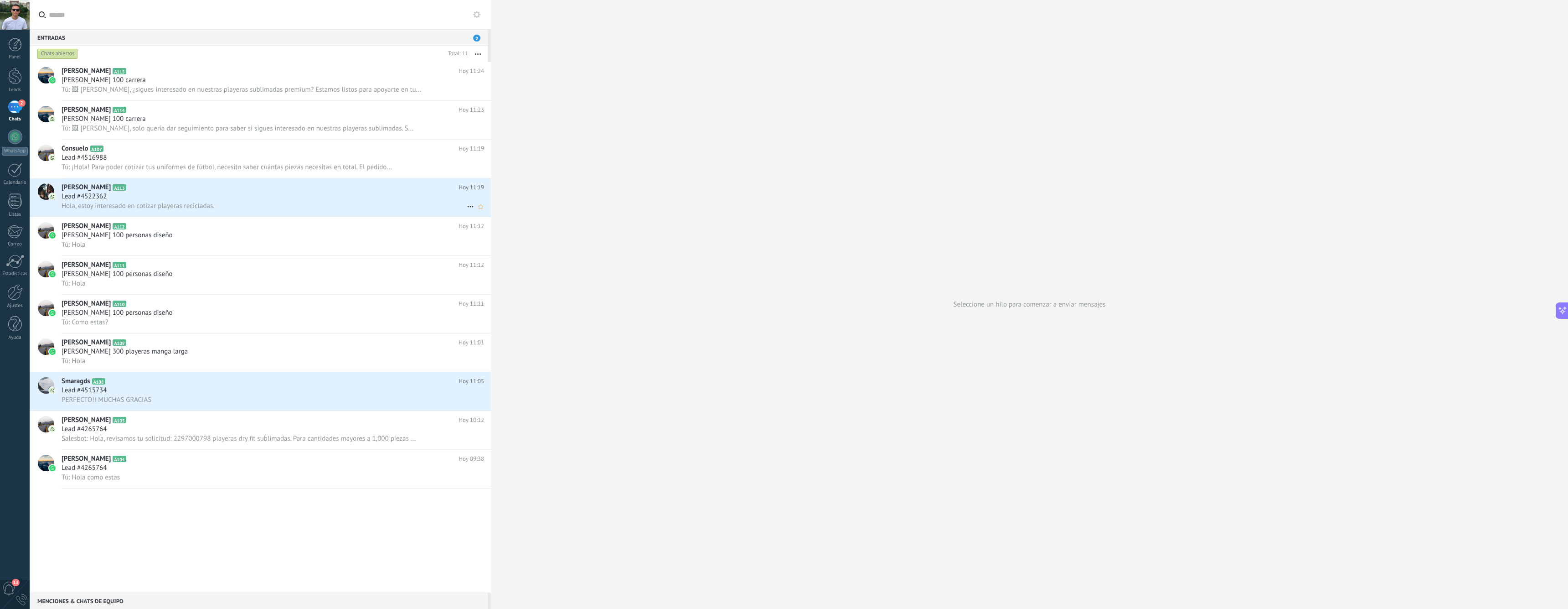
click at [134, 197] on div "Lead #4522362" at bounding box center [273, 197] width 422 height 9
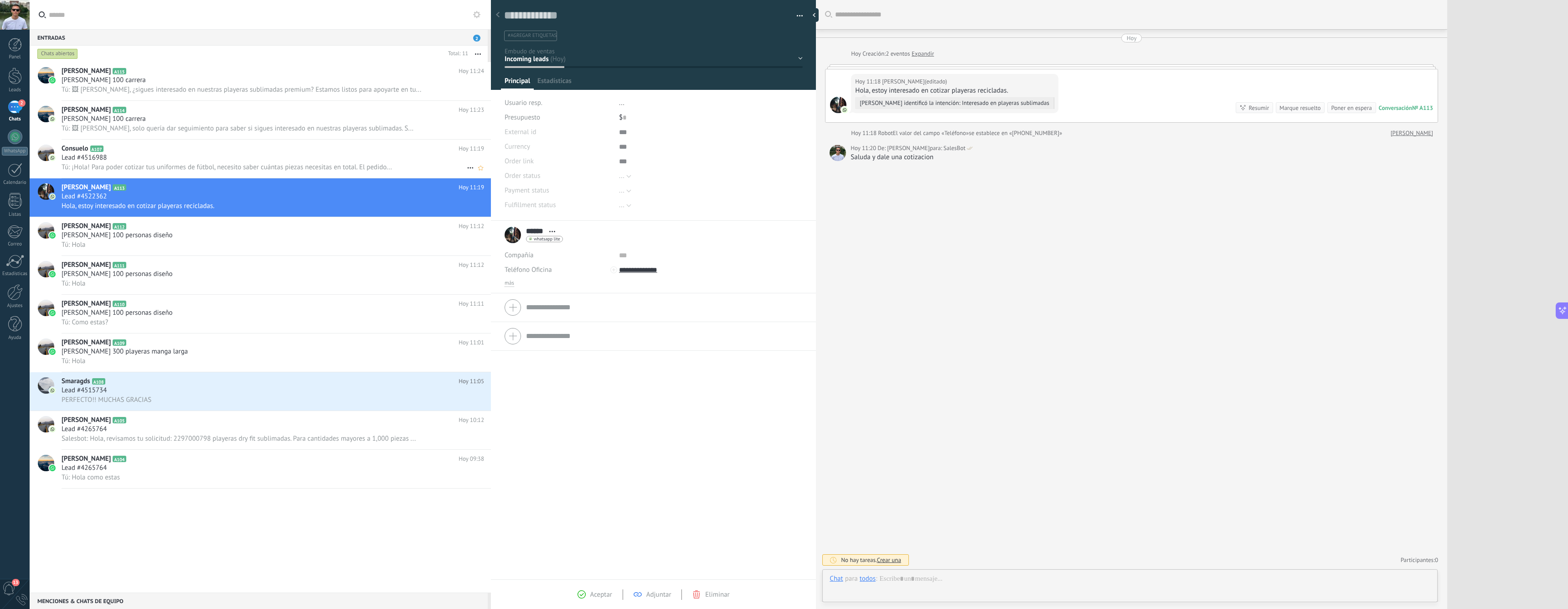
scroll to position [14, 0]
click at [213, 162] on div "Lead #4516988" at bounding box center [273, 158] width 422 height 9
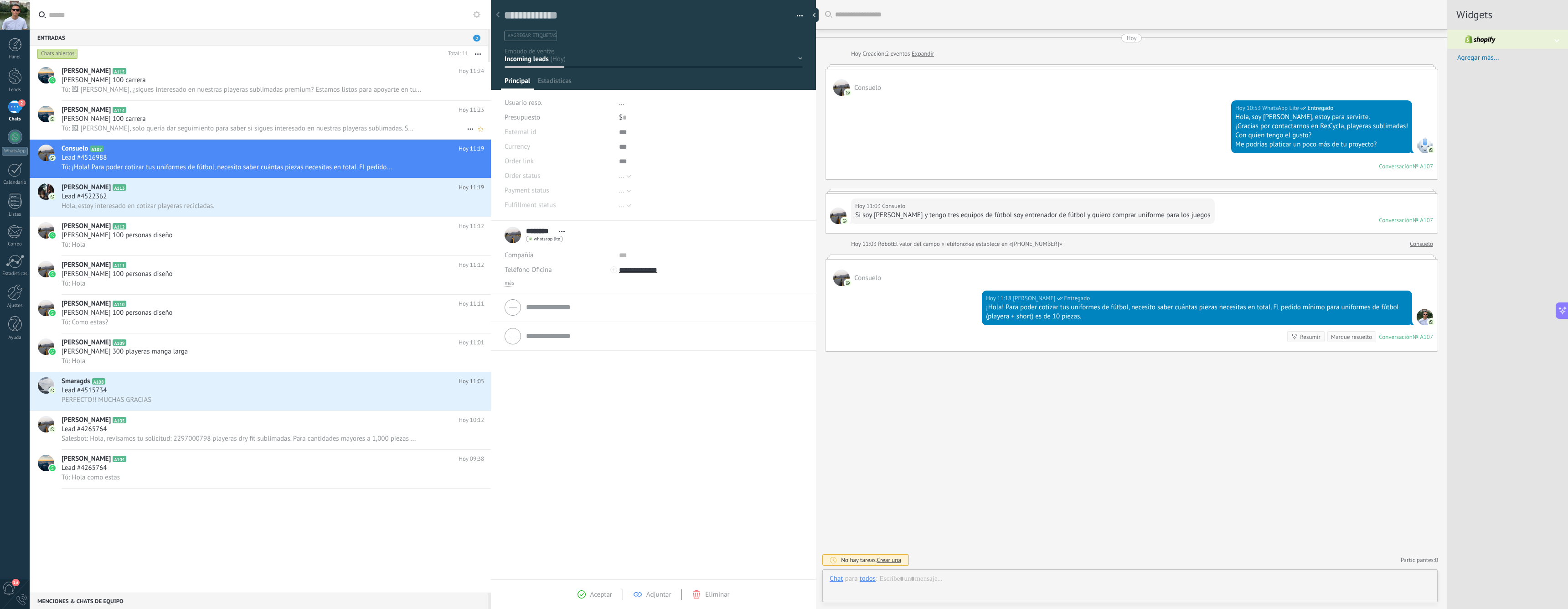
scroll to position [14, 0]
click at [254, 131] on span "Tú: 🖼 Hola Neftali, solo quería dar seguimiento para saber si sigues interesado…" at bounding box center [237, 129] width 352 height 9
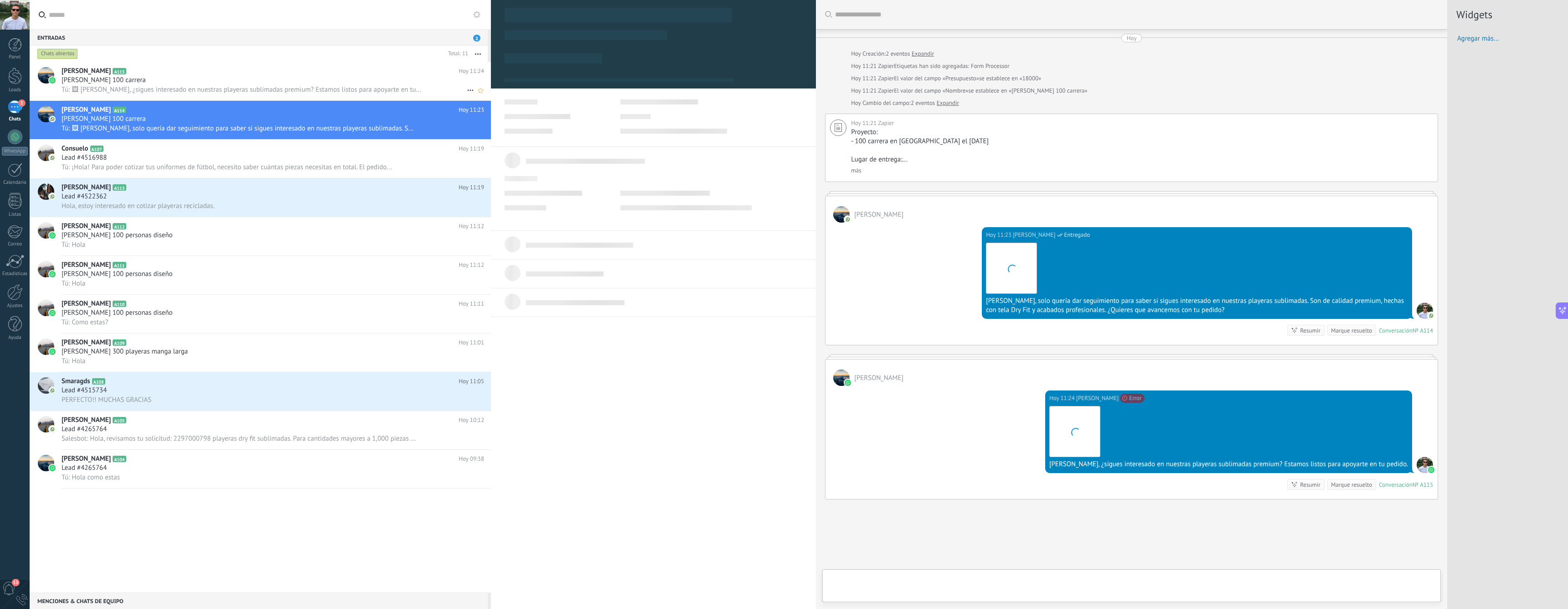
scroll to position [49, 0]
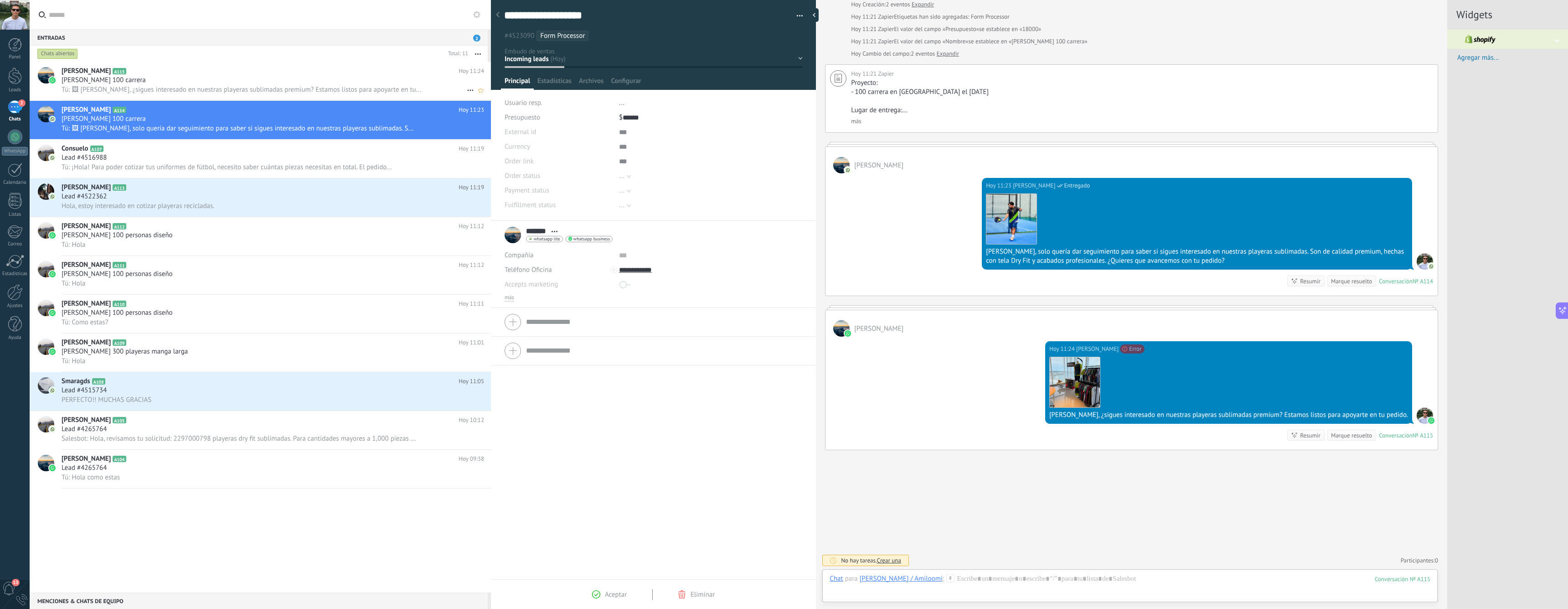
click at [298, 92] on span "Tú: 🖼 [PERSON_NAME], ¿sigues interesado en nuestras playeras sublimadas premium…" at bounding box center [242, 90] width 360 height 9
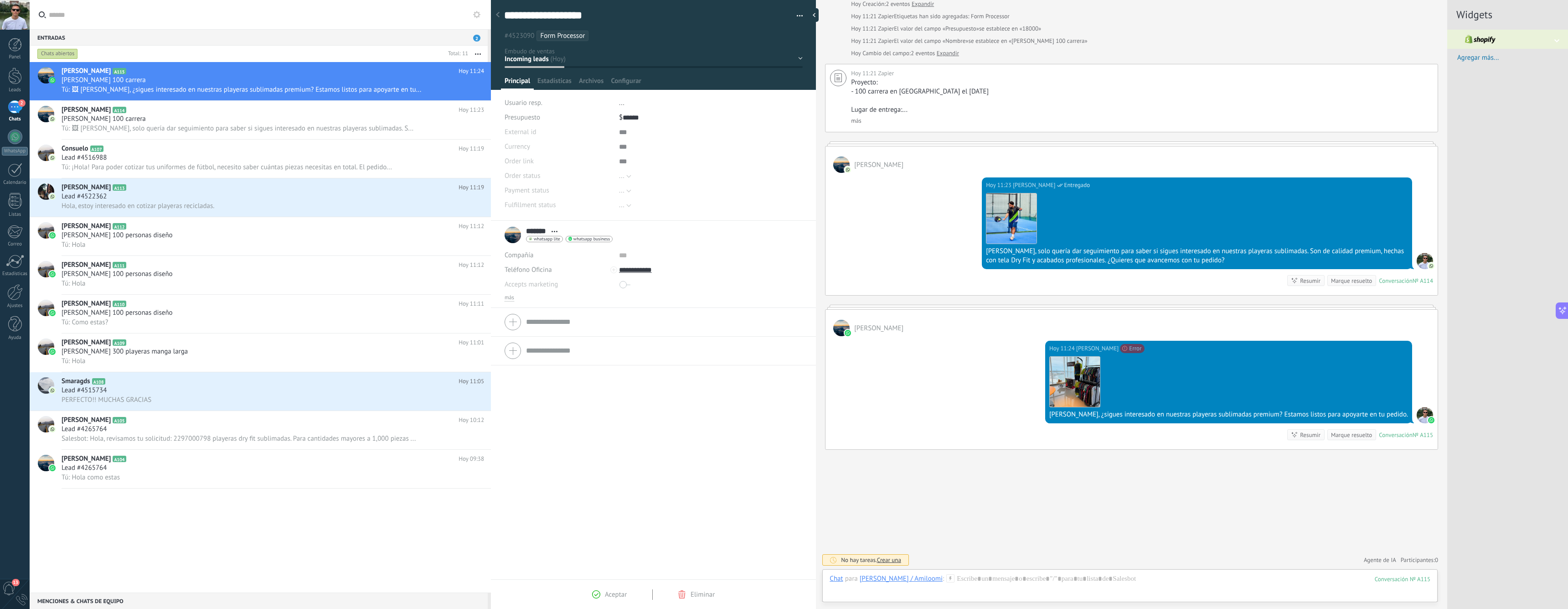
scroll to position [49, 0]
click at [10, 46] on div at bounding box center [15, 45] width 14 height 14
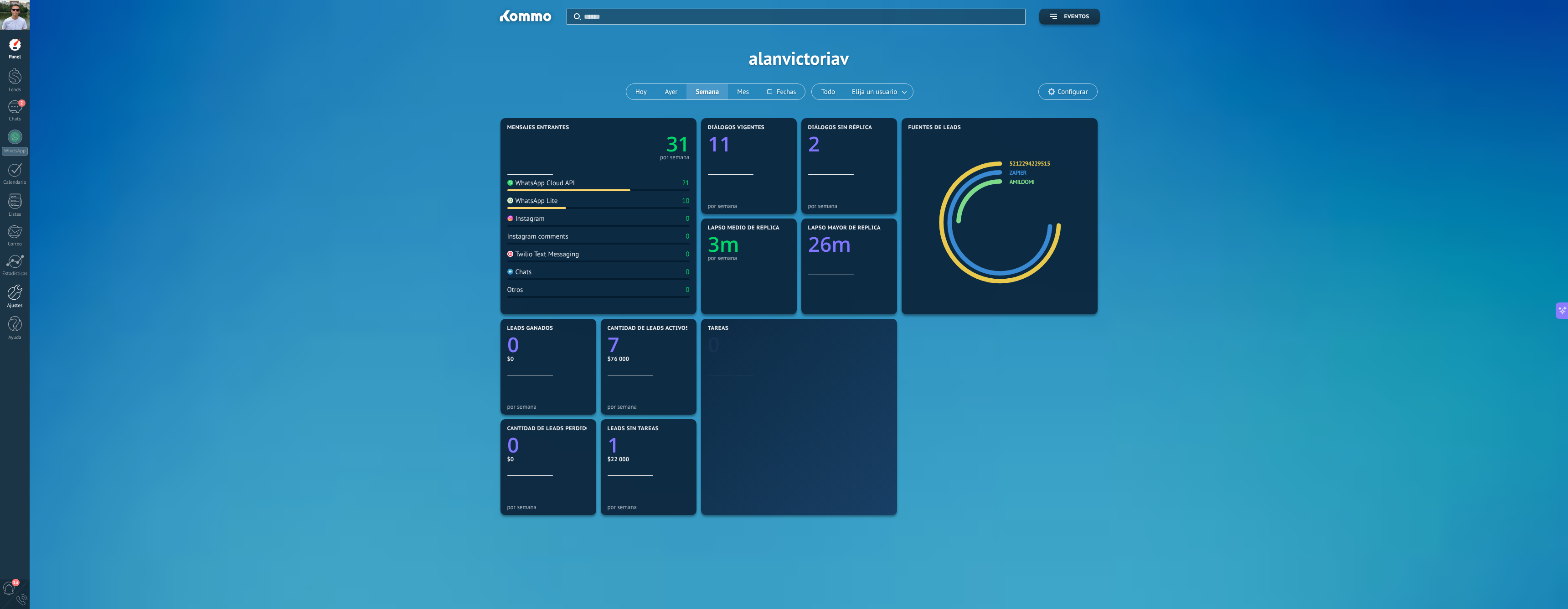
click at [15, 291] on div at bounding box center [15, 292] width 15 height 16
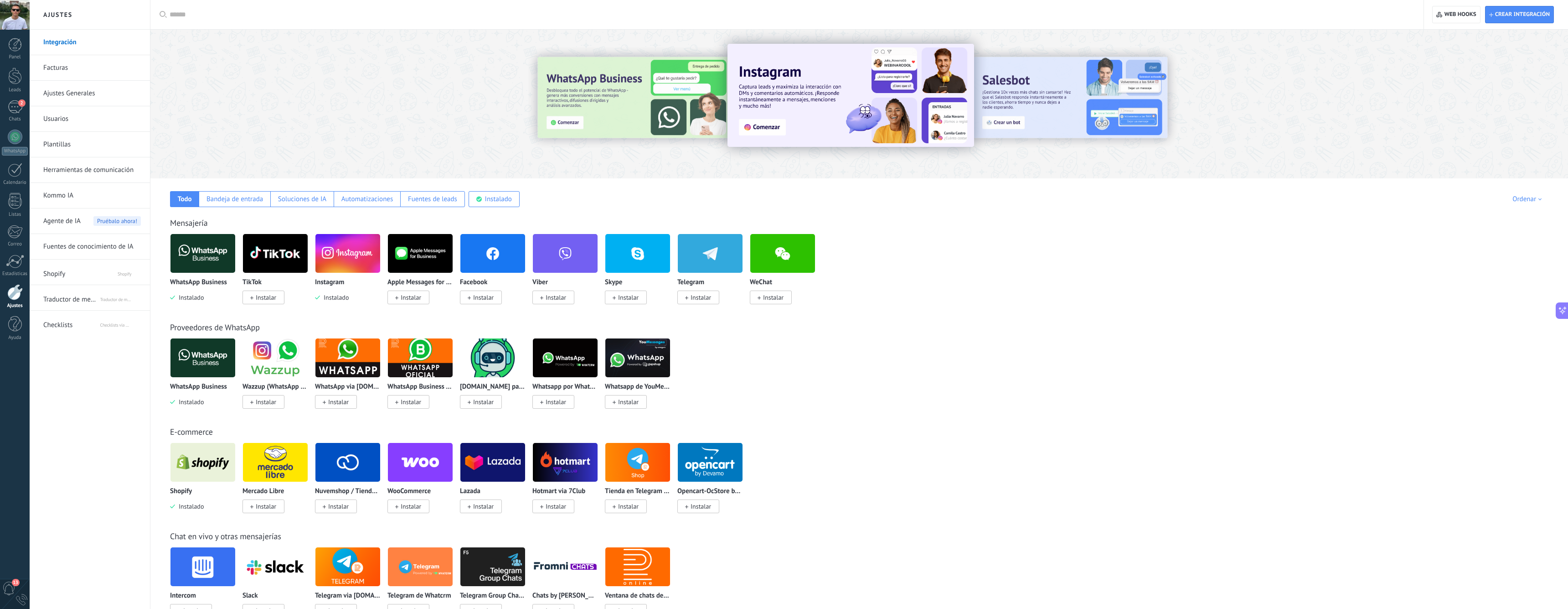
click at [72, 221] on span "Agente de IA" at bounding box center [62, 221] width 38 height 25
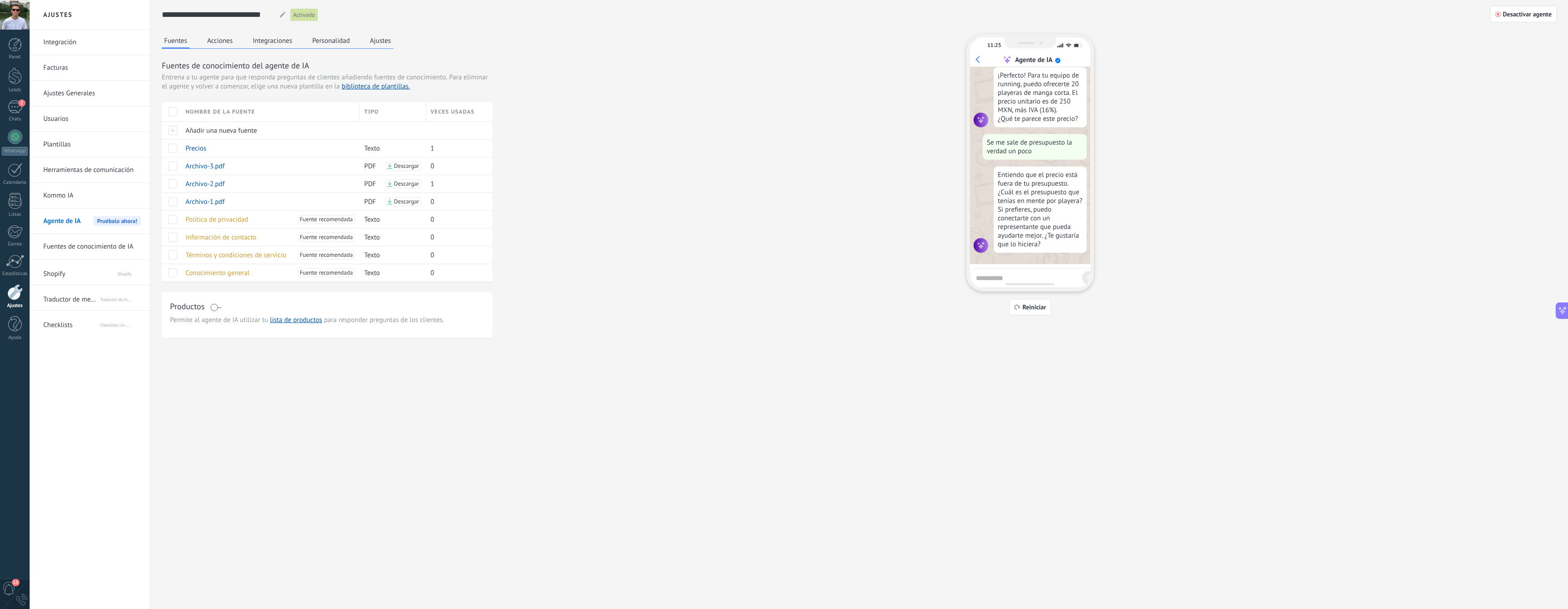
scroll to position [531, 0]
click at [387, 41] on button "Ajustes" at bounding box center [380, 41] width 25 height 14
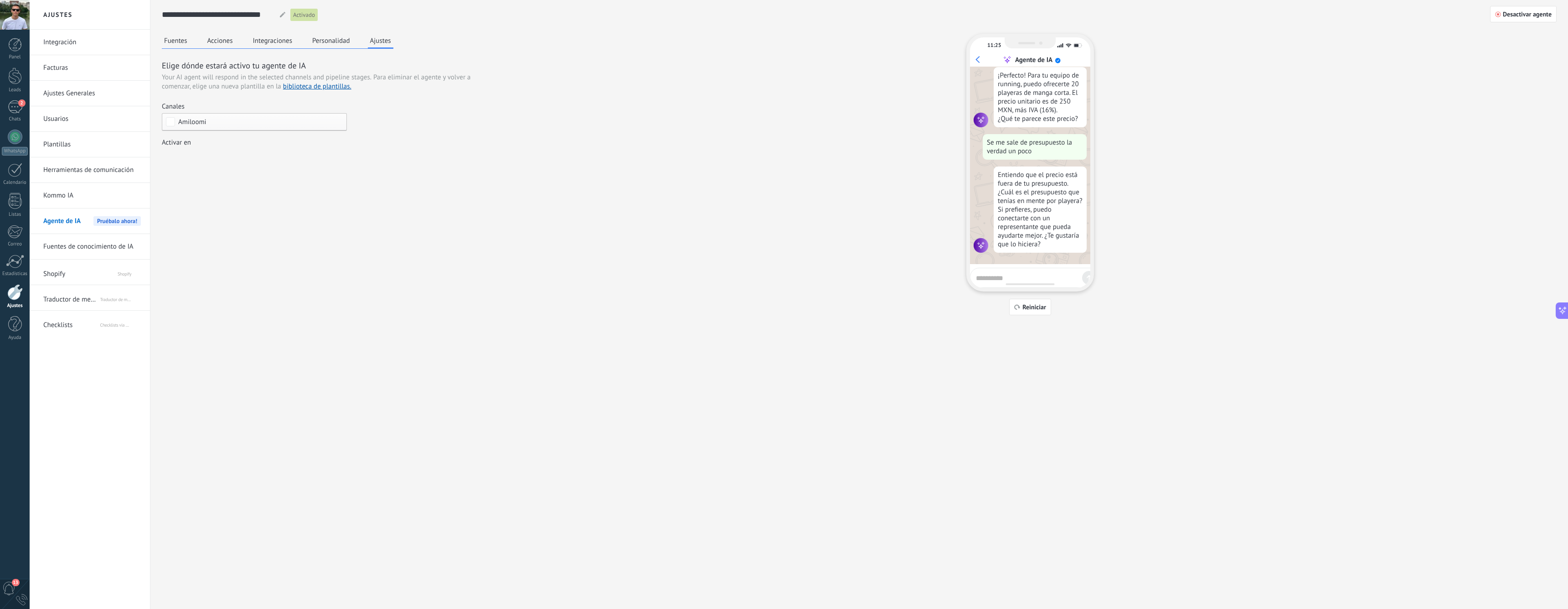
click at [0, 0] on div "Incoming leads Interesado seguimiento aprobado ganado perdido" at bounding box center [0, 0] width 0 height 0
click at [201, 120] on div at bounding box center [799, 304] width 1538 height 609
click at [196, 122] on span "Amiloomi" at bounding box center [192, 122] width 28 height 7
click at [235, 169] on label "recycla_mexico" at bounding box center [254, 171] width 184 height 17
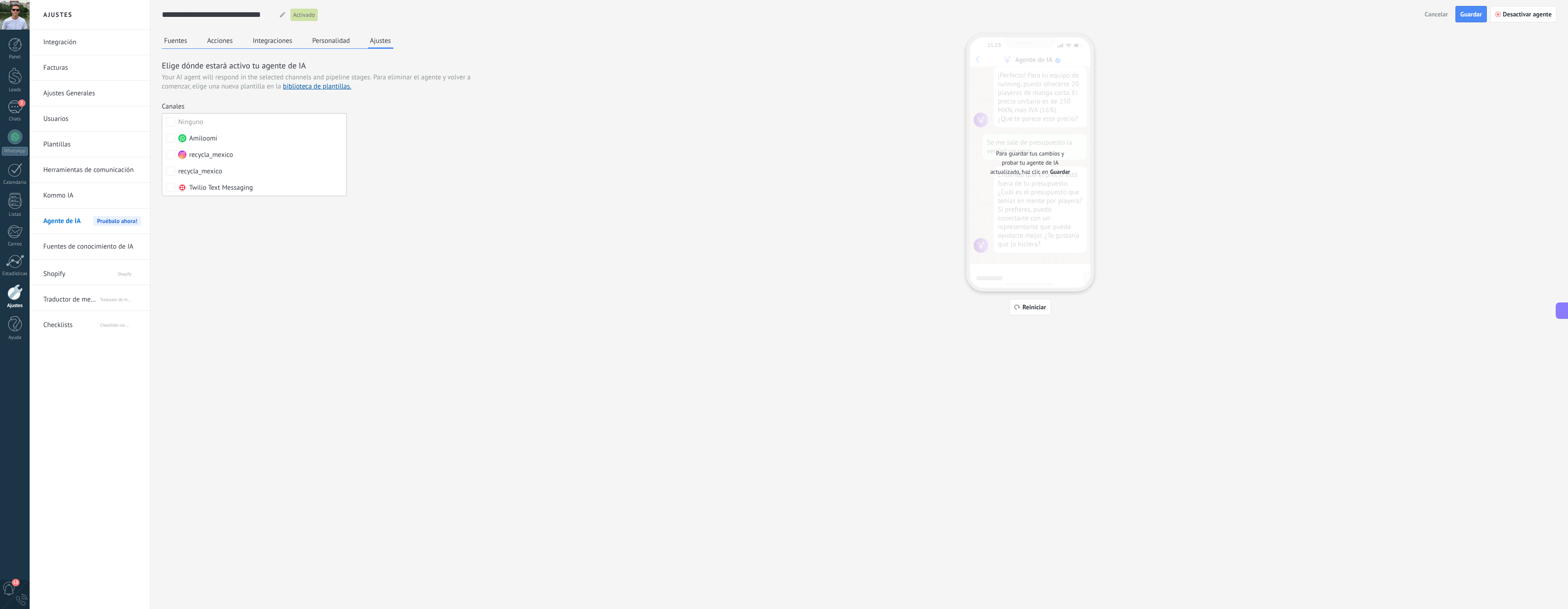
click at [409, 174] on div "Fuentes Acciones Integraciones Personalidad Ajustes Elige dónde estará activo t…" at bounding box center [858, 174] width 1394 height 281
click at [0, 0] on div "Incoming leads Interesado seguimiento aprobado ganado perdido" at bounding box center [0, 0] width 0 height 0
click at [0, 0] on div "Incoming leads" at bounding box center [0, 0] width 0 height 0
click at [0, 0] on div "Interesado" at bounding box center [0, 0] width 0 height 0
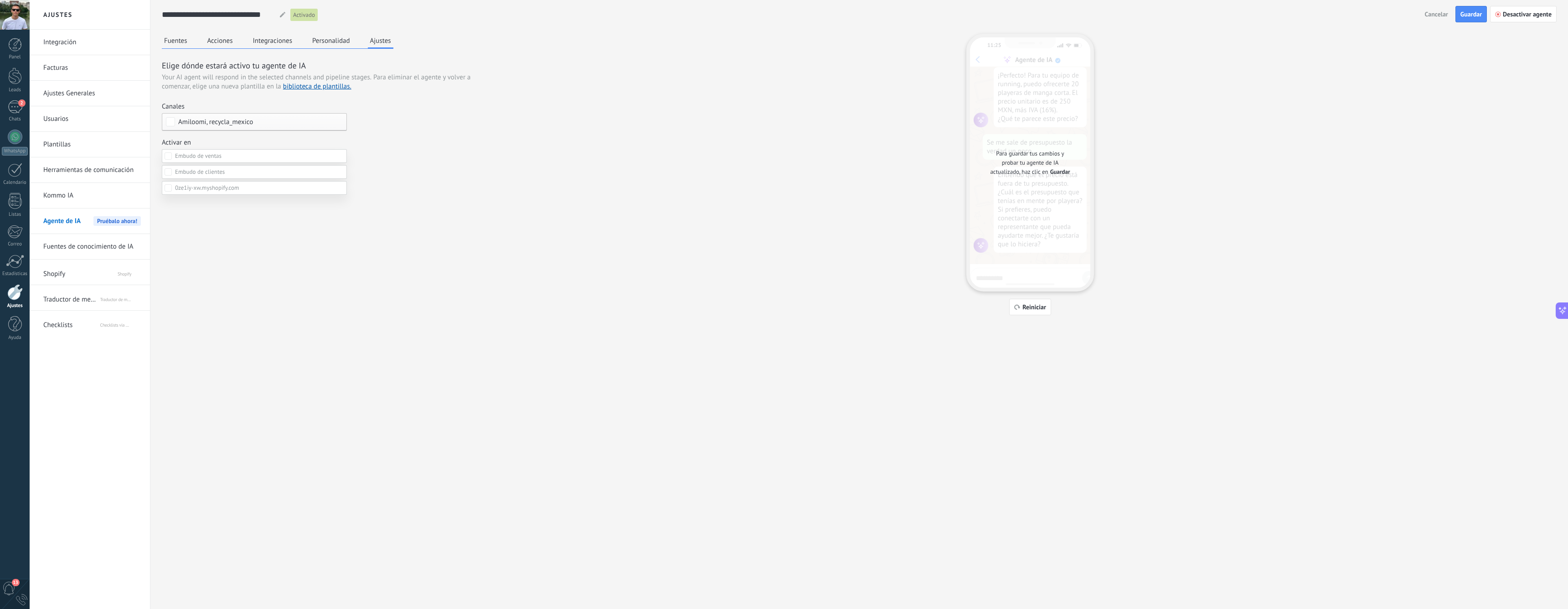
click at [0, 0] on div "Incoming leads" at bounding box center [0, 0] width 0 height 0
click at [345, 142] on div at bounding box center [799, 304] width 1538 height 609
click at [0, 0] on div "Incoming leads Interesado seguimiento aprobado ganado perdido" at bounding box center [0, 0] width 0 height 0
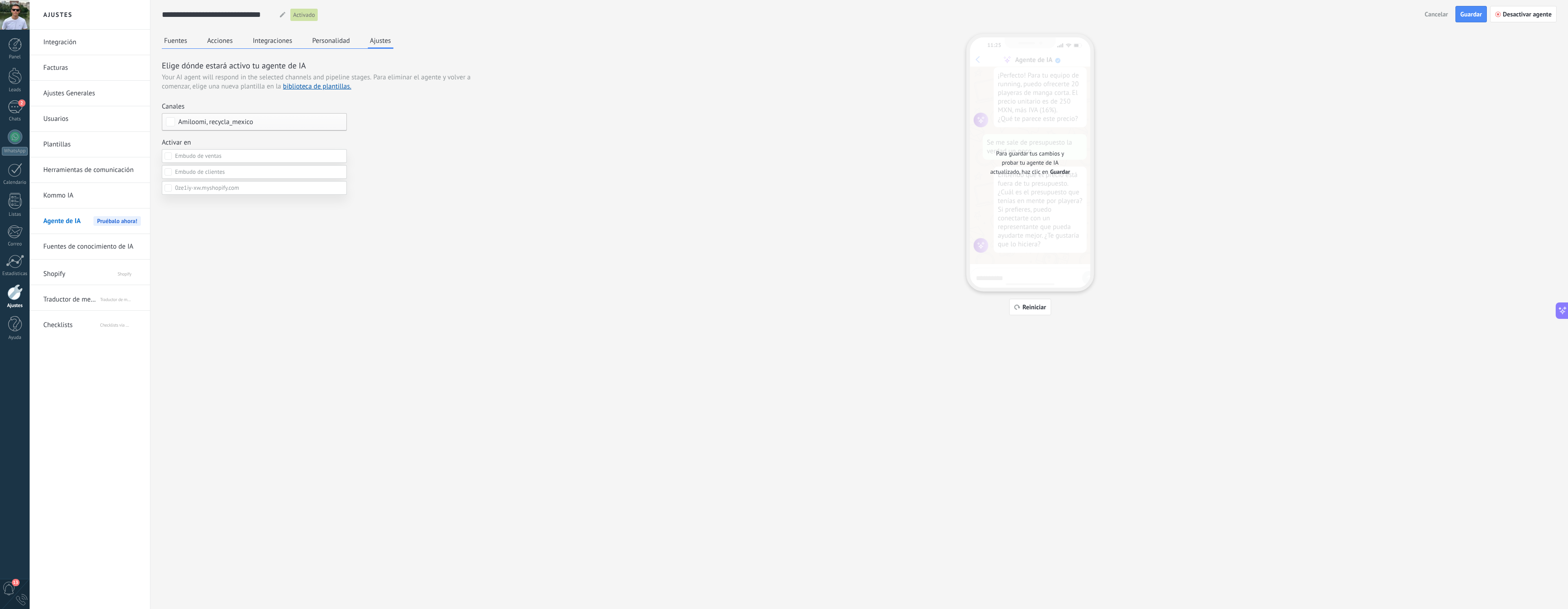
click at [263, 155] on label at bounding box center [254, 156] width 185 height 14
click at [0, 0] on div "Interesado" at bounding box center [0, 0] width 0 height 0
click at [0, 0] on div "Incoming leads" at bounding box center [0, 0] width 0 height 0
click at [495, 155] on div at bounding box center [799, 304] width 1538 height 609
click at [1078, 12] on span "Guardar" at bounding box center [1471, 14] width 22 height 6
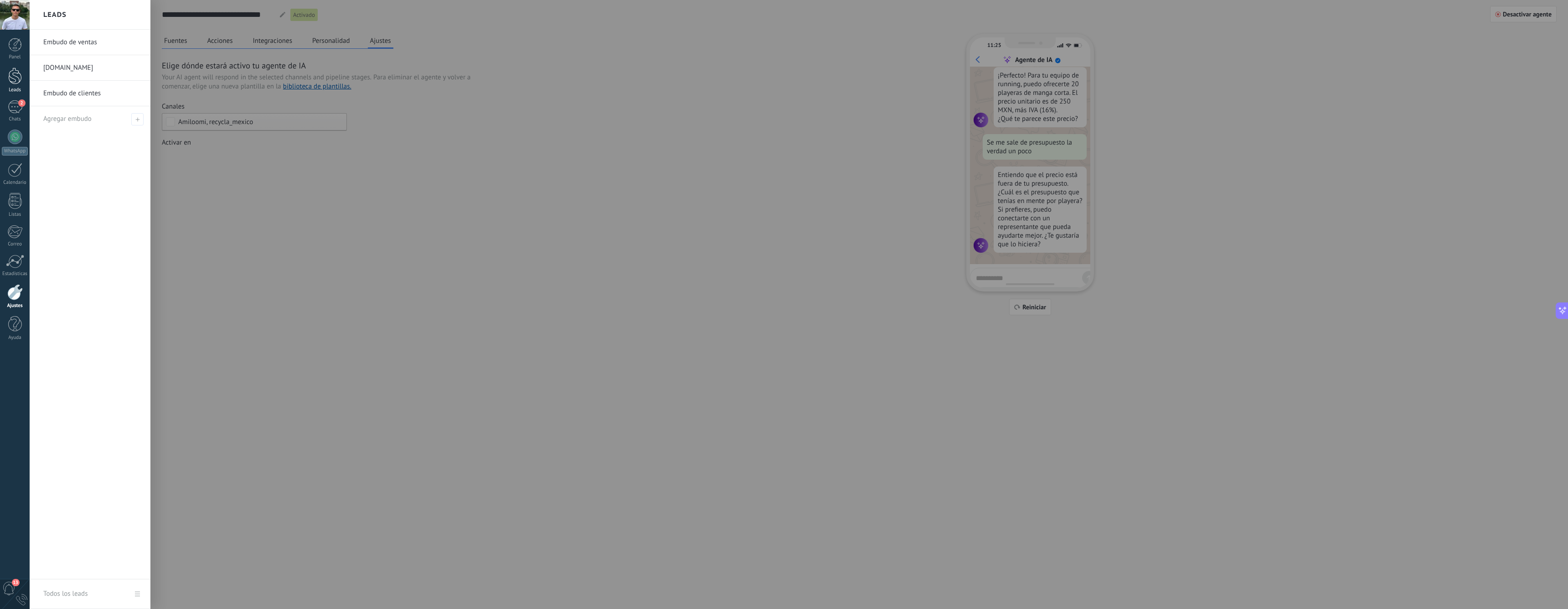
click at [12, 76] on div at bounding box center [15, 76] width 14 height 17
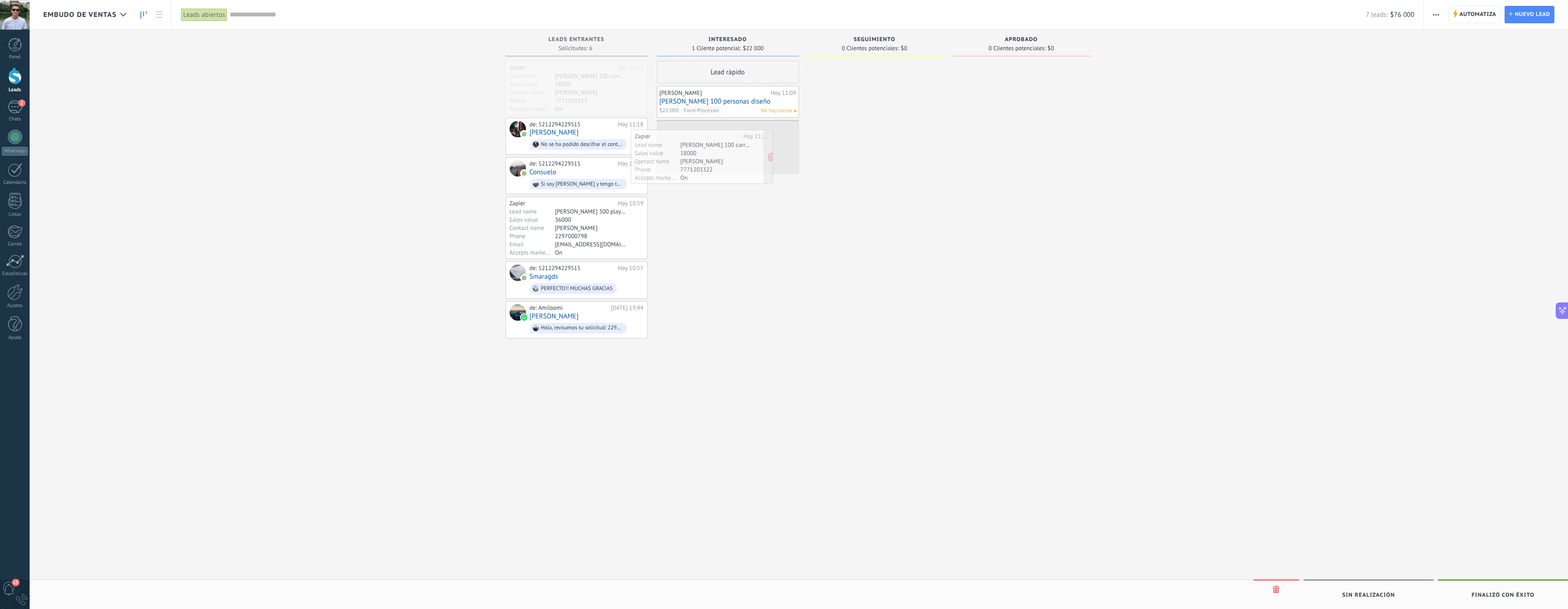
drag, startPoint x: 599, startPoint y: 86, endPoint x: 724, endPoint y: 155, distance: 142.8
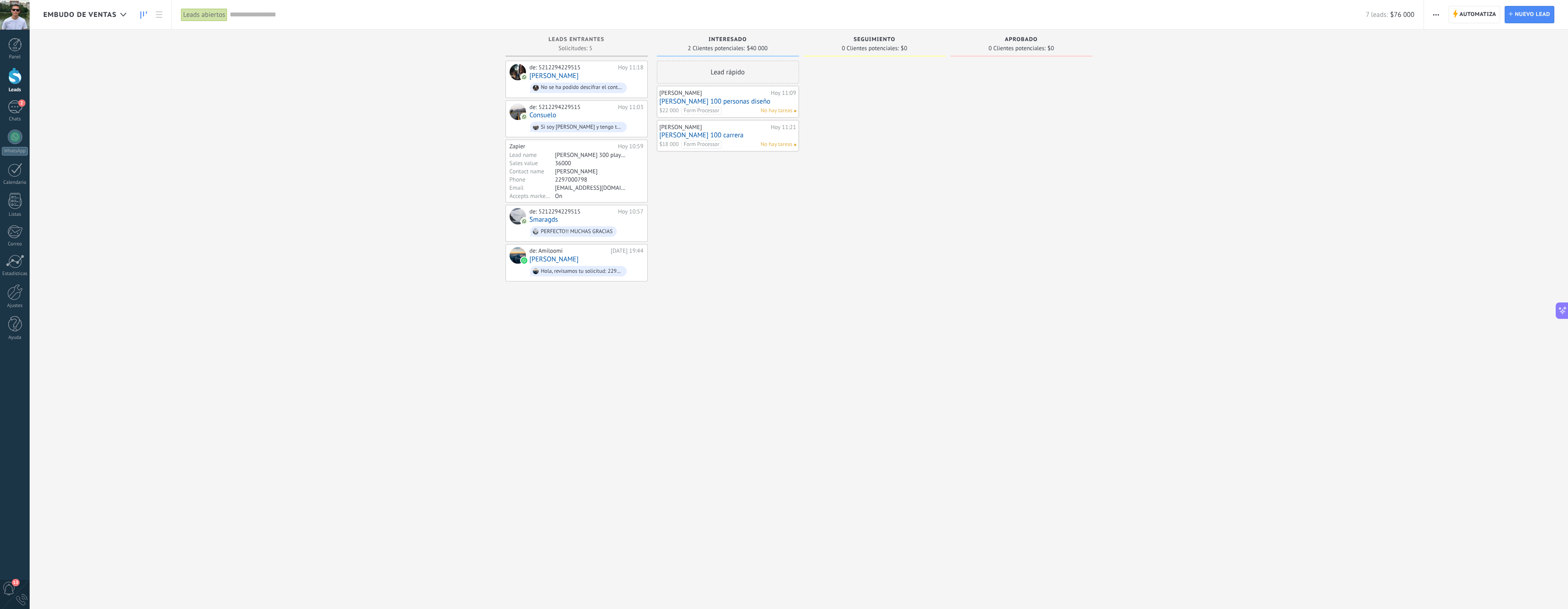
click at [741, 135] on link "[PERSON_NAME] 100 carrera" at bounding box center [727, 135] width 137 height 8
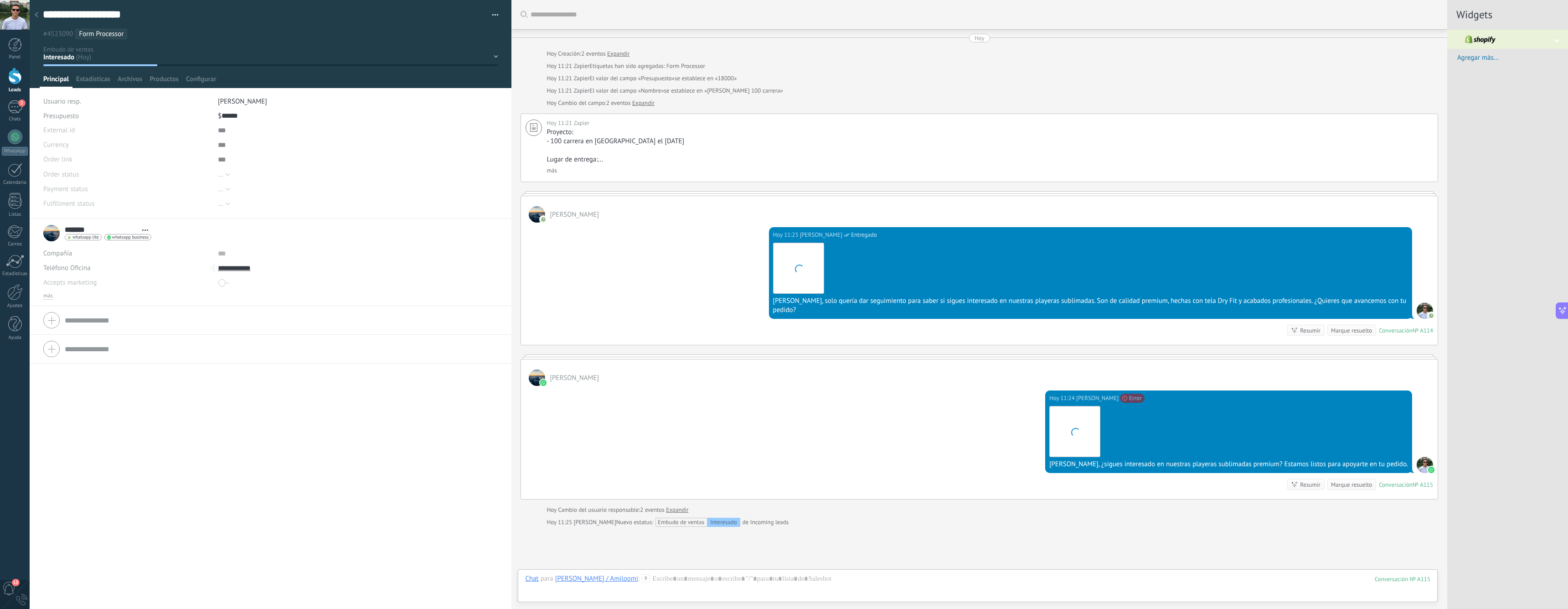
type textarea "**********"
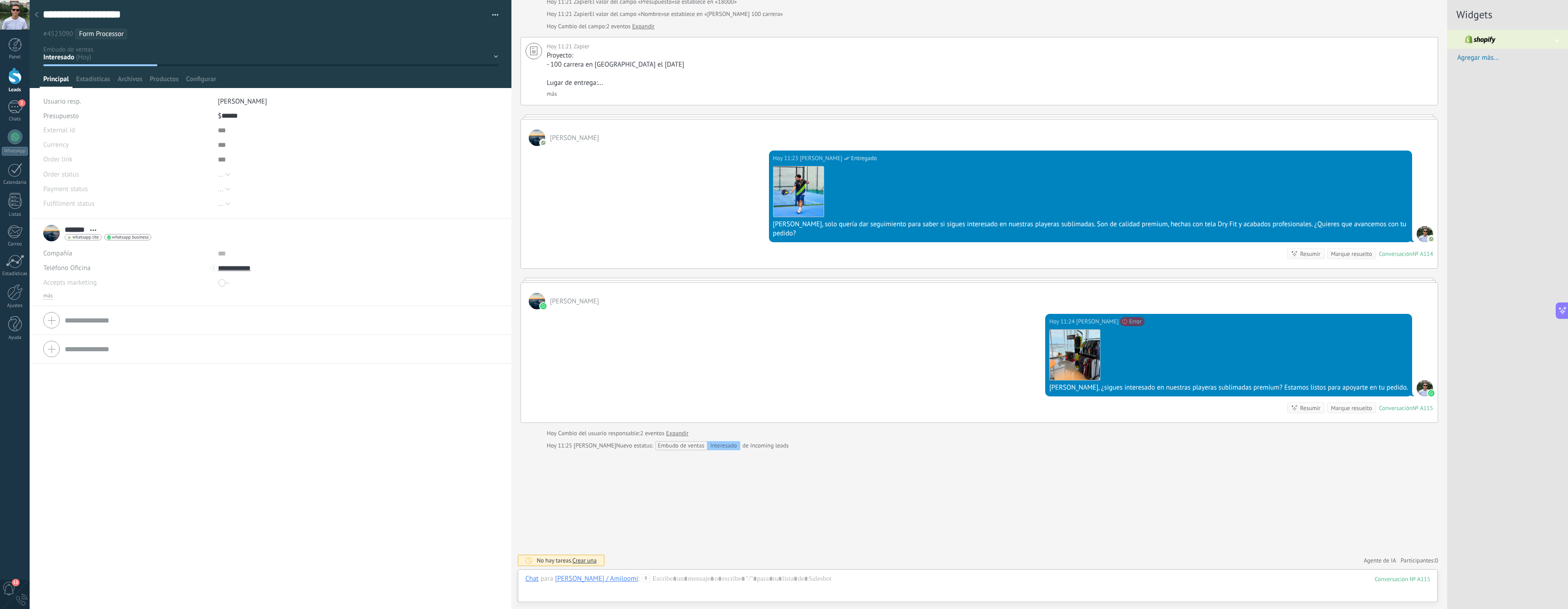
click at [598, 580] on div "[PERSON_NAME] / Amiloomi" at bounding box center [596, 578] width 83 height 8
click at [603, 505] on div "[PERSON_NAME] A114" at bounding box center [608, 507] width 114 height 20
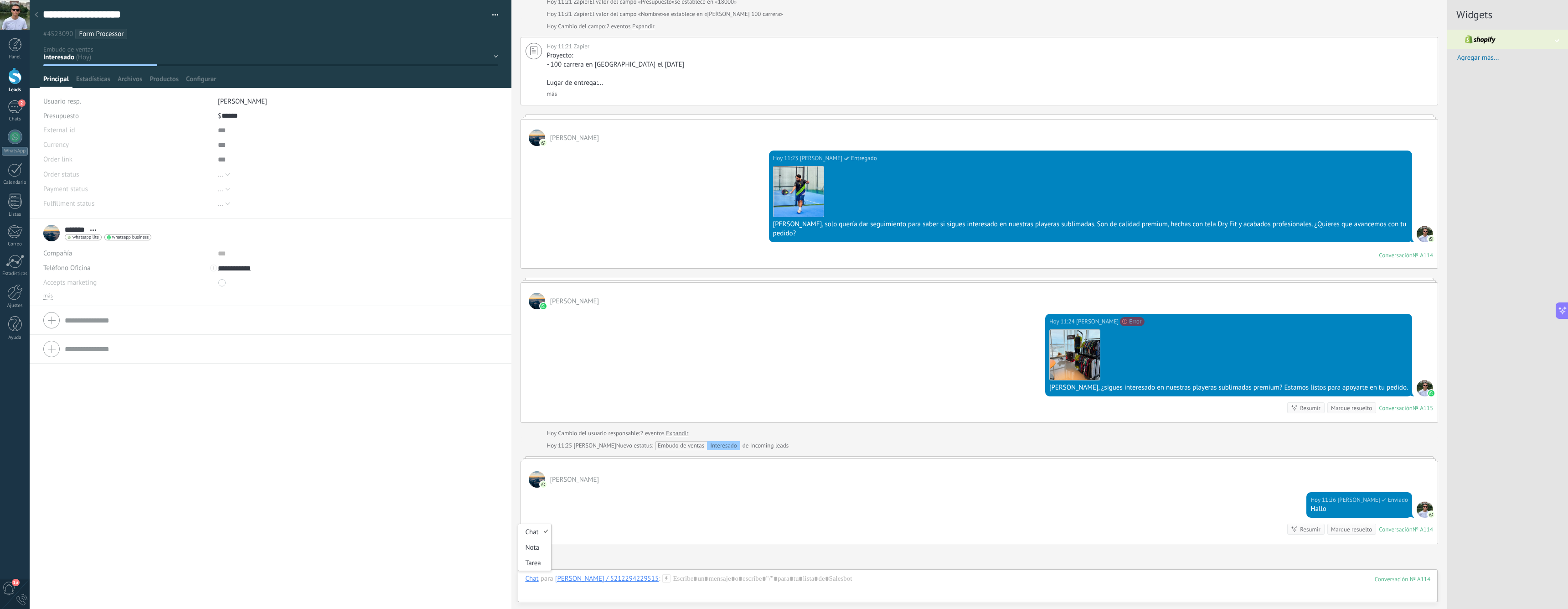
click at [536, 577] on div "Chat" at bounding box center [532, 578] width 13 height 8
click at [574, 578] on div "[PERSON_NAME] / 5212294229515" at bounding box center [607, 578] width 104 height 8
click at [574, 559] on div "Salesbot" at bounding box center [608, 561] width 114 height 16
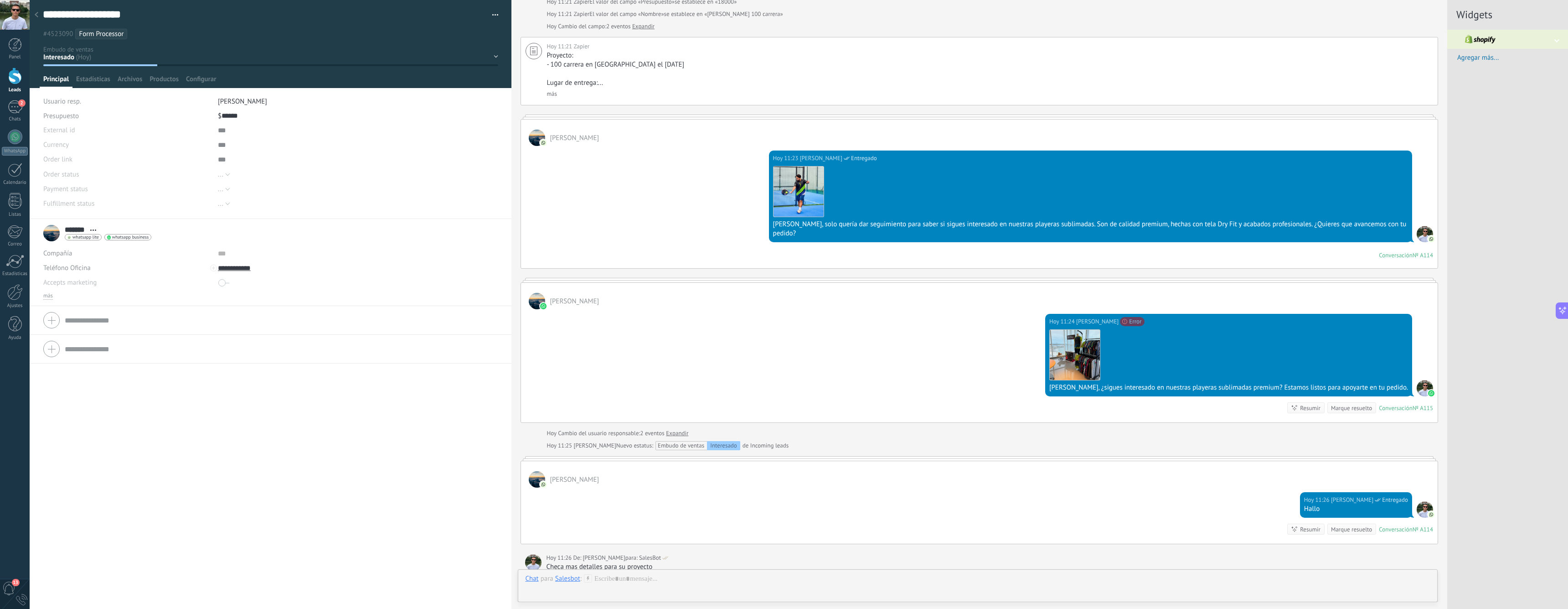
scroll to position [198, 0]
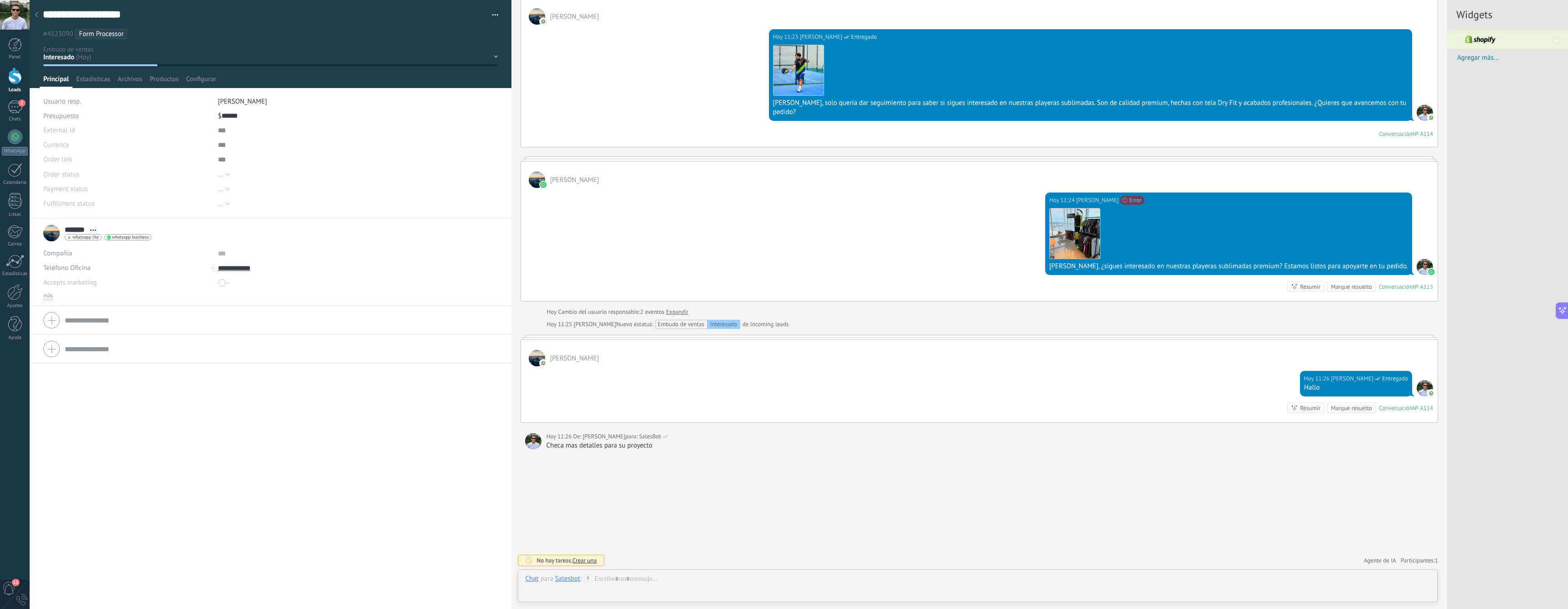
click at [1381, 559] on span "Agente de IA" at bounding box center [1380, 561] width 32 height 9
click at [1382, 543] on use at bounding box center [1385, 542] width 7 height 7
click at [567, 577] on div "Salesbot" at bounding box center [567, 578] width 25 height 8
click at [579, 528] on span "[PERSON_NAME]" at bounding box center [588, 527] width 49 height 9
click at [583, 579] on div "[PERSON_NAME] / Amiloomi" at bounding box center [596, 578] width 83 height 8
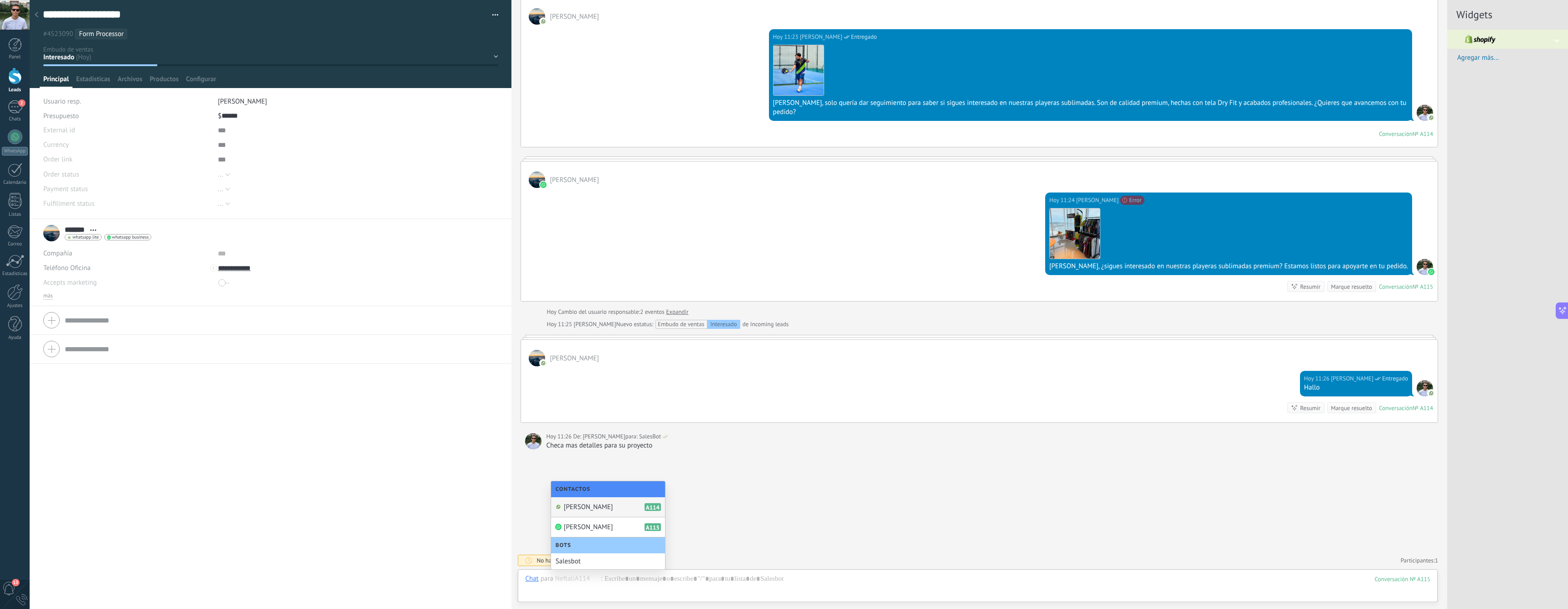
click at [600, 505] on div "[PERSON_NAME] A114" at bounding box center [608, 507] width 114 height 20
click at [759, 516] on div "Buscar Carga más [DATE] [DATE] Creación: 2 eventos Expandir [DATE] 11:21 Zapier…" at bounding box center [979, 206] width 936 height 808
click at [1376, 515] on div "Buscar Carga más [DATE] [DATE] Creación: 2 eventos Expandir [DATE] 11:21 Zapier…" at bounding box center [979, 206] width 936 height 808
click at [1217, 379] on div "[DATE] 11:26 [PERSON_NAME] Entregado Hallo Conversación № A114 Conversación № A…" at bounding box center [979, 395] width 916 height 56
click at [844, 579] on div at bounding box center [978, 587] width 905 height 27
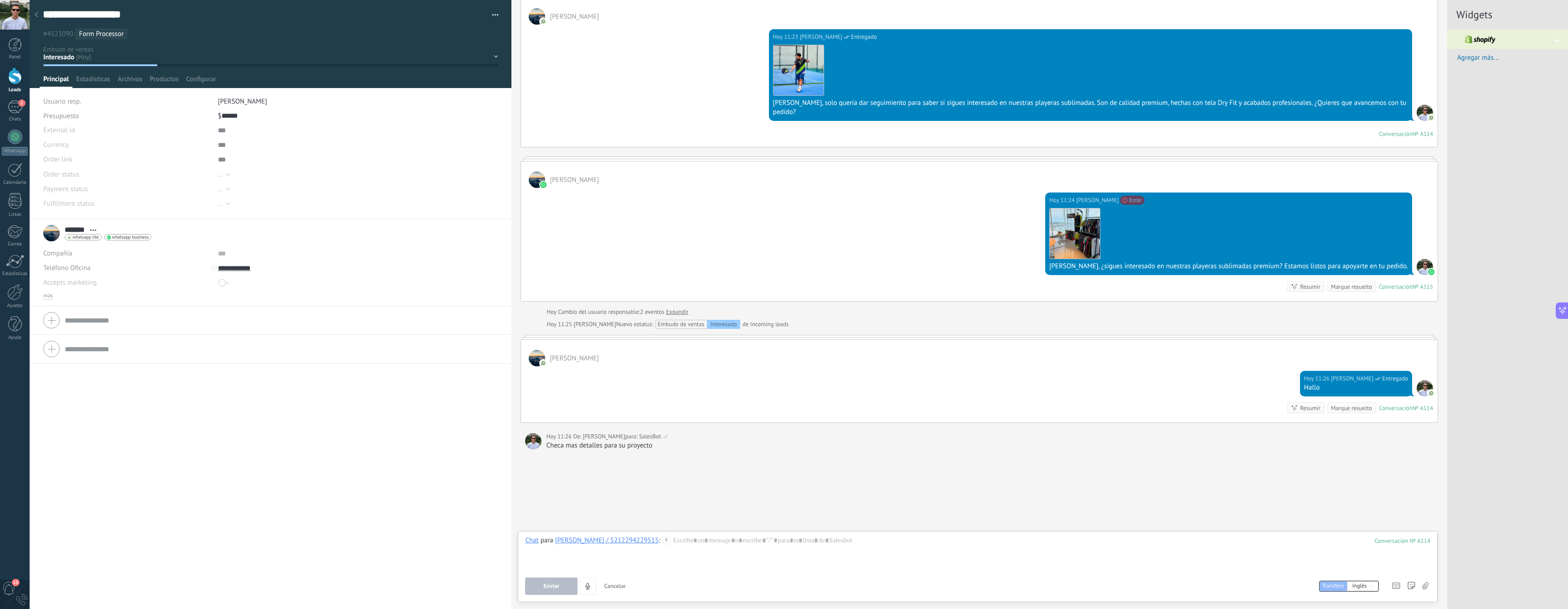
click at [1055, 498] on div "Buscar Carga más [DATE] [DATE] Creación: 2 eventos Expandir [DATE] 11:21 Zapier…" at bounding box center [979, 206] width 936 height 808
click at [930, 547] on div at bounding box center [978, 553] width 905 height 34
click at [1054, 500] on div "Buscar Carga más [DATE] [DATE] Creación: 2 eventos Expandir [DATE] 11:21 Zapier…" at bounding box center [979, 206] width 936 height 808
click at [986, 510] on div "Buscar Carga más [DATE] [DATE] Creación: 2 eventos Expandir [DATE] 11:21 Zapier…" at bounding box center [979, 206] width 936 height 808
click at [684, 559] on div at bounding box center [978, 553] width 905 height 34
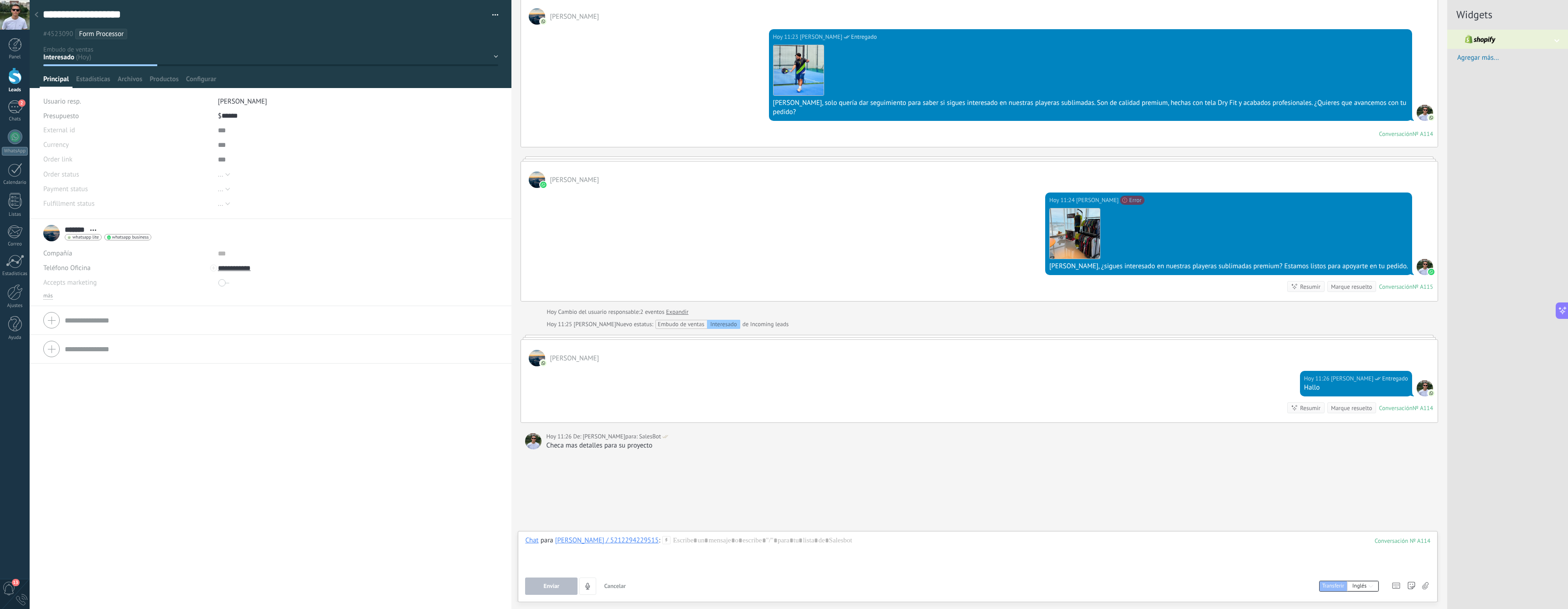
click at [1375, 501] on div "Buscar Carga más [DATE] [DATE] Creación: 2 eventos Expandir [DATE] 11:21 Zapier…" at bounding box center [979, 206] width 936 height 808
click at [165, 104] on div "Usuario resp." at bounding box center [127, 101] width 168 height 15
click at [123, 237] on span "whatsapp business" at bounding box center [130, 237] width 36 height 4
click at [78, 235] on div at bounding box center [784, 304] width 1568 height 609
click at [89, 236] on span "whatsapp lite" at bounding box center [86, 237] width 27 height 4
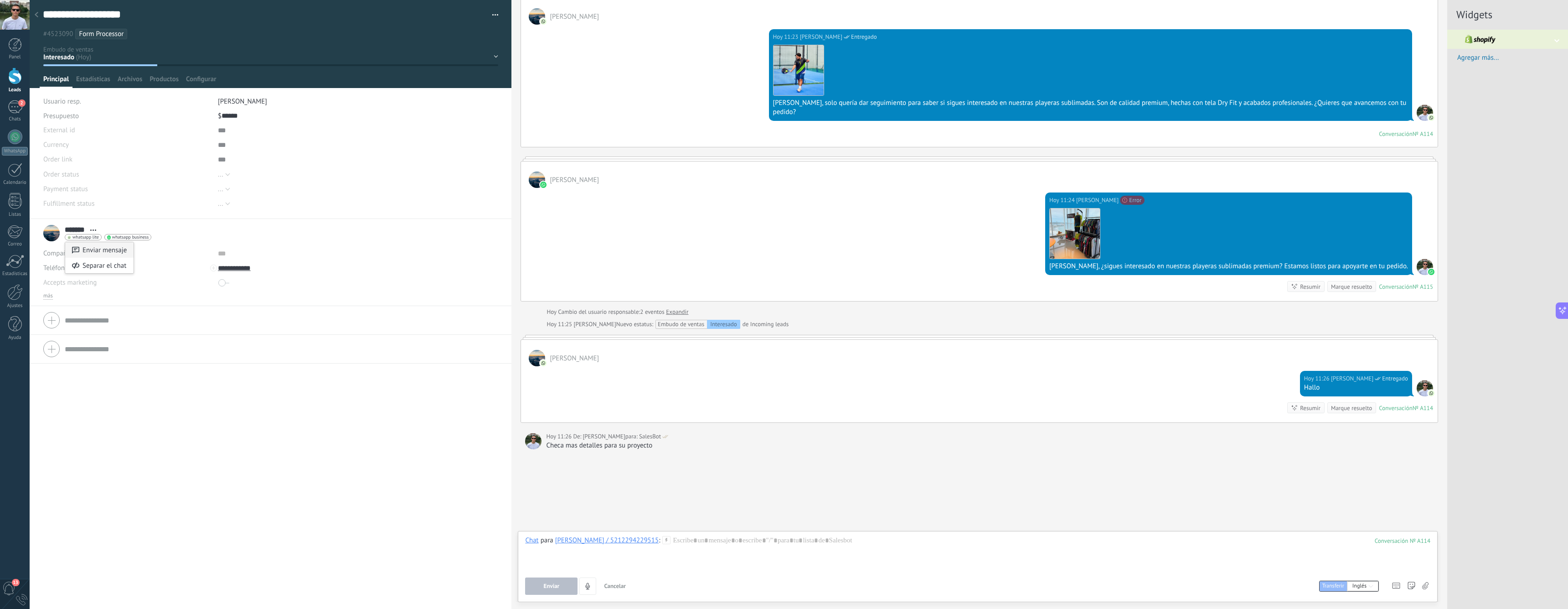
click at [106, 247] on div "Enviar mensaje" at bounding box center [99, 250] width 69 height 15
click at [715, 552] on div at bounding box center [978, 553] width 905 height 34
click at [662, 537] on icon at bounding box center [666, 540] width 8 height 8
click at [937, 480] on div "Buscar Carga más [DATE] [DATE] Creación: 2 eventos Expandir [DATE] 11:21 Zapier…" at bounding box center [979, 206] width 936 height 808
click at [1145, 528] on div "Buscar Carga más [DATE] [DATE] Creación: 2 eventos Expandir [DATE] 11:21 Zapier…" at bounding box center [979, 206] width 936 height 808
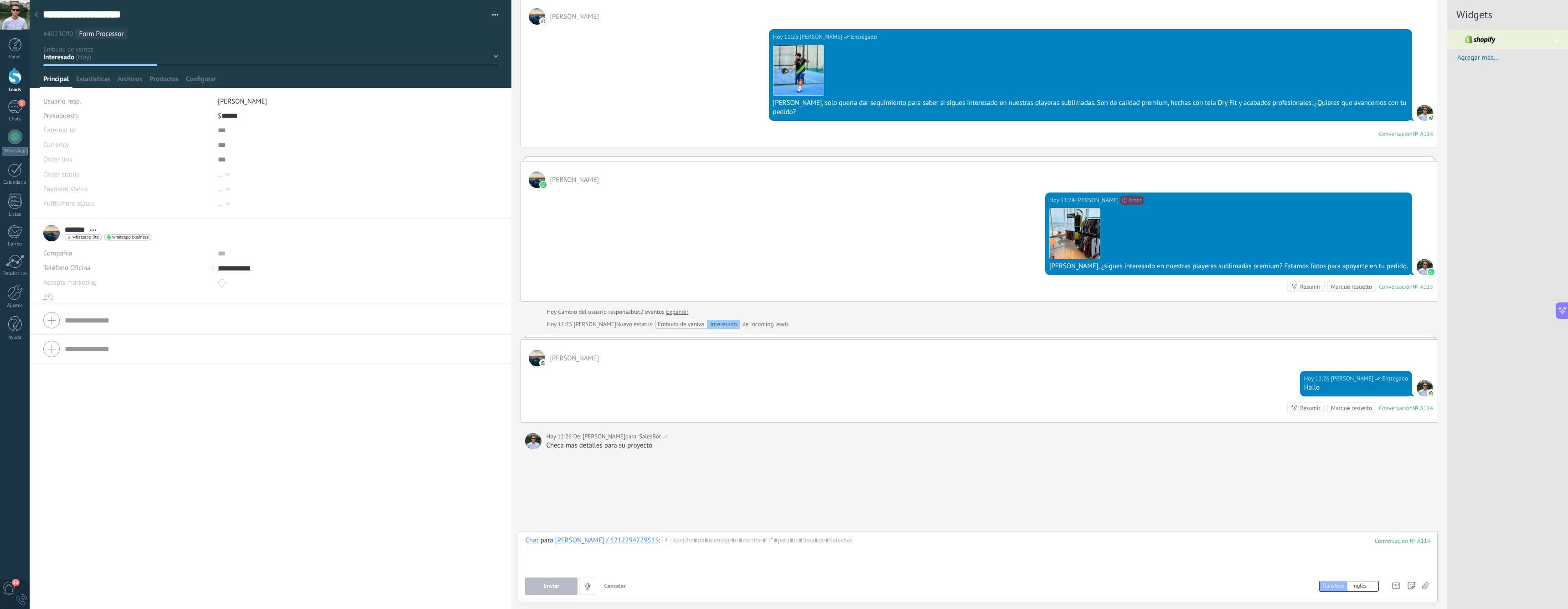
click at [12, 68] on div at bounding box center [15, 76] width 14 height 17
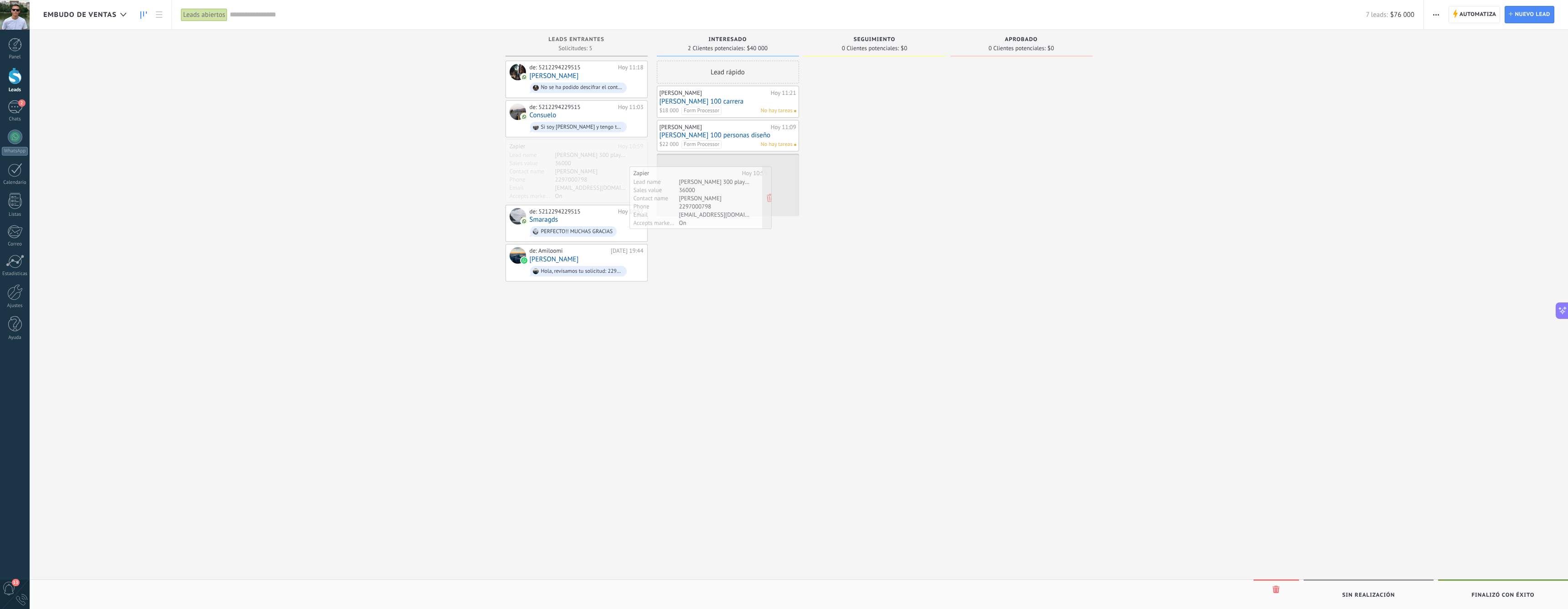
drag, startPoint x: 569, startPoint y: 165, endPoint x: 693, endPoint y: 193, distance: 127.1
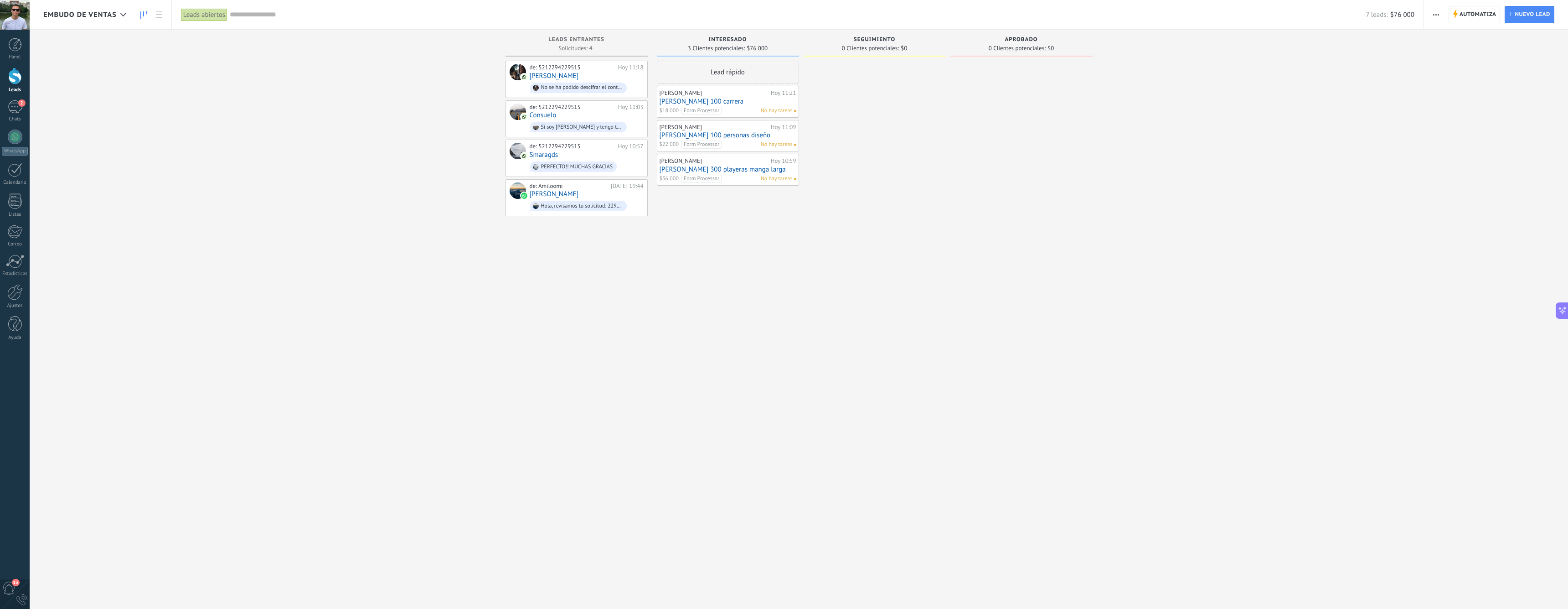
click at [733, 167] on link "[PERSON_NAME] 300 playeras manga larga" at bounding box center [727, 169] width 137 height 8
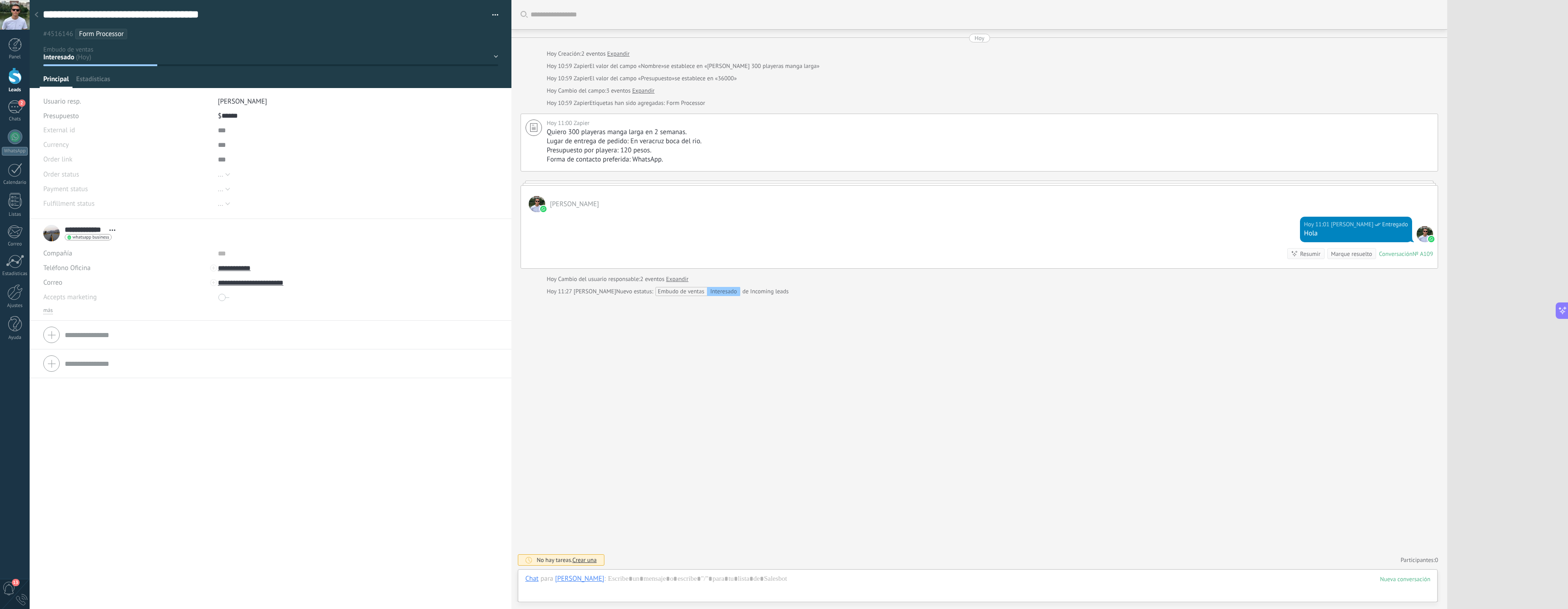
scroll to position [14, 0]
click at [1370, 556] on span "Agente de IA" at bounding box center [1380, 560] width 32 height 9
click at [1382, 543] on use at bounding box center [1385, 542] width 7 height 7
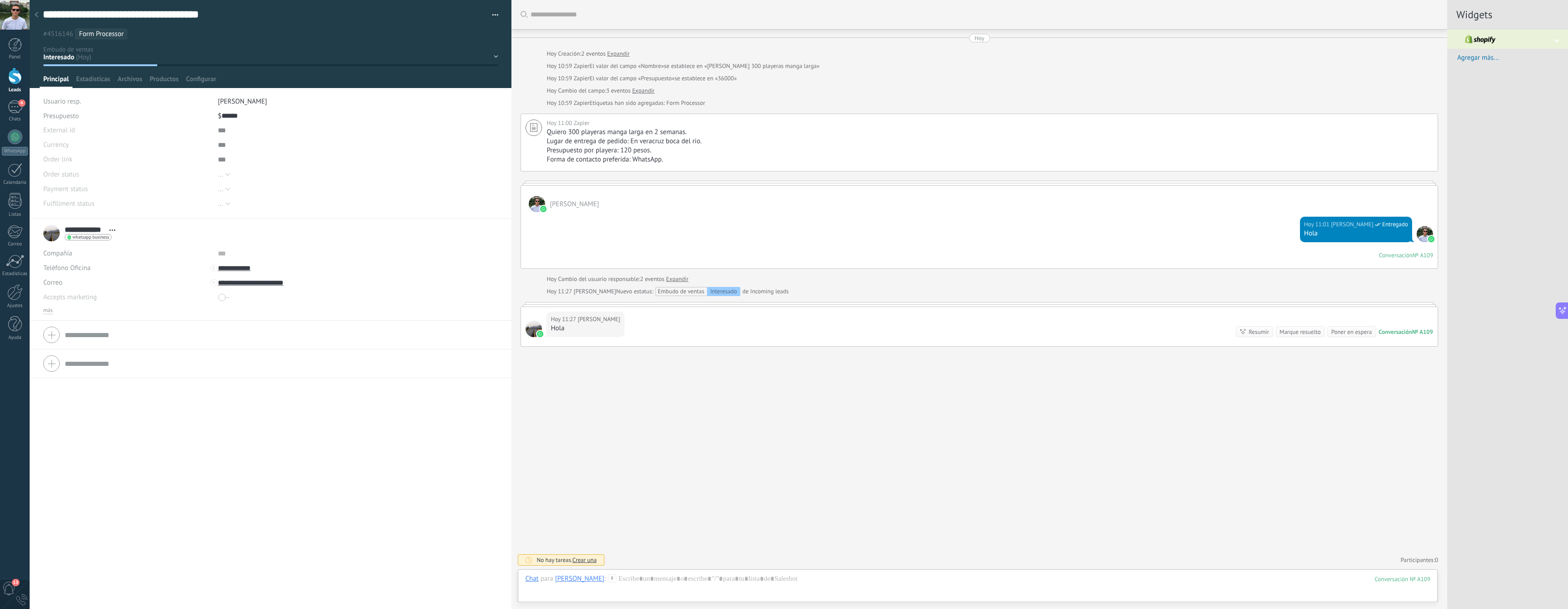
click at [39, 14] on div at bounding box center [36, 15] width 13 height 18
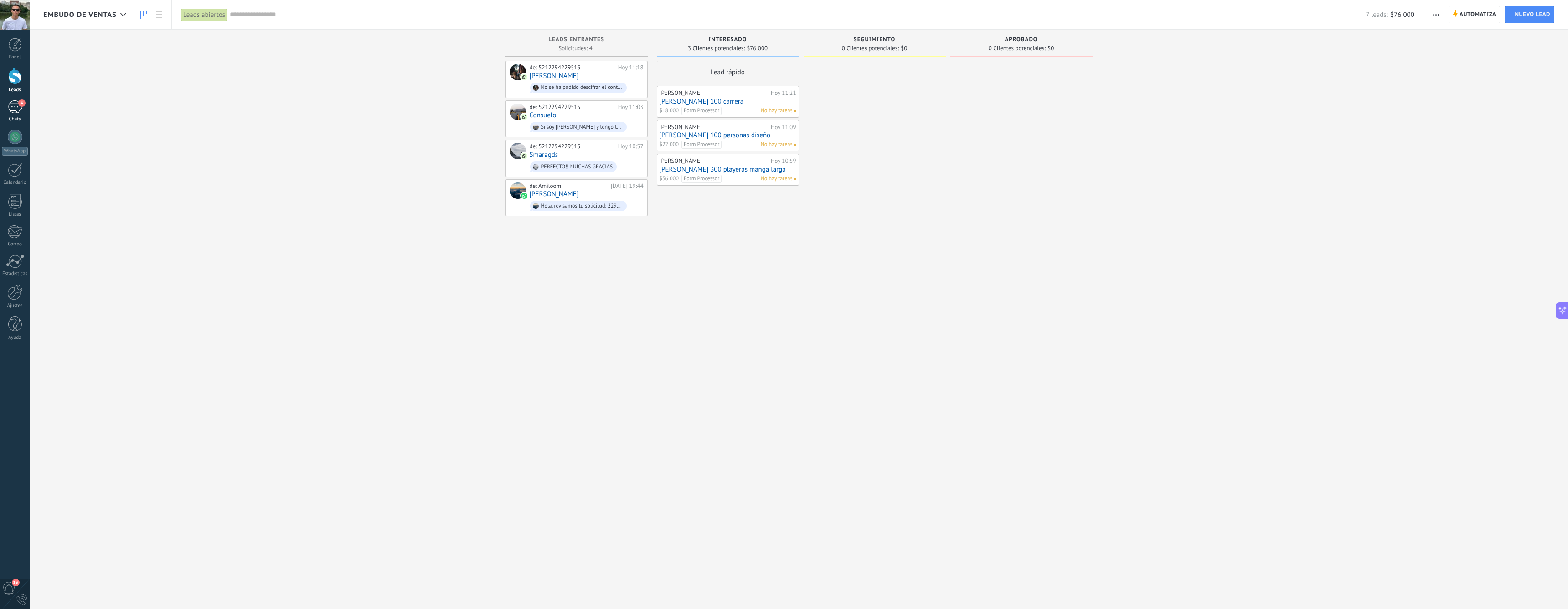
click at [12, 108] on div "4" at bounding box center [15, 107] width 15 height 13
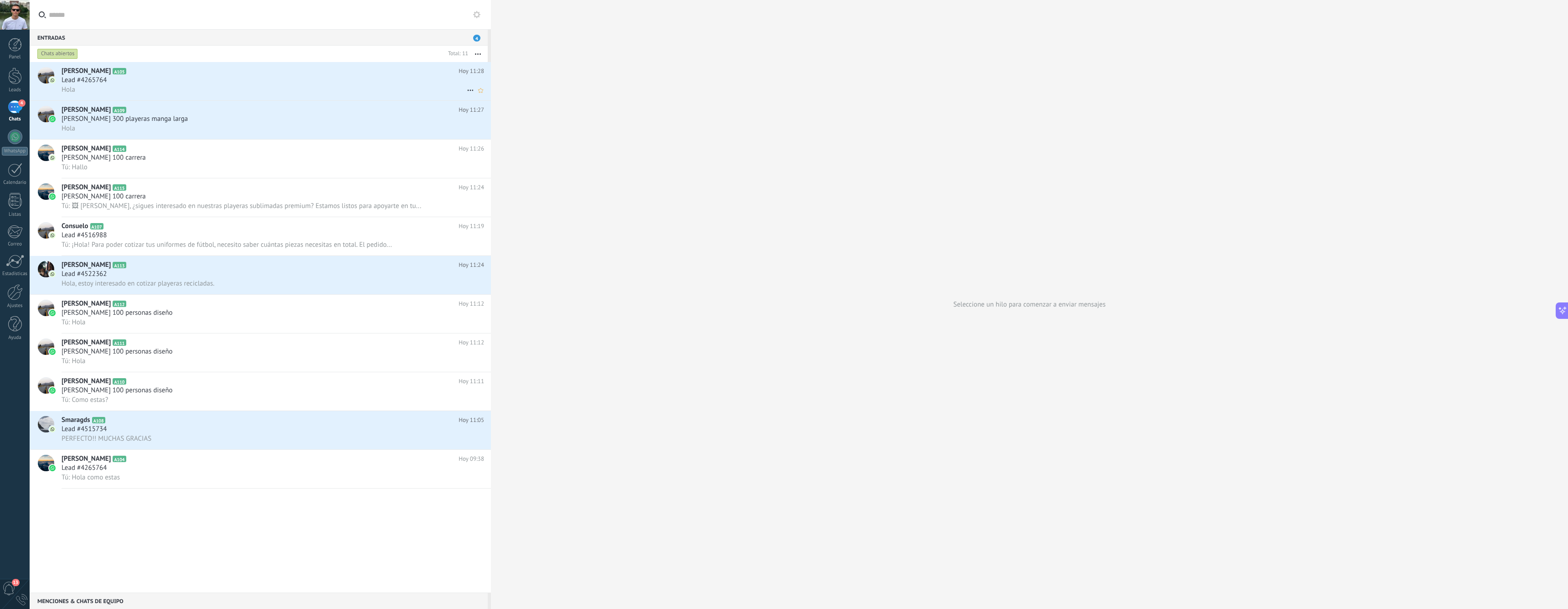
click at [179, 83] on div "Lead #4265764" at bounding box center [273, 80] width 422 height 9
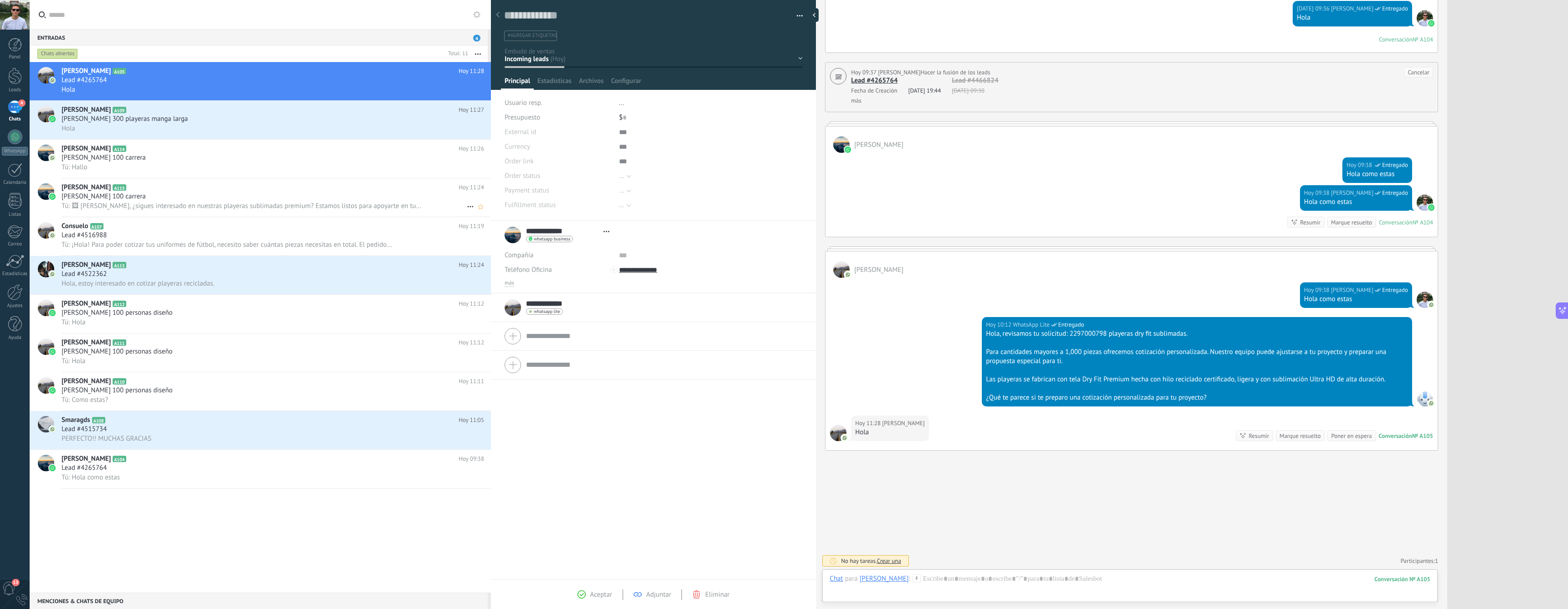
scroll to position [14, 0]
click at [512, 304] on div "**********" at bounding box center [535, 307] width 62 height 23
click at [631, 241] on div "**********" at bounding box center [653, 235] width 298 height 23
click at [614, 304] on div "**********" at bounding box center [653, 307] width 298 height 23
click at [1015, 585] on div at bounding box center [1130, 587] width 601 height 27
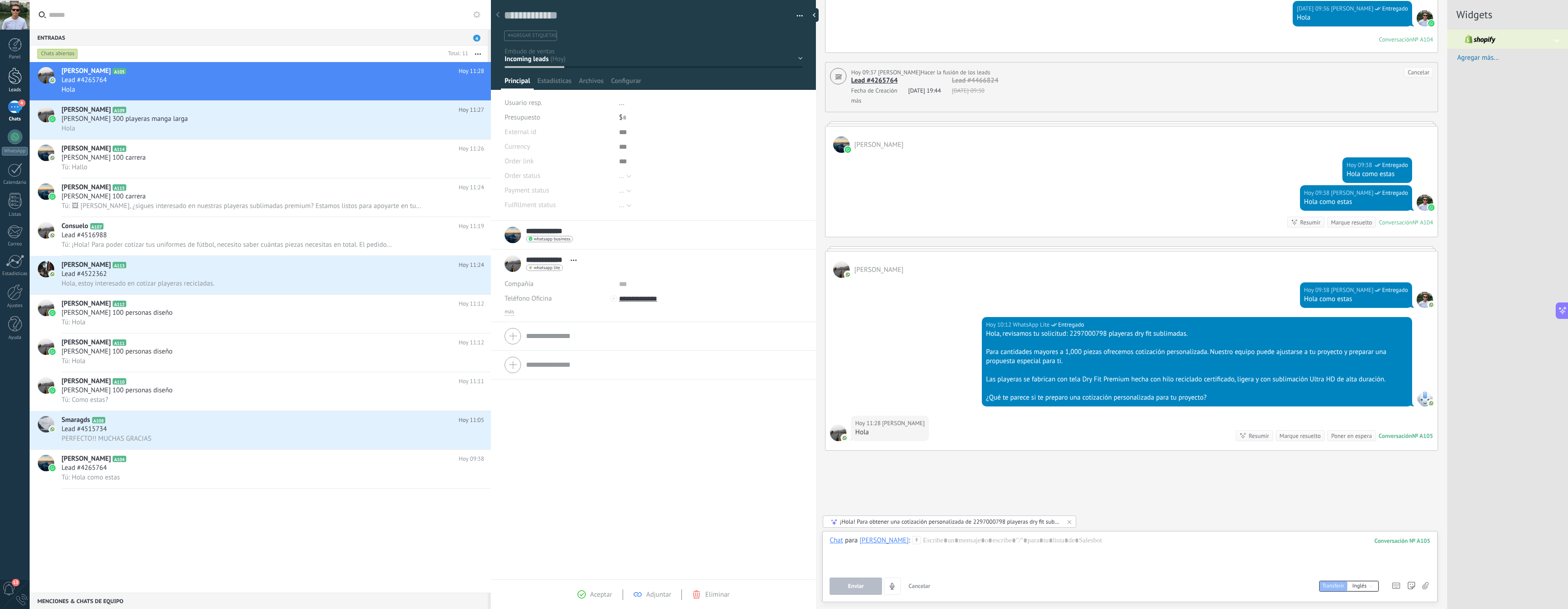
click at [13, 83] on div at bounding box center [15, 76] width 14 height 17
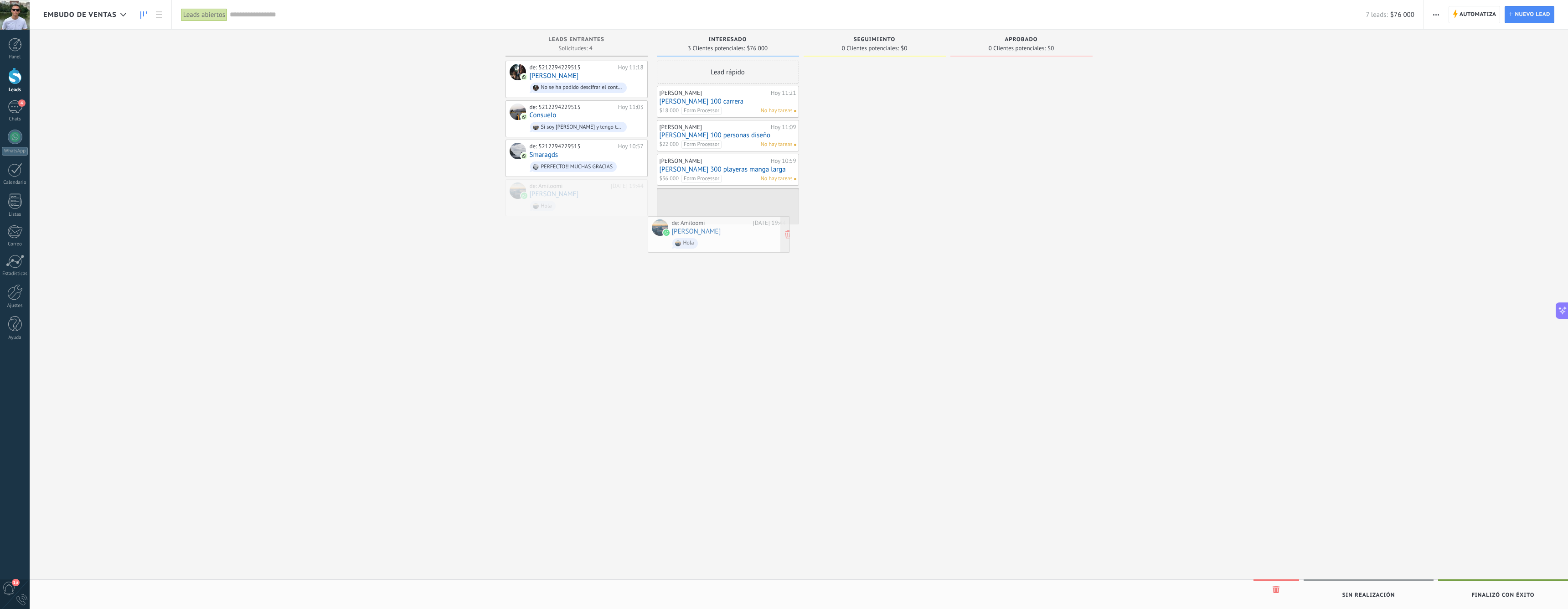
drag, startPoint x: 586, startPoint y: 207, endPoint x: 728, endPoint y: 246, distance: 147.3
click at [693, 203] on link "Lead #4265764" at bounding box center [727, 203] width 137 height 8
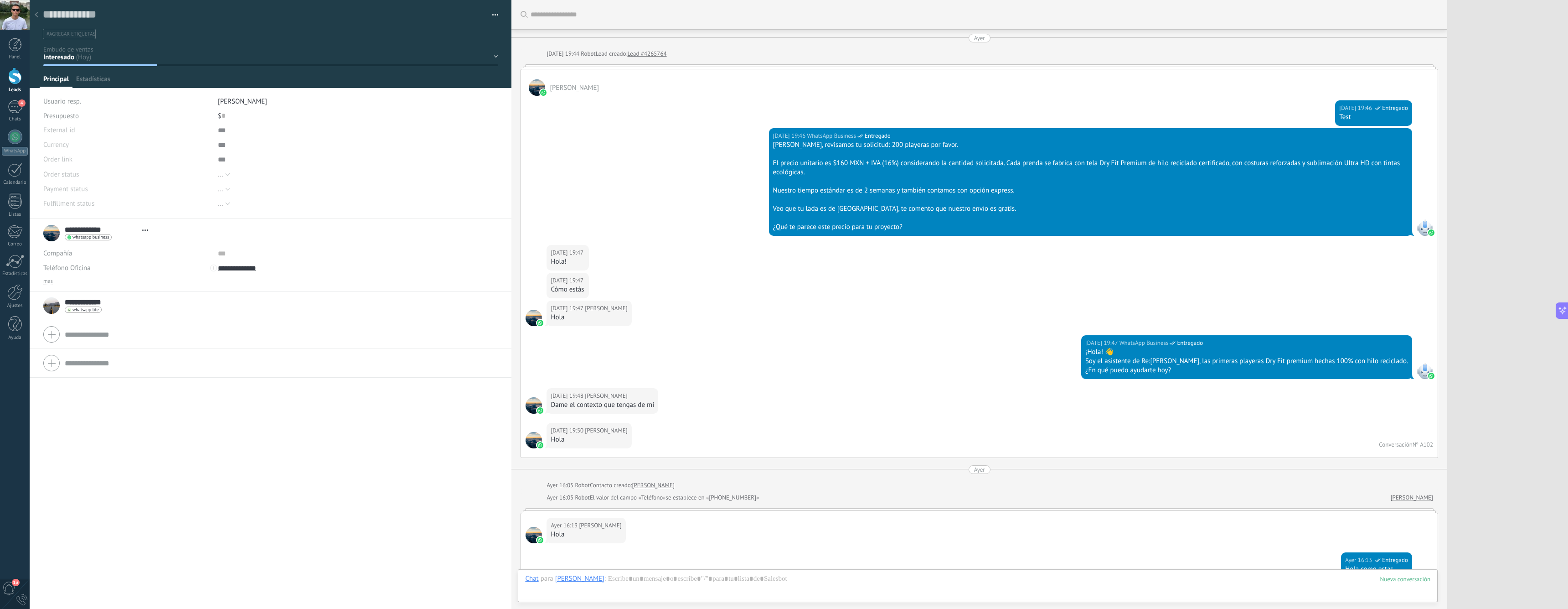
type textarea "**********"
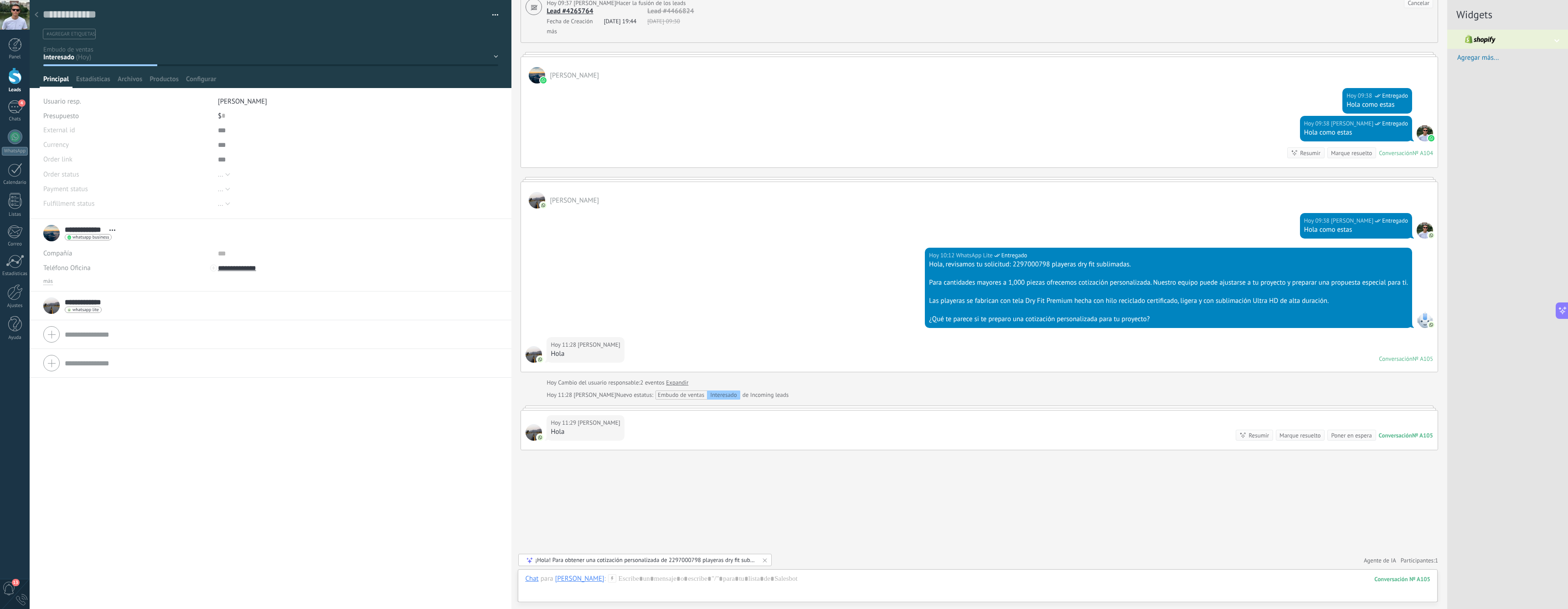
scroll to position [1861, 0]
click at [1370, 561] on span "Agente de IA" at bounding box center [1380, 561] width 32 height 9
click at [1382, 543] on use at bounding box center [1385, 543] width 7 height 7
click at [636, 434] on span "Robot" at bounding box center [640, 435] width 15 height 8
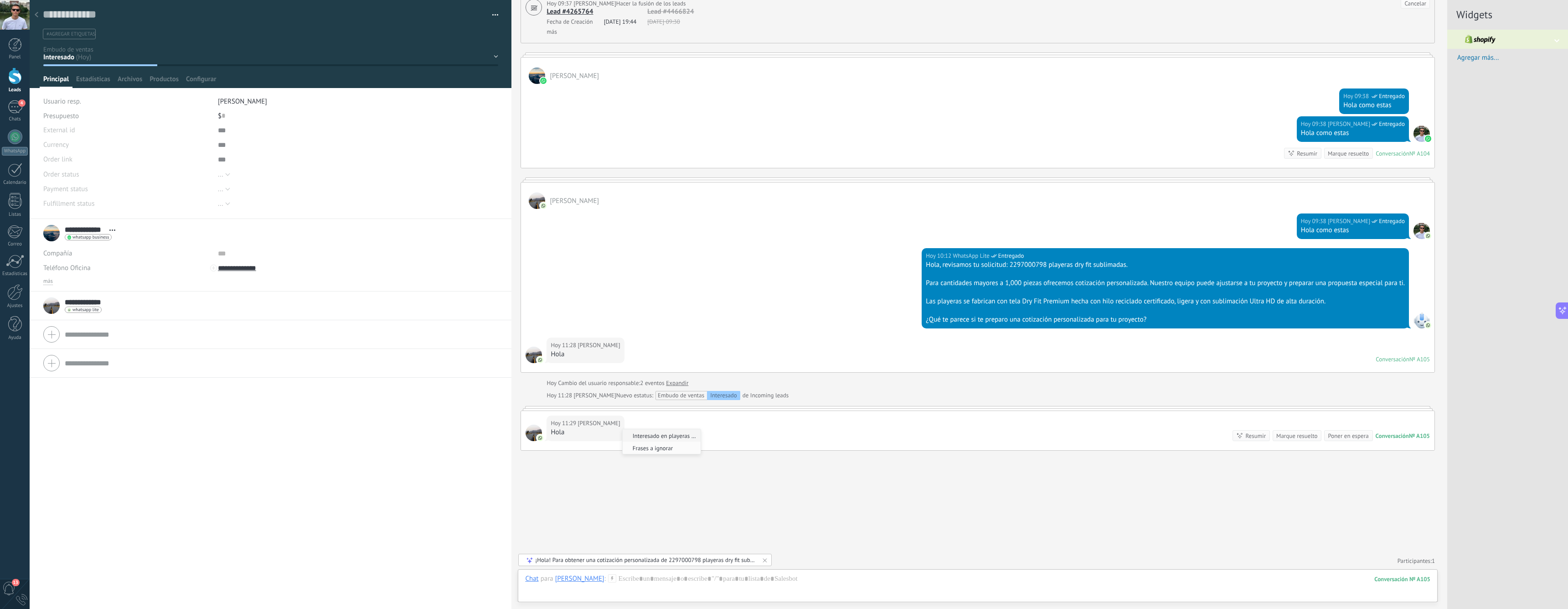
click at [673, 438] on span "Interesado en playeras sublimadas" at bounding box center [660, 436] width 75 height 9
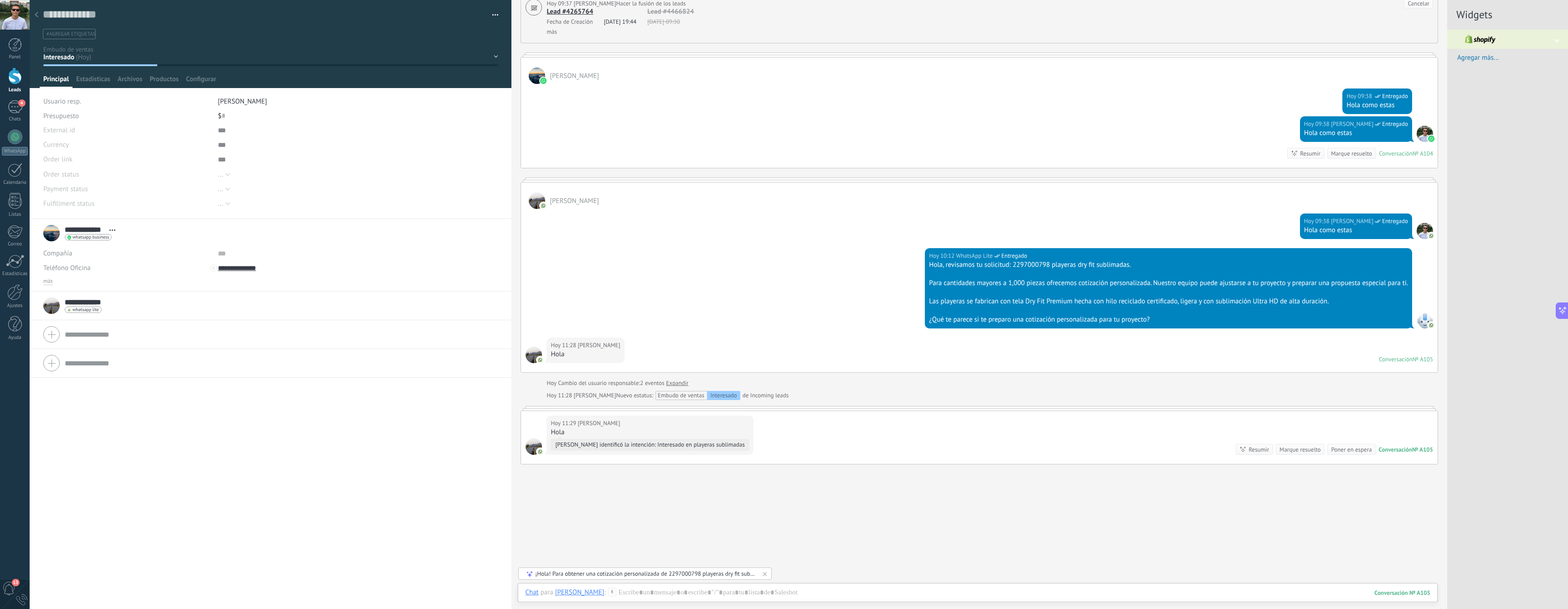
scroll to position [1866, 0]
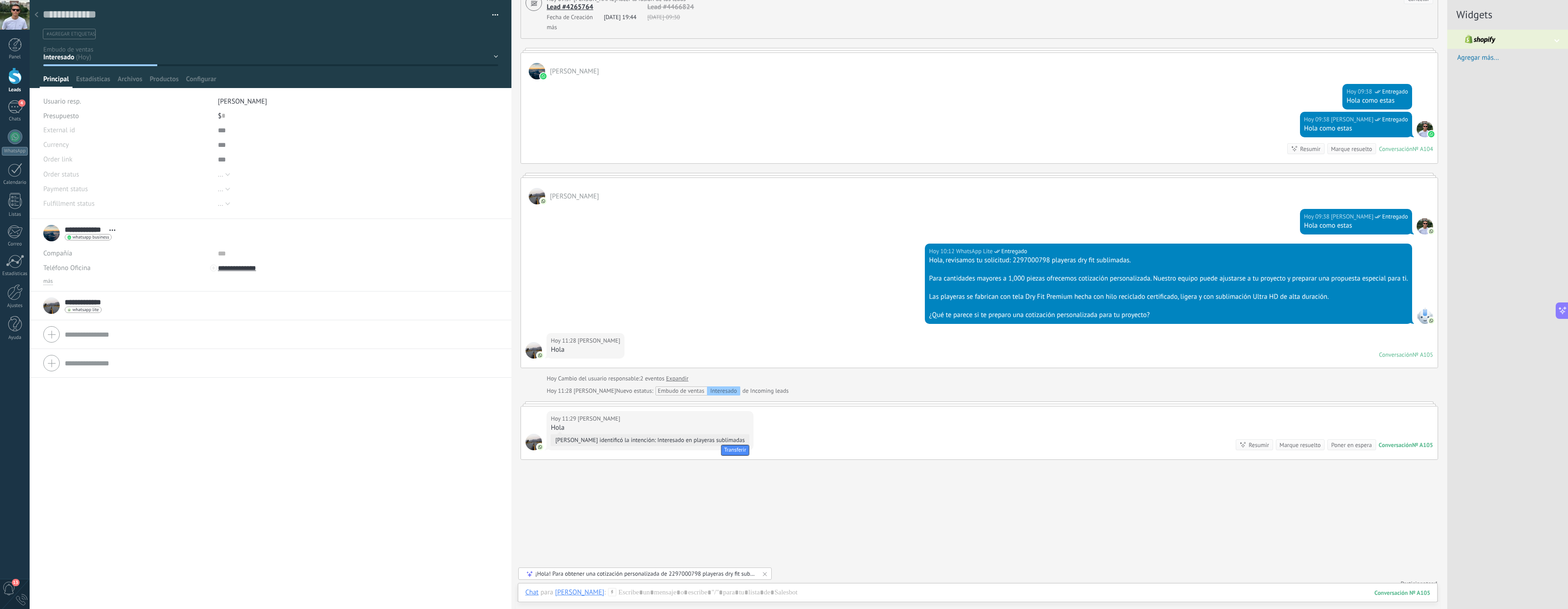
click at [679, 442] on span "[PERSON_NAME] identificó la intención: Interesado en playeras sublimadas" at bounding box center [652, 440] width 194 height 12
click at [705, 439] on span "[PERSON_NAME] identificó la intención: Interesado en playeras sublimadas" at bounding box center [652, 440] width 194 height 12
click at [827, 440] on div "[DATE] 11:29 [PERSON_NAME] [PERSON_NAME] identificó la intención: Interesado en…" at bounding box center [979, 433] width 916 height 53
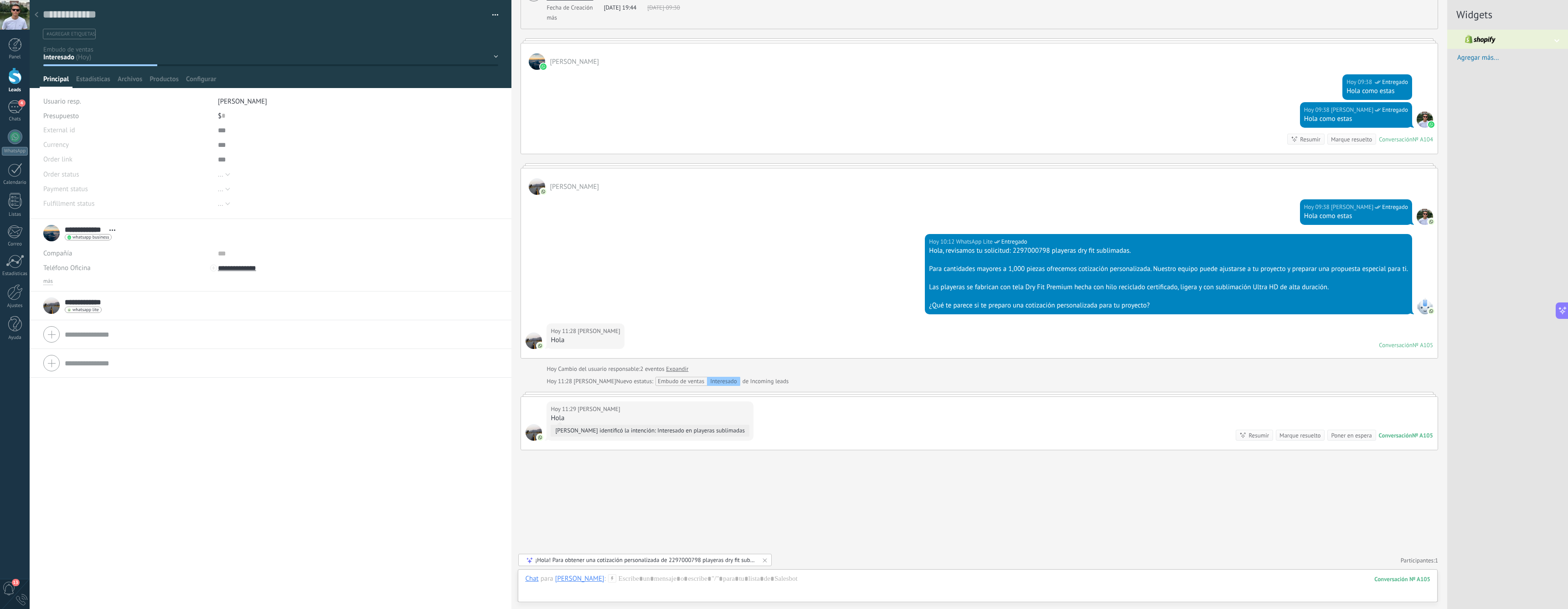
scroll to position [1875, 0]
click at [659, 589] on div at bounding box center [978, 587] width 905 height 27
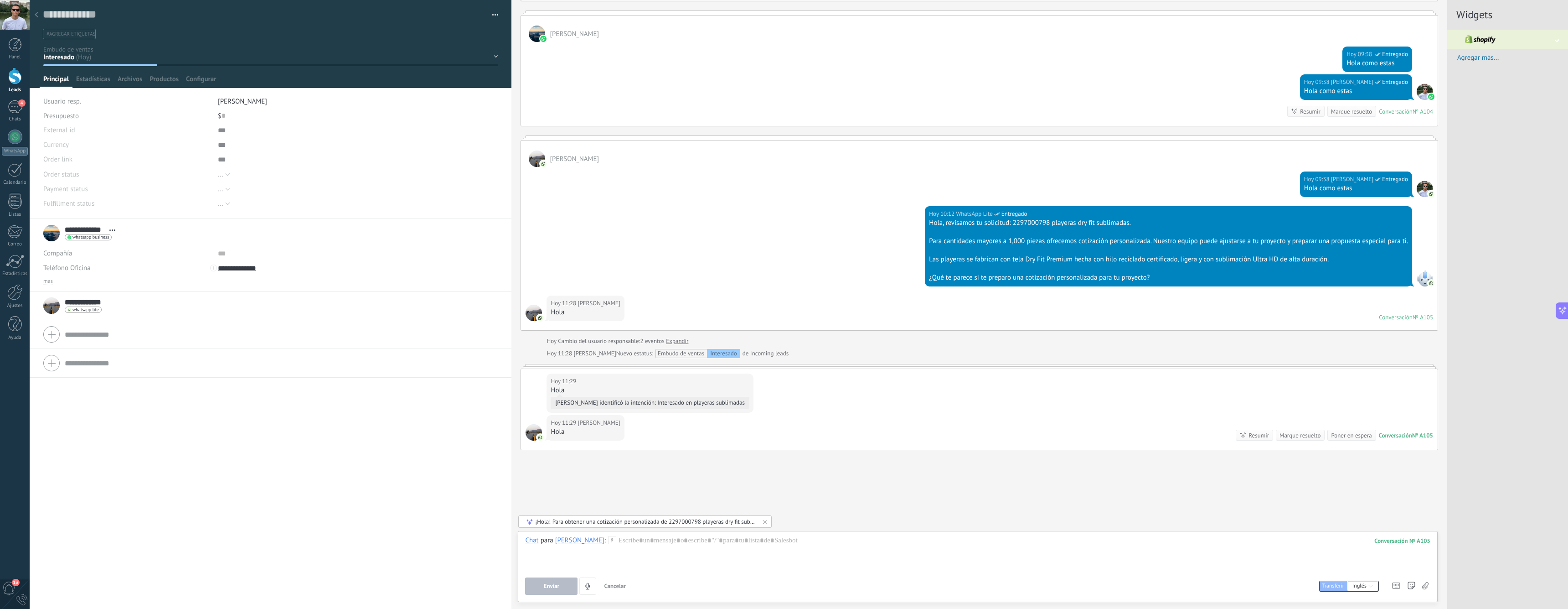
scroll to position [1903, 0]
click at [721, 353] on div "Interesado" at bounding box center [724, 354] width 33 height 9
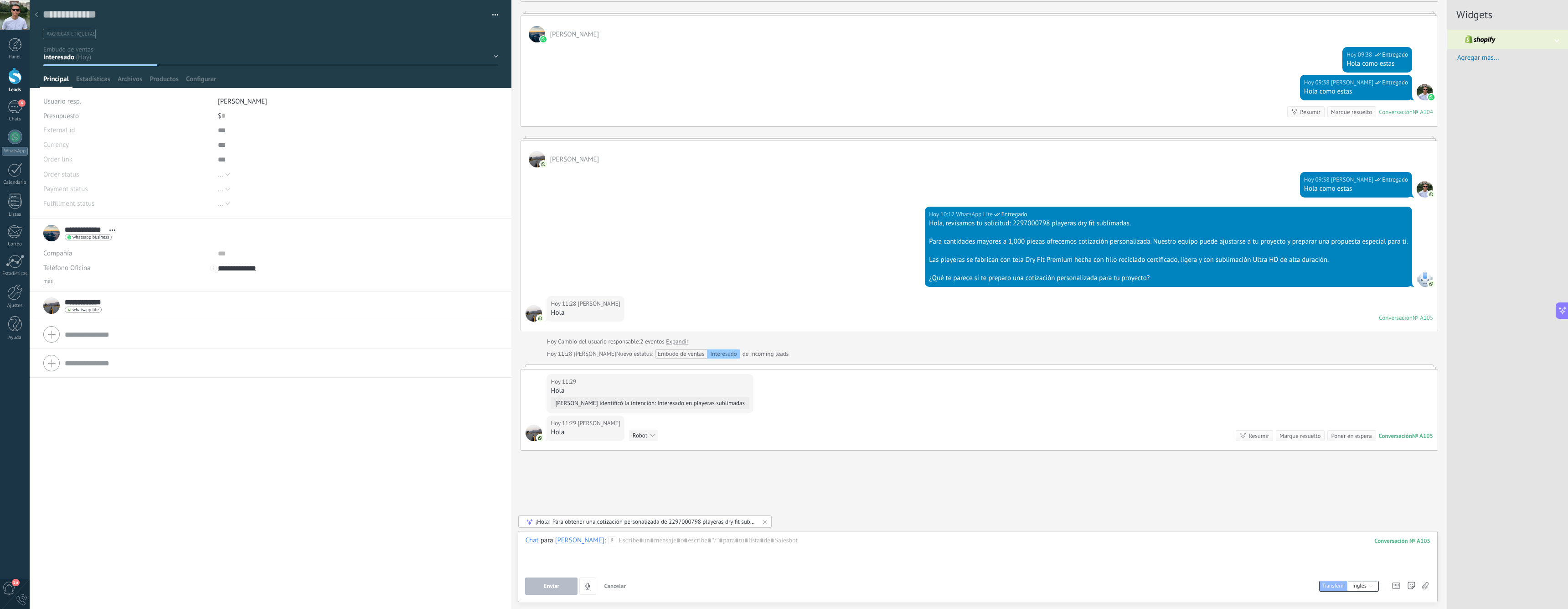
click at [1347, 437] on div "Poner en espera" at bounding box center [1351, 436] width 41 height 9
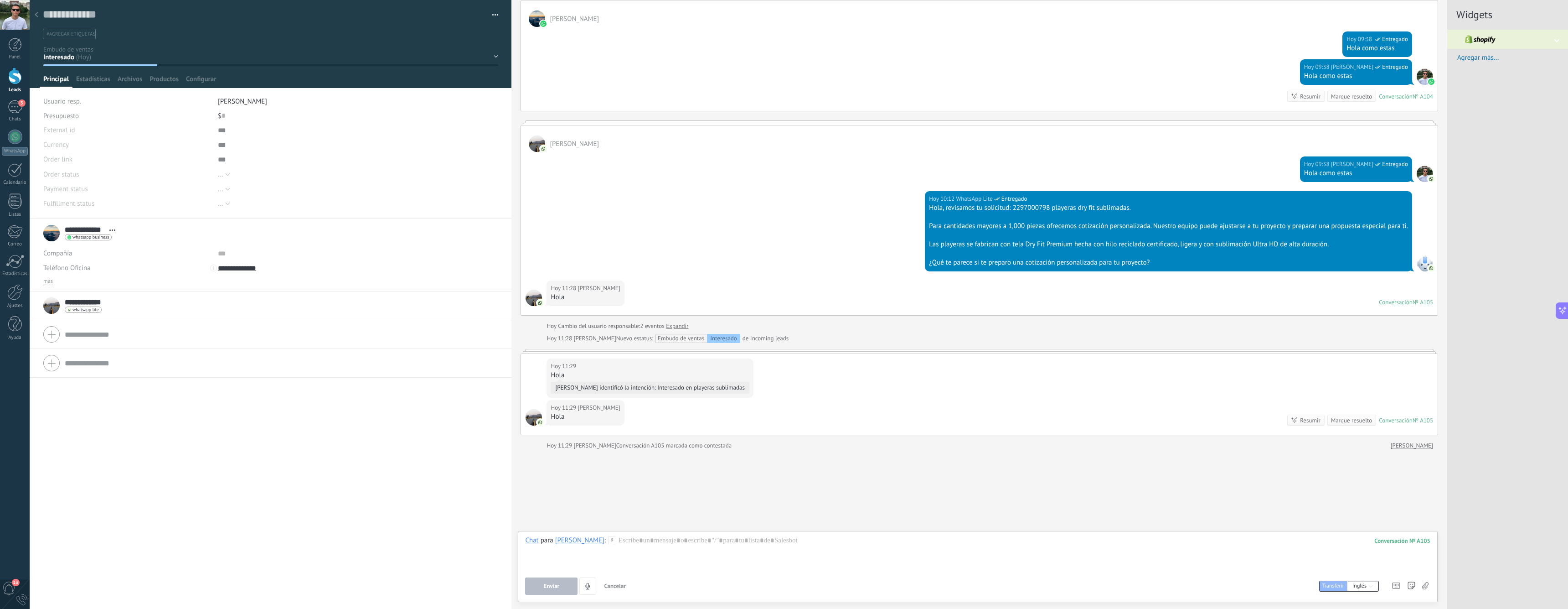
scroll to position [1918, 0]
click at [1350, 422] on div "Marque resuelto" at bounding box center [1351, 421] width 41 height 9
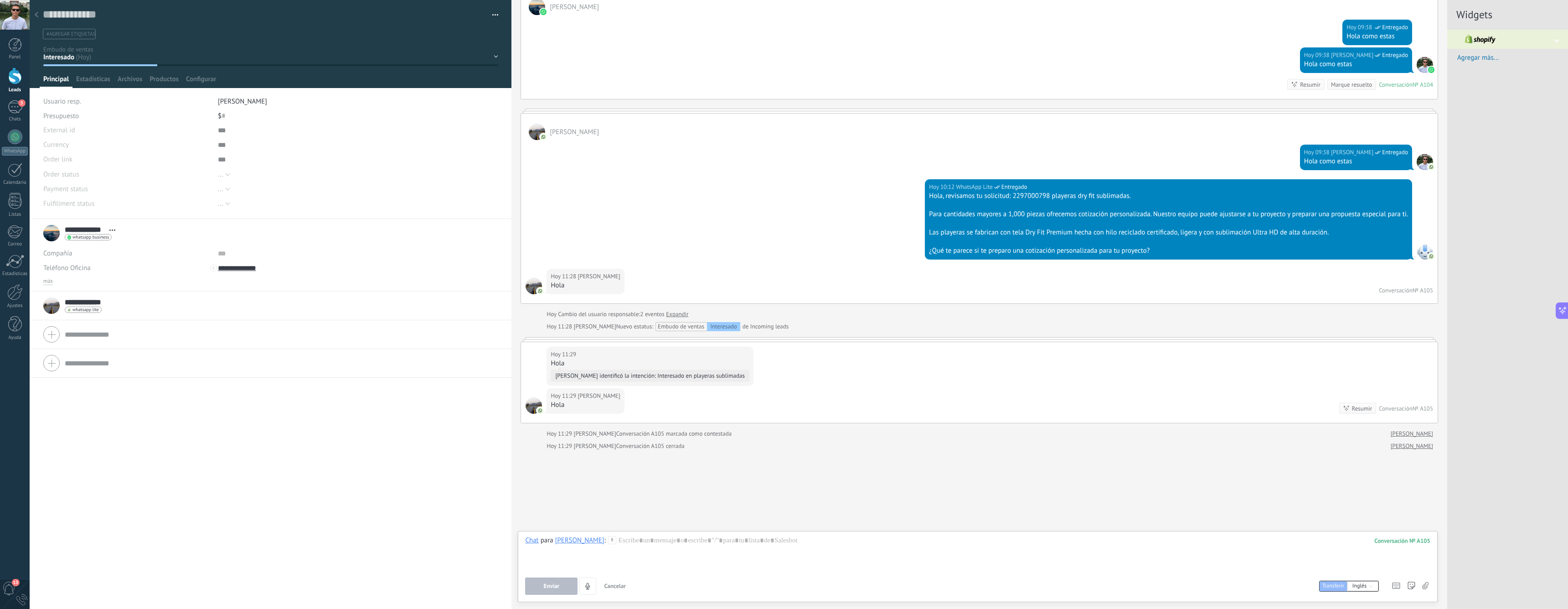
click at [635, 444] on div "Conversación A105 cerrada" at bounding box center [650, 446] width 69 height 9
click at [645, 445] on div "Conversación A105 cerrada" at bounding box center [650, 446] width 69 height 9
click at [1050, 559] on div at bounding box center [978, 553] width 905 height 34
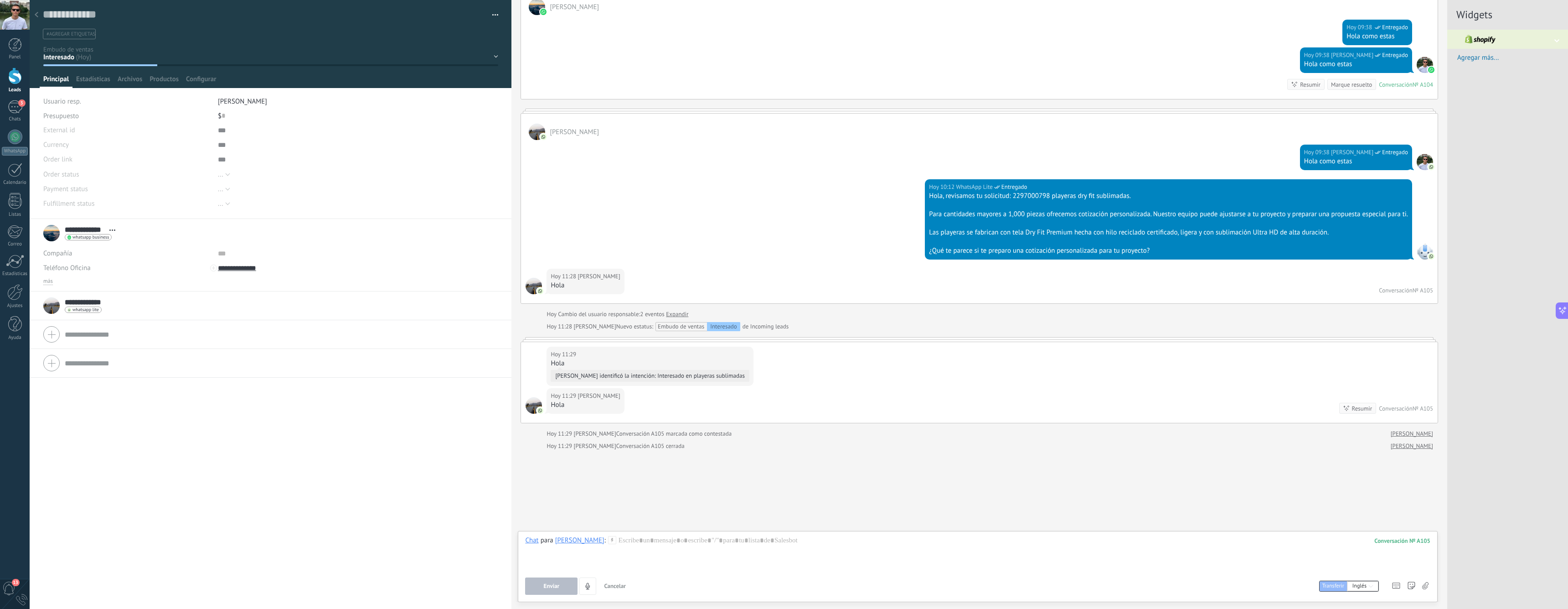
click at [806, 550] on div at bounding box center [978, 553] width 905 height 34
click at [691, 545] on div "*****" at bounding box center [978, 553] width 905 height 34
click at [652, 548] on div "*****" at bounding box center [978, 553] width 905 height 34
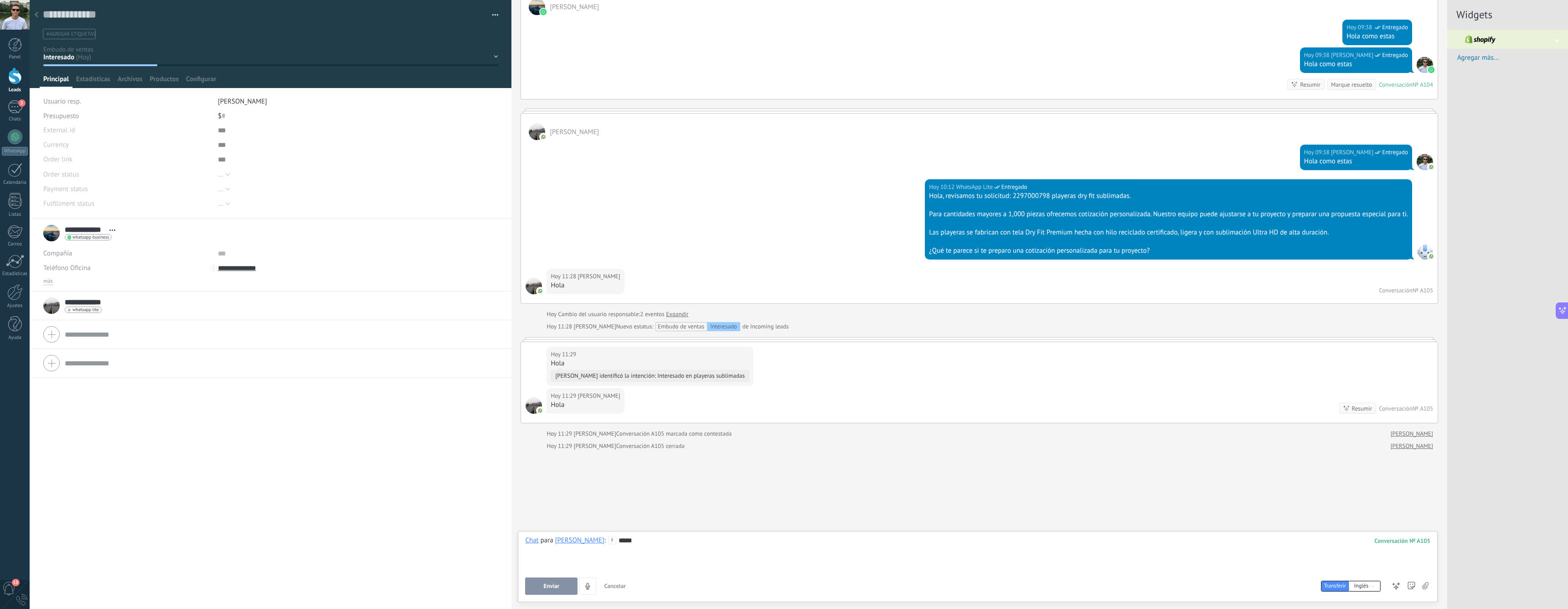
click at [652, 548] on div "*****" at bounding box center [978, 553] width 905 height 34
click at [643, 548] on div "****" at bounding box center [978, 553] width 905 height 34
click at [848, 558] on div "****" at bounding box center [978, 553] width 905 height 34
click at [1404, 556] on div "****" at bounding box center [978, 553] width 905 height 34
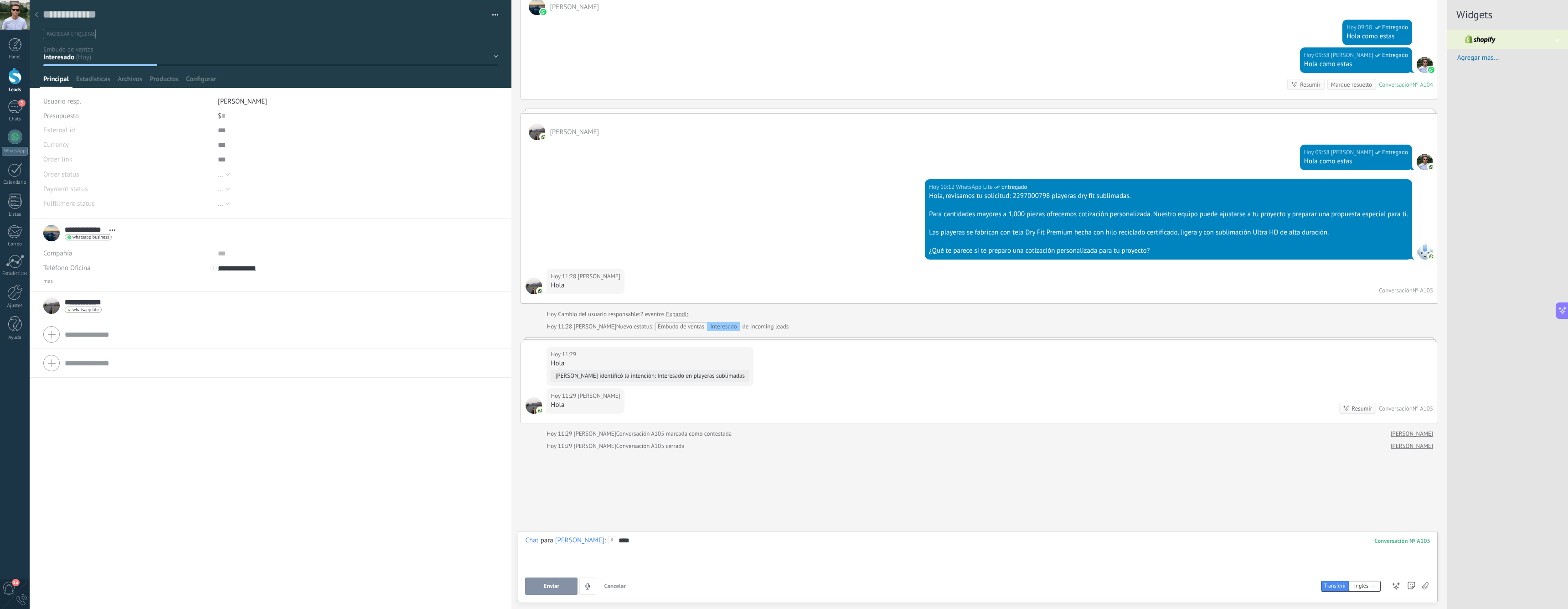
click at [657, 444] on div "Conversación A105 cerrada" at bounding box center [650, 446] width 69 height 9
click at [570, 403] on div "Hola" at bounding box center [585, 405] width 69 height 9
click at [574, 539] on div "[PERSON_NAME]" at bounding box center [579, 540] width 49 height 8
click at [595, 487] on div "[PERSON_NAME]" at bounding box center [608, 489] width 114 height 20
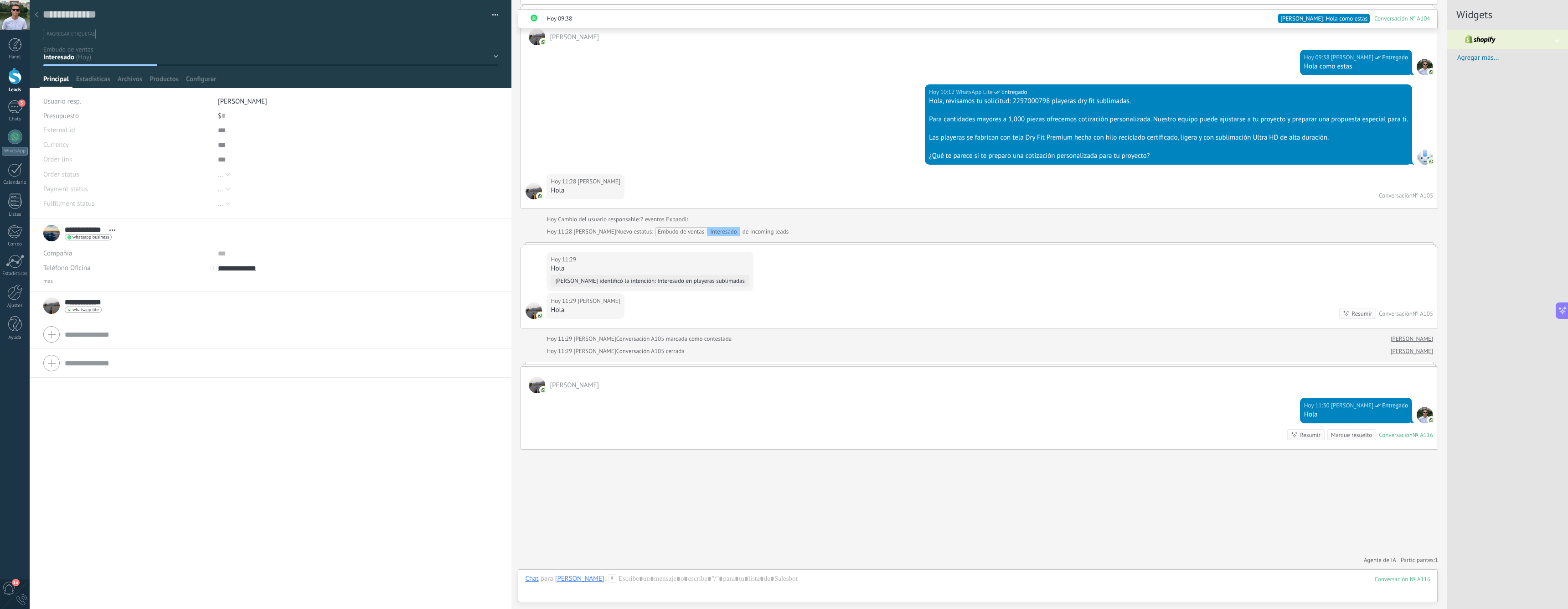
scroll to position [2024, 0]
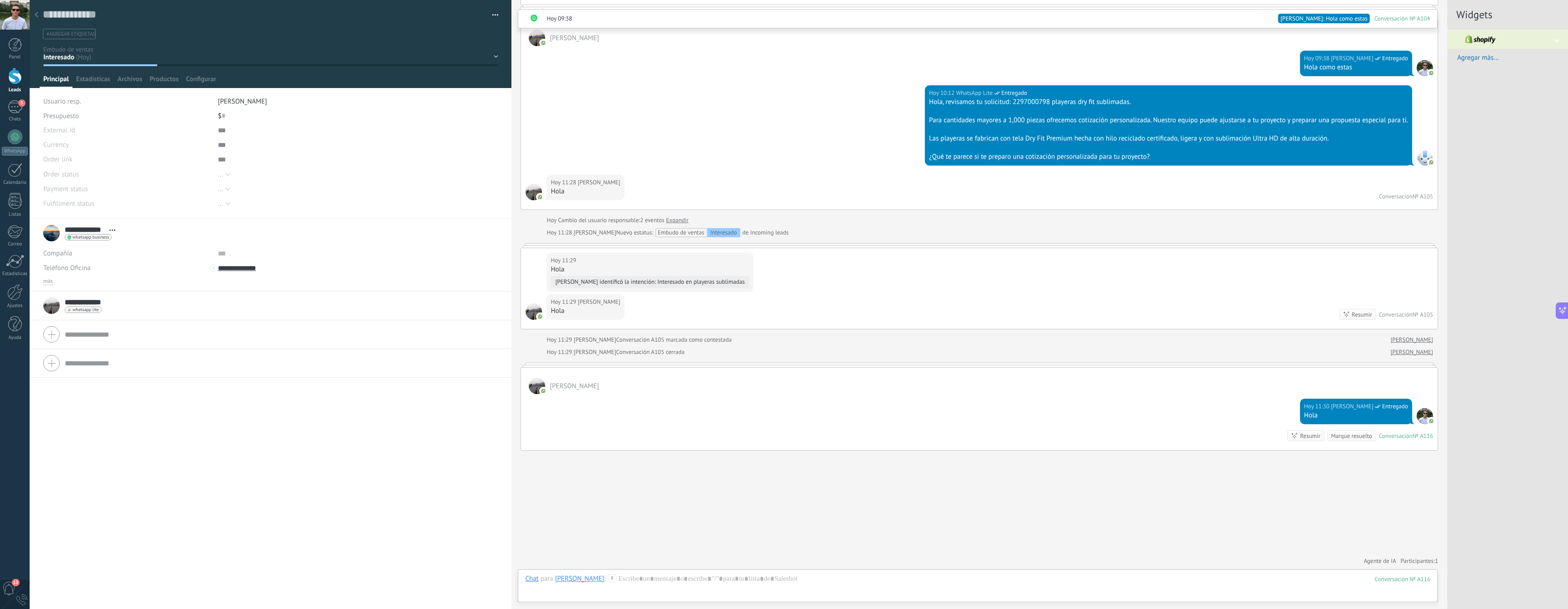
click at [1304, 435] on div "Resumir" at bounding box center [1310, 436] width 20 height 9
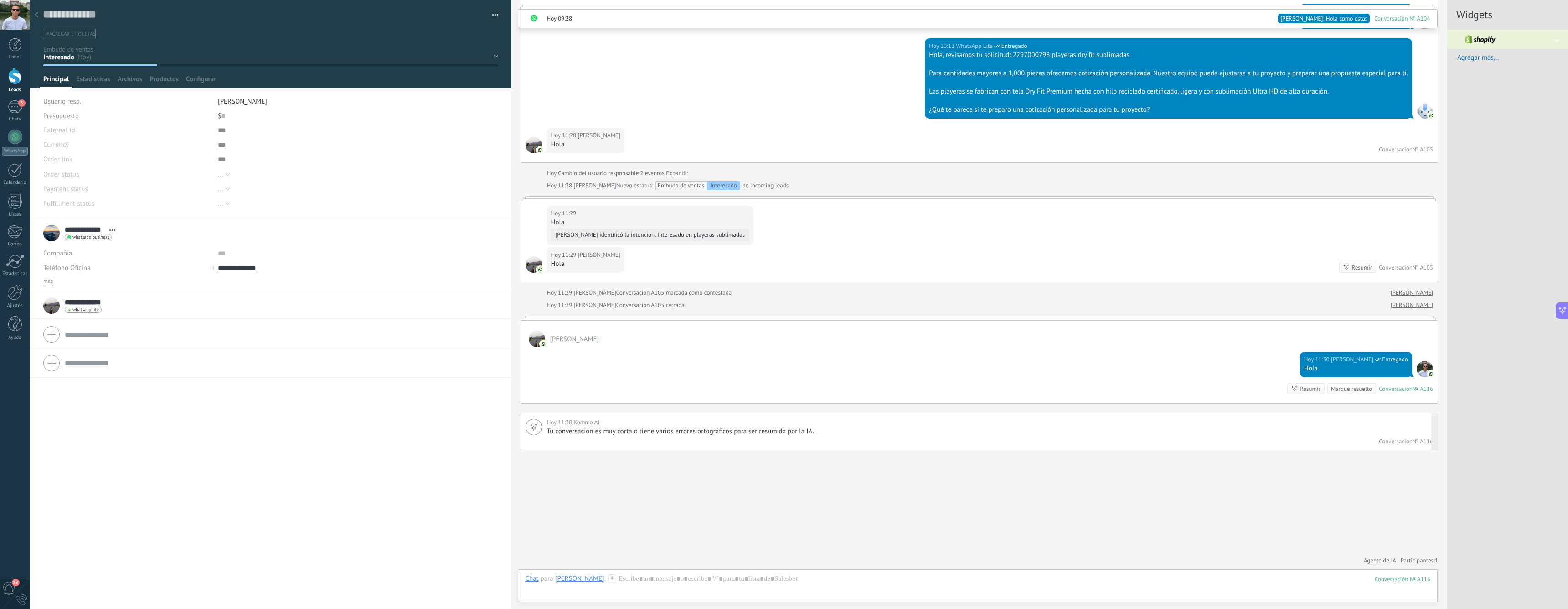
scroll to position [2071, 0]
click at [731, 433] on p "Tu conversación es muy corta o tiene varios errores ortográficos para ser resum…" at bounding box center [988, 432] width 884 height 9
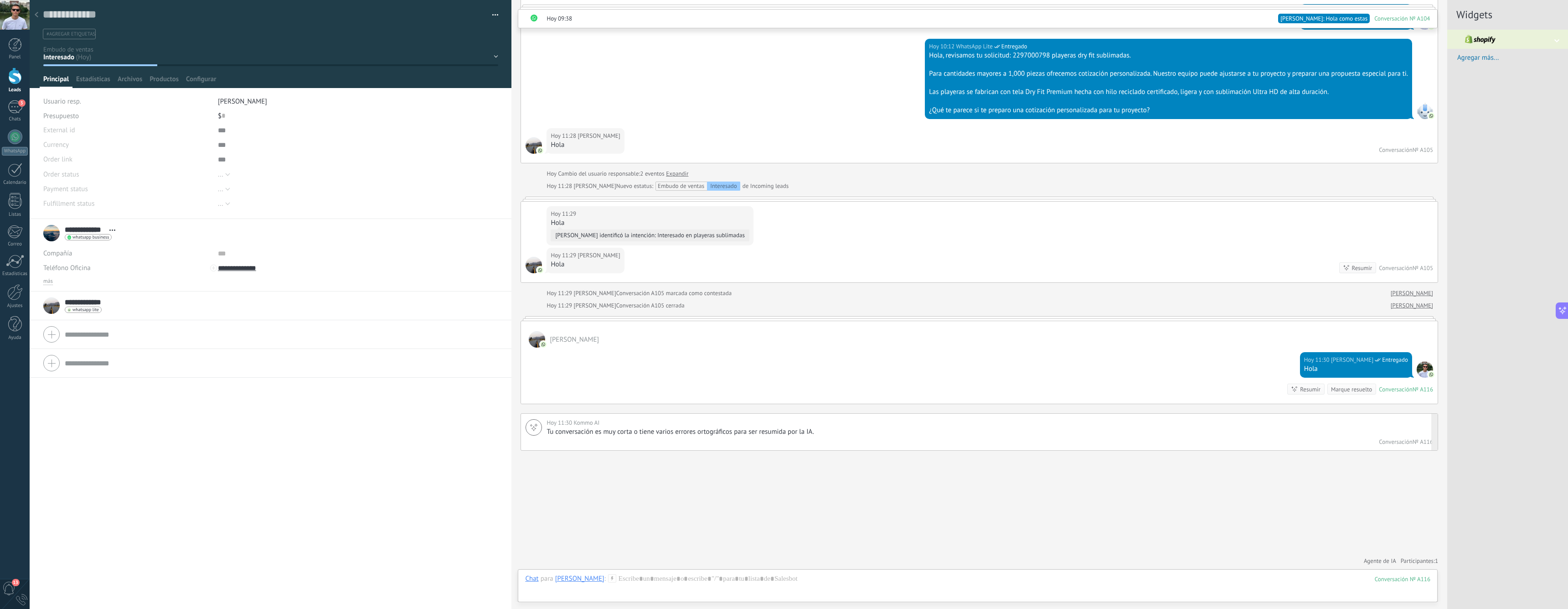
click at [768, 433] on p "Tu conversación es muy corta o tiene varios errores ortográficos para ser resum…" at bounding box center [988, 432] width 884 height 9
click at [749, 433] on p "Tu conversación es muy corta o tiene varios errores ortográficos para ser resum…" at bounding box center [988, 432] width 884 height 9
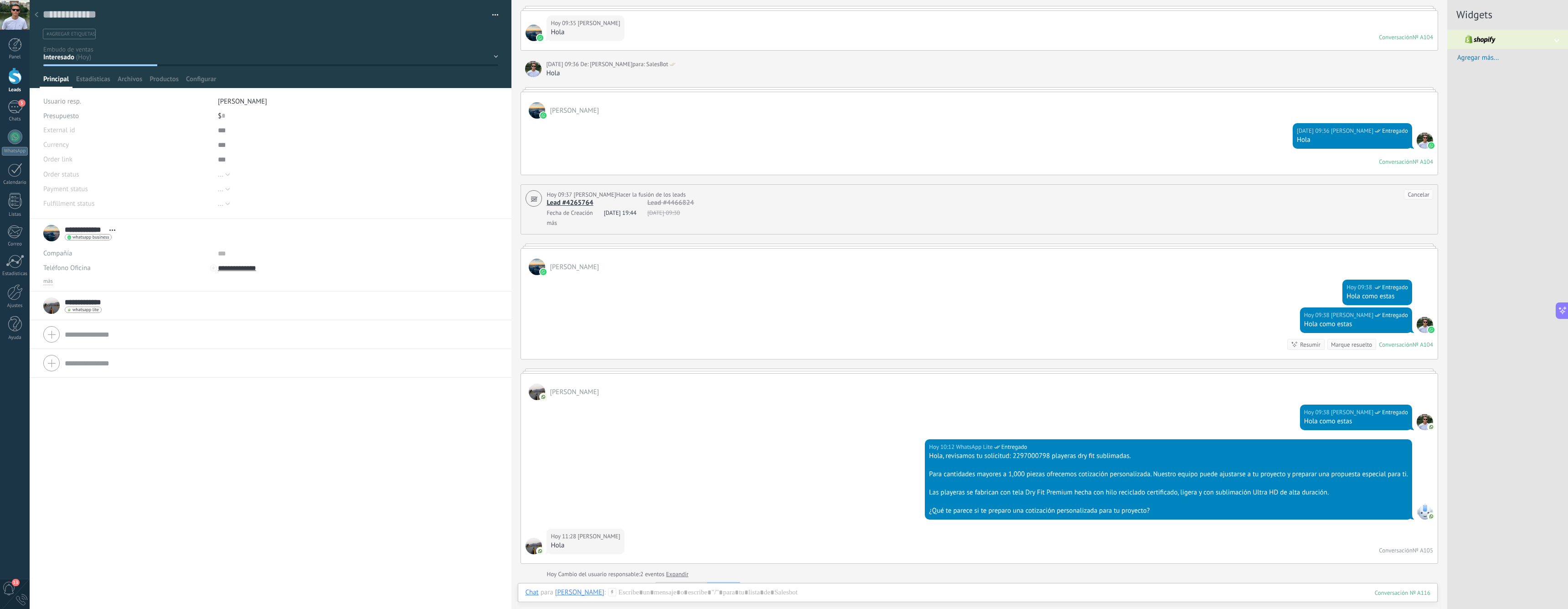
scroll to position [1814, 0]
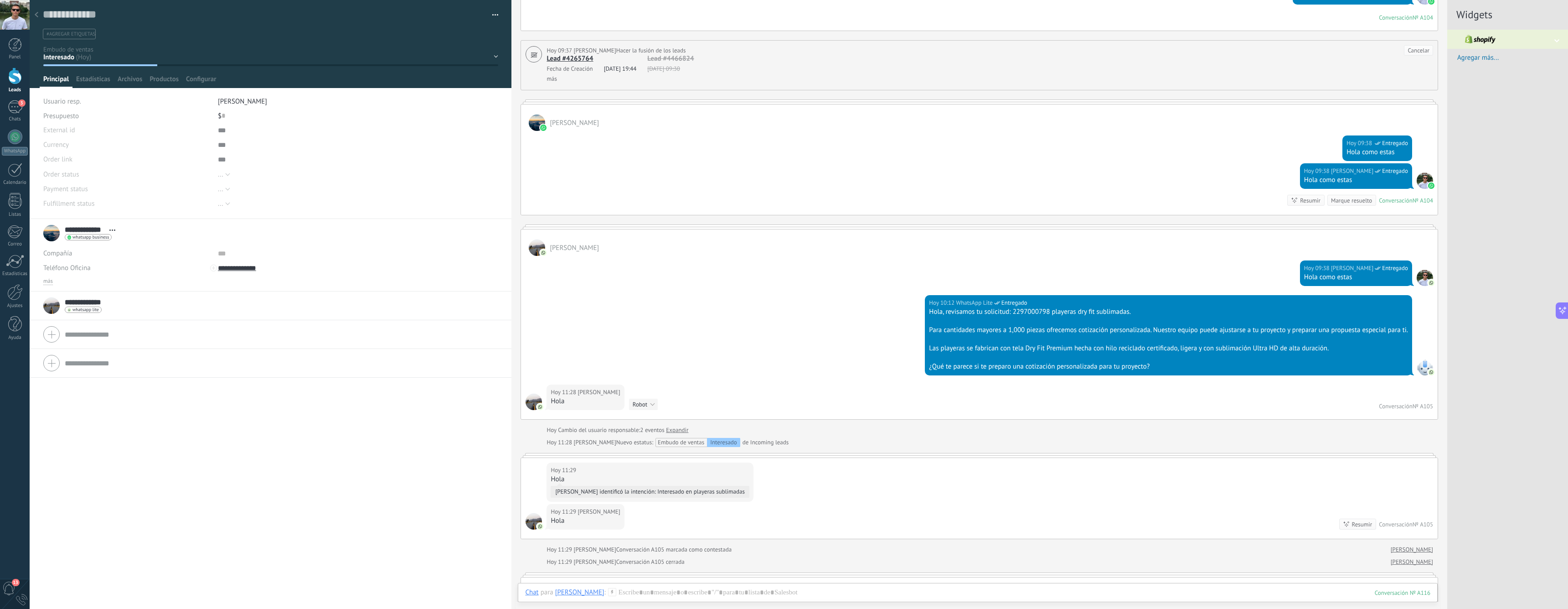
click at [1335, 403] on div "[DATE] 11:28 [PERSON_NAME] Robot Interesado en playeras sublimadas Frases a ign…" at bounding box center [979, 402] width 916 height 34
click at [1265, 312] on div "Hola, revisamos tu solicitud: 2297000798 playeras dry fit sublimadas." at bounding box center [1168, 312] width 479 height 9
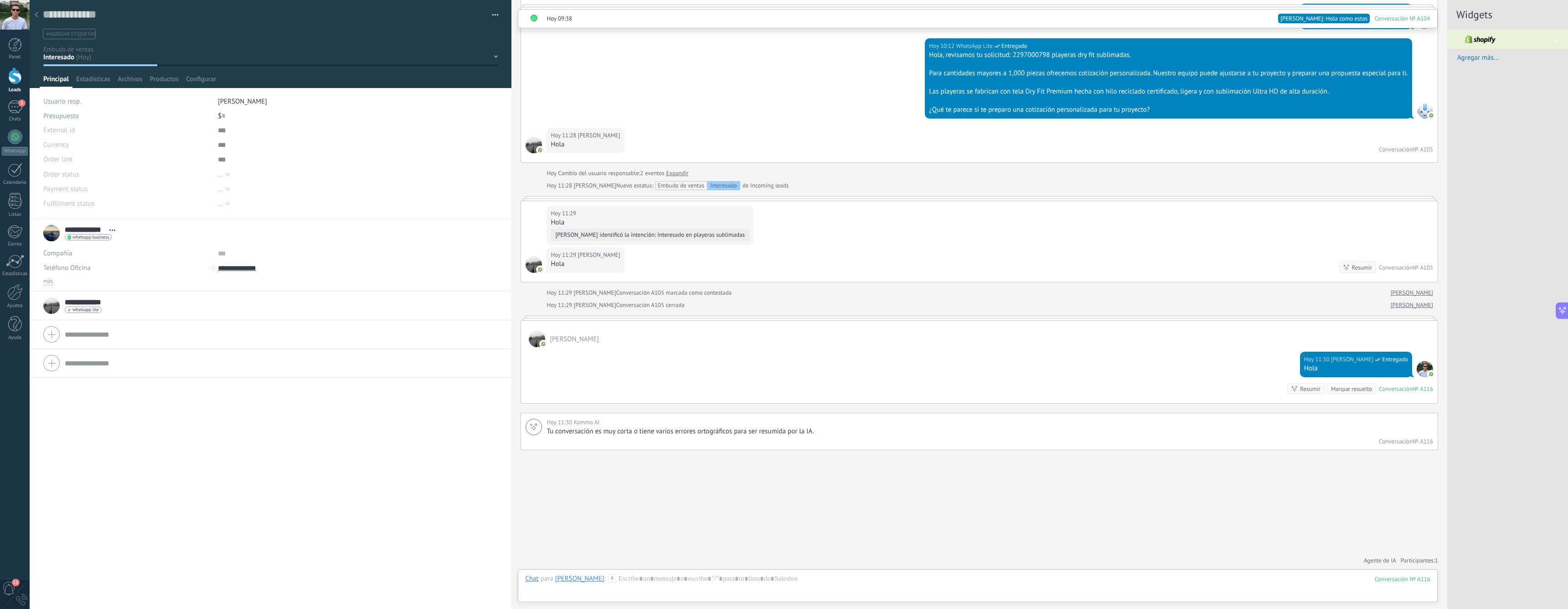
scroll to position [2071, 0]
click at [1399, 368] on div "Hola" at bounding box center [1356, 369] width 104 height 9
click at [1396, 369] on div "Hola" at bounding box center [1356, 369] width 104 height 9
click at [1424, 370] on div at bounding box center [1425, 370] width 17 height 17
click at [1396, 388] on div "Conversación" at bounding box center [1395, 389] width 34 height 8
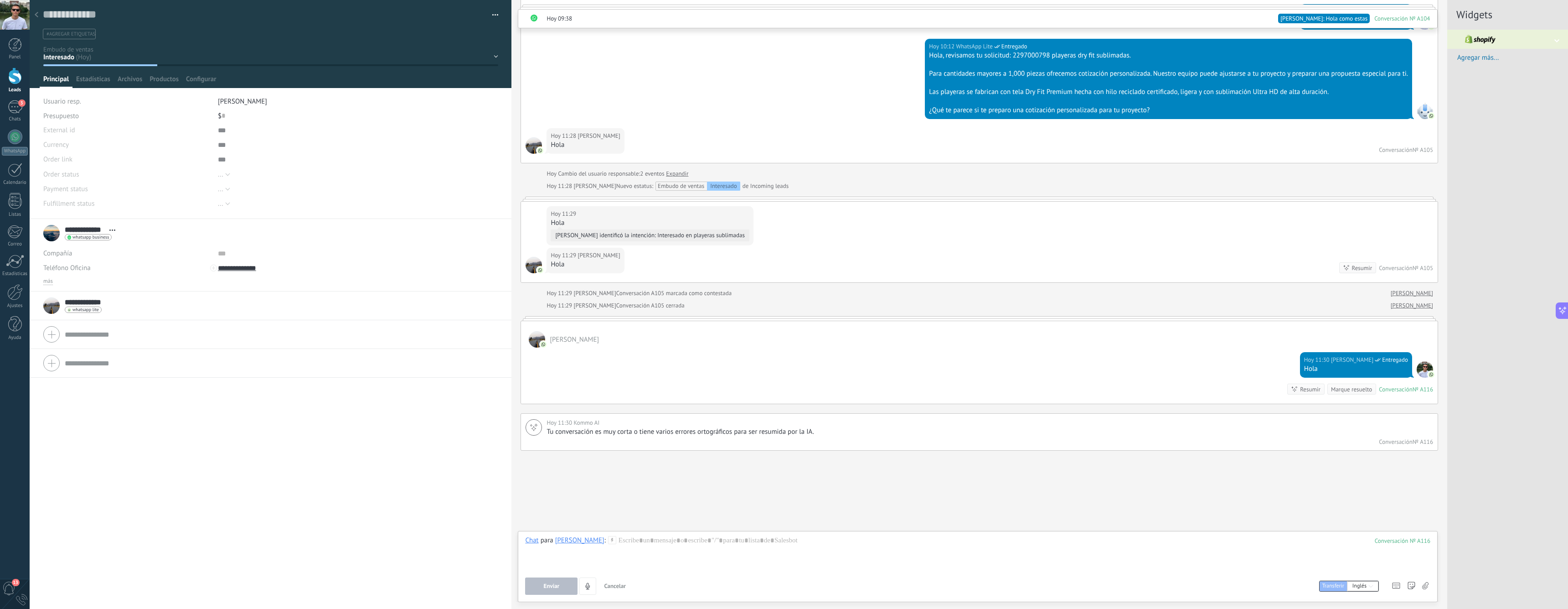
click at [1396, 388] on div "Conversación" at bounding box center [1395, 389] width 34 height 8
click at [1398, 438] on div "Conversación" at bounding box center [1395, 442] width 34 height 8
click at [1412, 267] on div "№ A105" at bounding box center [1422, 268] width 20 height 8
click at [1384, 267] on div "Conversación" at bounding box center [1395, 268] width 34 height 8
click at [1398, 388] on div "Conversación" at bounding box center [1395, 389] width 34 height 8
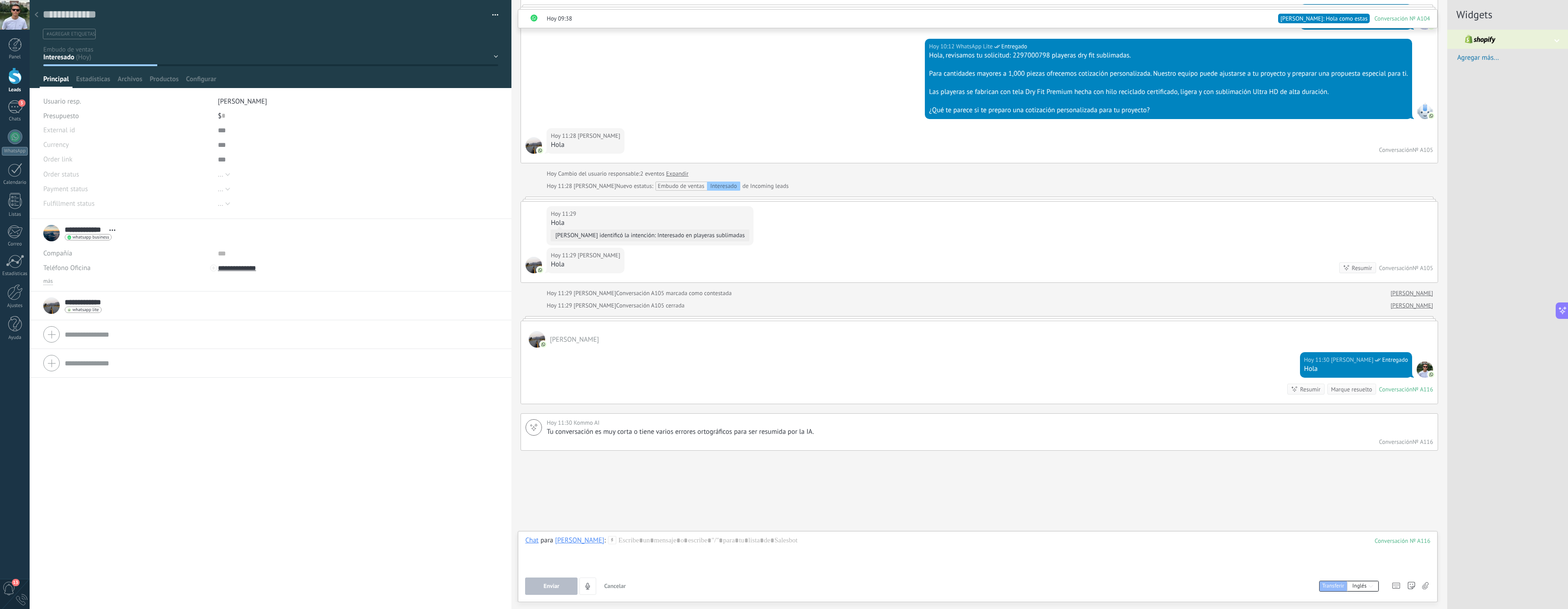
click at [1396, 389] on div "Conversación" at bounding box center [1395, 389] width 34 height 8
click at [1396, 391] on div "Conversación" at bounding box center [1395, 389] width 34 height 8
click at [648, 573] on div "Chat para [PERSON_NAME] : 116 Enviar Cancelar Rastrear clics en links ? Reducir…" at bounding box center [978, 565] width 905 height 59
click at [664, 543] on div at bounding box center [978, 553] width 905 height 34
click at [11, 293] on div at bounding box center [15, 292] width 15 height 16
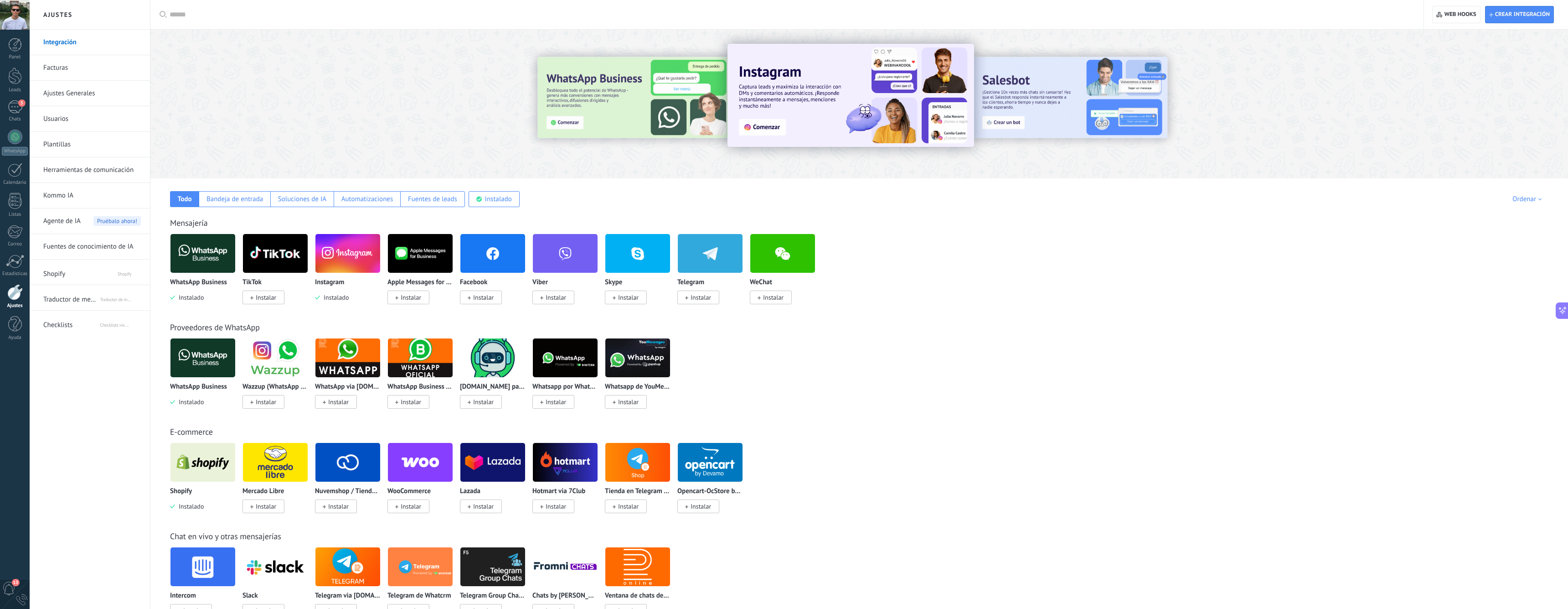
drag, startPoint x: 67, startPoint y: 219, endPoint x: 272, endPoint y: 110, distance: 232.2
click at [67, 219] on span "Agente de IA" at bounding box center [62, 221] width 38 height 25
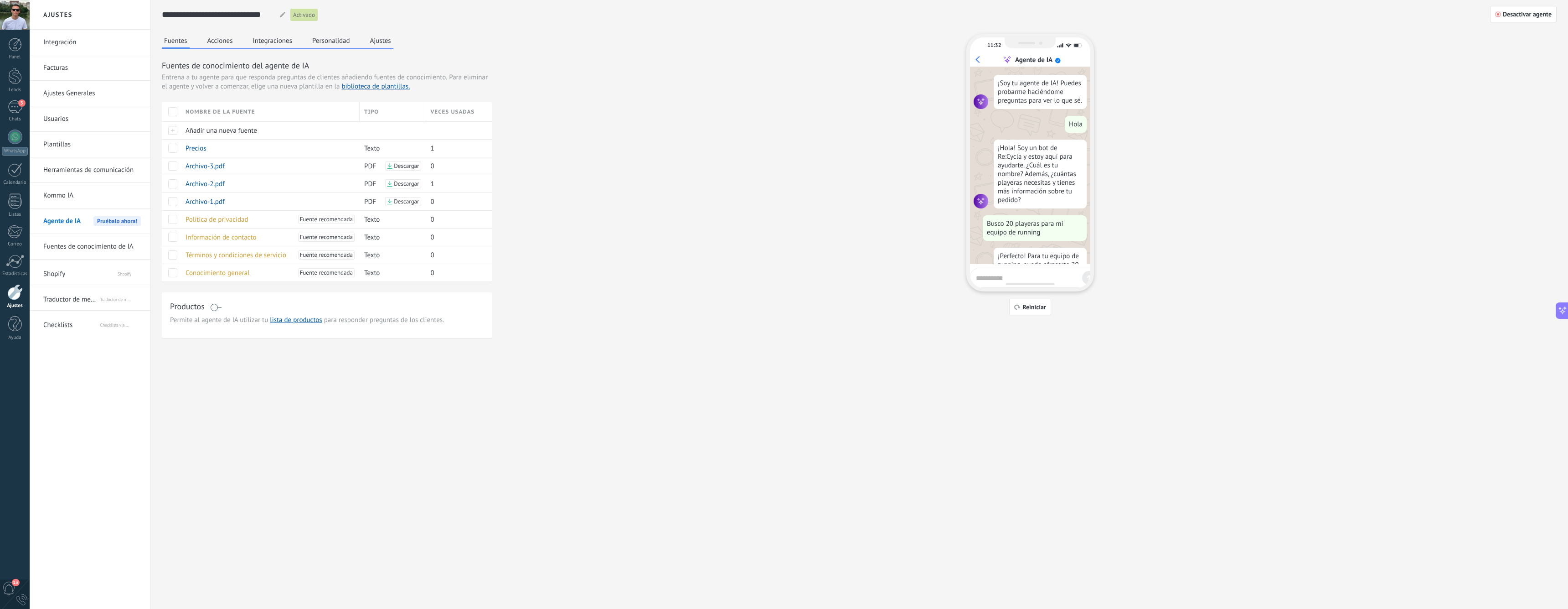
scroll to position [531, 0]
click at [340, 38] on button "Personalidad" at bounding box center [331, 41] width 43 height 14
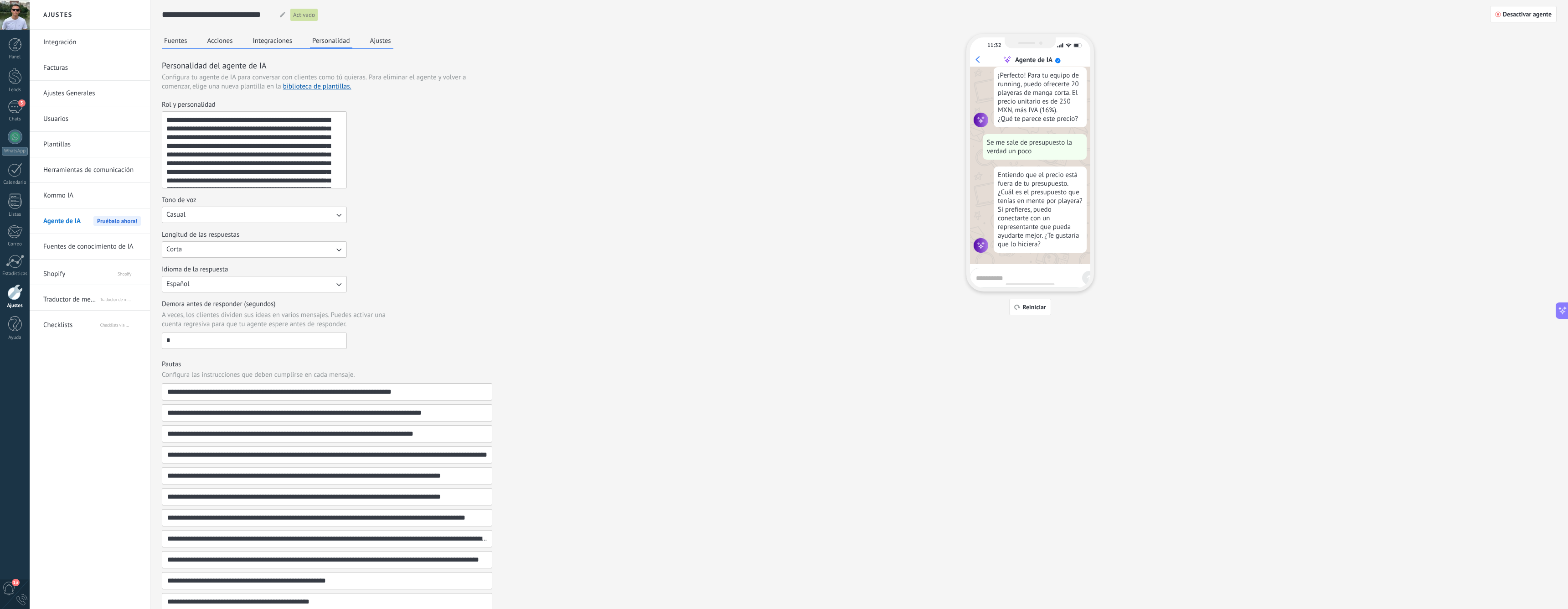
click at [376, 48] on div "Fuentes Acciones Integraciones Personalidad Ajustes" at bounding box center [277, 41] width 231 height 15
click at [376, 40] on button "Ajustes" at bounding box center [380, 41] width 25 height 14
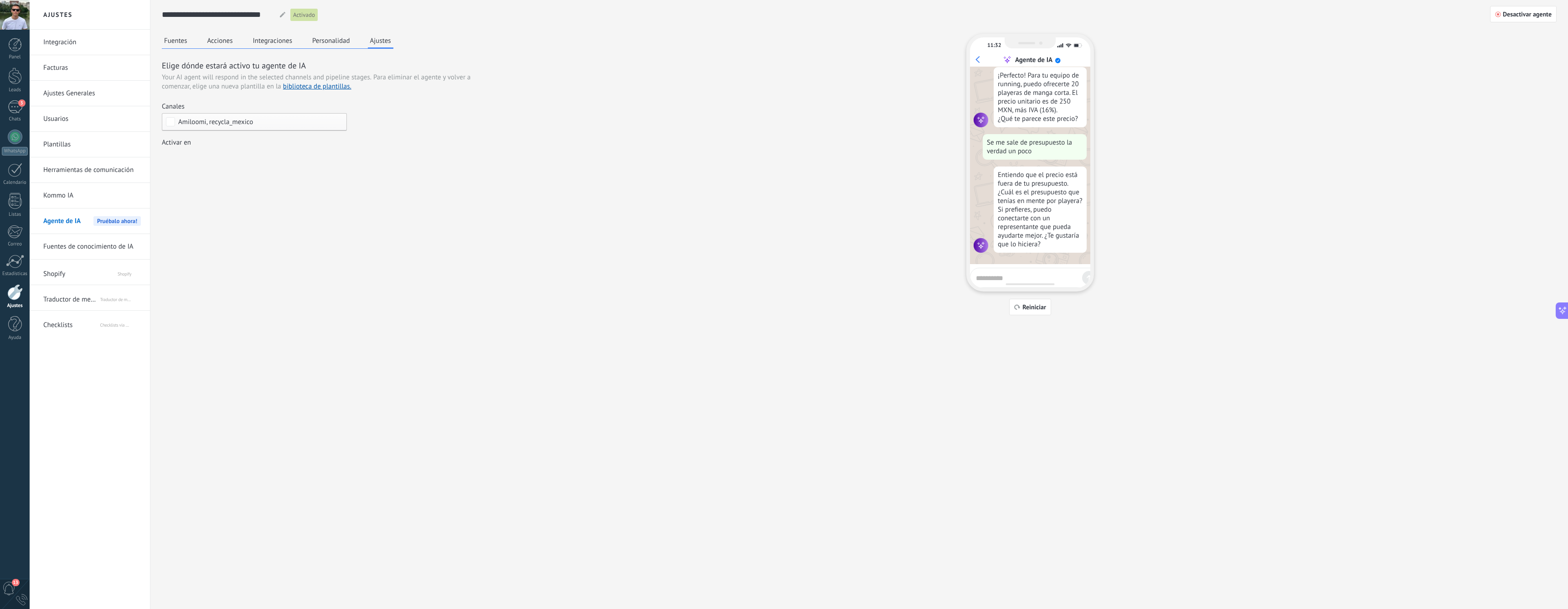
click at [336, 43] on button "Personalidad" at bounding box center [331, 41] width 43 height 14
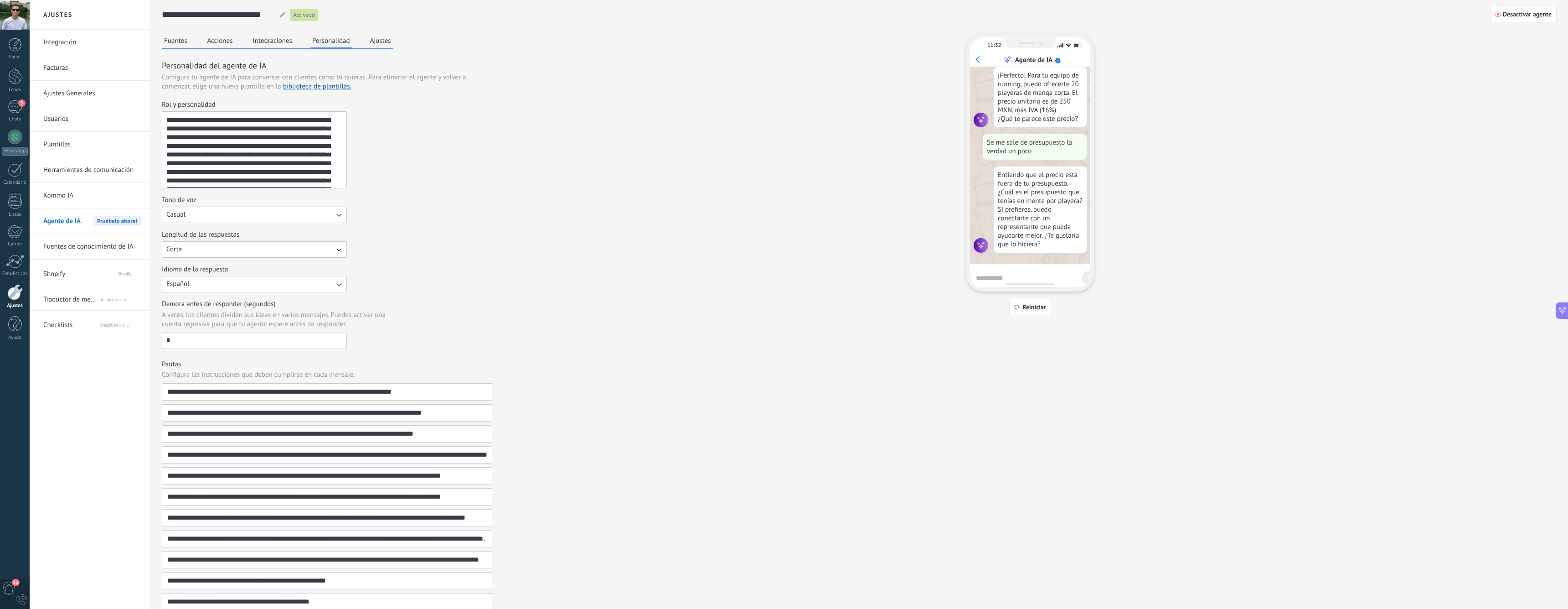
click at [378, 43] on button "Ajustes" at bounding box center [380, 41] width 25 height 14
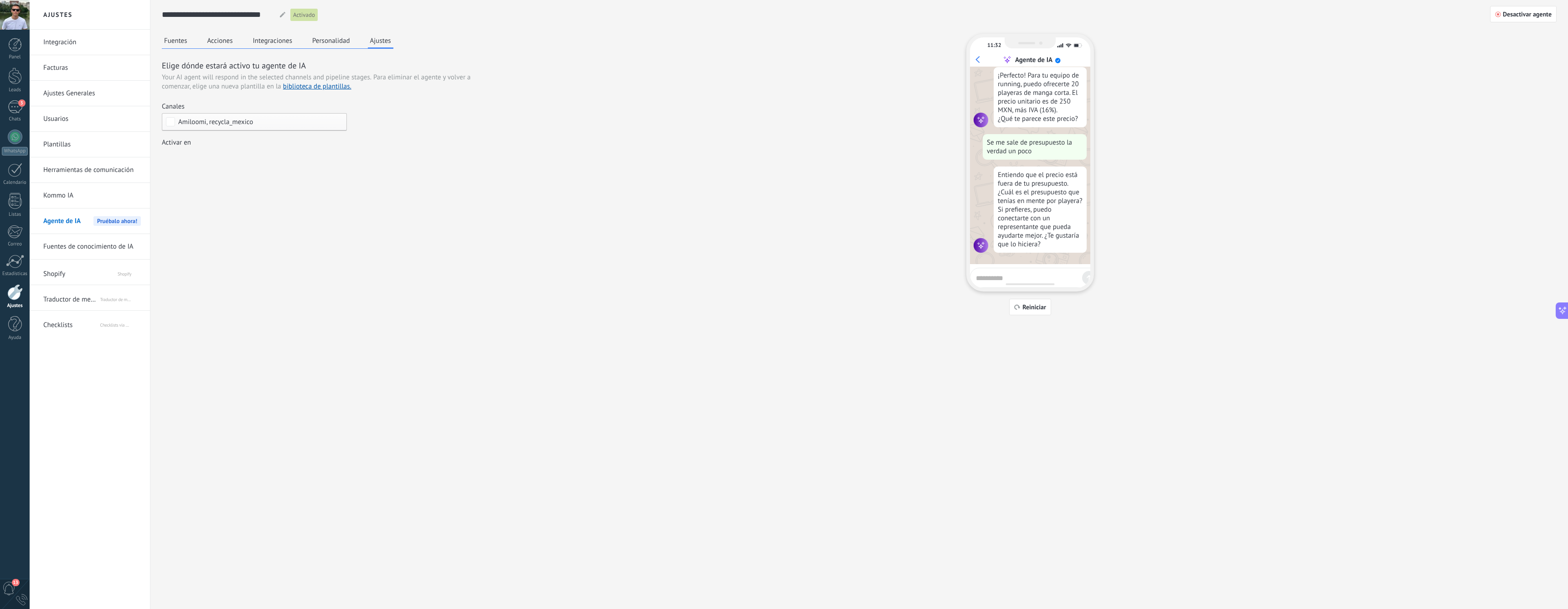
click at [205, 123] on span "Amiloomi, recycla_mexico" at bounding box center [216, 122] width 75 height 7
click at [199, 123] on div "Ninguno" at bounding box center [190, 122] width 25 height 9
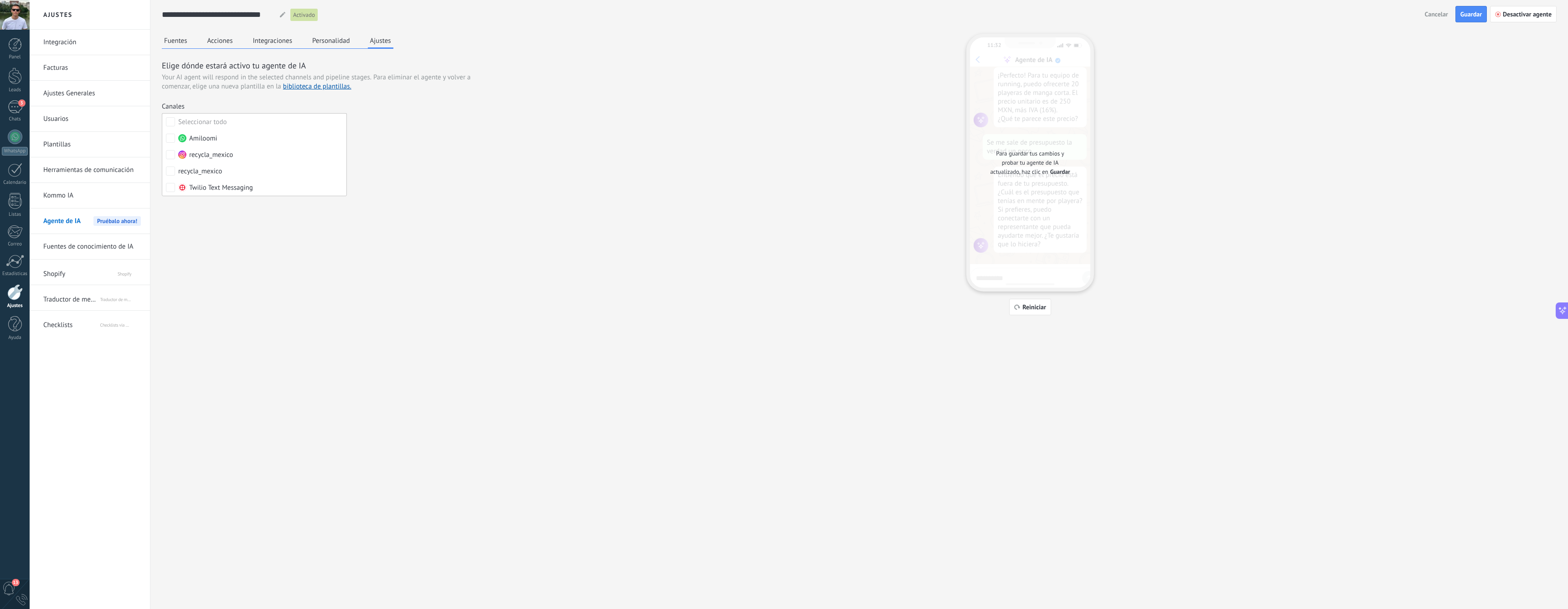
click at [323, 111] on div "Canales" at bounding box center [254, 107] width 185 height 9
click at [0, 0] on div "Incoming leads Interesado seguimiento aprobado ganado perdido" at bounding box center [0, 0] width 0 height 0
click at [0, 0] on div "Interesado" at bounding box center [0, 0] width 0 height 0
click at [0, 0] on div "Incoming leads" at bounding box center [0, 0] width 0 height 0
click at [395, 232] on div at bounding box center [799, 304] width 1538 height 609
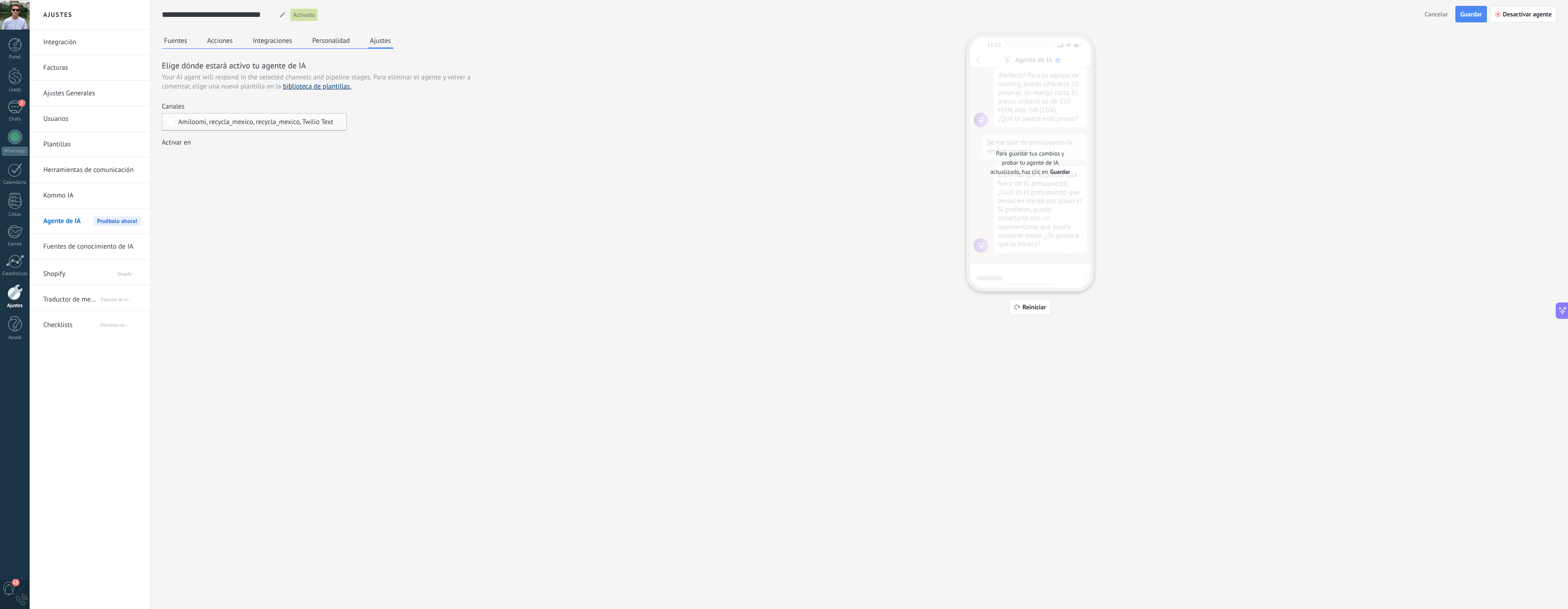
scroll to position [0, 0]
click at [1475, 16] on span "Guardar" at bounding box center [1471, 14] width 22 height 6
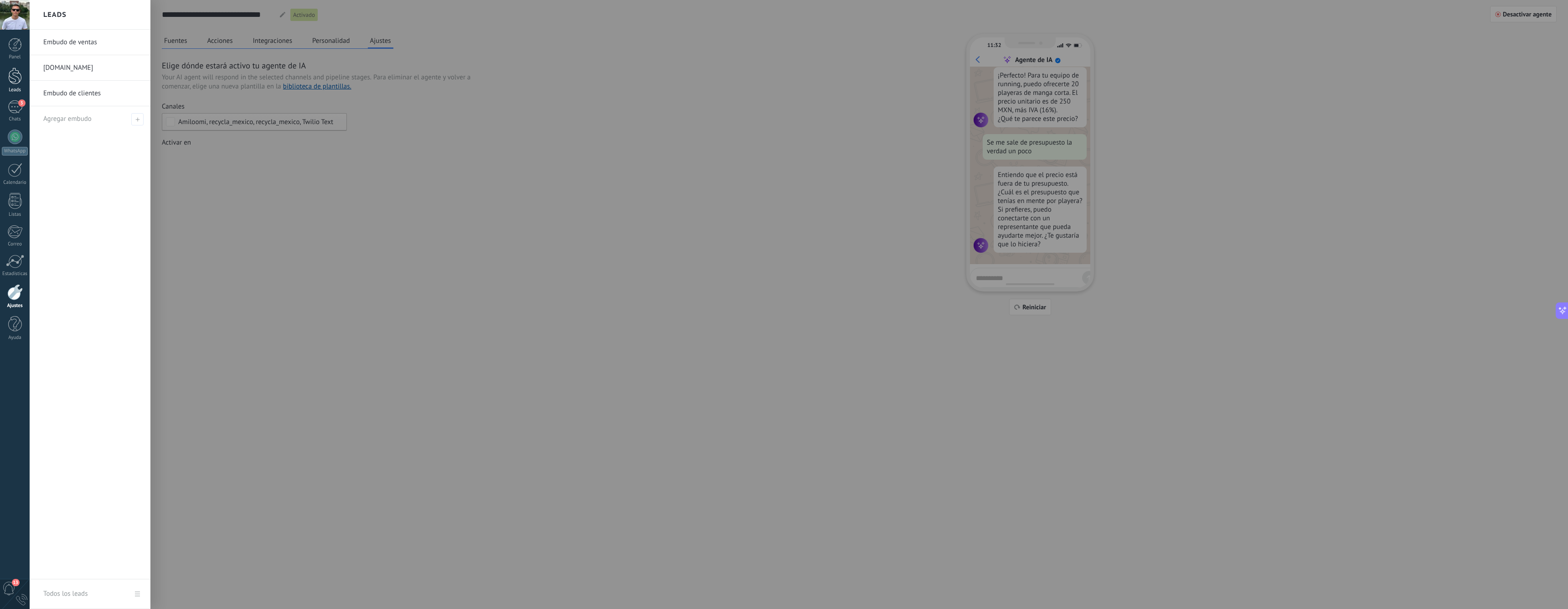
click at [15, 78] on div at bounding box center [15, 76] width 14 height 17
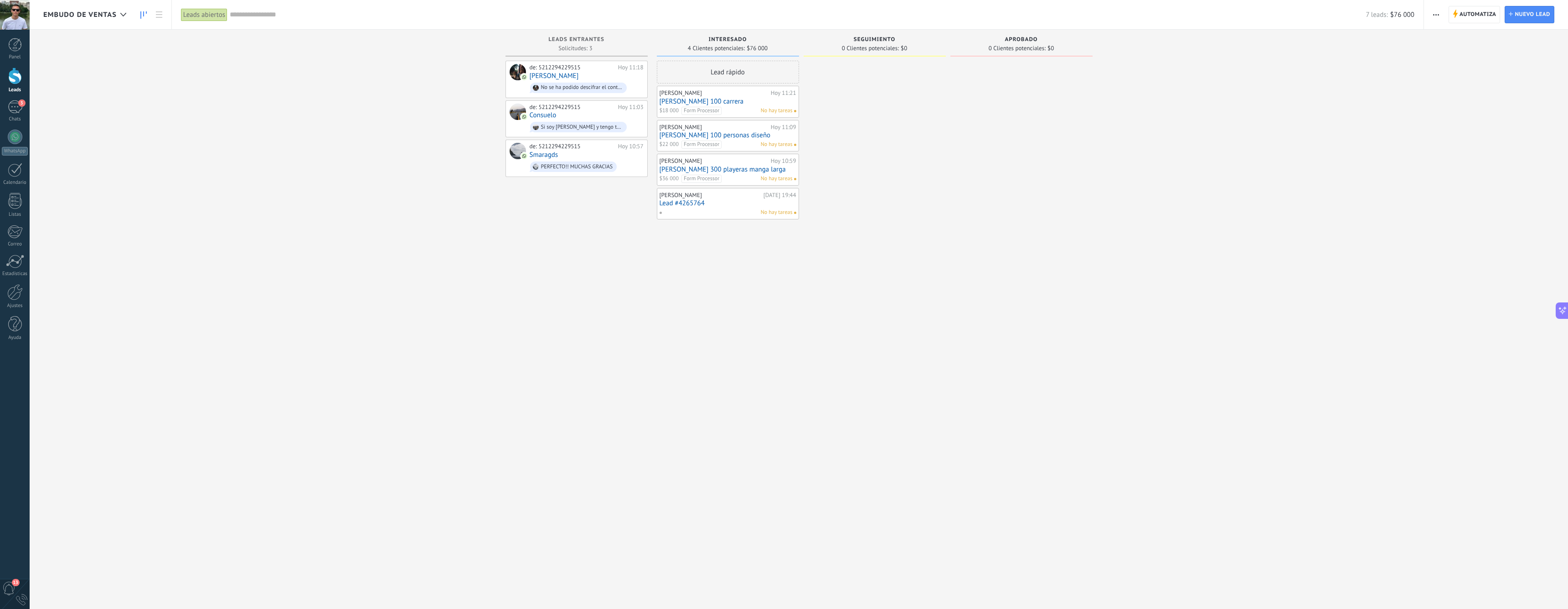
click at [768, 100] on link "[PERSON_NAME] 100 carrera" at bounding box center [727, 101] width 137 height 8
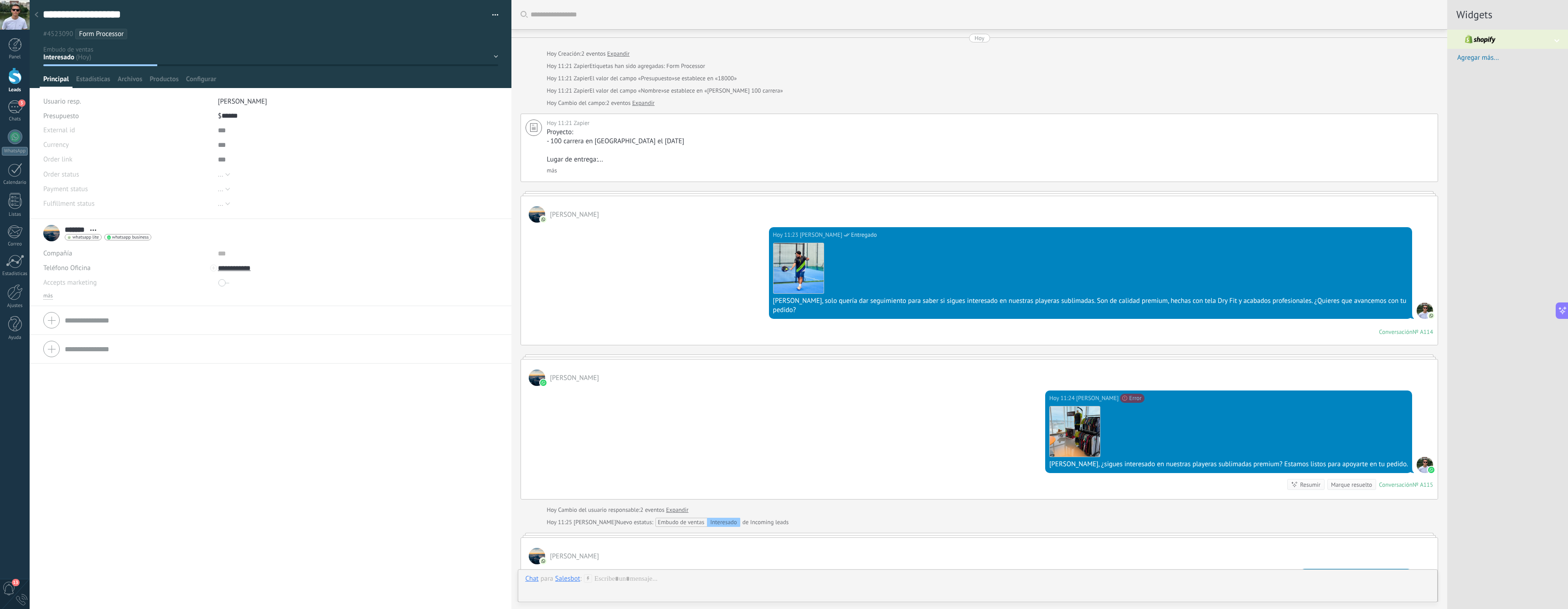
scroll to position [14, 0]
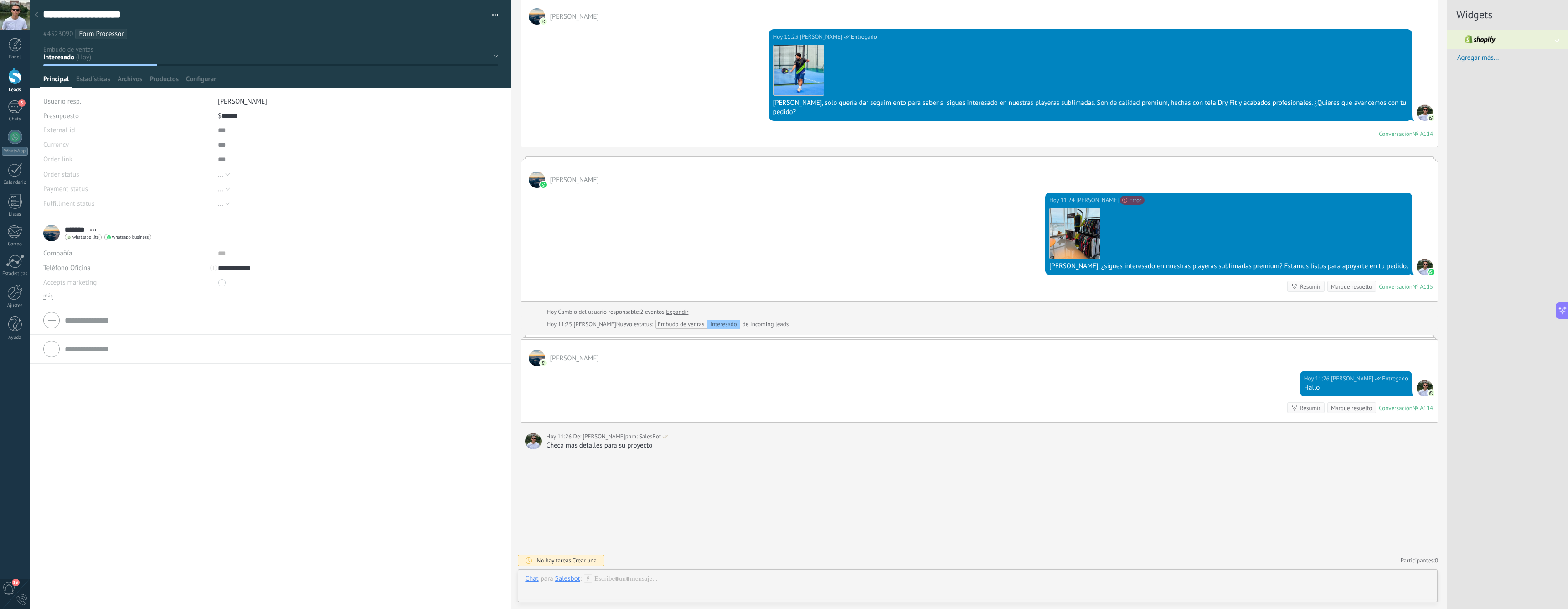
click at [38, 15] on icon at bounding box center [36, 15] width 4 height 6
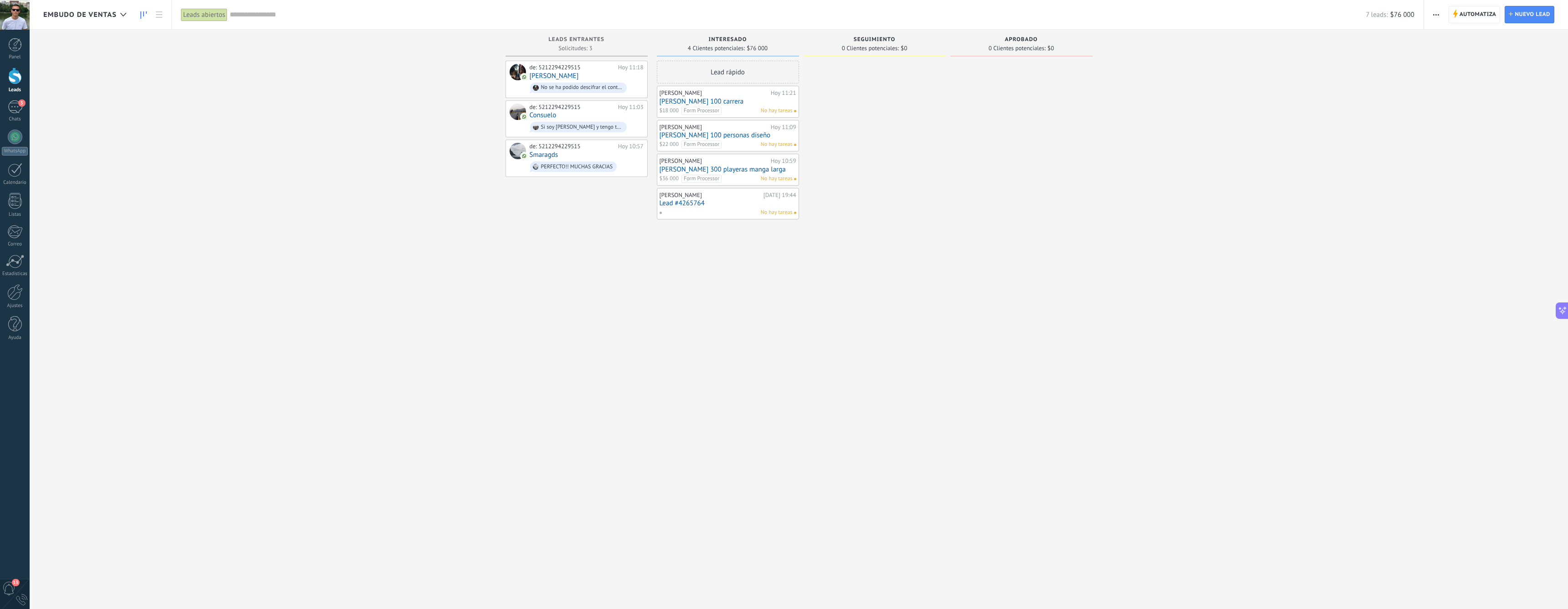
click at [741, 99] on link "[PERSON_NAME] 100 carrera" at bounding box center [727, 101] width 137 height 8
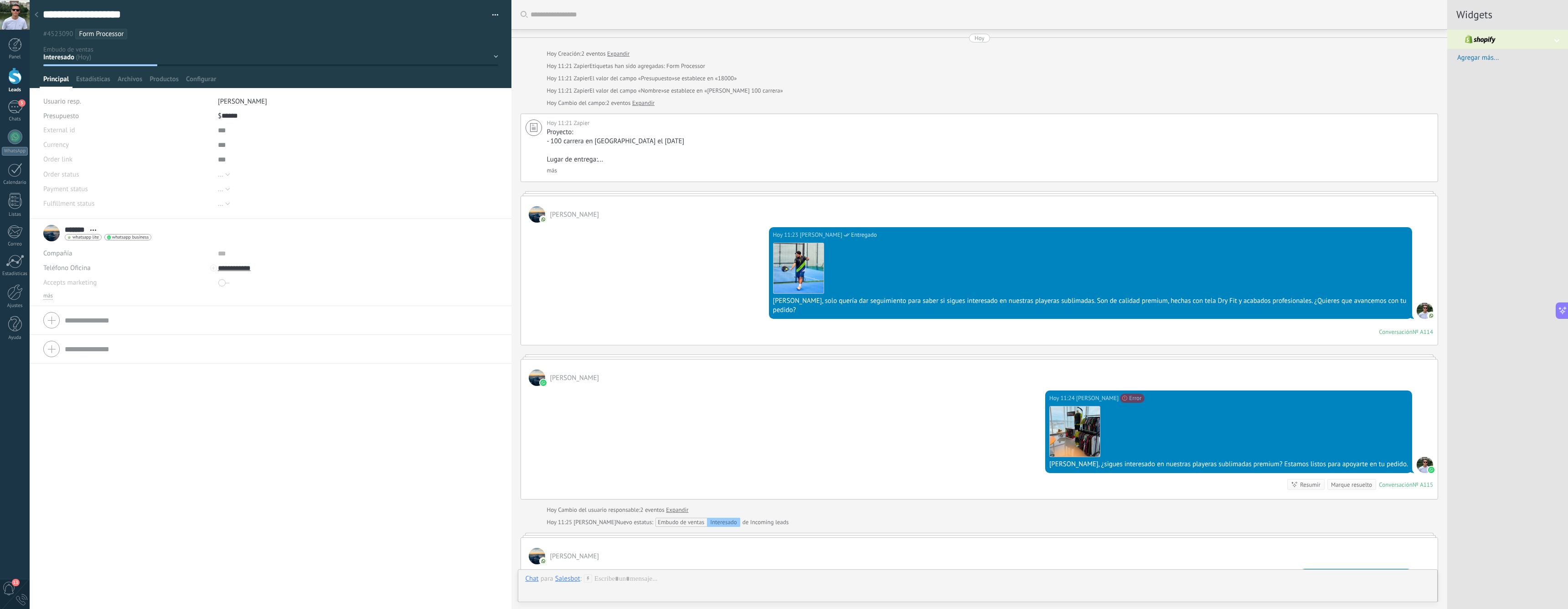
scroll to position [14, 0]
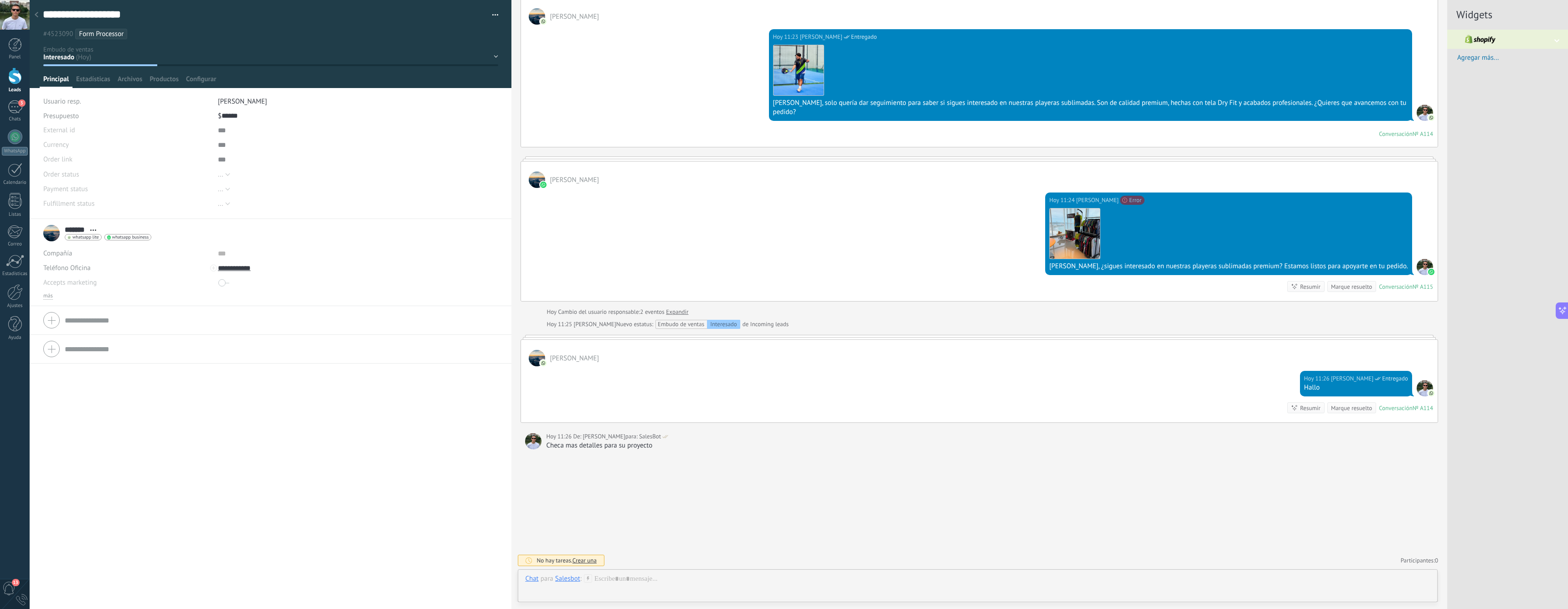
click at [492, 17] on button "button" at bounding box center [492, 15] width 13 height 14
click at [447, 89] on span "Eliminar el lead" at bounding box center [451, 85] width 46 height 18
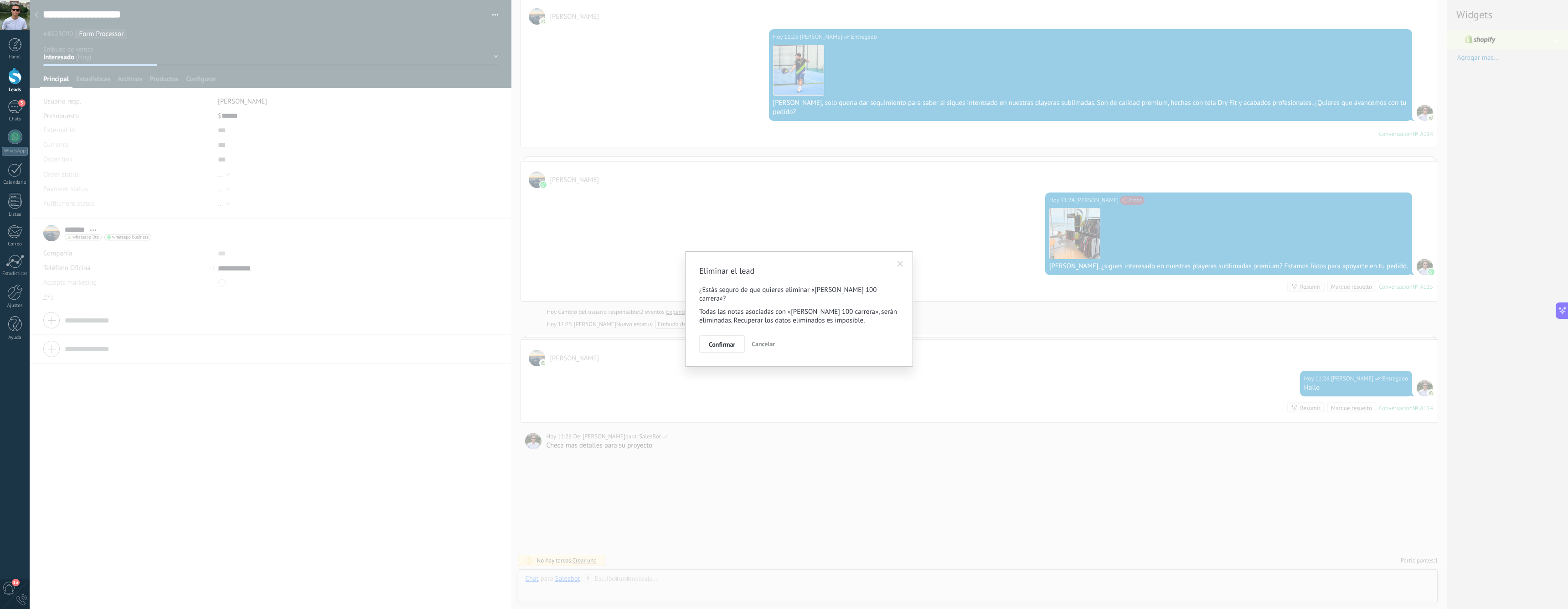
click at [728, 346] on div "Eliminar el lead ¿Estás seguro de que quieres eliminar «[PERSON_NAME] 100 carre…" at bounding box center [799, 309] width 228 height 115
click at [720, 341] on span "Confirmar" at bounding box center [722, 344] width 27 height 6
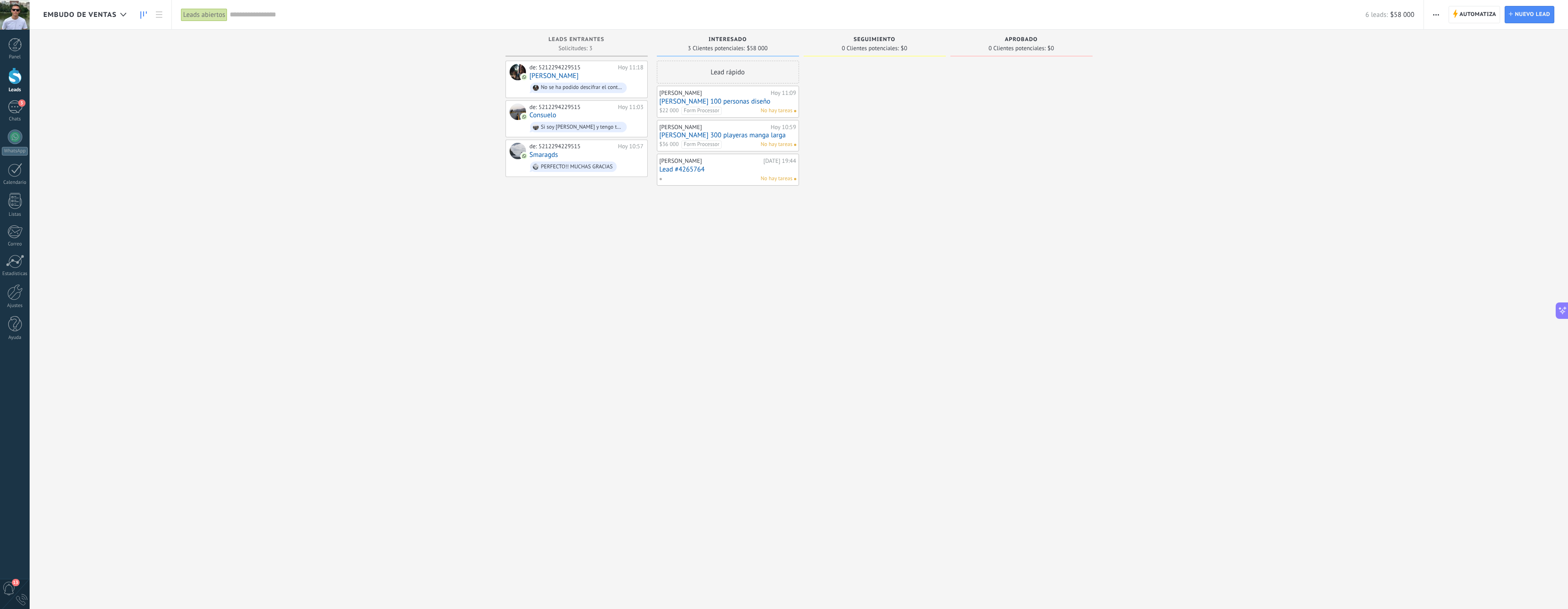
click at [776, 100] on link "[PERSON_NAME] 100 personas diseño" at bounding box center [727, 101] width 137 height 8
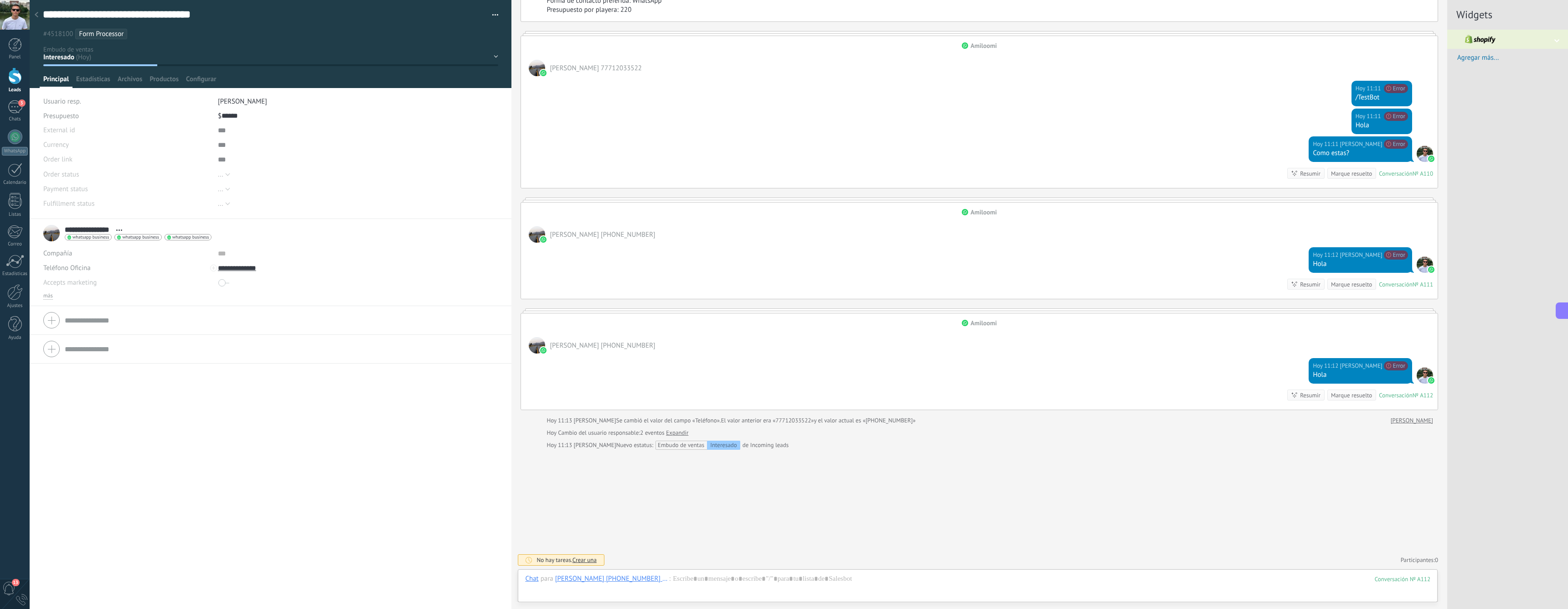
scroll to position [14, 0]
click at [493, 17] on span "button" at bounding box center [495, 16] width 6 height 2
click at [456, 84] on span "Eliminar el lead" at bounding box center [451, 85] width 46 height 18
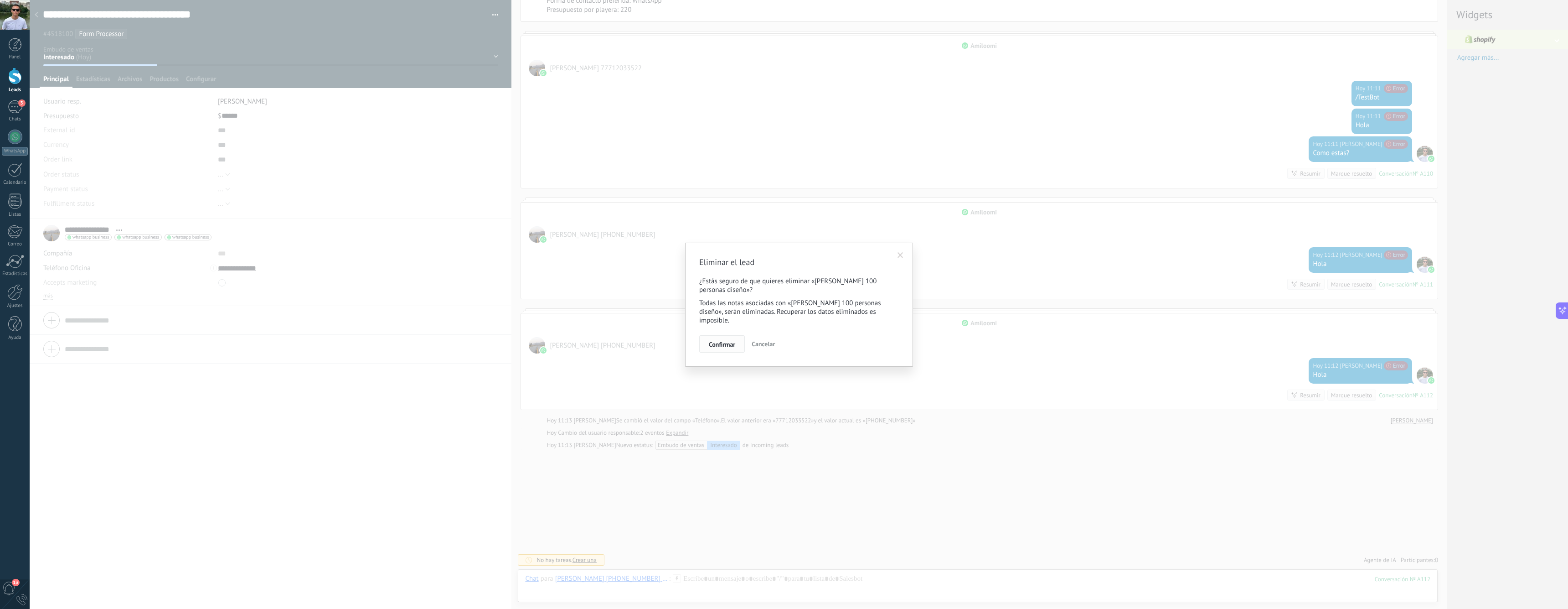
click at [716, 339] on button "Confirmar" at bounding box center [722, 344] width 46 height 17
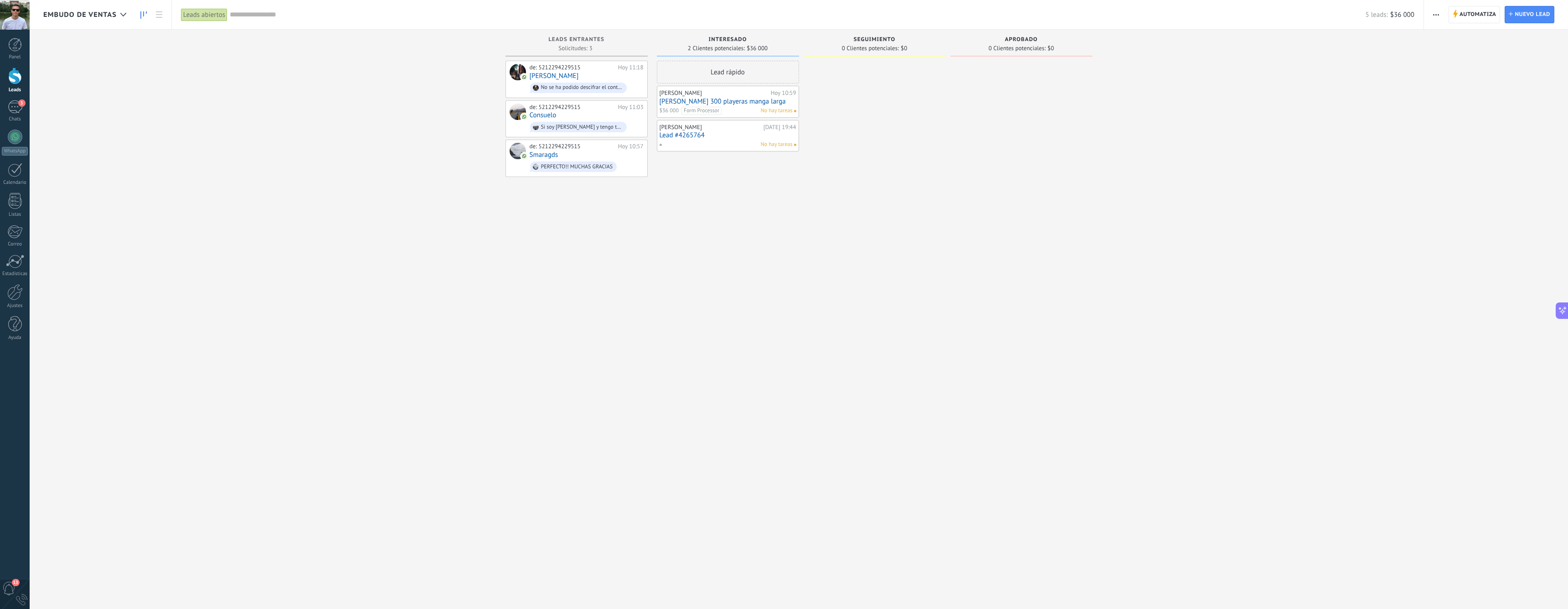
click at [726, 101] on link "[PERSON_NAME] 300 playeras manga larga" at bounding box center [727, 101] width 137 height 8
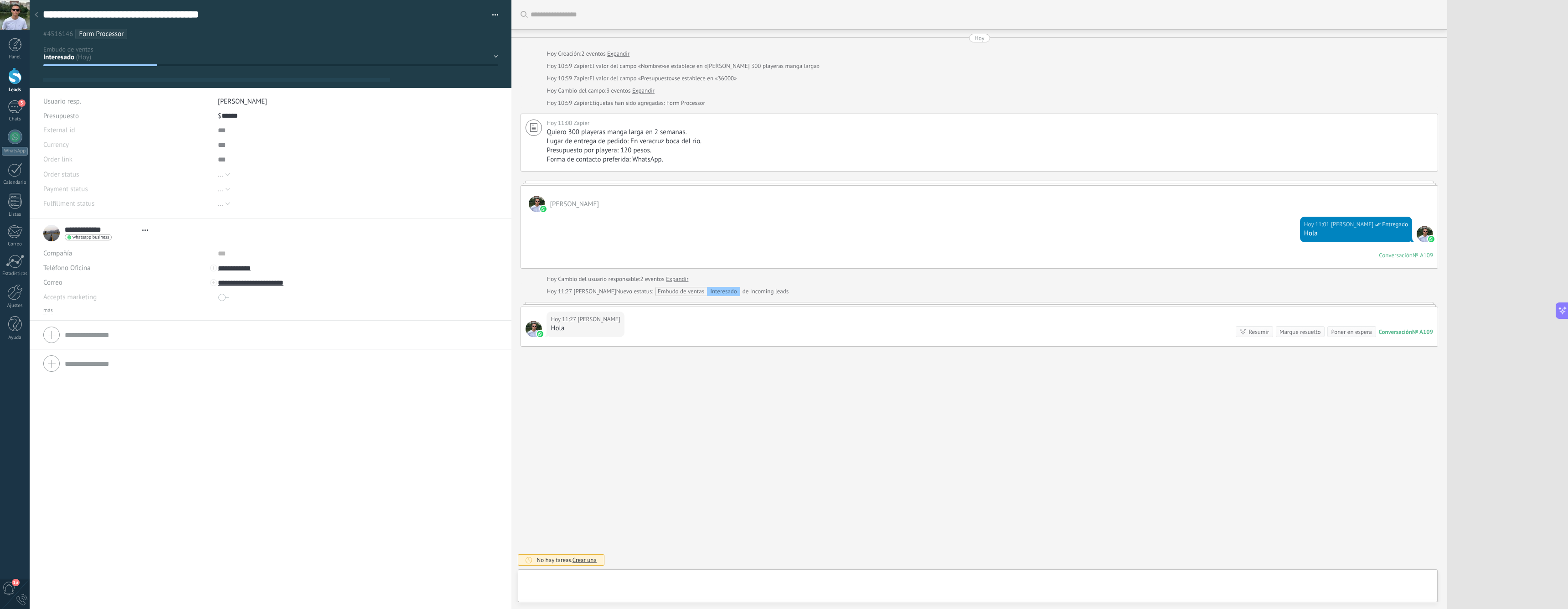
scroll to position [14, 0]
click at [492, 17] on span "button" at bounding box center [495, 16] width 6 height 2
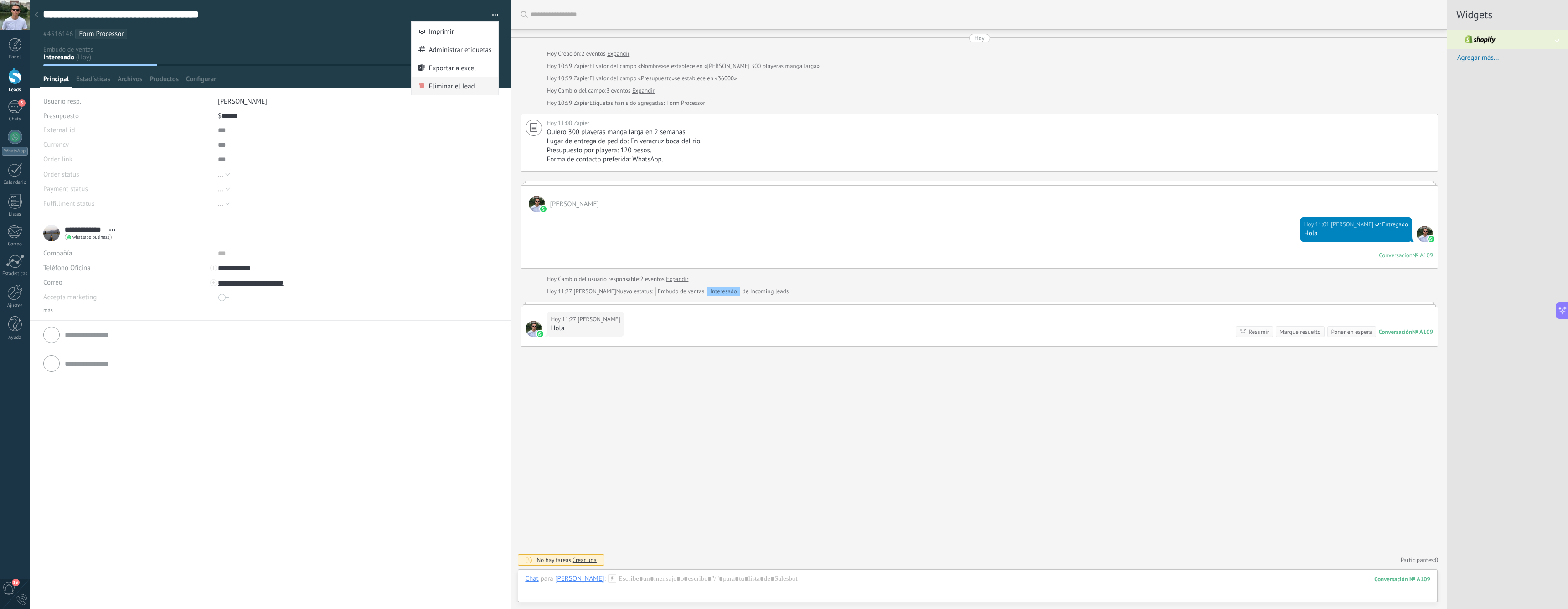
click at [443, 83] on span "Eliminar el lead" at bounding box center [451, 85] width 46 height 18
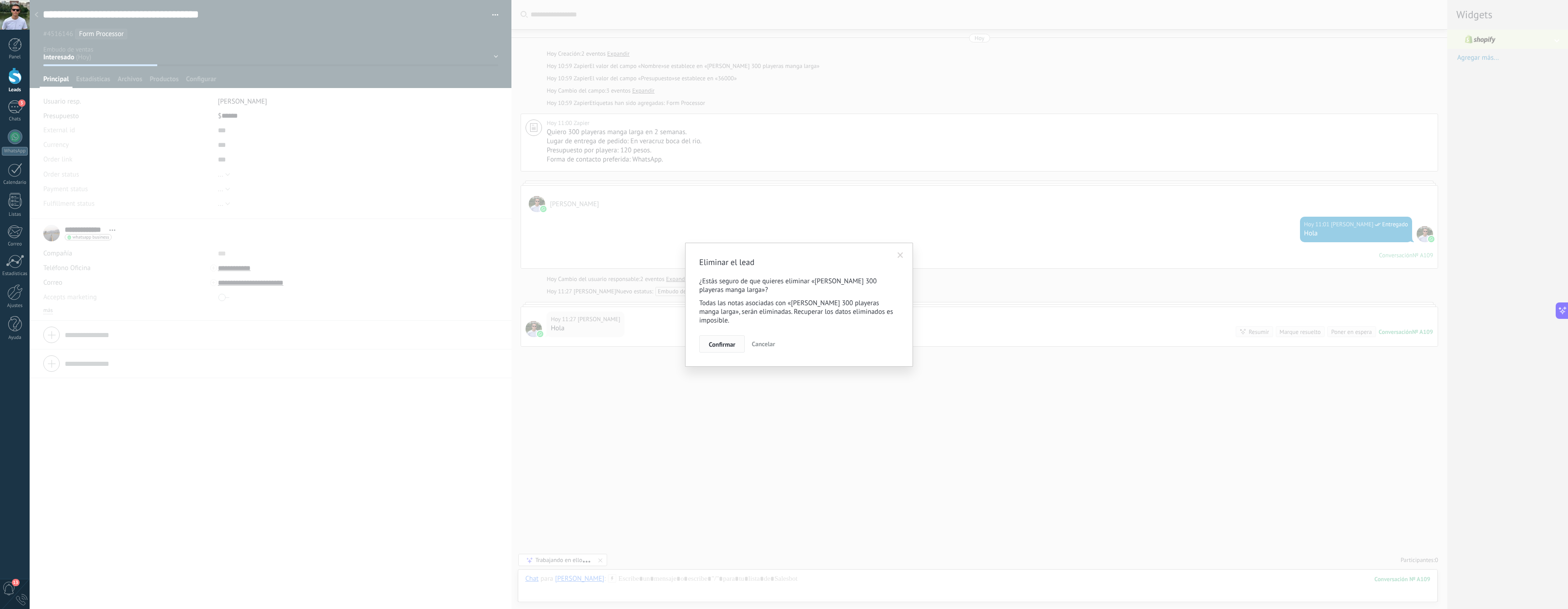
click at [716, 344] on span "Confirmar" at bounding box center [722, 344] width 27 height 6
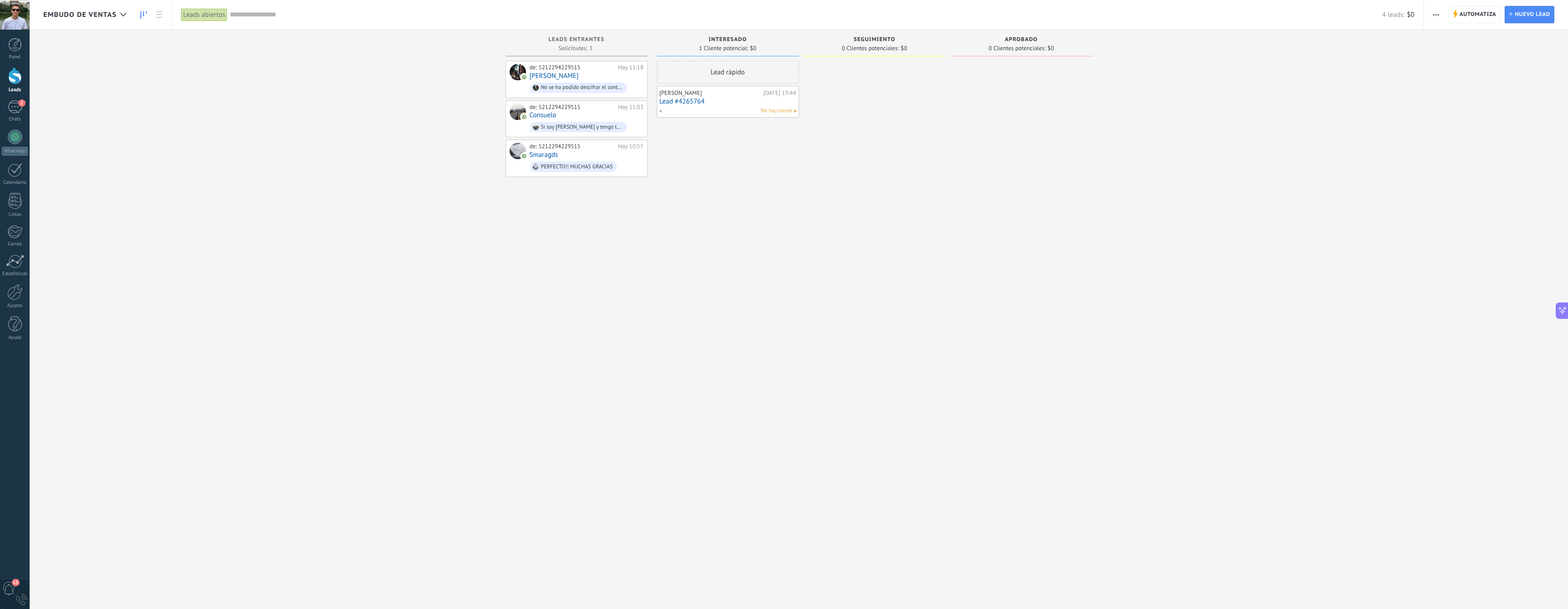
click at [730, 97] on link "Lead #4265764" at bounding box center [727, 101] width 137 height 8
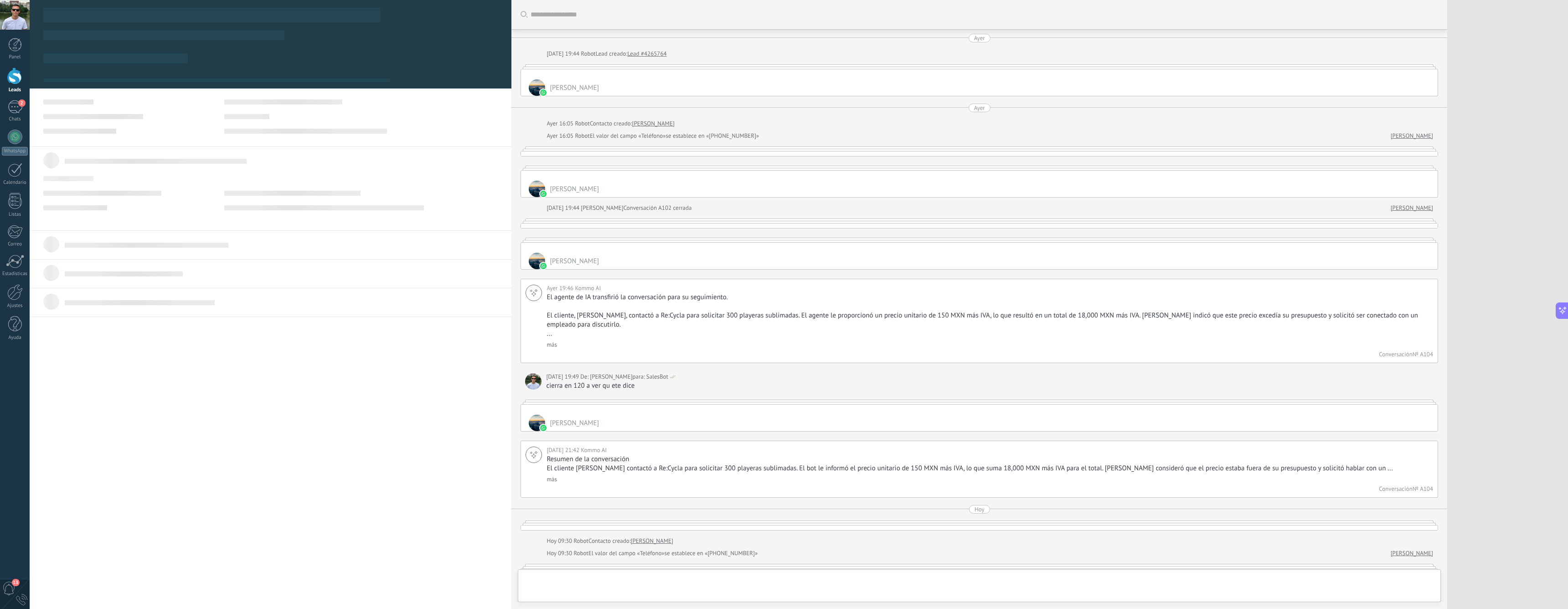
type textarea "**********"
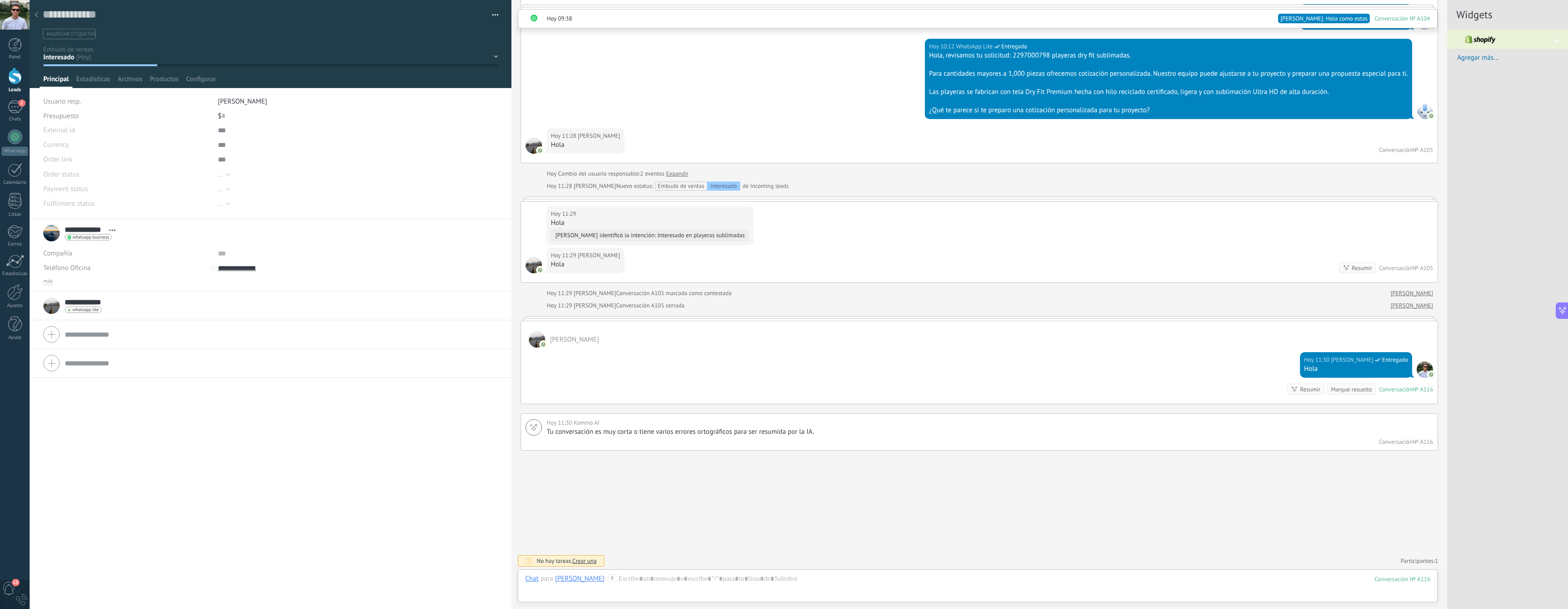
click at [492, 22] on button "button" at bounding box center [492, 15] width 13 height 14
click at [445, 87] on span "Eliminar el lead" at bounding box center [451, 85] width 46 height 18
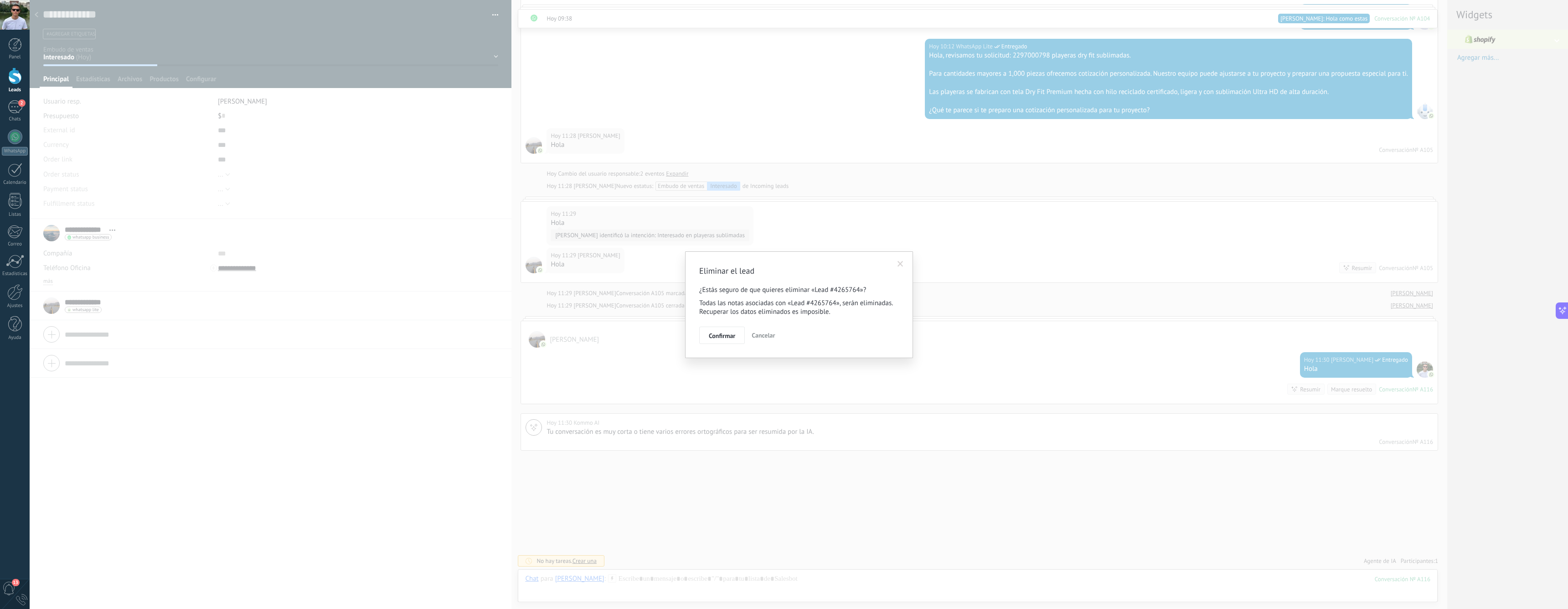
click at [731, 333] on span "Confirmar" at bounding box center [722, 336] width 27 height 6
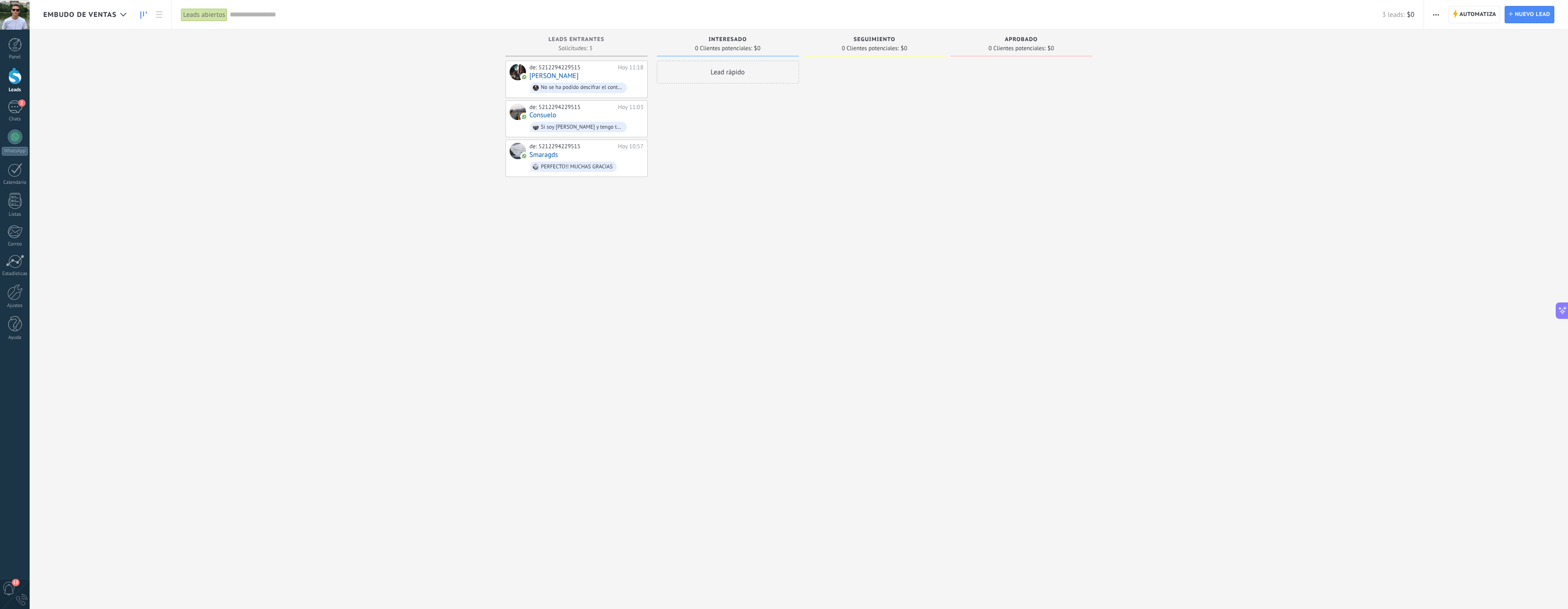
click at [701, 204] on div "Lead rápido" at bounding box center [728, 305] width 142 height 490
click at [830, 97] on div at bounding box center [875, 305] width 142 height 490
click at [750, 73] on div "Lead rápido" at bounding box center [728, 72] width 142 height 23
click at [920, 128] on div at bounding box center [875, 305] width 142 height 490
click at [739, 43] on div "Interesado" at bounding box center [727, 40] width 133 height 8
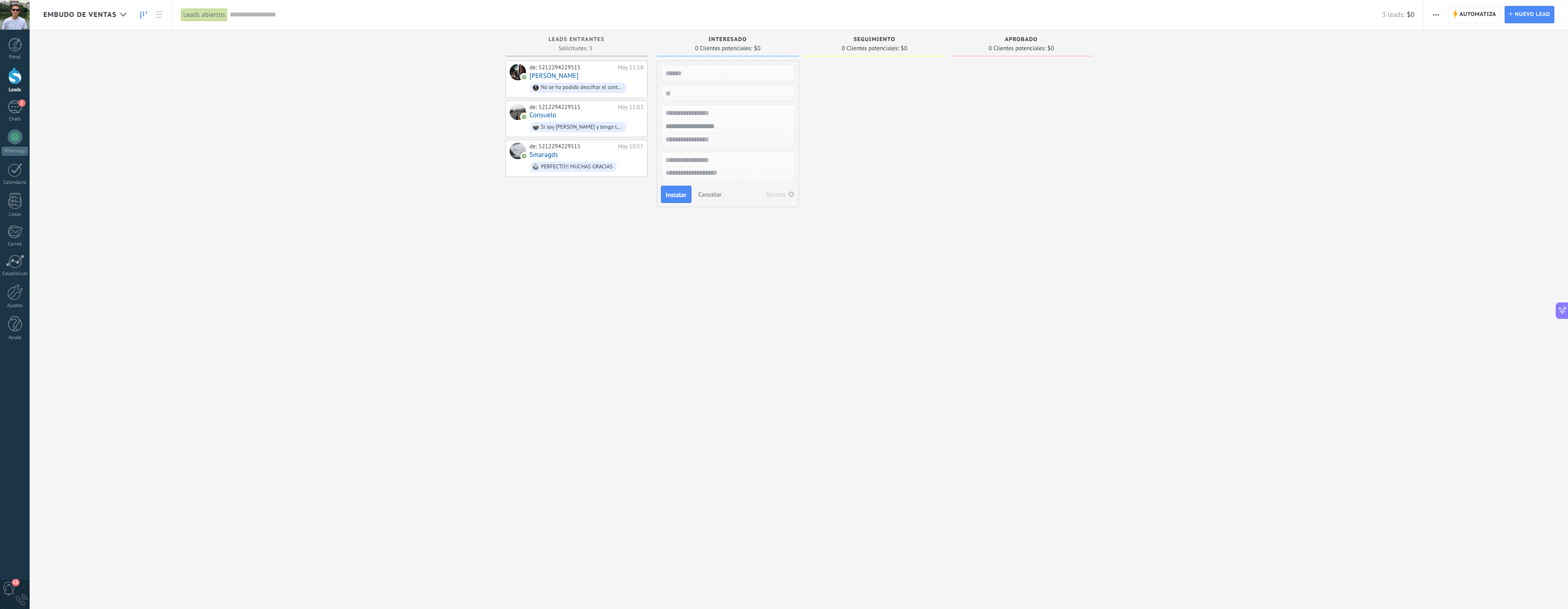
click at [709, 195] on span "Cancelar" at bounding box center [710, 194] width 24 height 8
click at [419, 130] on div "Leads Entrantes Solicitudes: 3 0 0 0 3 0 0 0 3 de: 5212294229515 [DATE] 11:18 […" at bounding box center [806, 290] width 1525 height 521
click at [13, 297] on div at bounding box center [15, 292] width 15 height 16
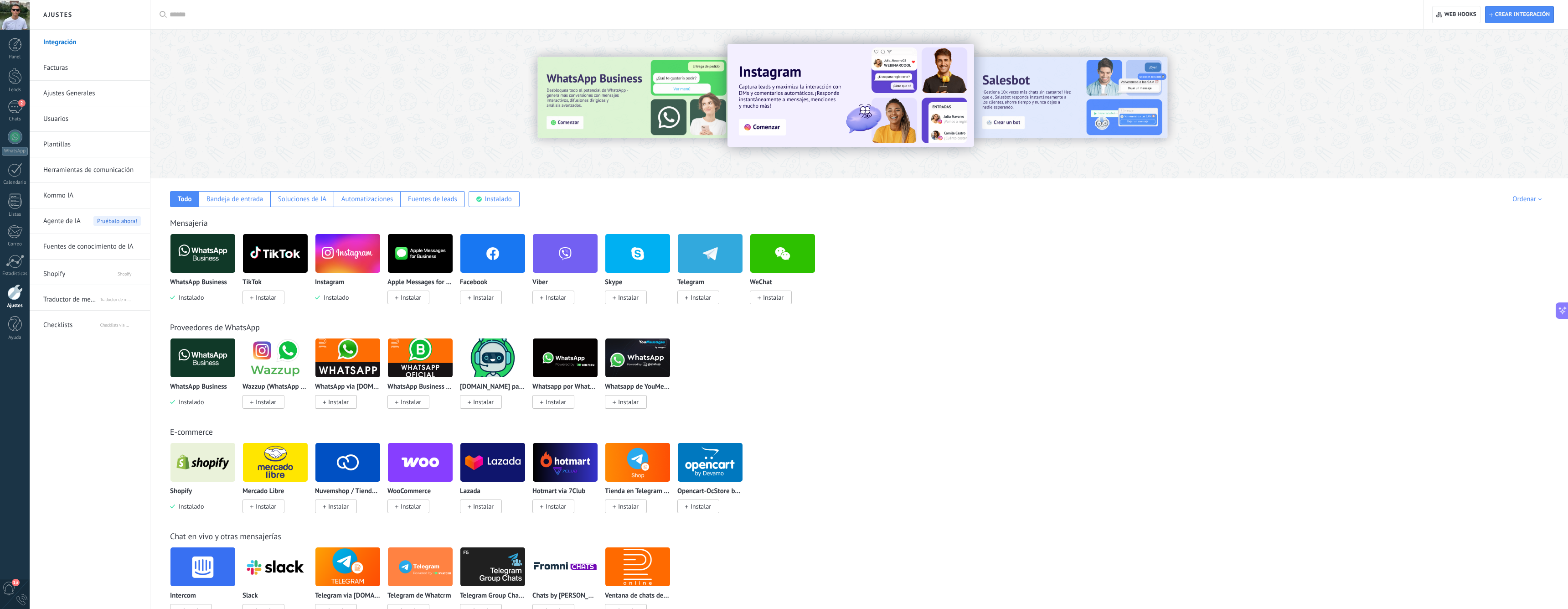
click at [62, 218] on span "Agente de IA" at bounding box center [62, 221] width 38 height 25
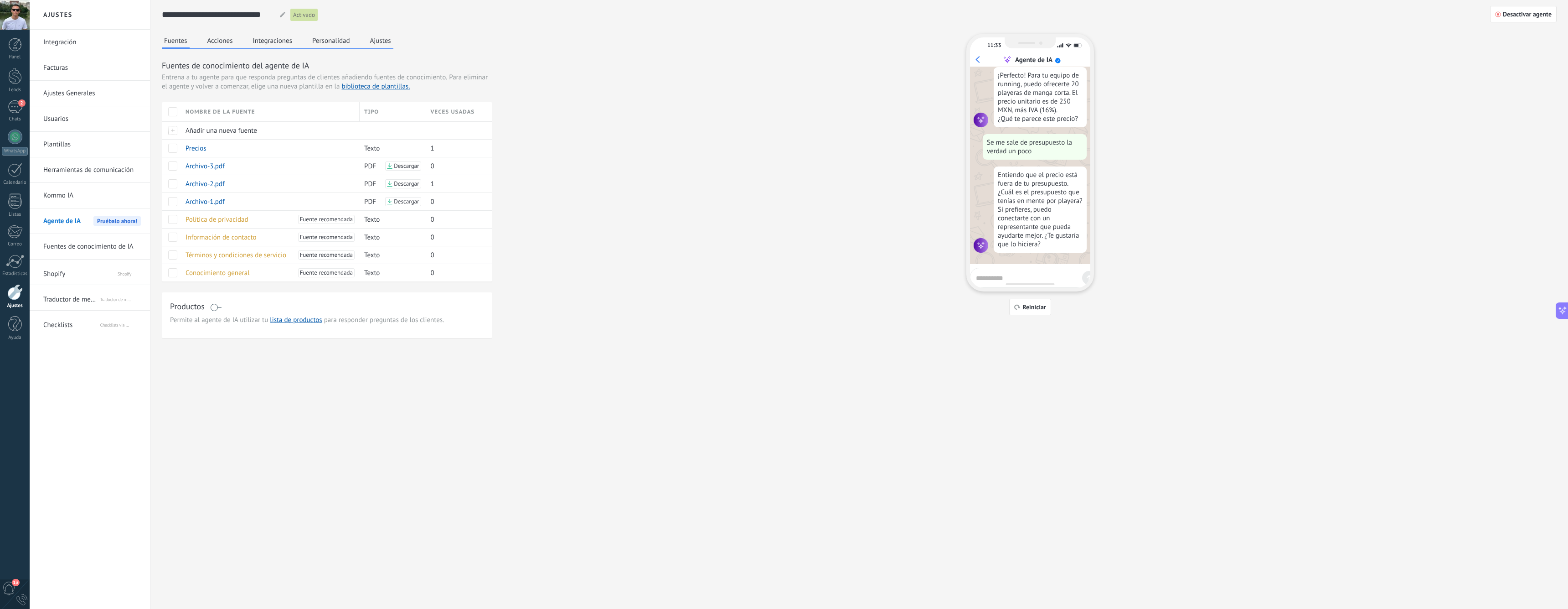
scroll to position [531, 0]
click at [215, 46] on button "Acciones" at bounding box center [220, 41] width 30 height 14
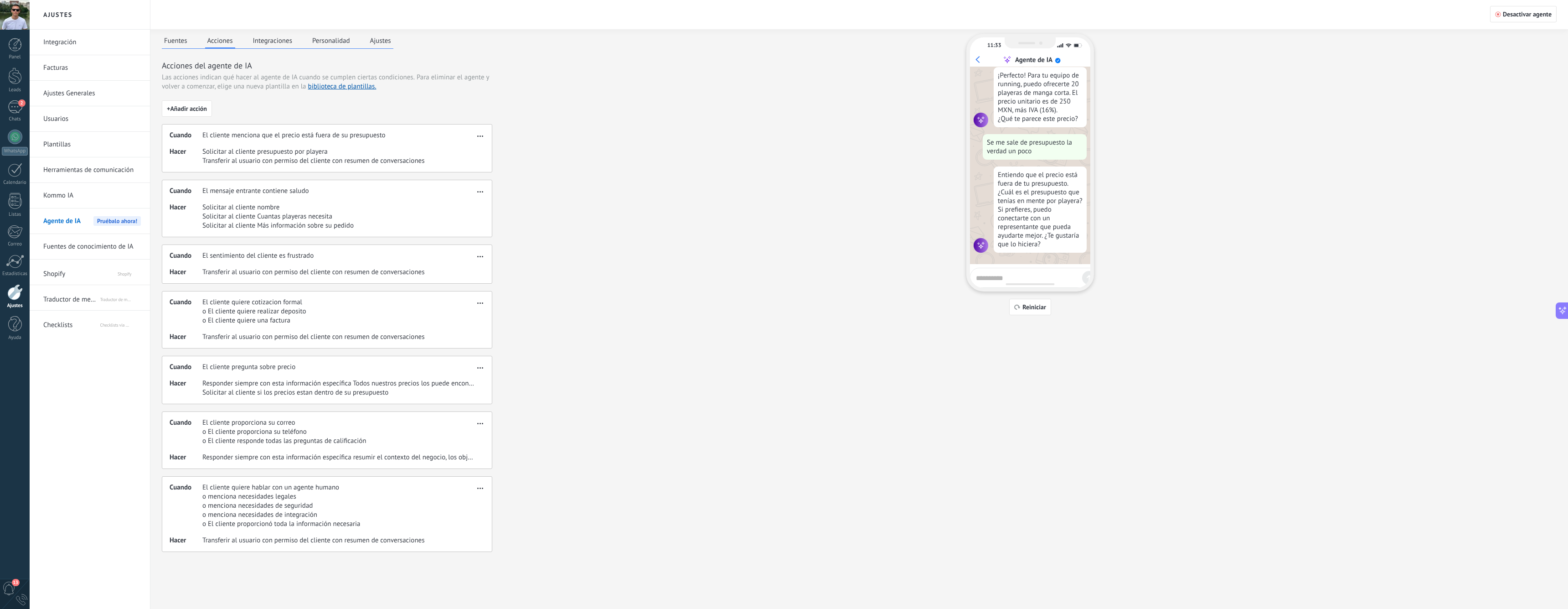
scroll to position [0, 0]
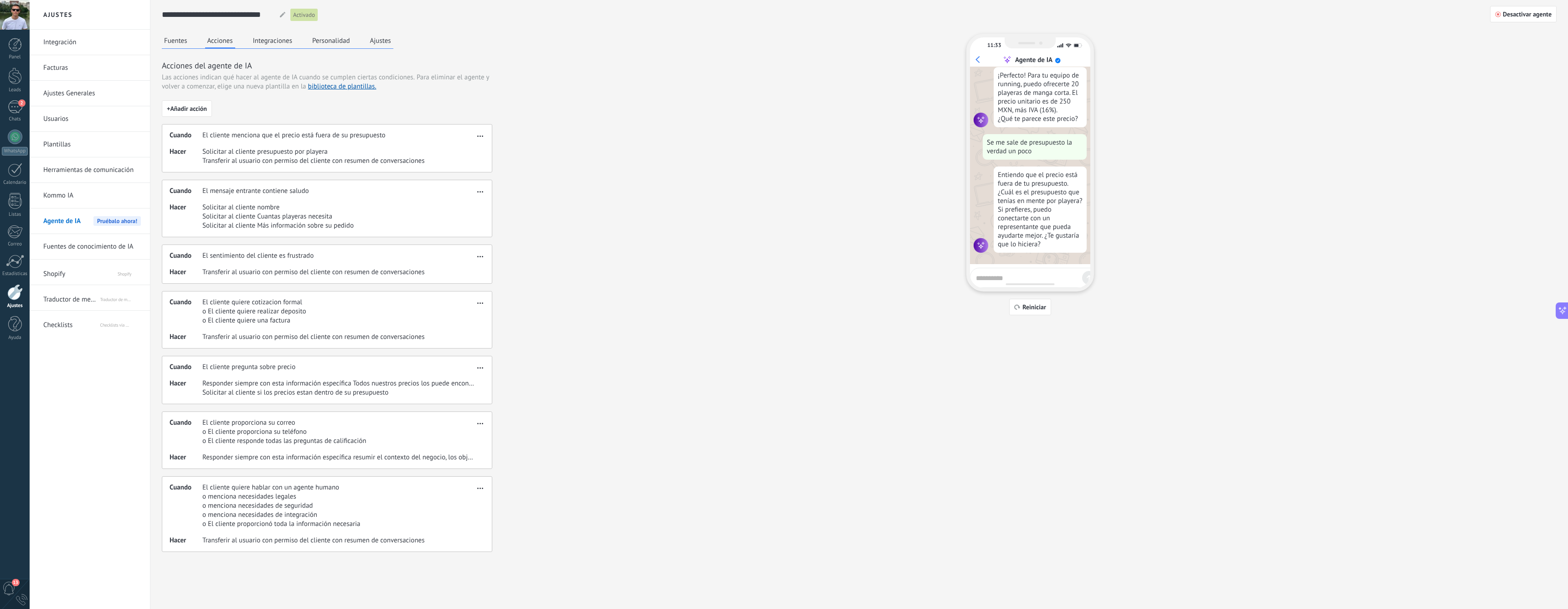
click at [272, 40] on button "Integraciones" at bounding box center [273, 41] width 45 height 14
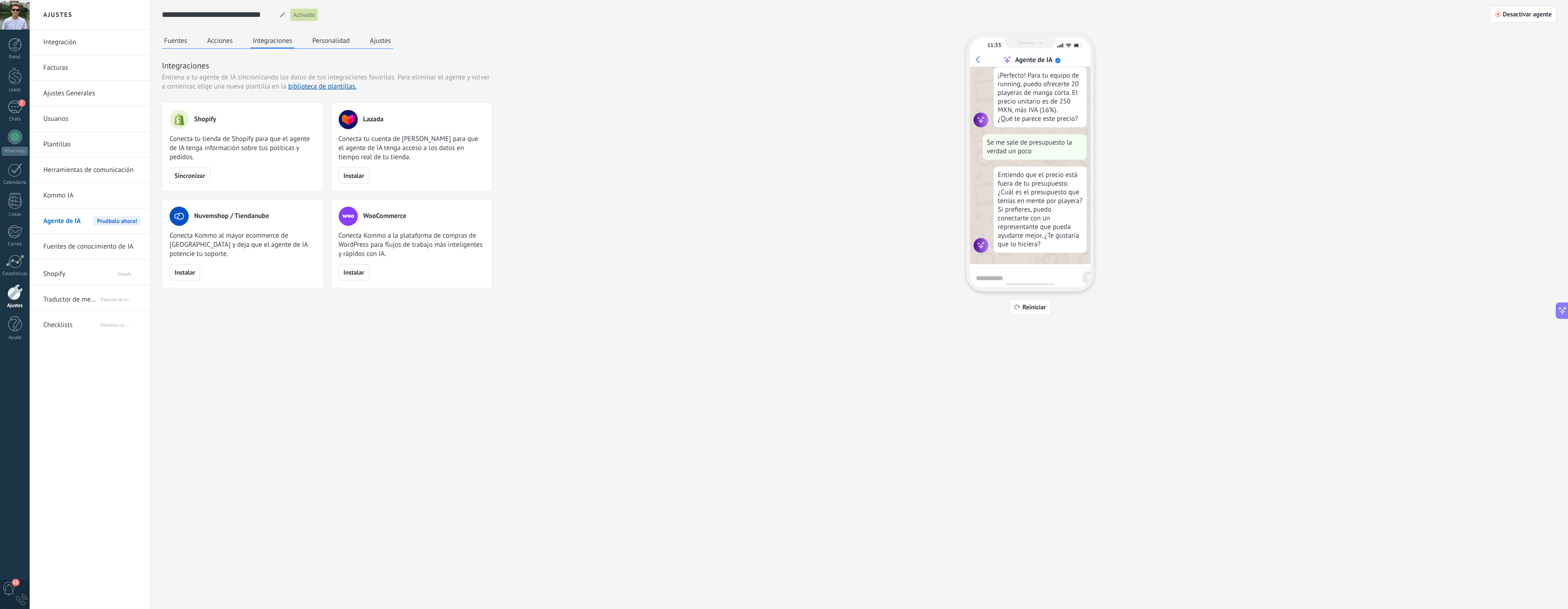
click at [327, 36] on button "Personalidad" at bounding box center [331, 41] width 43 height 14
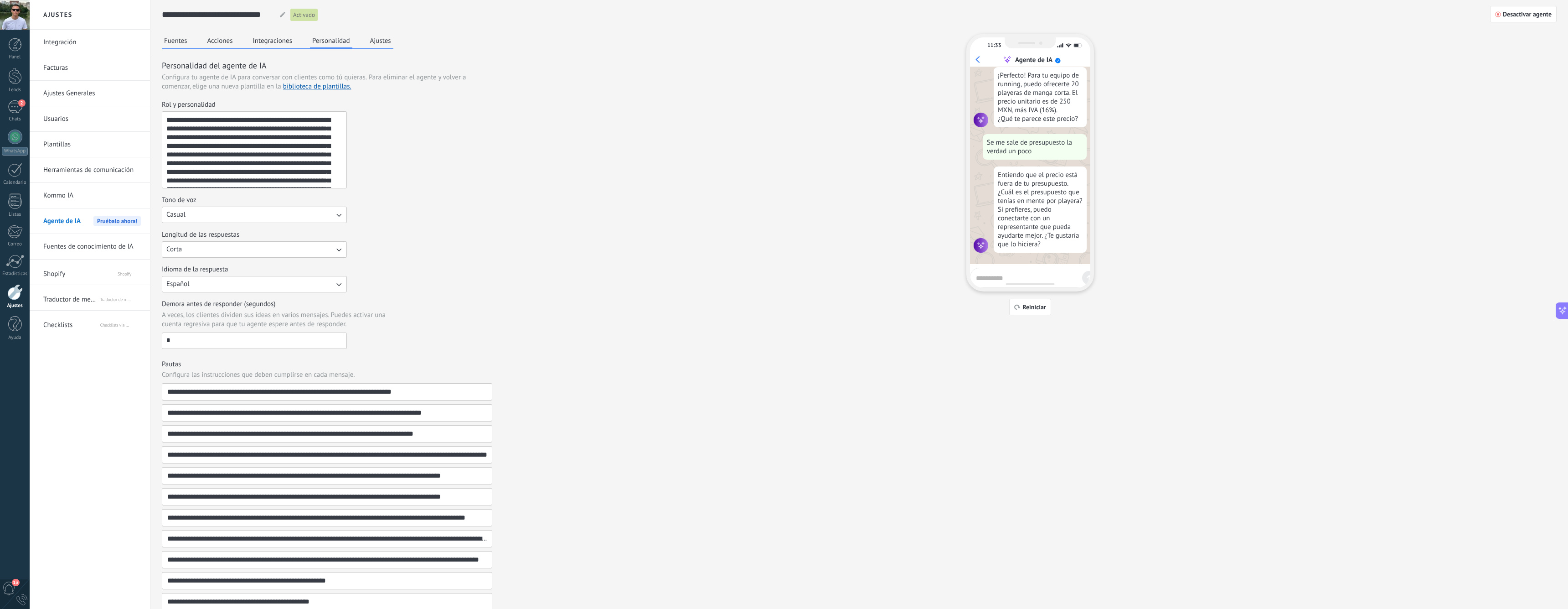
click at [374, 41] on button "Ajustes" at bounding box center [380, 41] width 25 height 14
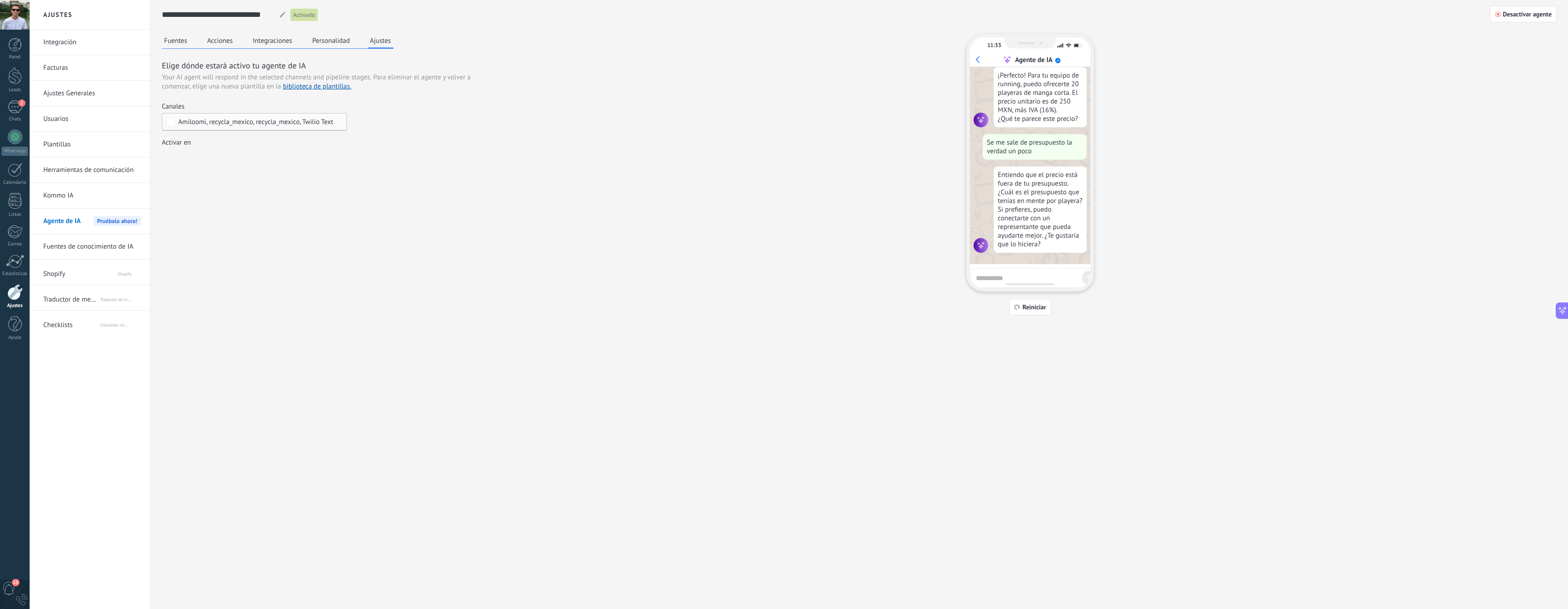
click at [334, 37] on button "Personalidad" at bounding box center [331, 41] width 43 height 14
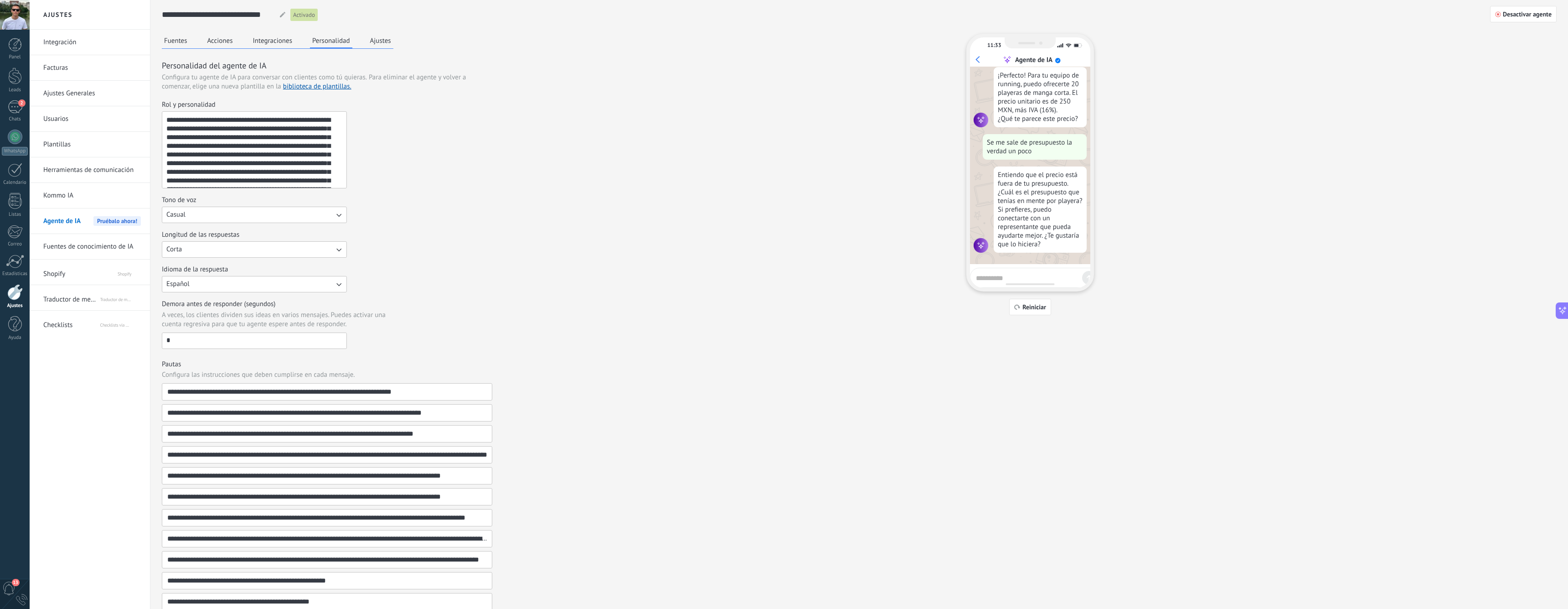
click at [168, 36] on button "Fuentes" at bounding box center [175, 41] width 28 height 14
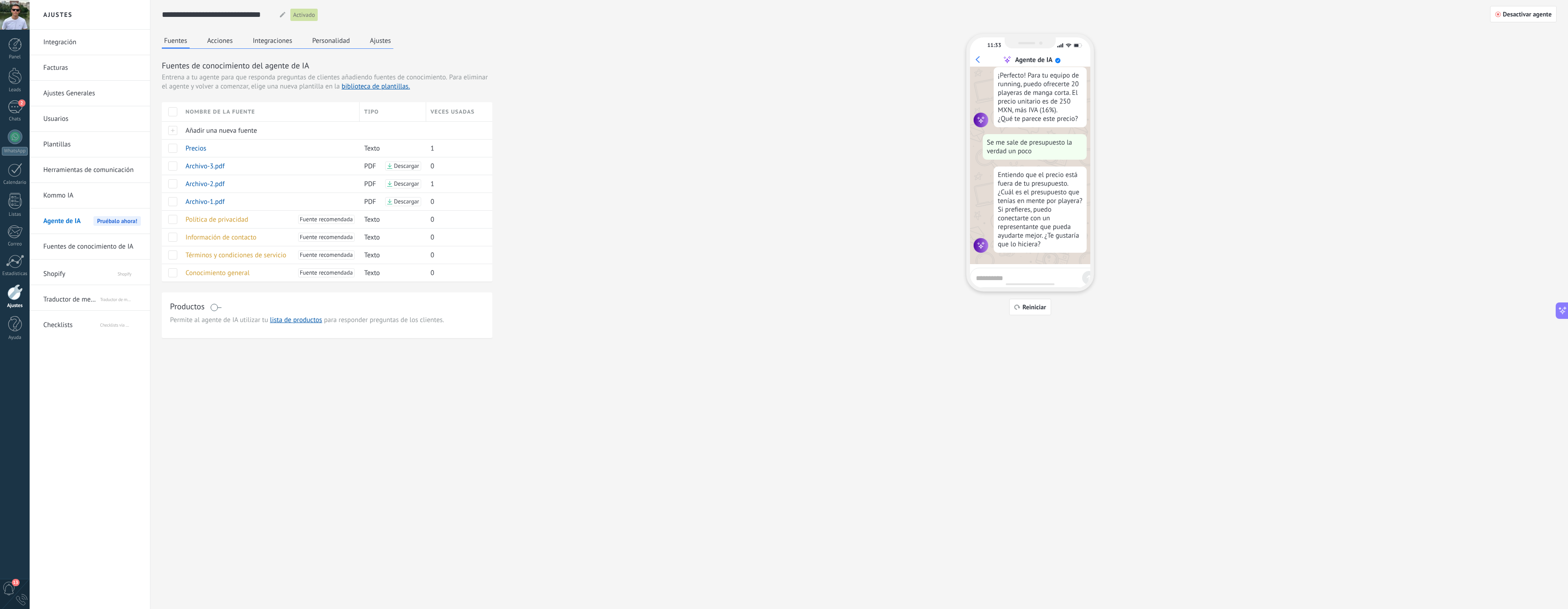
click at [212, 48] on div "Fuentes Acciones Integraciones Personalidad Ajustes Fuentes de conocimiento del…" at bounding box center [327, 186] width 331 height 304
click at [212, 41] on button "Acciones" at bounding box center [220, 41] width 30 height 14
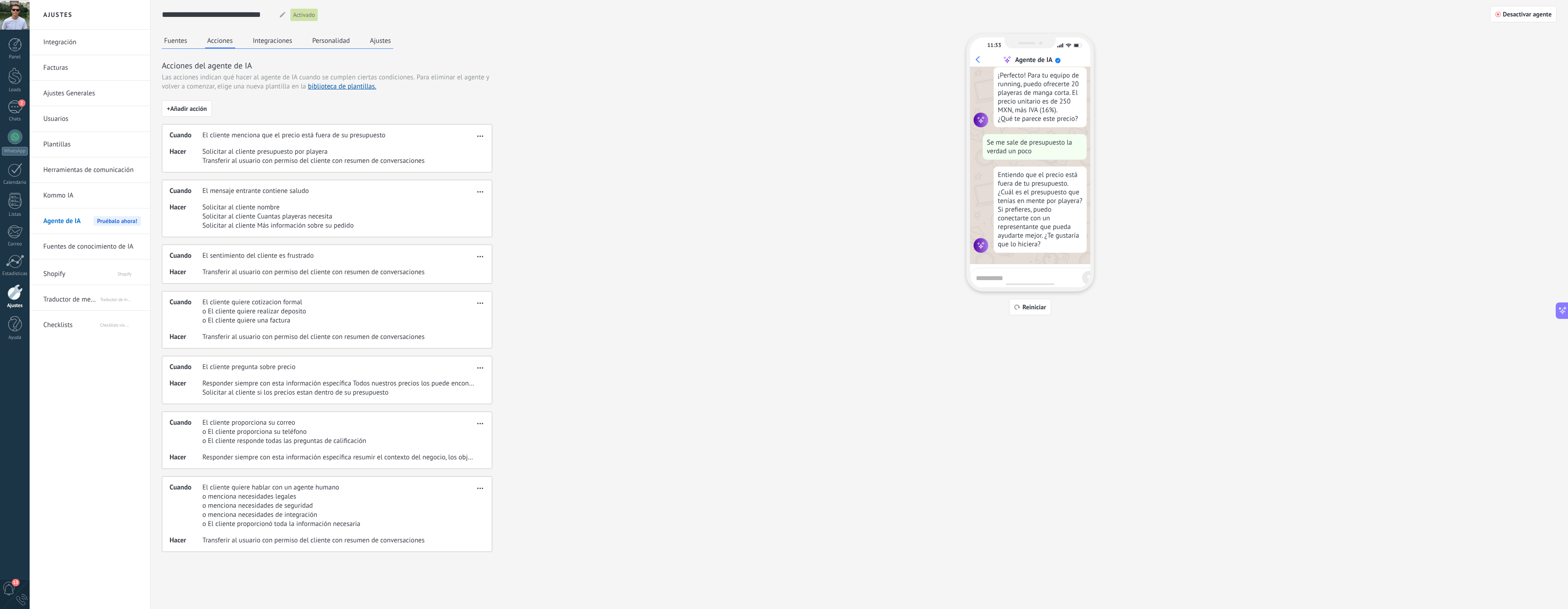
click at [253, 88] on span "Para eliminar el agente y volver a comenzar, elige una nueva plantilla en la bi…" at bounding box center [325, 82] width 327 height 18
click at [557, 112] on div "Fuentes Acciones Integraciones Personalidad Ajustes Acciones del agente de IA L…" at bounding box center [858, 293] width 1394 height 518
click at [18, 290] on div at bounding box center [15, 292] width 15 height 16
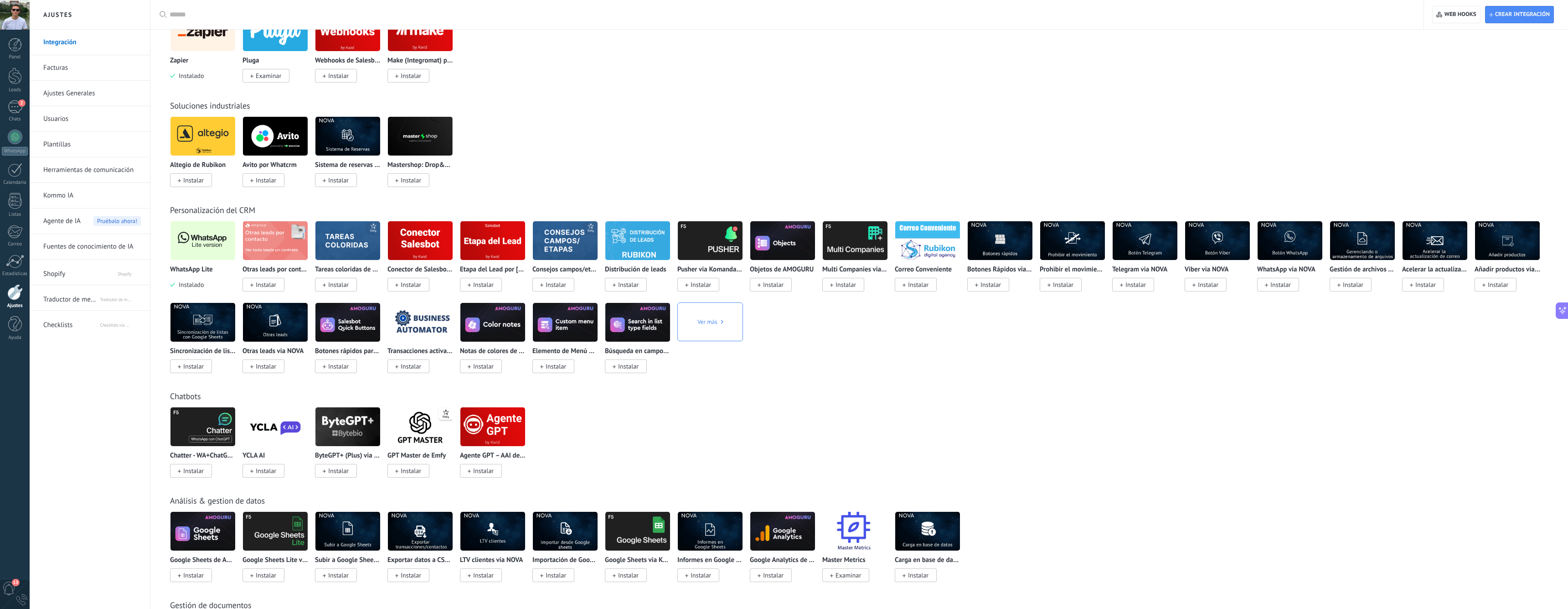
scroll to position [1175, 0]
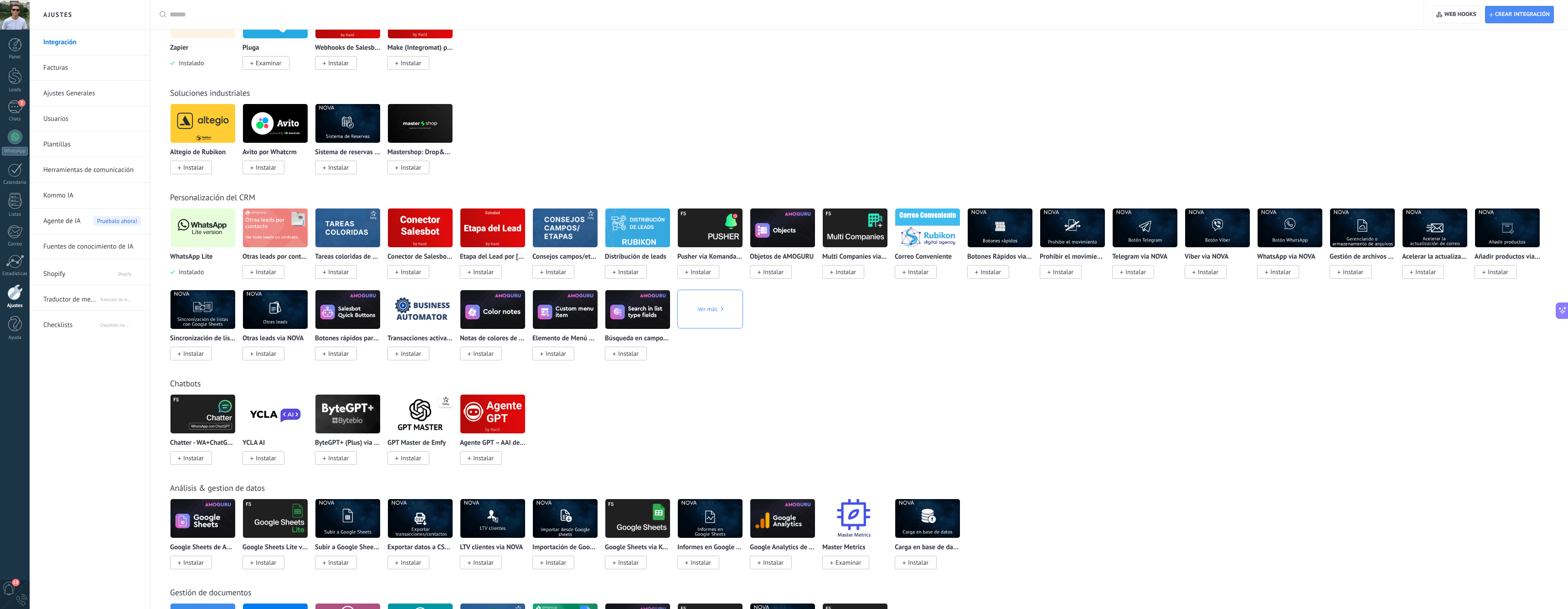
click at [487, 414] on img at bounding box center [493, 414] width 65 height 45
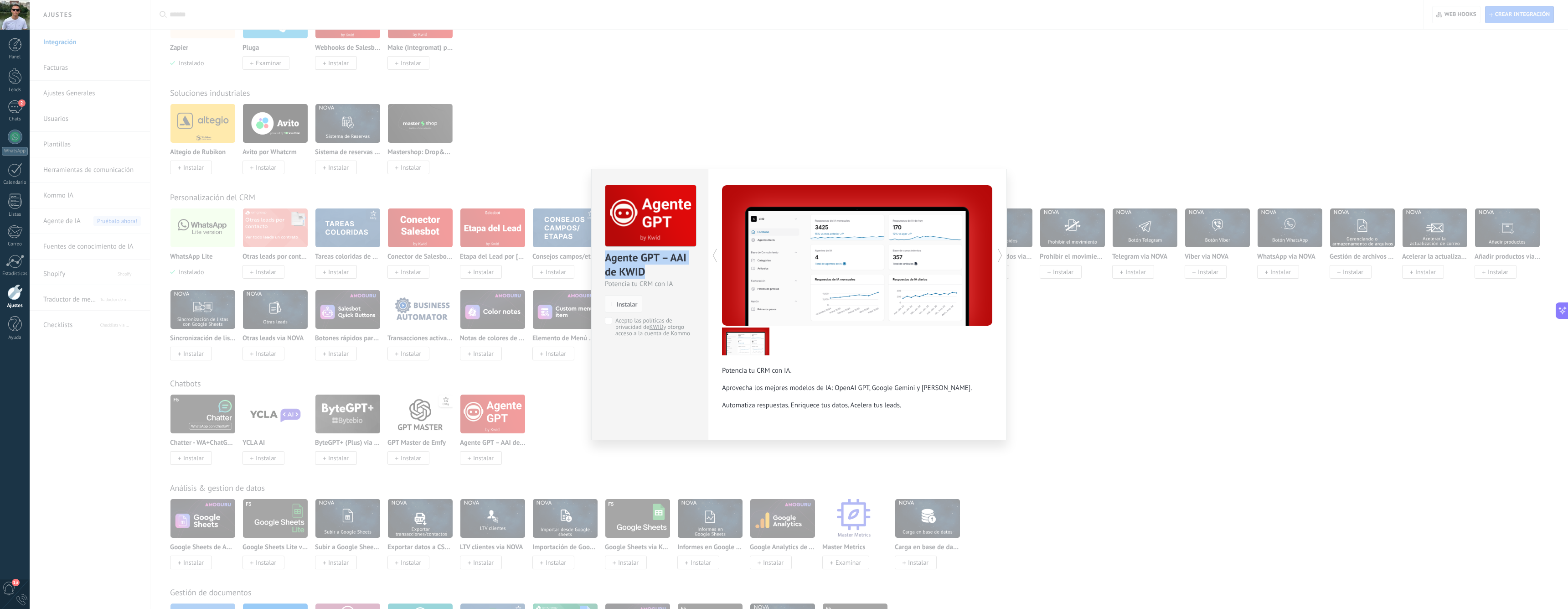
drag, startPoint x: 647, startPoint y: 274, endPoint x: 593, endPoint y: 256, distance: 56.9
click at [593, 256] on div "Agente GPT – AAI de KWID Potencia tu CRM con IA install Instalar Acepto las pol…" at bounding box center [649, 256] width 116 height 174
copy div "Agente GPT – AAI de KWID"
click at [631, 268] on div "Agente GPT – AAI de KWID" at bounding box center [649, 265] width 90 height 29
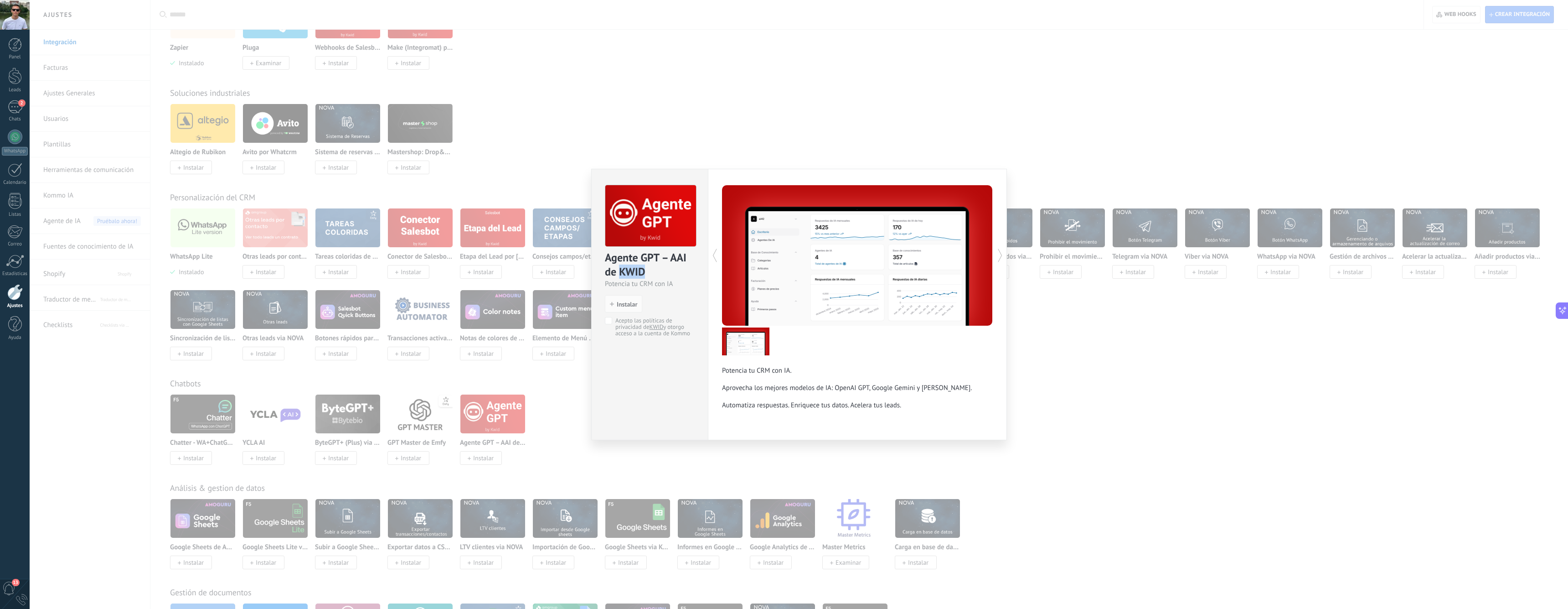
click at [651, 277] on div "Agente GPT – AAI de KWID" at bounding box center [649, 265] width 90 height 29
click at [710, 257] on icon at bounding box center [715, 255] width 9 height 18
click at [772, 268] on div at bounding box center [789, 255] width 135 height 141
click at [747, 391] on p "Potencia tu CRM con IA. Aprovecha los mejores modelos de IA: OpenAI GPT, Google…" at bounding box center [857, 388] width 271 height 43
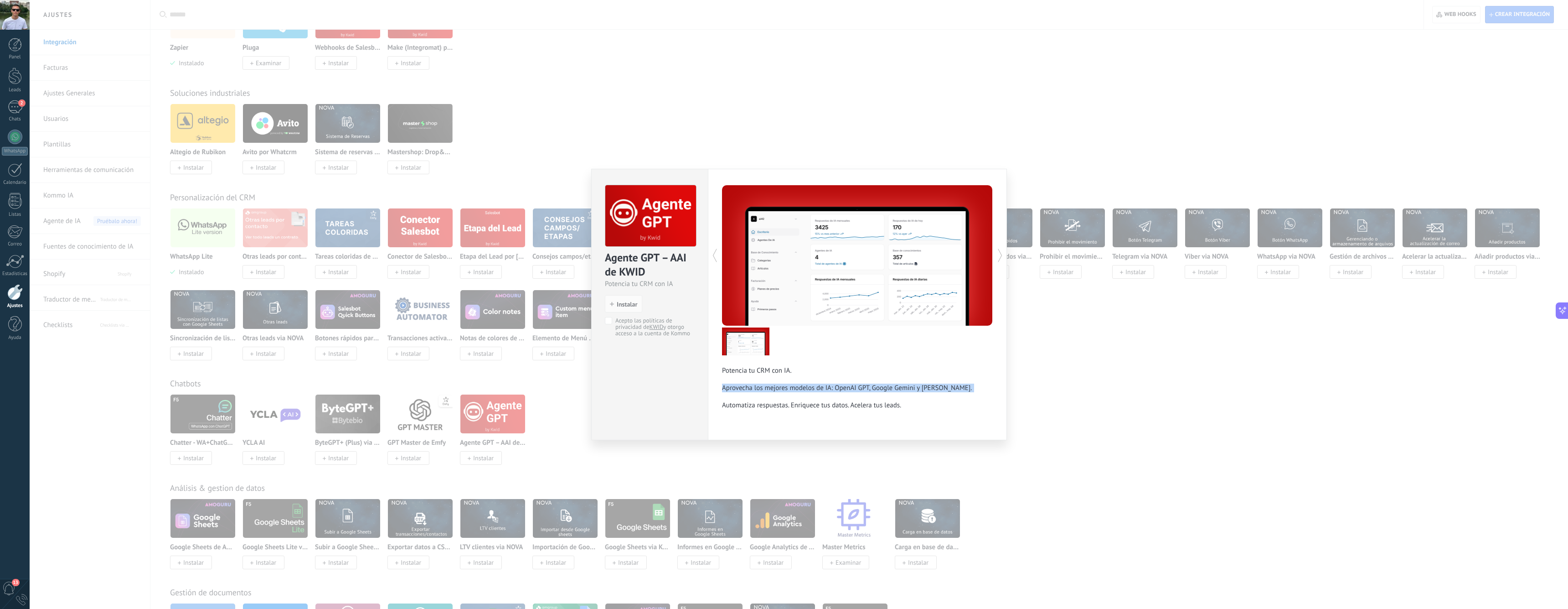
click at [747, 391] on p "Potencia tu CRM con IA. Aprovecha los mejores modelos de IA: OpenAI GPT, Google…" at bounding box center [857, 388] width 271 height 43
click at [771, 395] on p "Potencia tu CRM con IA. Aprovecha los mejores modelos de IA: OpenAI GPT, Google…" at bounding box center [857, 388] width 271 height 43
click at [775, 405] on p "Potencia tu CRM con IA. Aprovecha los mejores modelos de IA: OpenAI GPT, Google…" at bounding box center [857, 388] width 271 height 43
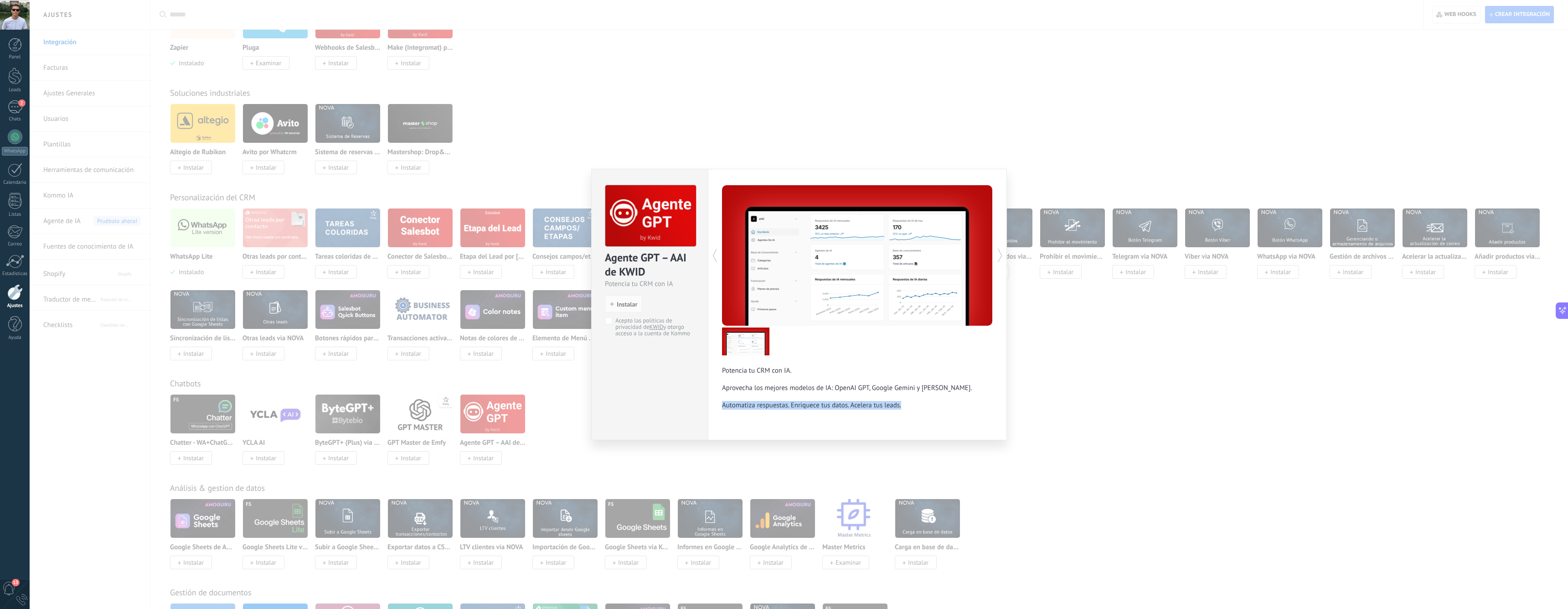
click at [748, 405] on p "Potencia tu CRM con IA. Aprovecha los mejores modelos de IA: OpenAI GPT, Google…" at bounding box center [857, 388] width 271 height 43
click at [778, 396] on p "Potencia tu CRM con IA. Aprovecha los mejores modelos de IA: OpenAI GPT, Google…" at bounding box center [857, 388] width 271 height 43
click at [533, 272] on div "Agente GPT – AAI de KWID Potencia tu CRM con IA install Instalar Acepto las pol…" at bounding box center [799, 304] width 1538 height 609
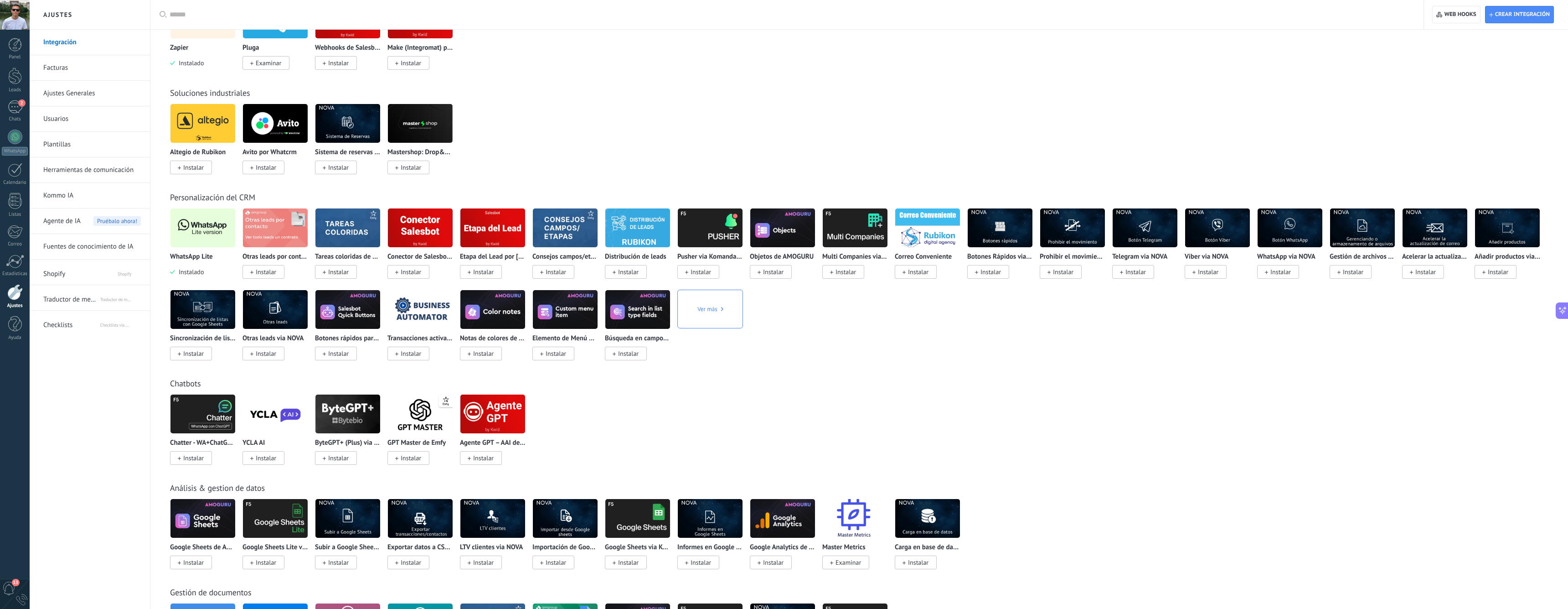
click at [464, 194] on div "Personalización del CRM" at bounding box center [859, 197] width 1379 height 10
click at [418, 229] on img at bounding box center [420, 228] width 65 height 45
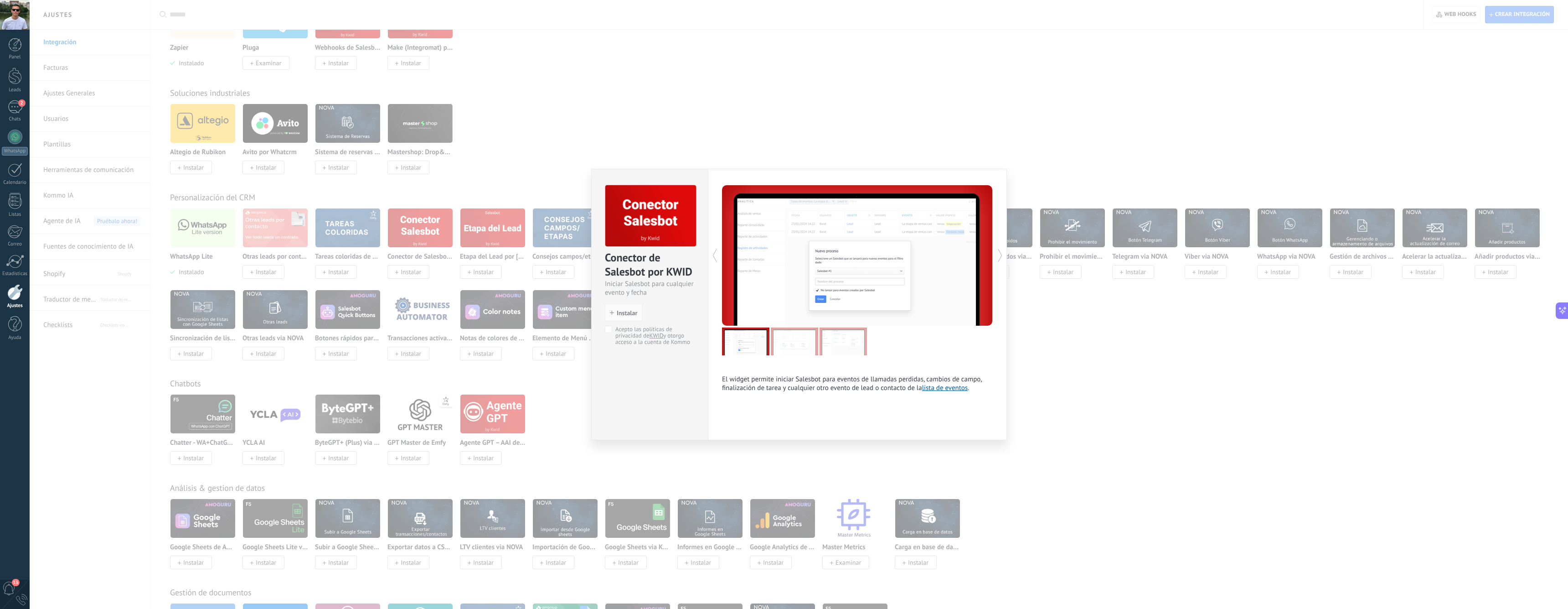
click at [787, 346] on img at bounding box center [794, 342] width 48 height 28
click at [798, 344] on img at bounding box center [794, 342] width 48 height 28
click at [858, 349] on img at bounding box center [843, 342] width 48 height 28
click at [753, 346] on img at bounding box center [745, 342] width 48 height 28
click at [785, 346] on img at bounding box center [794, 342] width 48 height 28
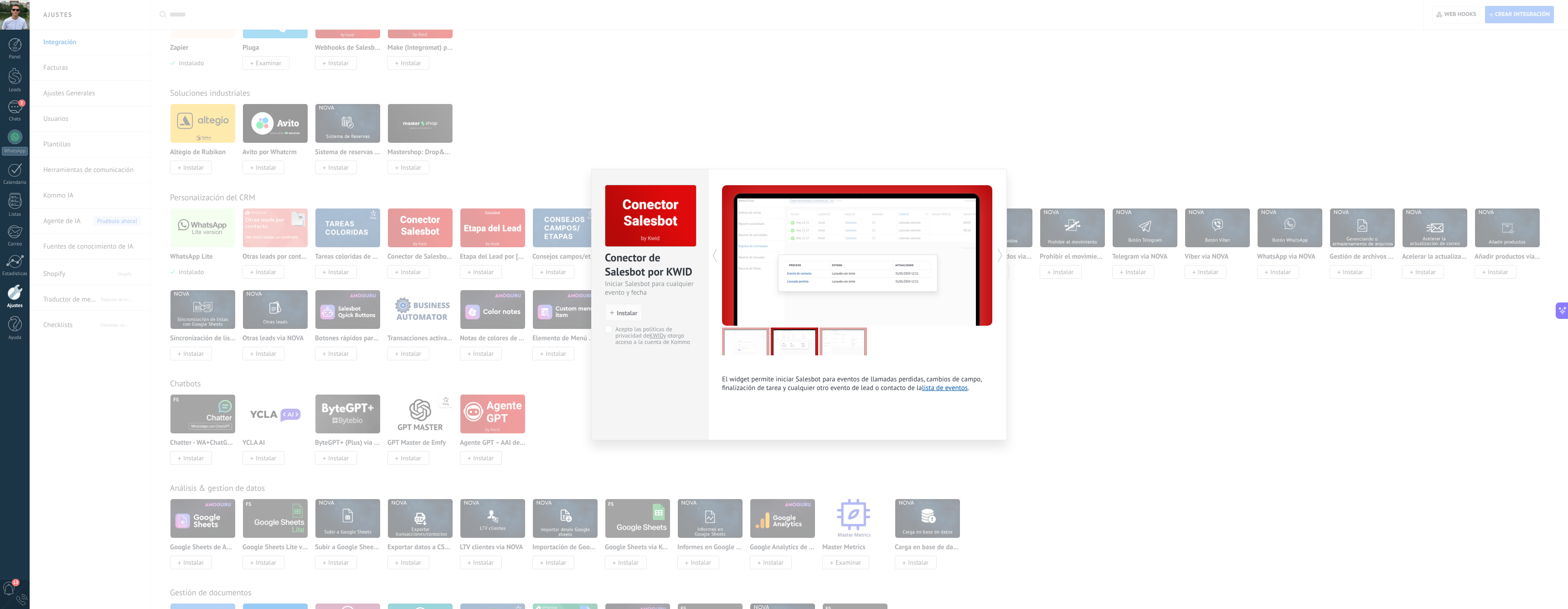
click at [834, 346] on img at bounding box center [843, 342] width 48 height 28
click at [809, 346] on img at bounding box center [794, 342] width 48 height 28
click at [736, 347] on img at bounding box center [745, 342] width 48 height 28
click at [789, 348] on img at bounding box center [794, 342] width 48 height 28
click at [807, 348] on img at bounding box center [794, 342] width 48 height 28
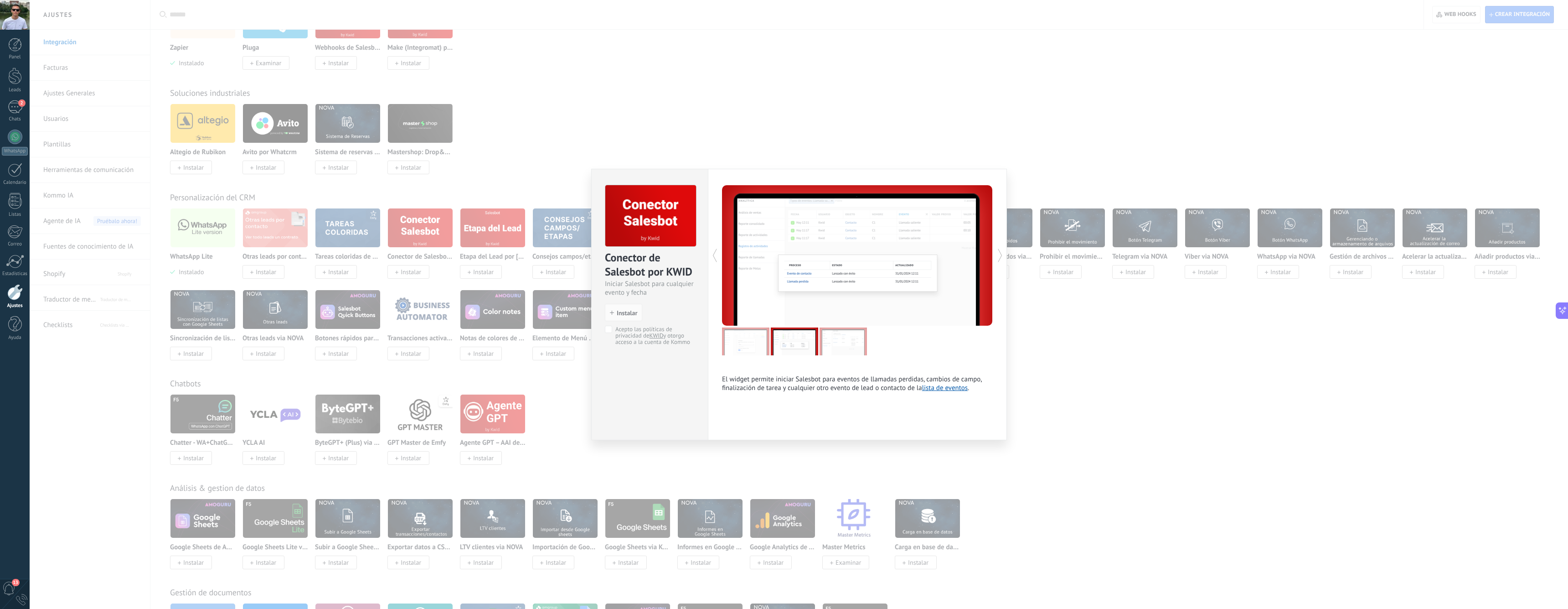
click at [833, 347] on img at bounding box center [843, 342] width 48 height 28
click at [656, 334] on link "KWID" at bounding box center [656, 335] width 14 height 8
click at [547, 251] on div "Conector de Salesbot por KWID Iniciar Salesbot para cualquier evento y fecha in…" at bounding box center [799, 304] width 1538 height 609
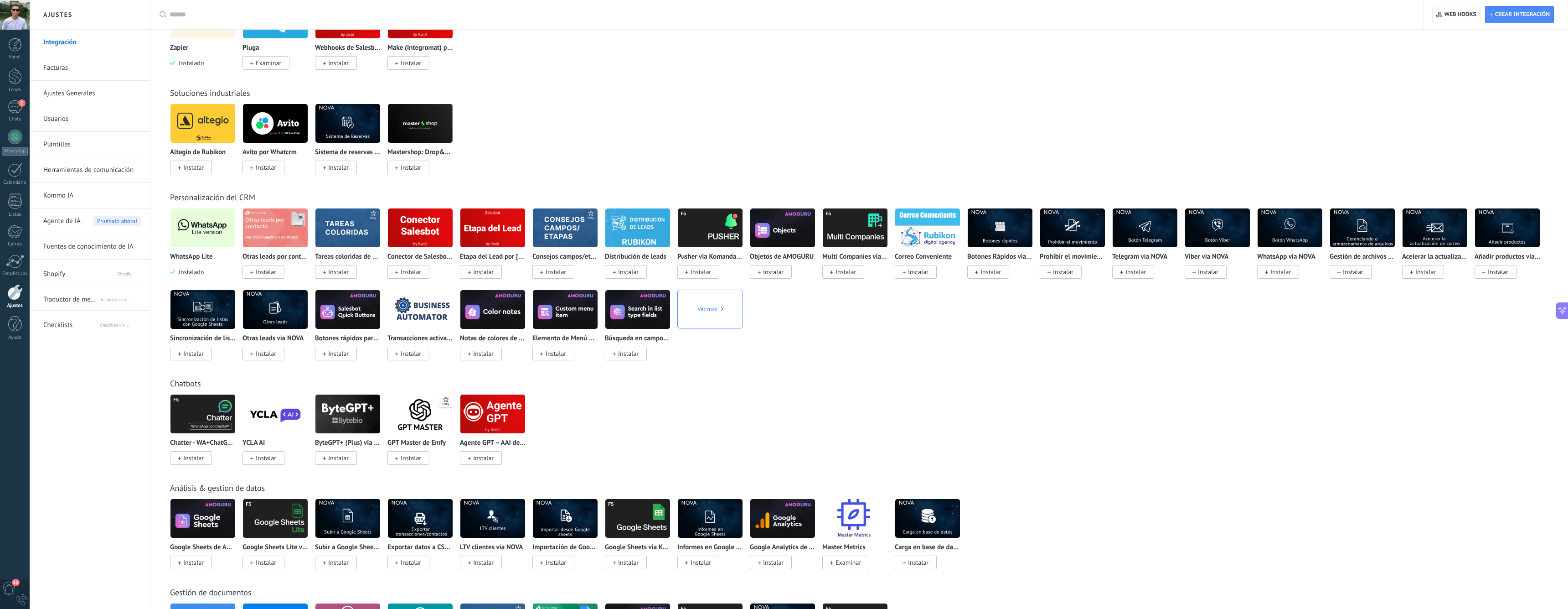
click at [498, 416] on img at bounding box center [493, 414] width 65 height 45
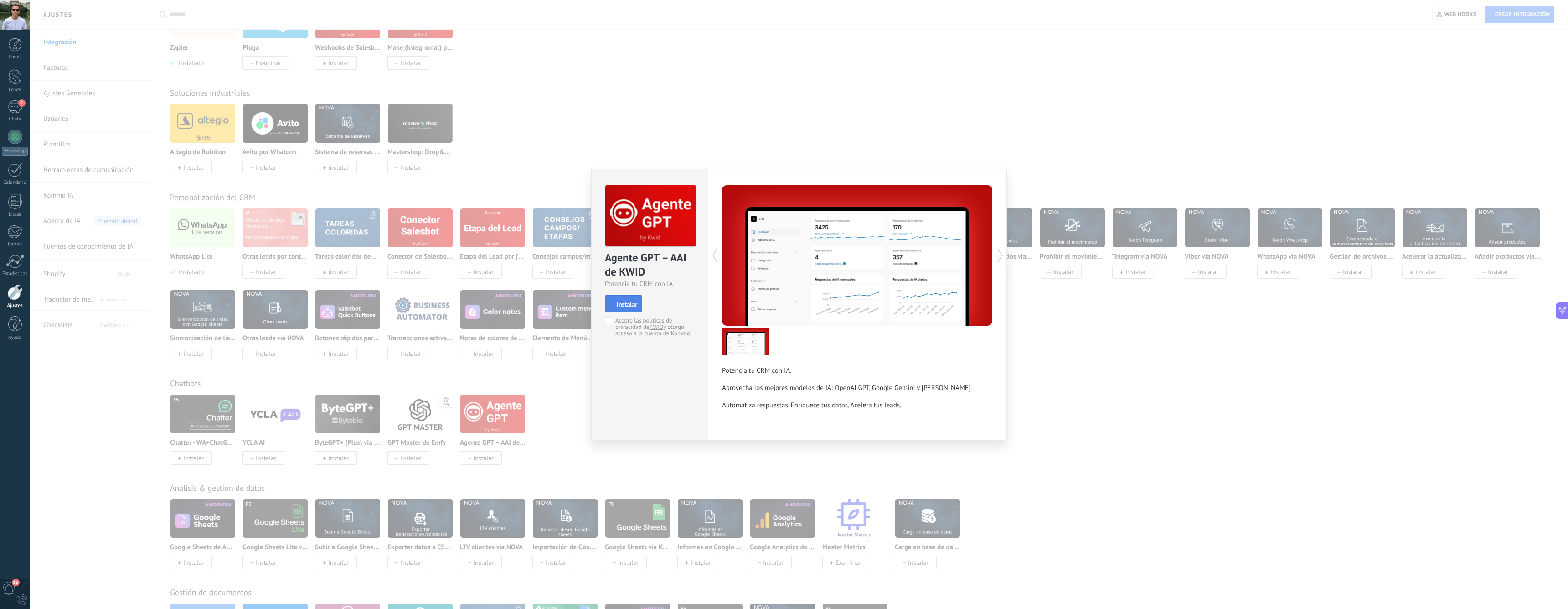
click at [627, 312] on button "Instalar" at bounding box center [623, 304] width 38 height 17
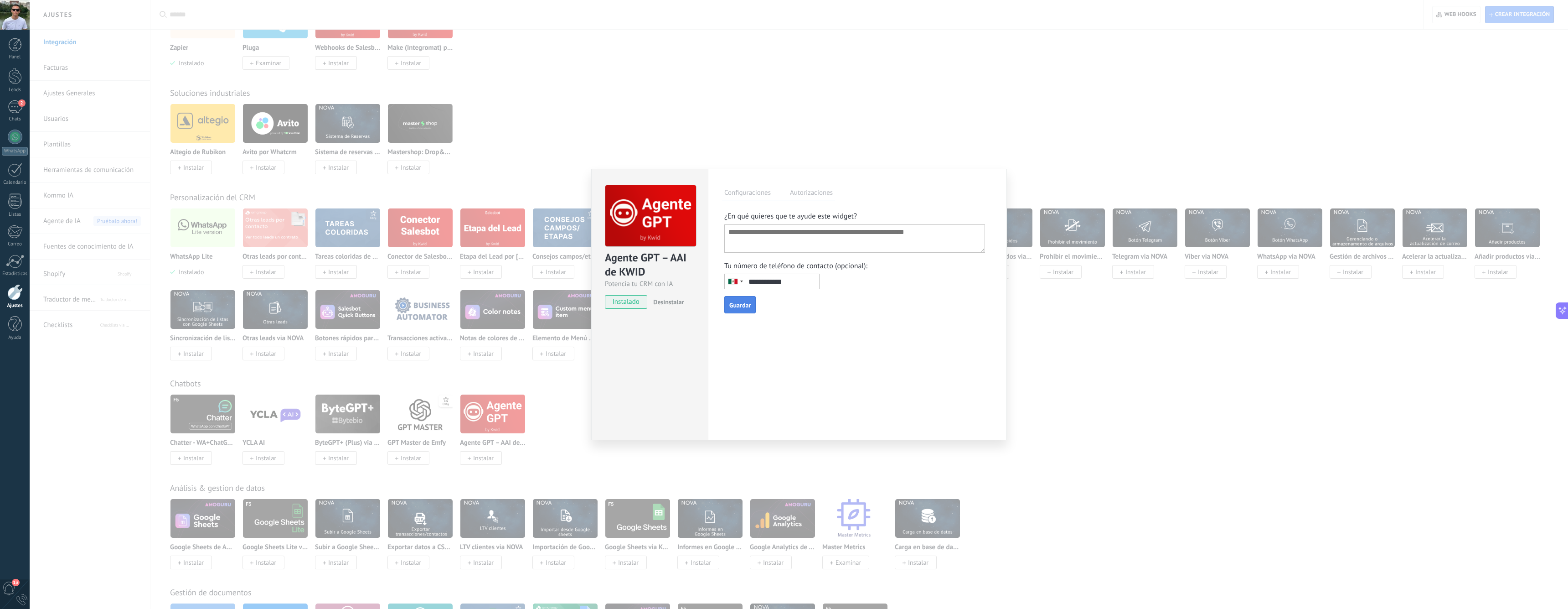
click at [780, 236] on textarea at bounding box center [855, 239] width 261 height 28
type textarea "**********"
click at [741, 309] on span "Guardar" at bounding box center [740, 305] width 22 height 6
click at [806, 197] on label "Autorizaciones" at bounding box center [811, 194] width 48 height 13
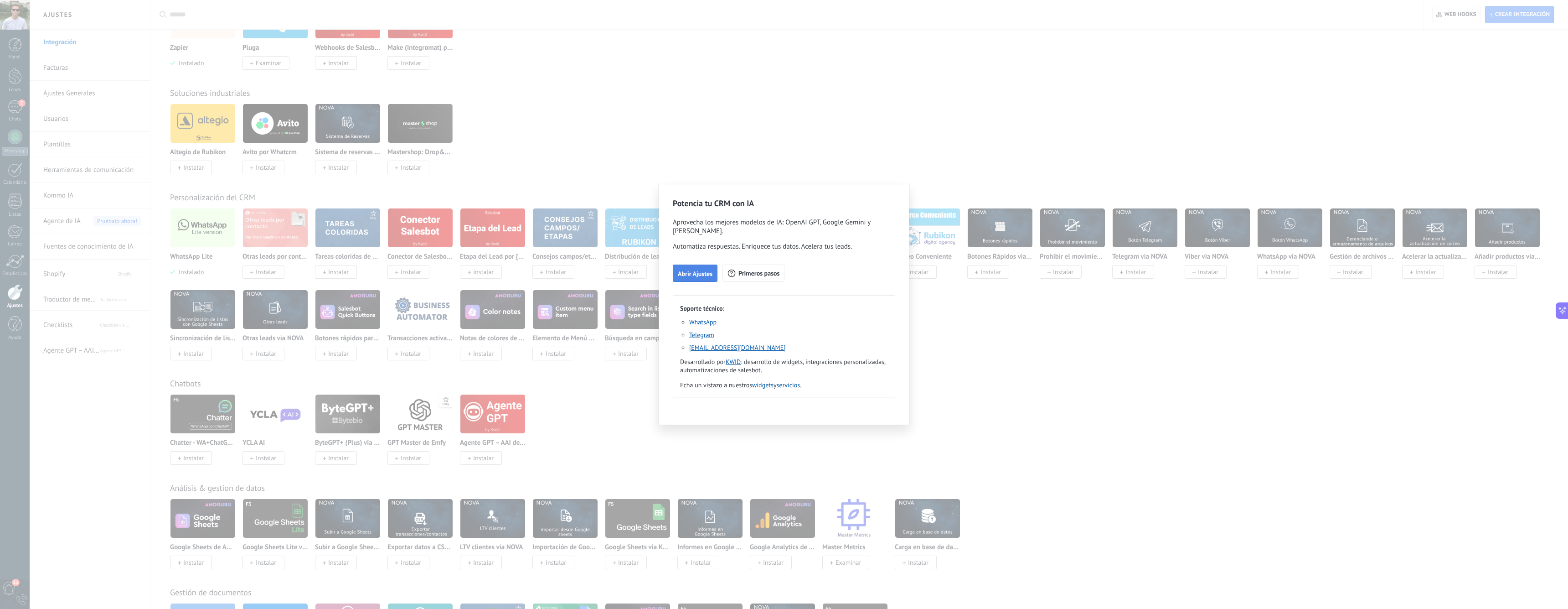
click at [695, 277] on span "Abrir Ajustes" at bounding box center [695, 274] width 34 height 6
click at [682, 276] on span "Abrir Ajustes" at bounding box center [695, 274] width 34 height 6
click at [926, 269] on div "Potencia tu CRM con IA Aprovecha los mejores modelos de IA: OpenAI GPT, Google …" at bounding box center [784, 304] width 1568 height 609
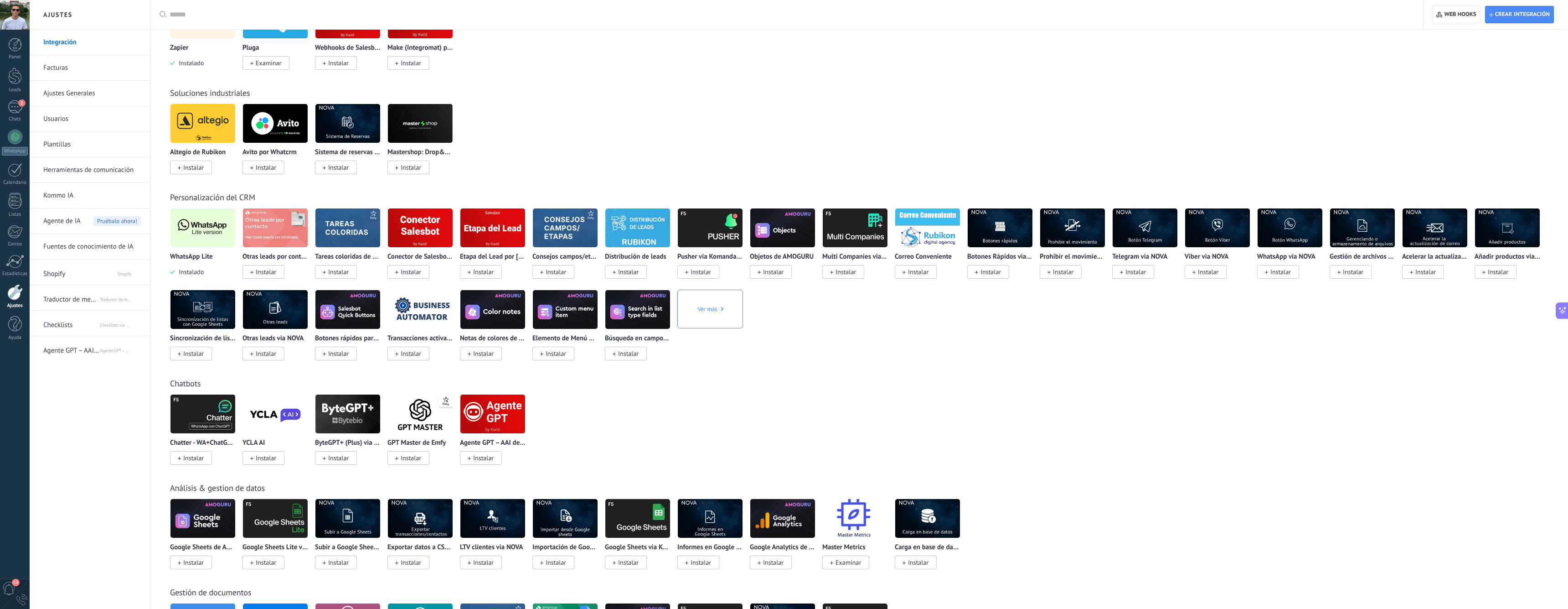
click at [75, 350] on span "Agente GPT – AAI de KWID" at bounding box center [71, 349] width 56 height 22
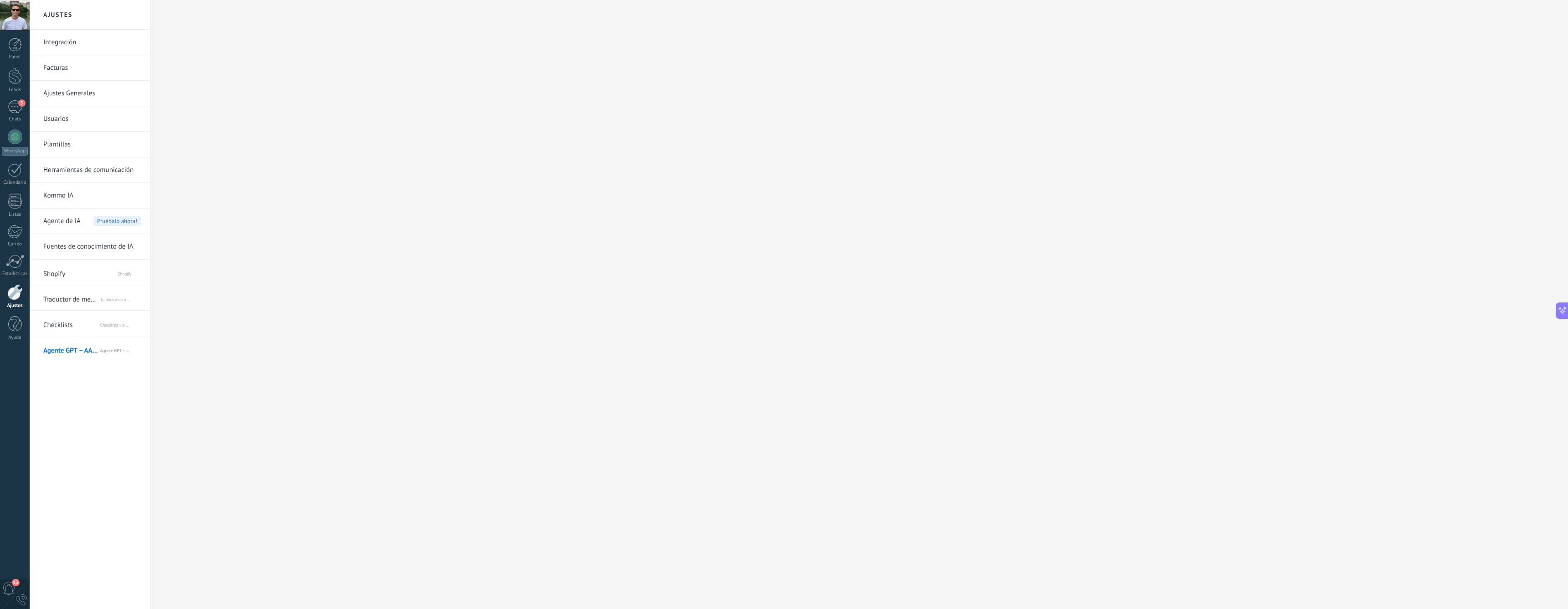
click at [66, 196] on link "Kommo IA" at bounding box center [92, 195] width 97 height 25
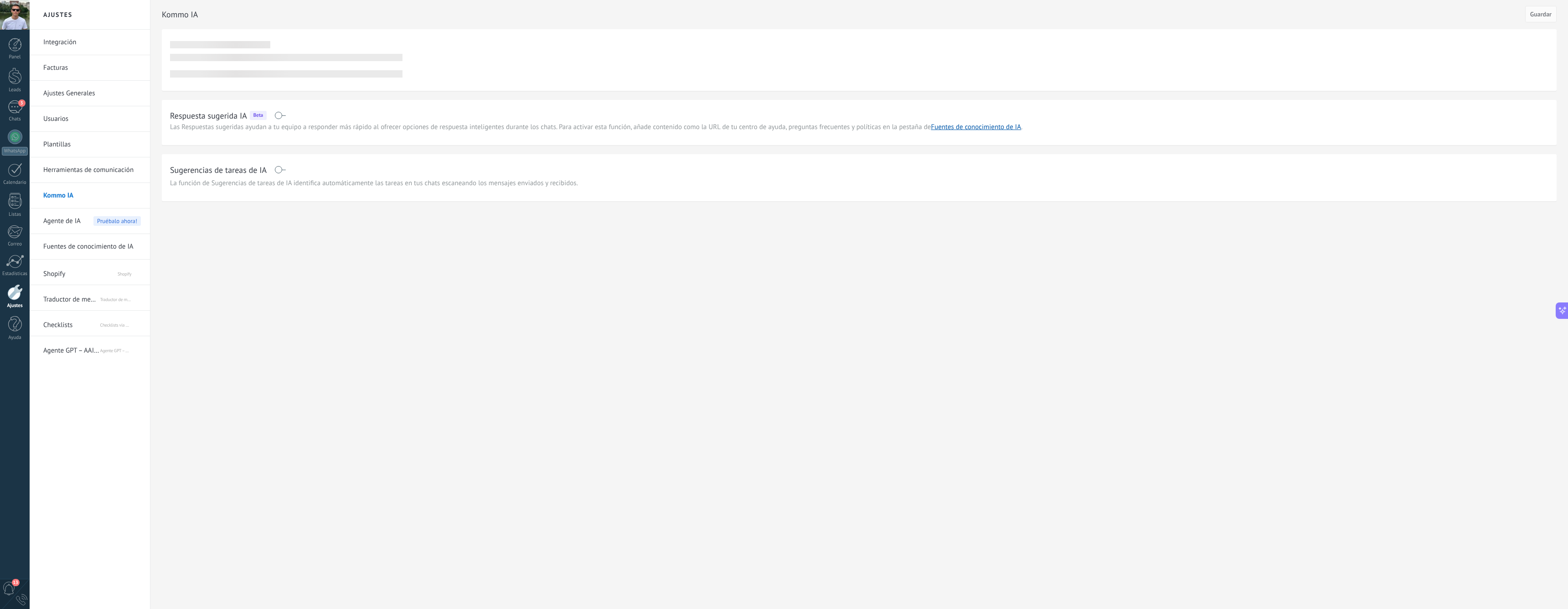
click at [72, 216] on span "Agente de IA" at bounding box center [62, 221] width 38 height 25
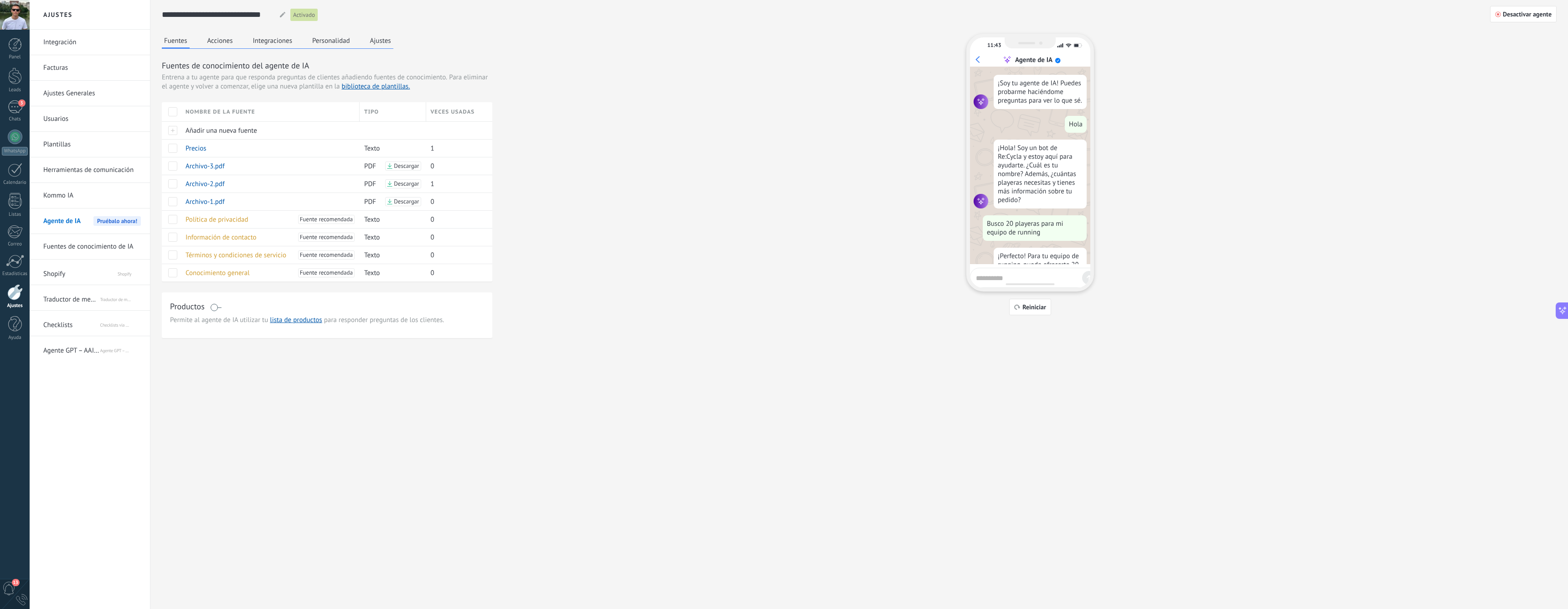
scroll to position [531, 0]
click at [370, 39] on button "Ajustes" at bounding box center [380, 41] width 25 height 14
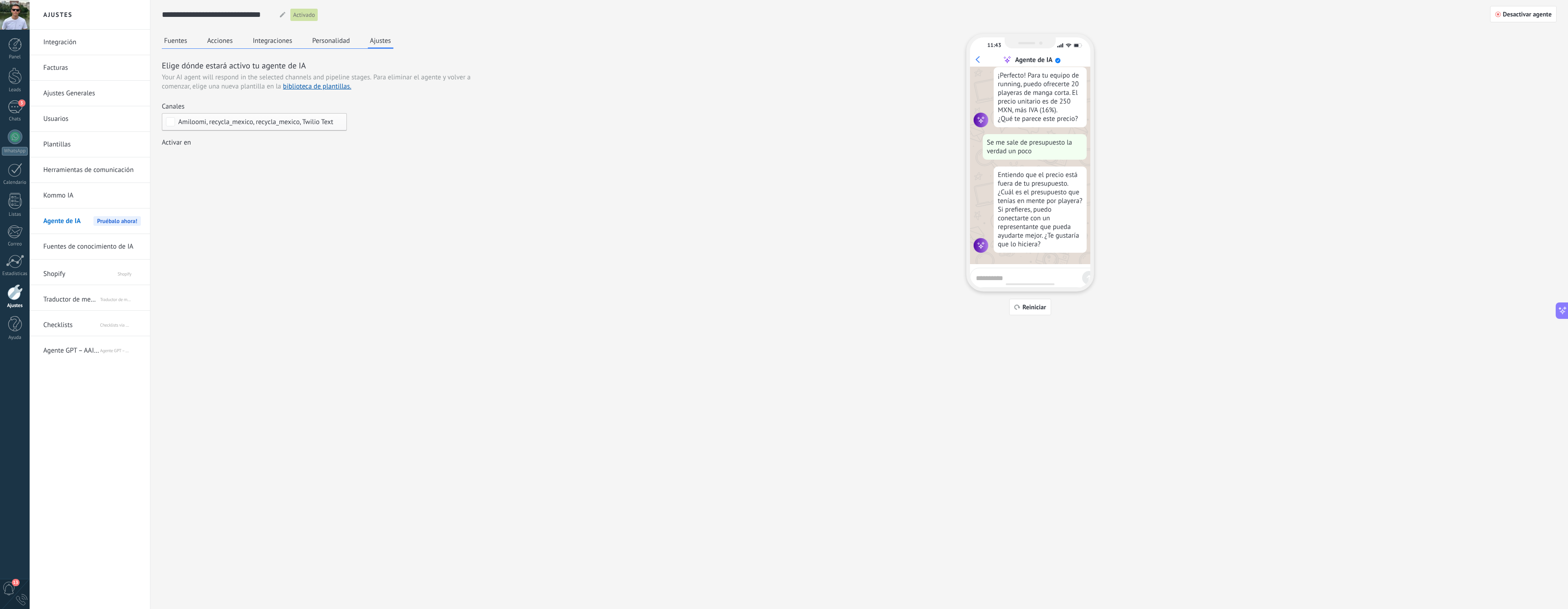
click at [334, 43] on button "Personalidad" at bounding box center [331, 41] width 43 height 14
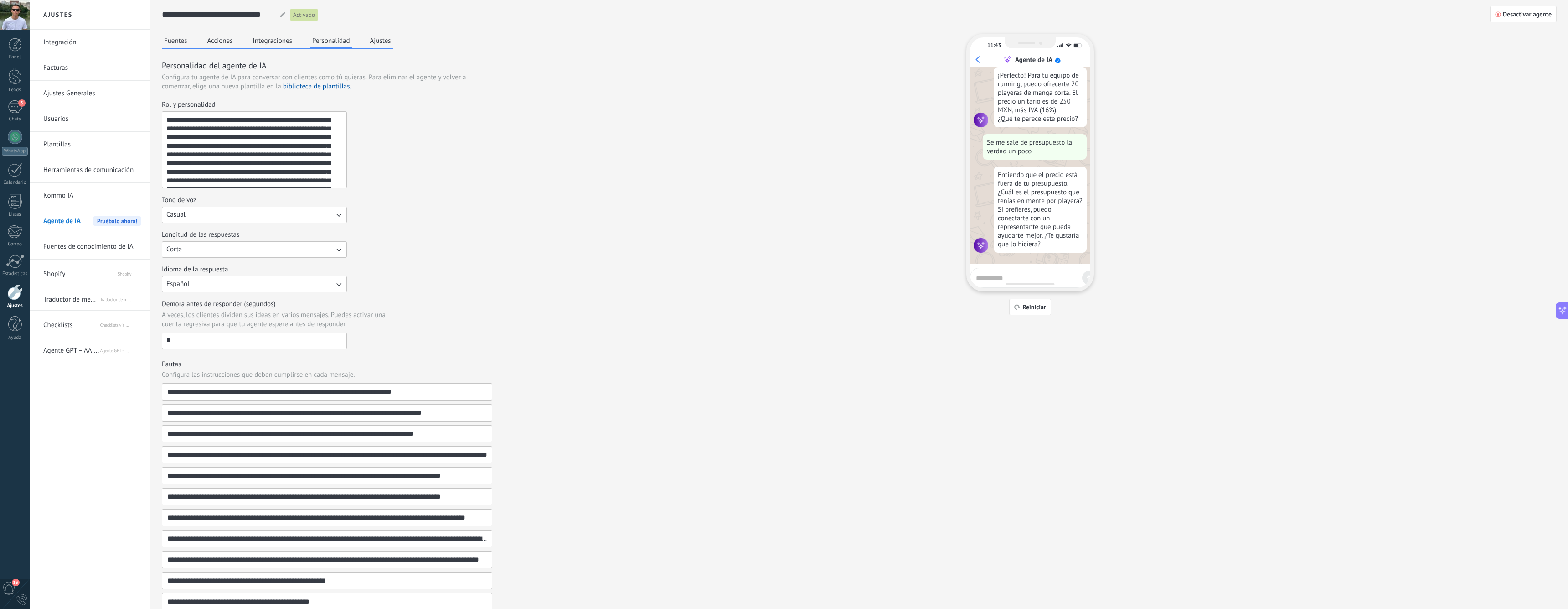
scroll to position [0, 0]
click at [266, 42] on button "Integraciones" at bounding box center [273, 41] width 45 height 14
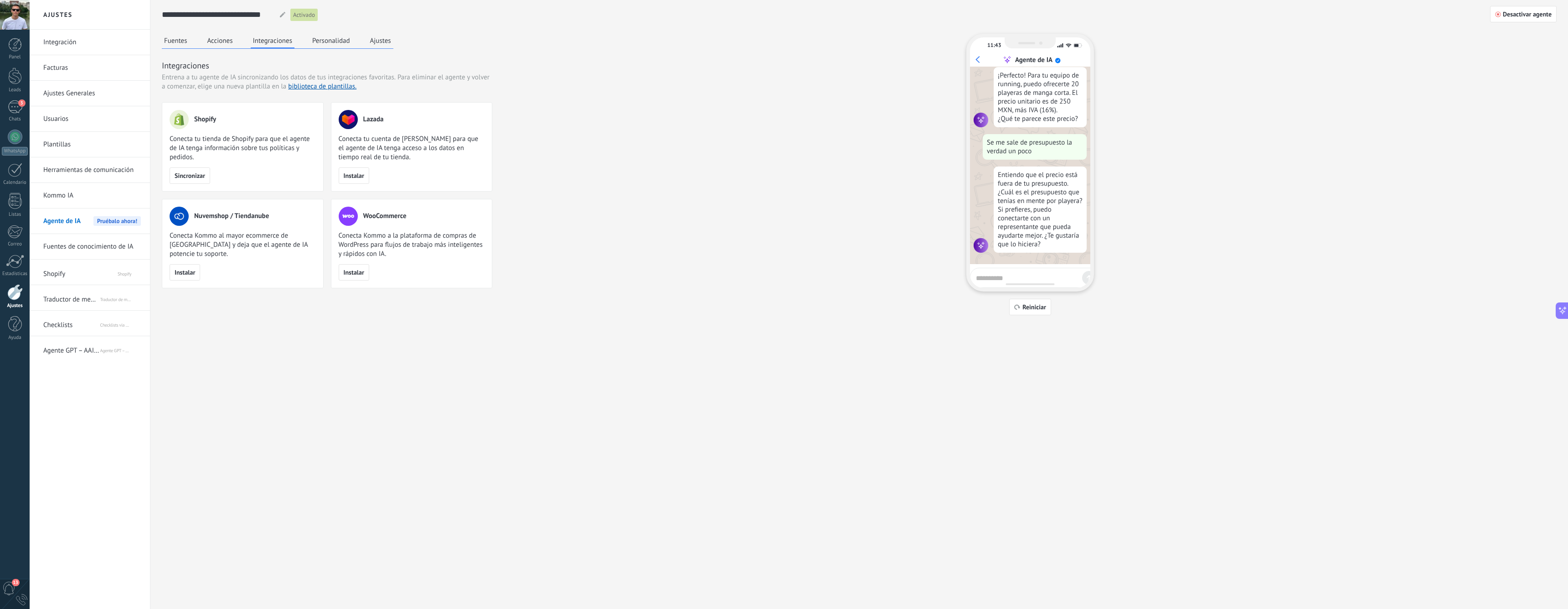
click at [228, 39] on button "Acciones" at bounding box center [220, 41] width 30 height 14
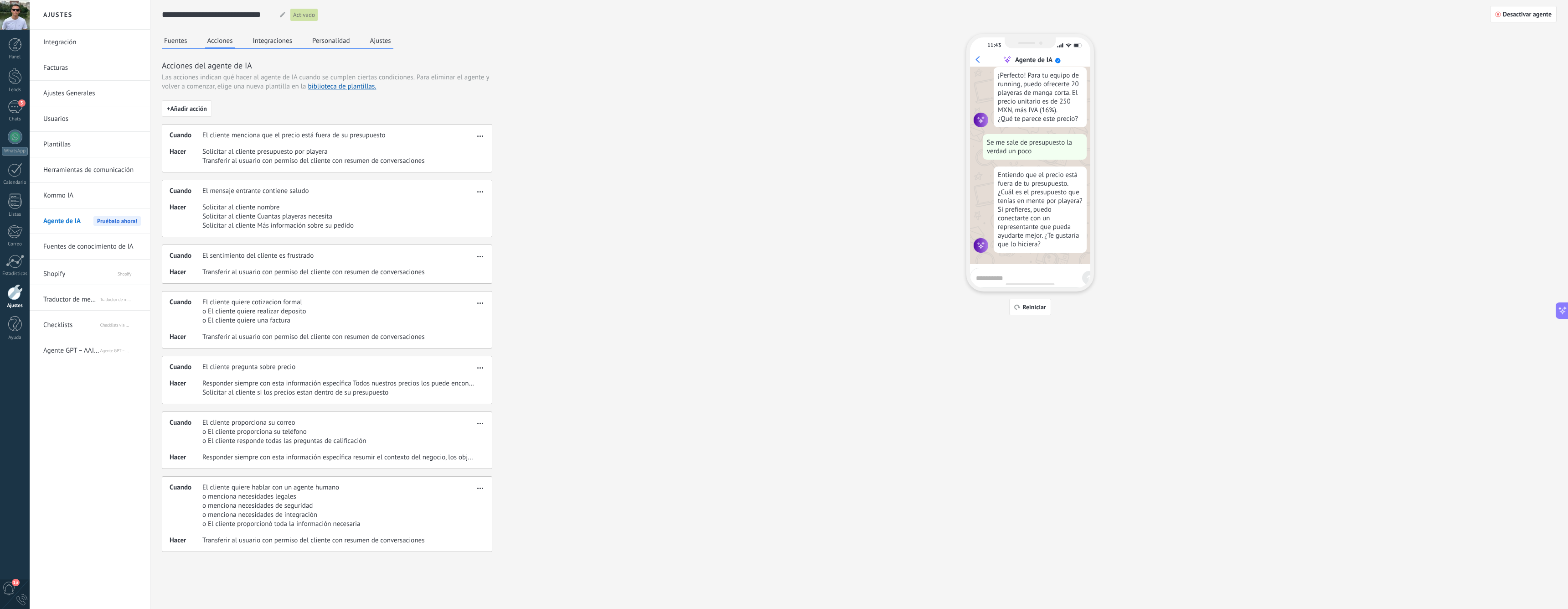
click at [254, 45] on button "Integraciones" at bounding box center [273, 41] width 45 height 14
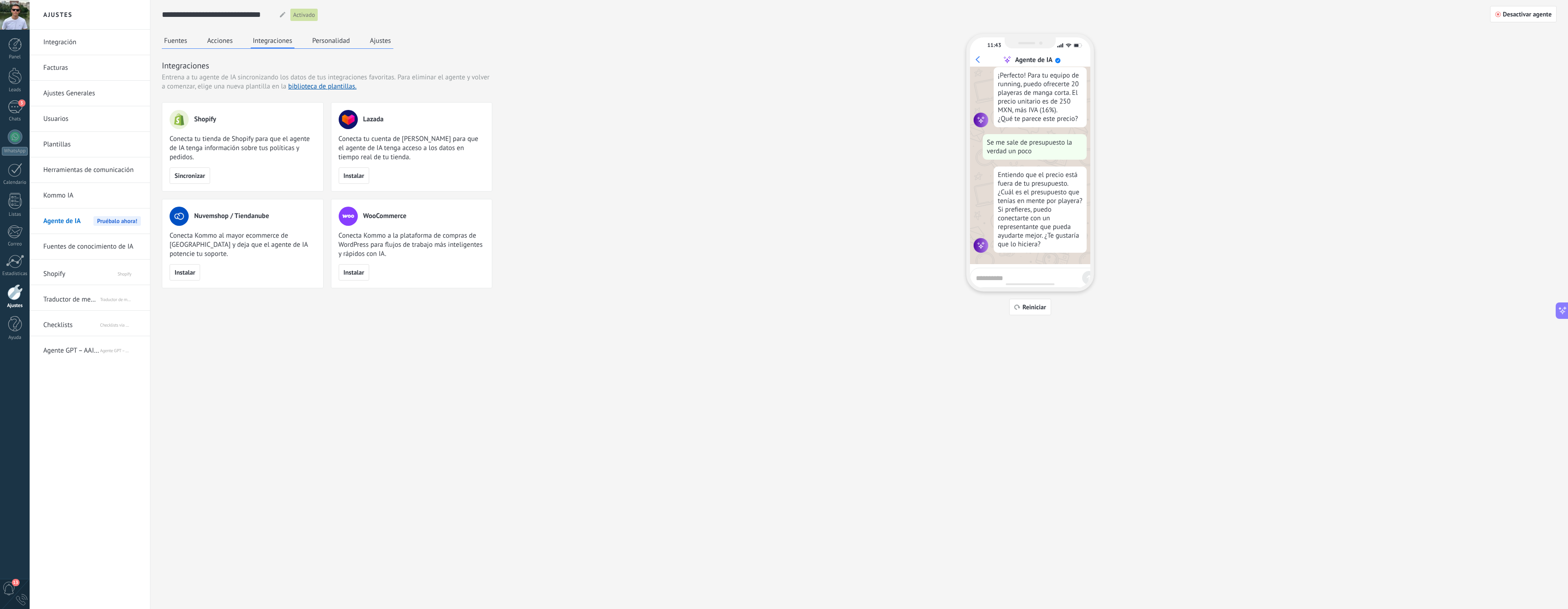
click at [179, 42] on button "Fuentes" at bounding box center [175, 41] width 28 height 14
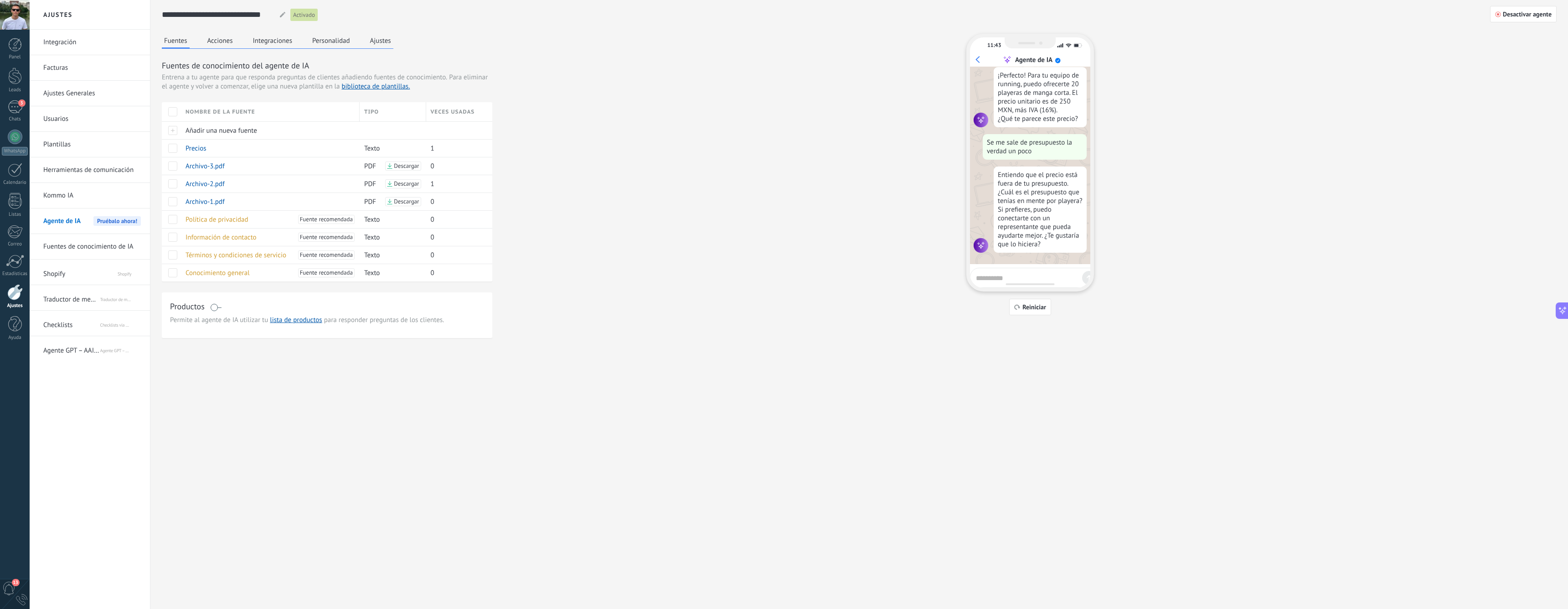
click at [231, 46] on button "Acciones" at bounding box center [220, 41] width 30 height 14
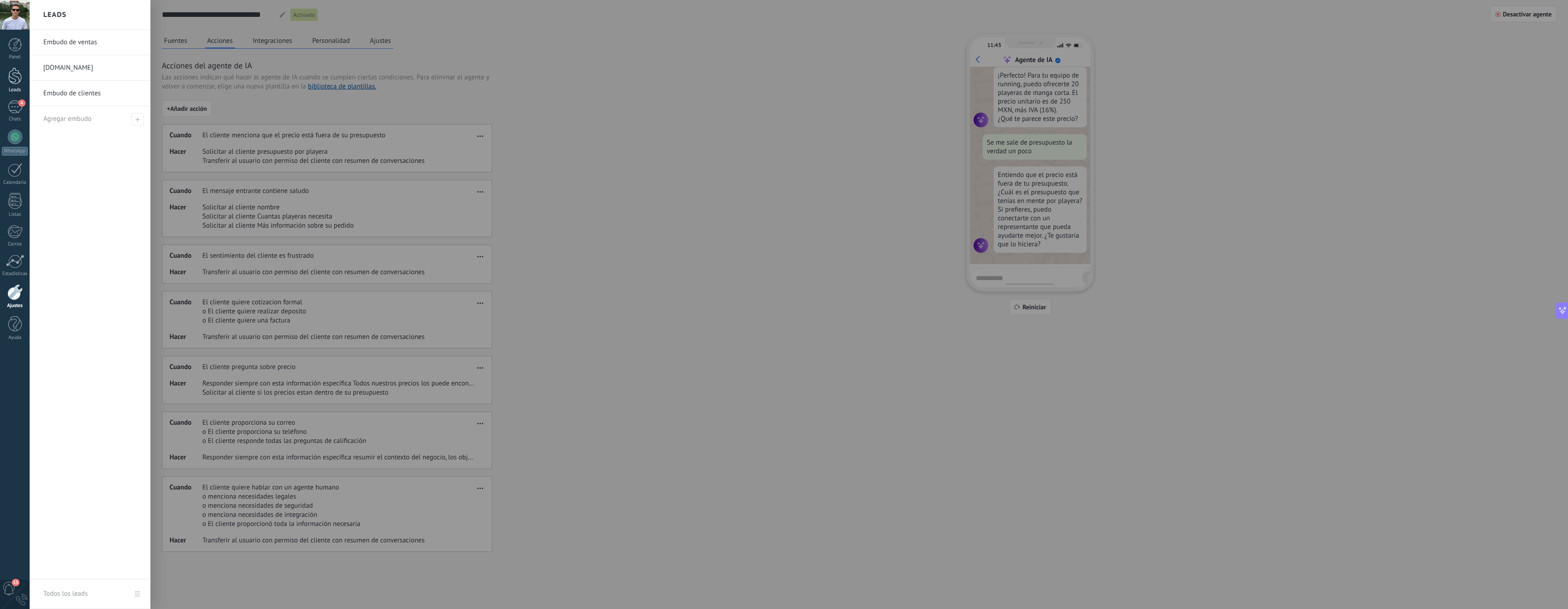
click at [17, 75] on div at bounding box center [15, 76] width 14 height 17
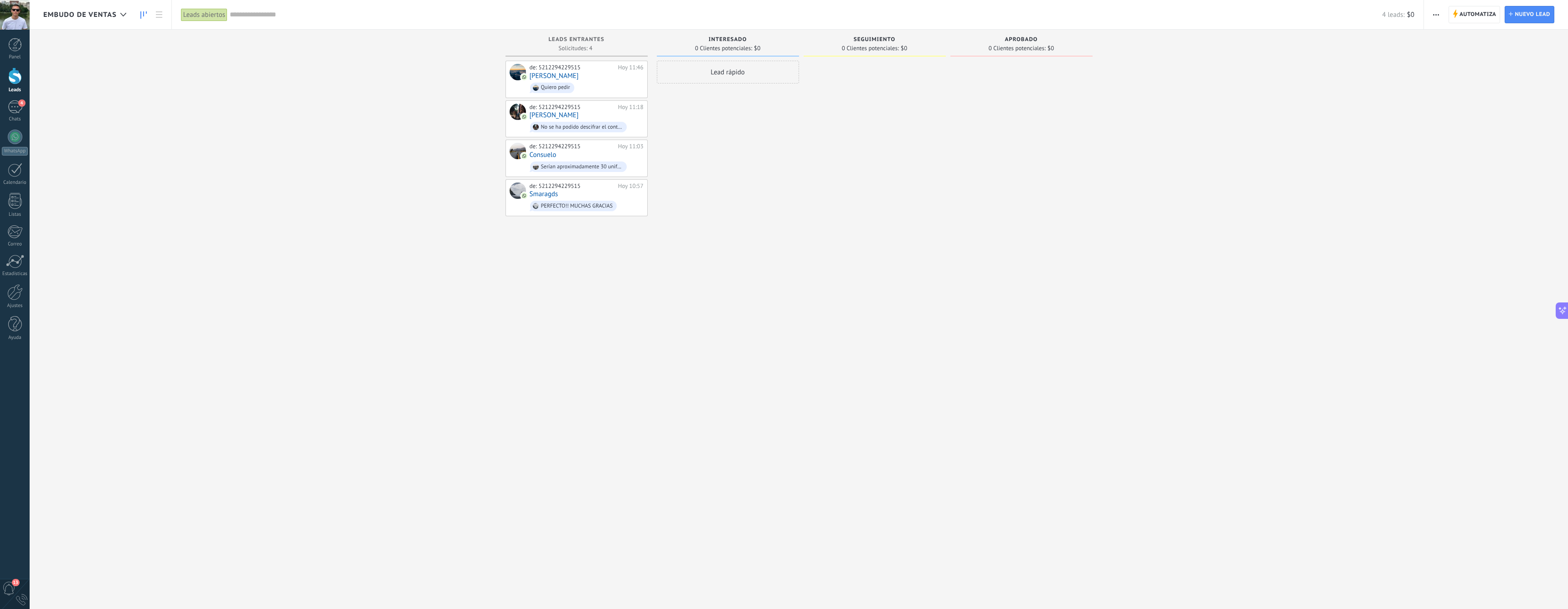
click at [1438, 15] on use "button" at bounding box center [1436, 15] width 6 height 1
click at [898, 149] on div at bounding box center [875, 305] width 142 height 490
click at [651, 45] on div "Leads Entrantes Solicitudes: 4 0 0 0 4 0 0 0 4 de: 5212294229515 [DATE] 11:46 […" at bounding box center [581, 290] width 151 height 521
click at [1436, 15] on use "button" at bounding box center [1436, 15] width 6 height 1
click at [1478, 53] on span "Editar embudo" at bounding box center [1462, 57] width 43 height 18
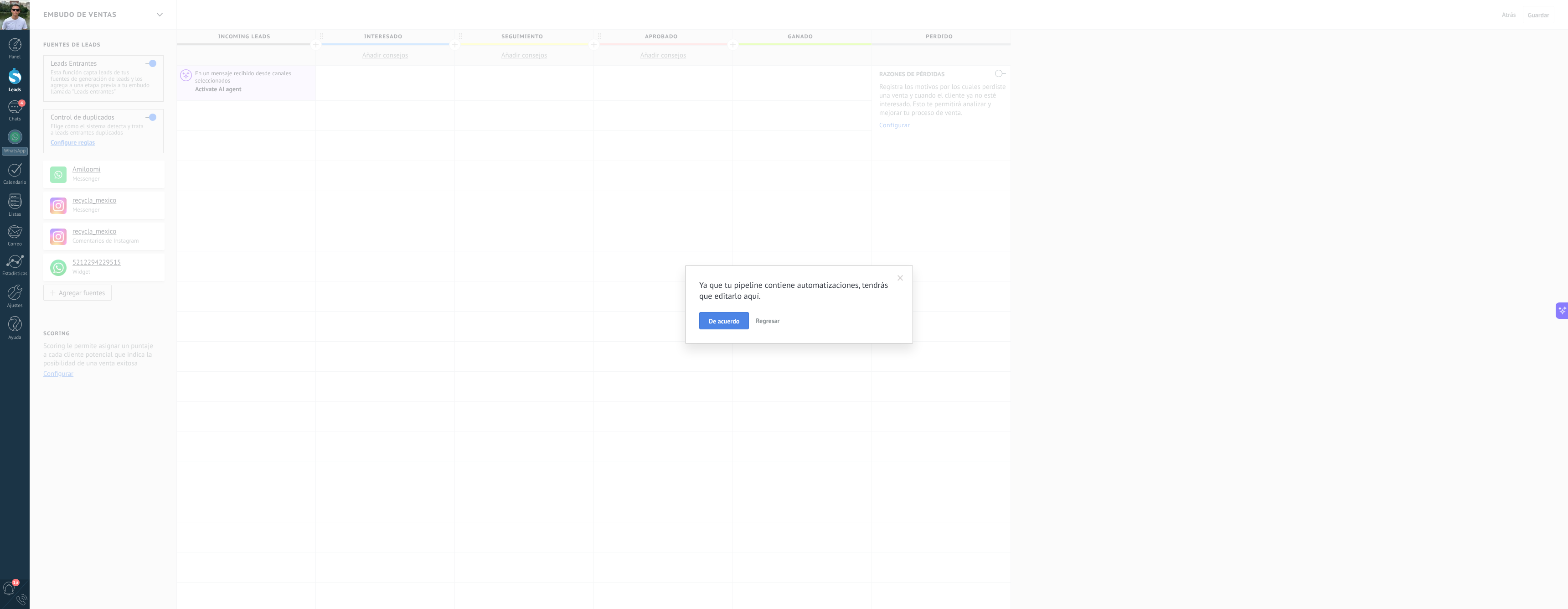
click at [726, 326] on button "De acuerdo" at bounding box center [724, 320] width 50 height 17
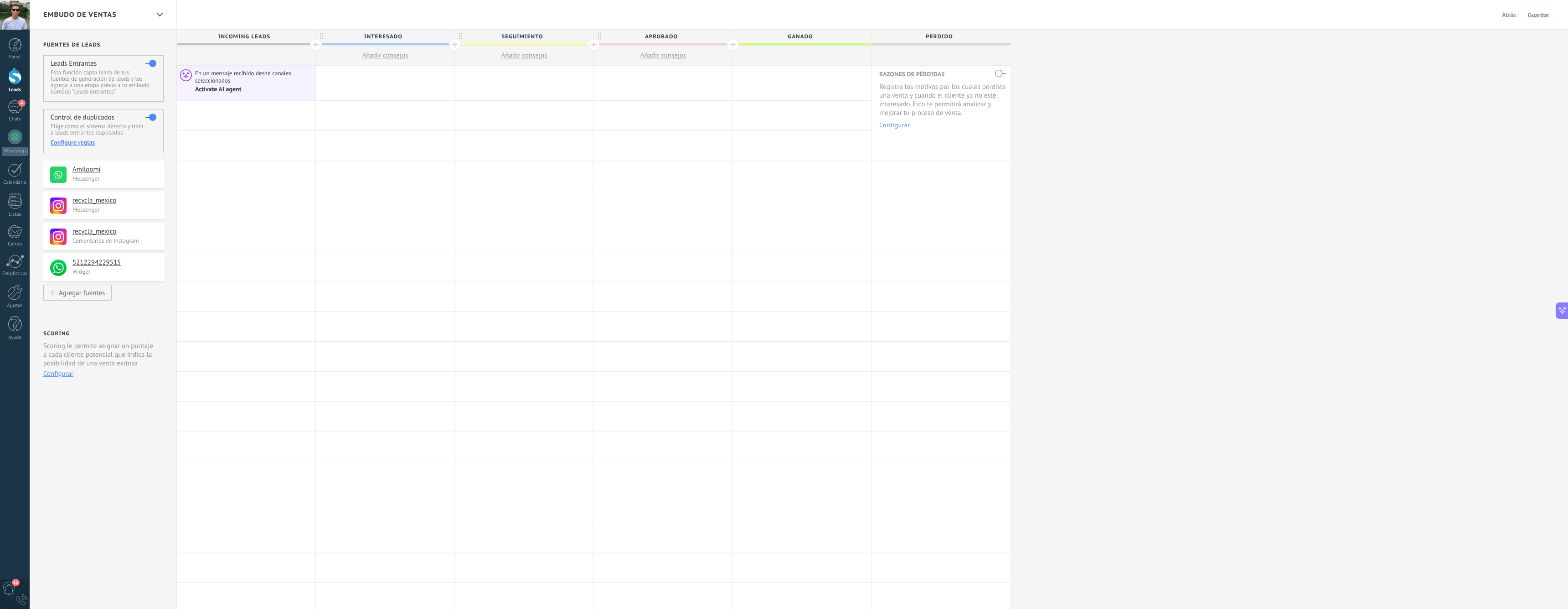
click at [314, 45] on div at bounding box center [315, 45] width 12 height 12
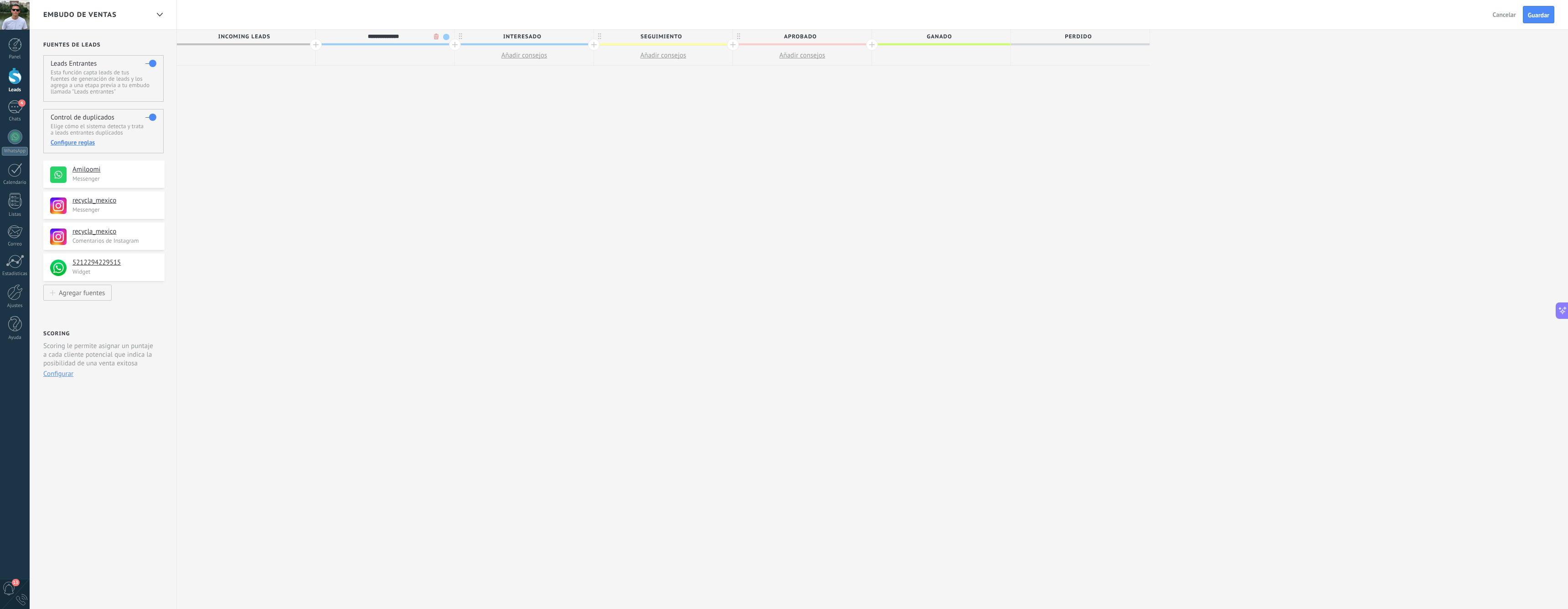
type input "**********"
click at [416, 96] on div "**********" at bounding box center [663, 319] width 973 height 580
click at [1538, 12] on span "Guardar" at bounding box center [1539, 15] width 22 height 6
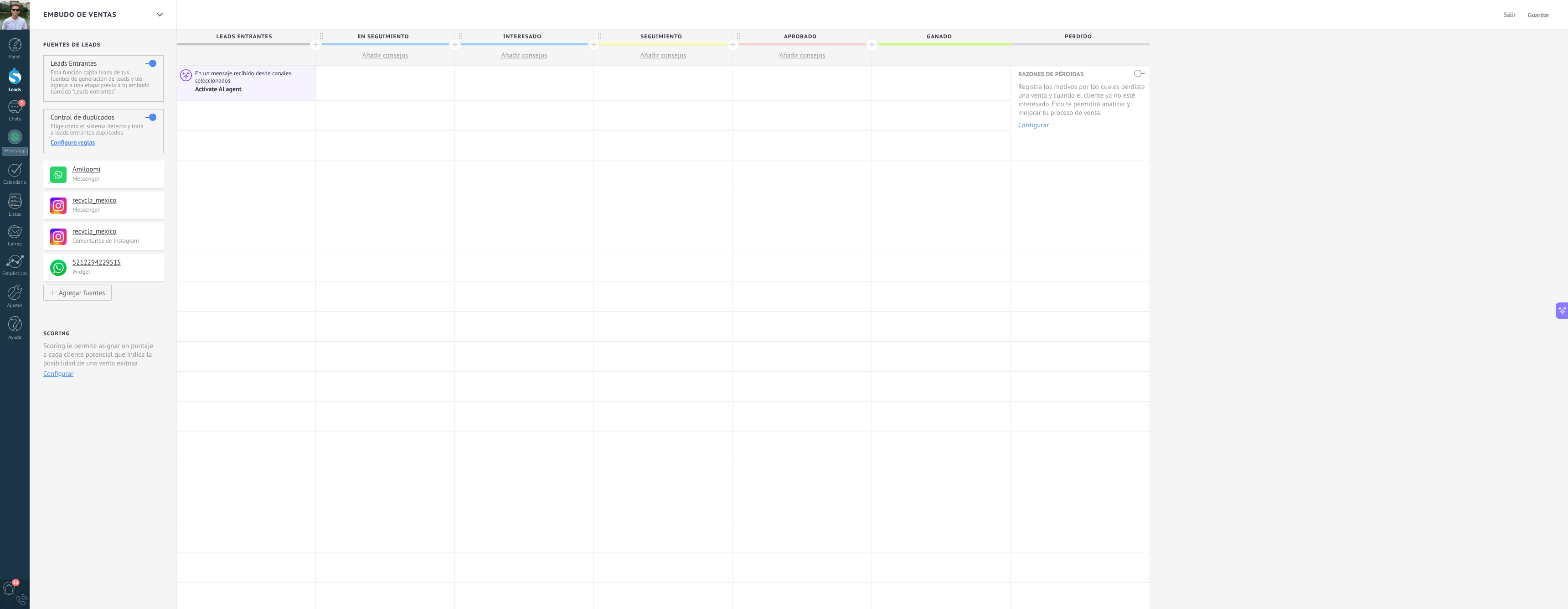
click at [678, 36] on span "seguimiento" at bounding box center [661, 37] width 134 height 14
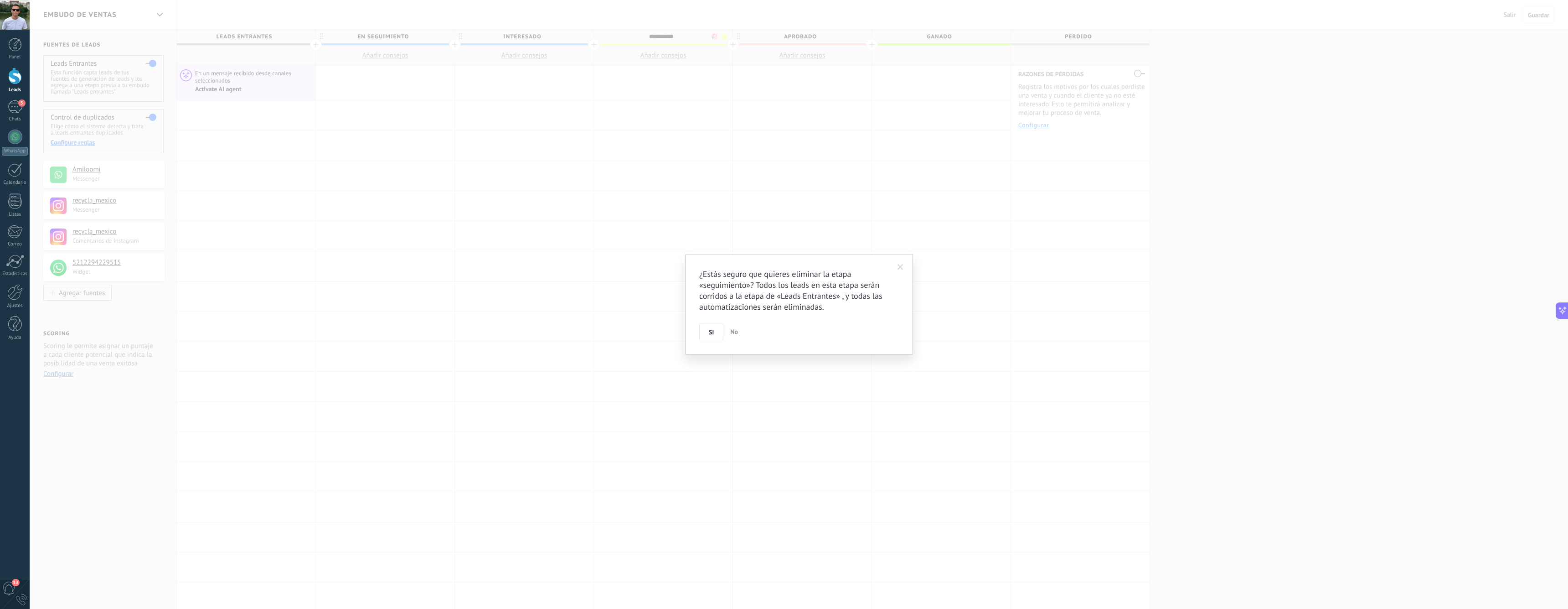
click at [713, 37] on body ".abccls-1,.abccls-2{fill-rule:evenodd}.abccls-2{fill:#fff} .abfcls-1{fill:none}…" at bounding box center [784, 304] width 1568 height 609
click at [705, 331] on button "Si" at bounding box center [712, 331] width 24 height 17
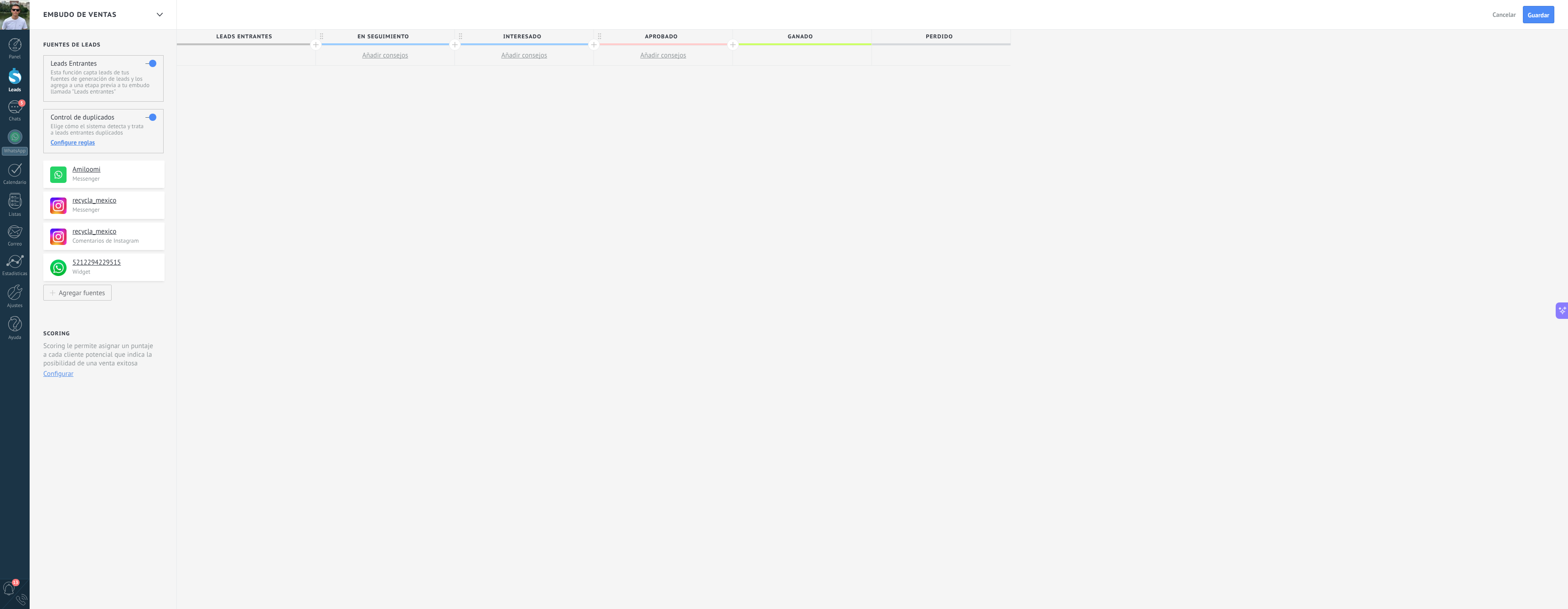
click at [401, 37] on span "en seguimiento" at bounding box center [383, 37] width 134 height 14
click at [731, 45] on div at bounding box center [732, 45] width 12 height 12
type input "**********"
click at [826, 91] on div "**********" at bounding box center [663, 319] width 973 height 580
click at [822, 37] on span "Intervencion Humana" at bounding box center [800, 37] width 134 height 14
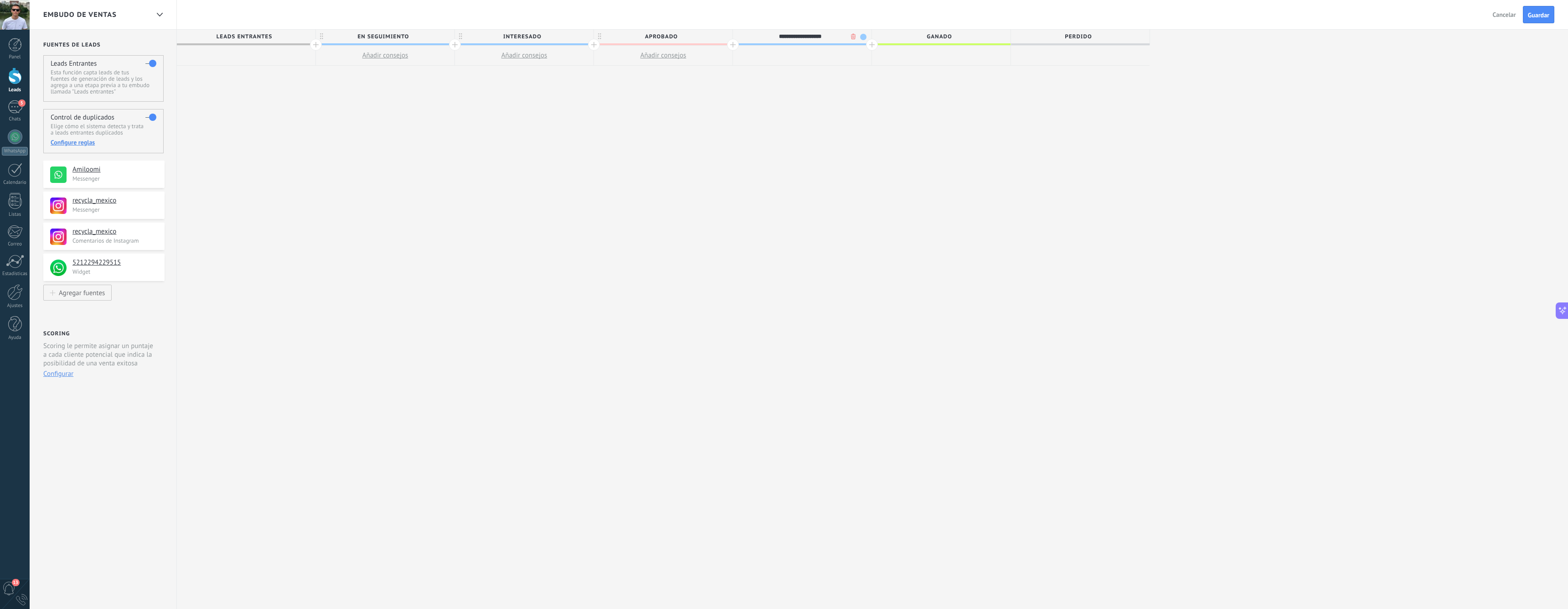
click at [822, 37] on input "**********" at bounding box center [800, 37] width 121 height 14
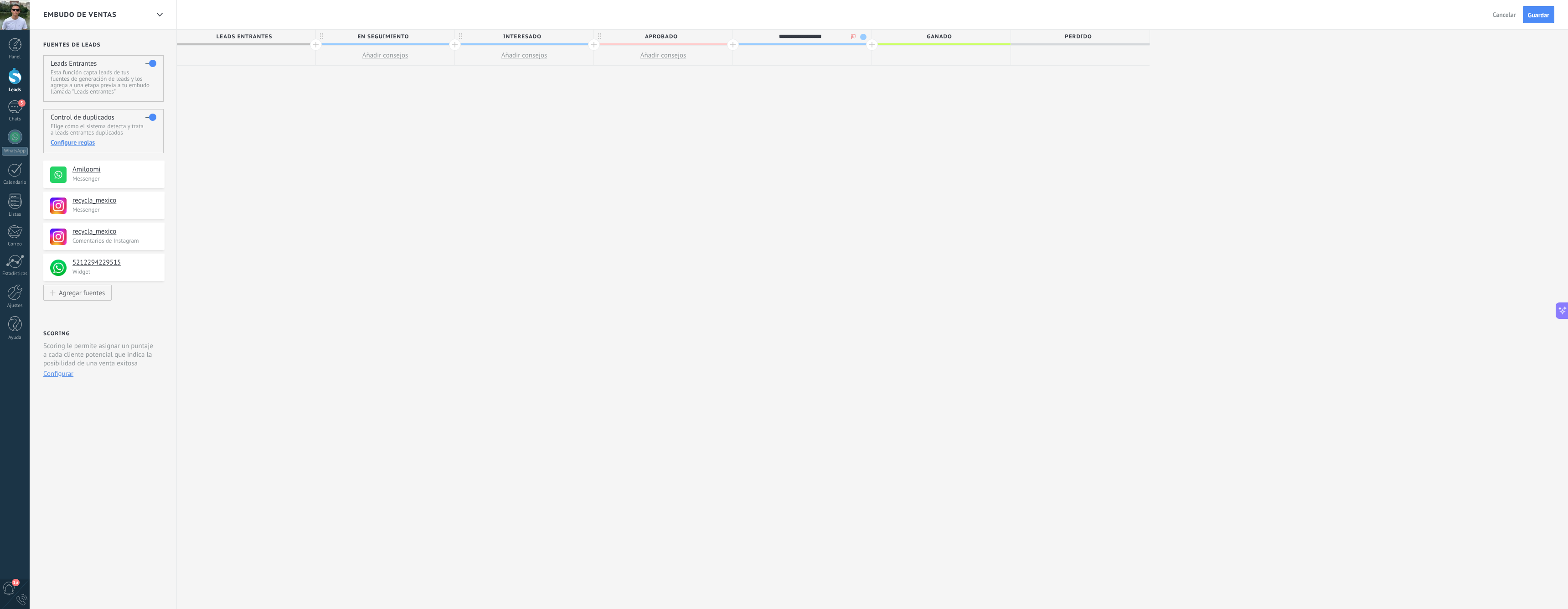
click at [822, 37] on input "**********" at bounding box center [800, 37] width 121 height 14
click at [826, 37] on input "**********" at bounding box center [800, 37] width 121 height 14
click at [827, 36] on input "**********" at bounding box center [800, 37] width 121 height 14
type input "**********"
click at [832, 94] on div "**********" at bounding box center [663, 319] width 973 height 580
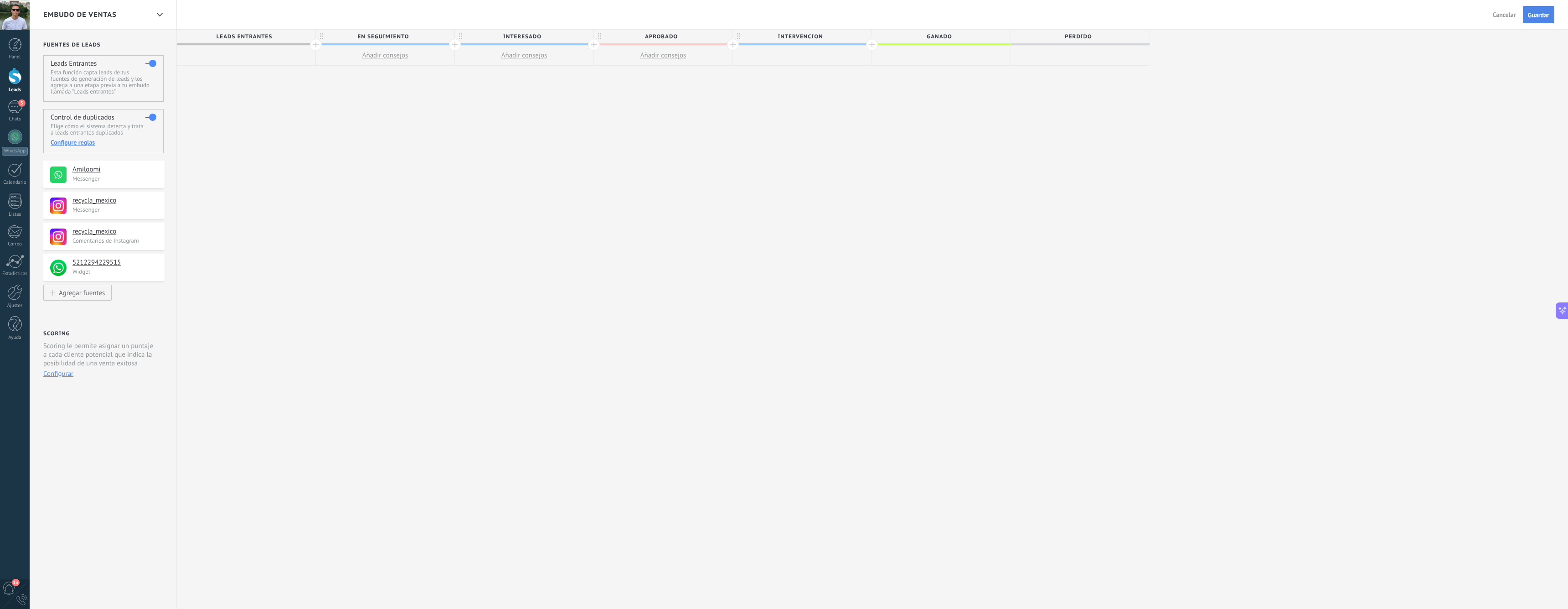
click at [1537, 15] on span "Guardar" at bounding box center [1539, 15] width 22 height 6
